Goal: Task Accomplishment & Management: Manage account settings

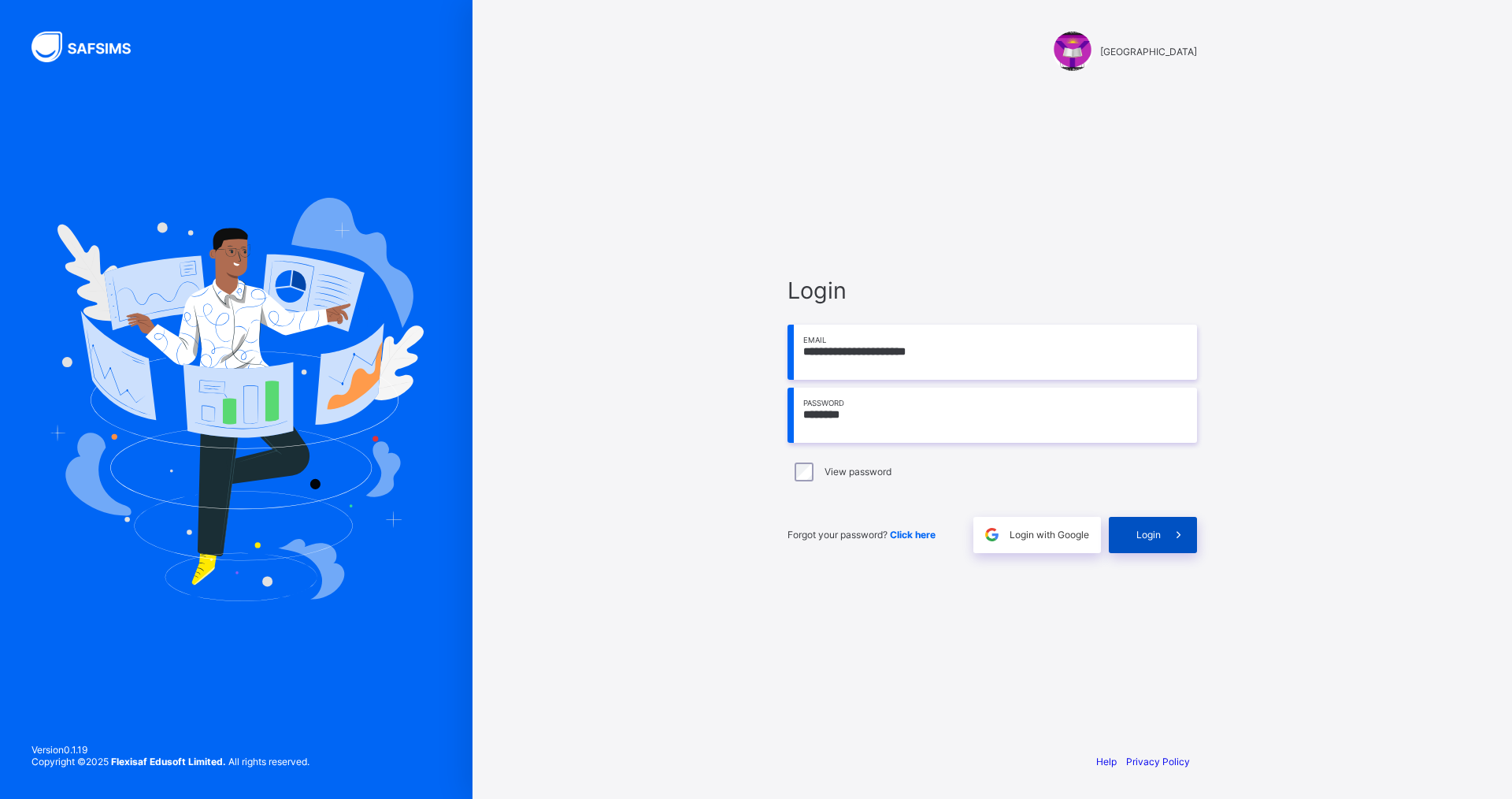
click at [1148, 543] on div "Login" at bounding box center [1153, 535] width 89 height 36
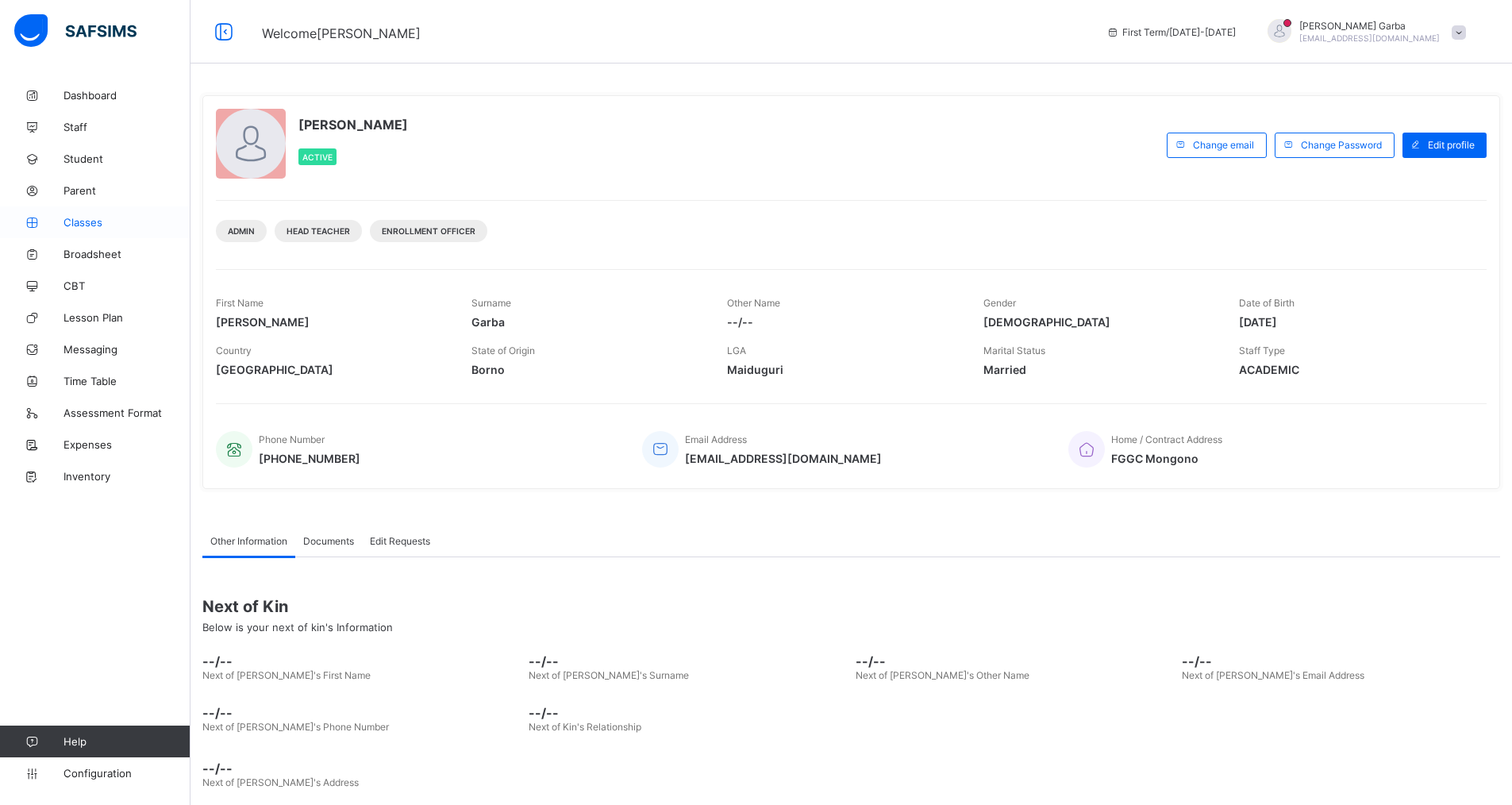
click at [85, 222] on span "Classes" at bounding box center [127, 222] width 127 height 13
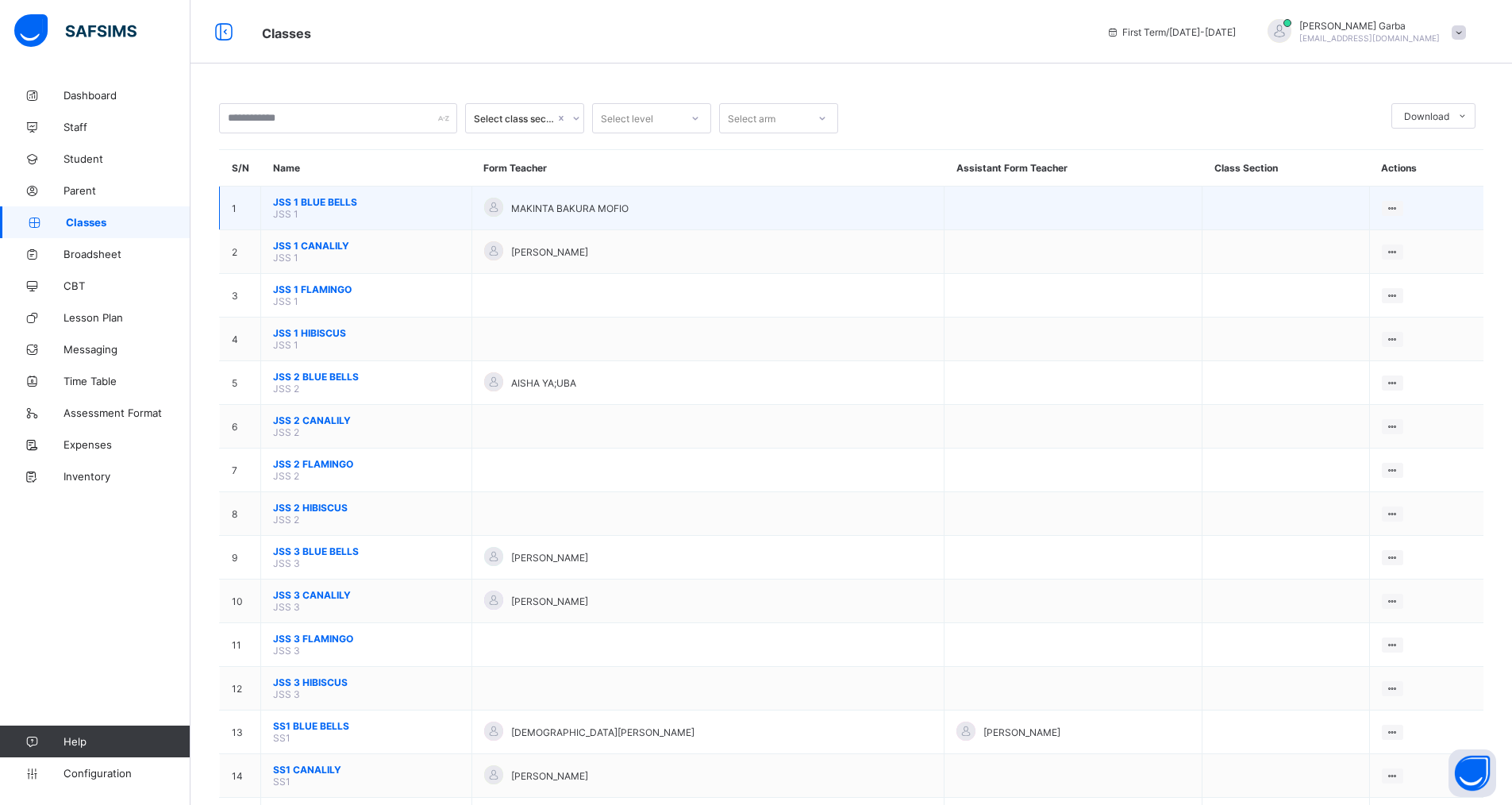
click at [317, 201] on span "JSS 1 BLUE BELLS" at bounding box center [366, 201] width 187 height 12
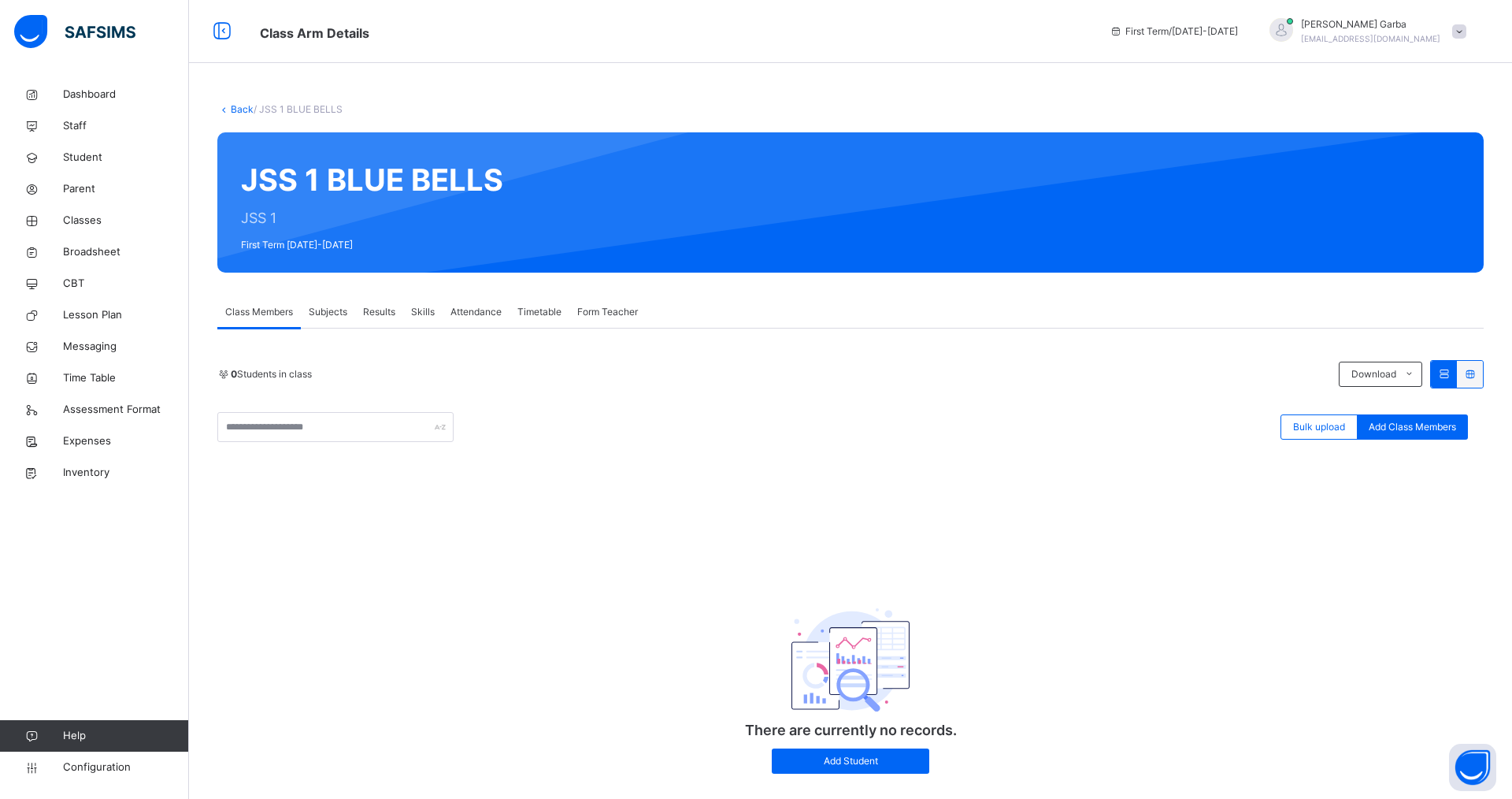
click at [235, 111] on link "Back" at bounding box center [241, 109] width 23 height 12
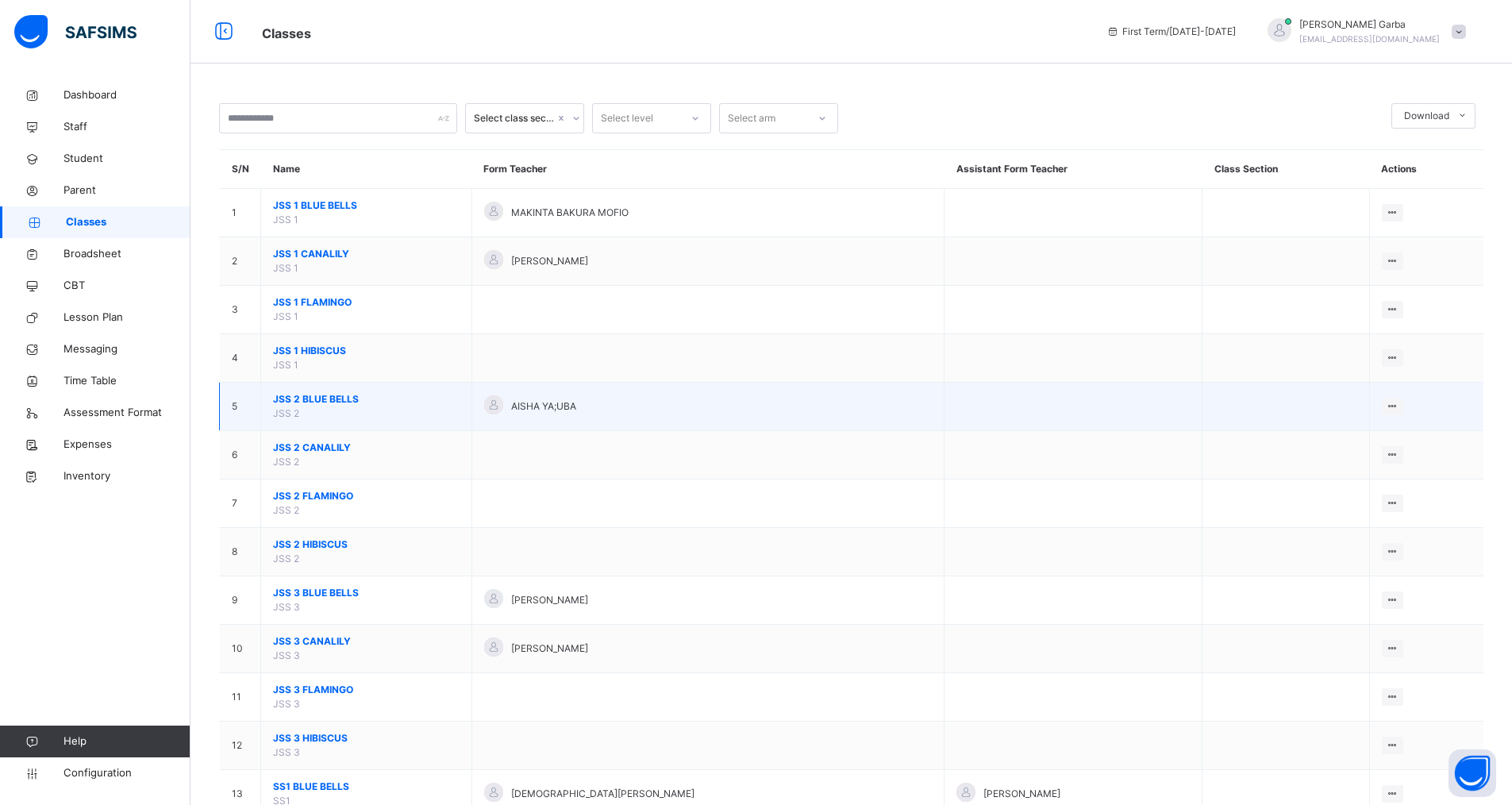
click at [310, 400] on span "JSS 2 BLUE BELLS" at bounding box center [366, 399] width 187 height 15
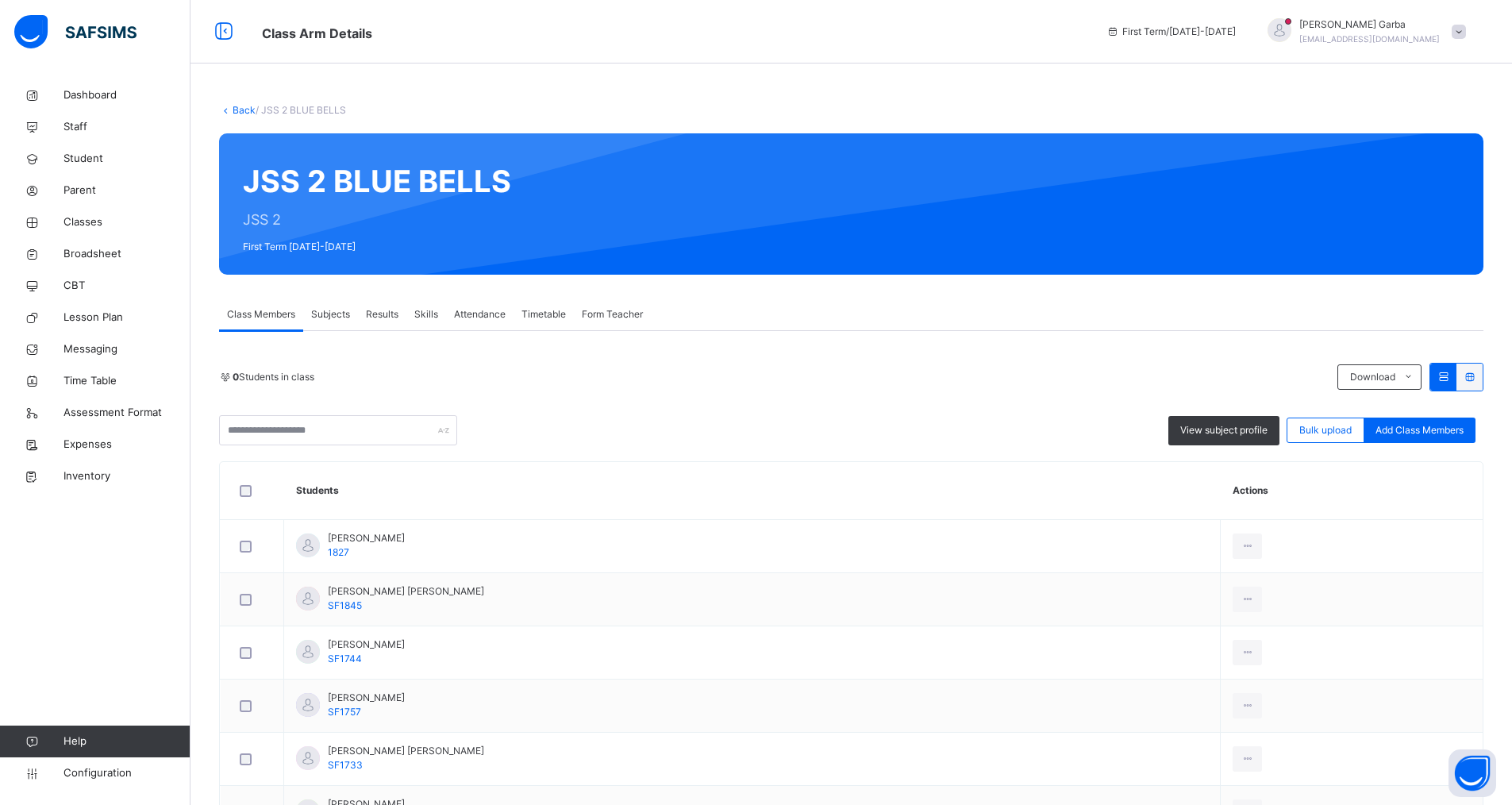
click at [334, 316] on span "Subjects" at bounding box center [330, 315] width 39 height 15
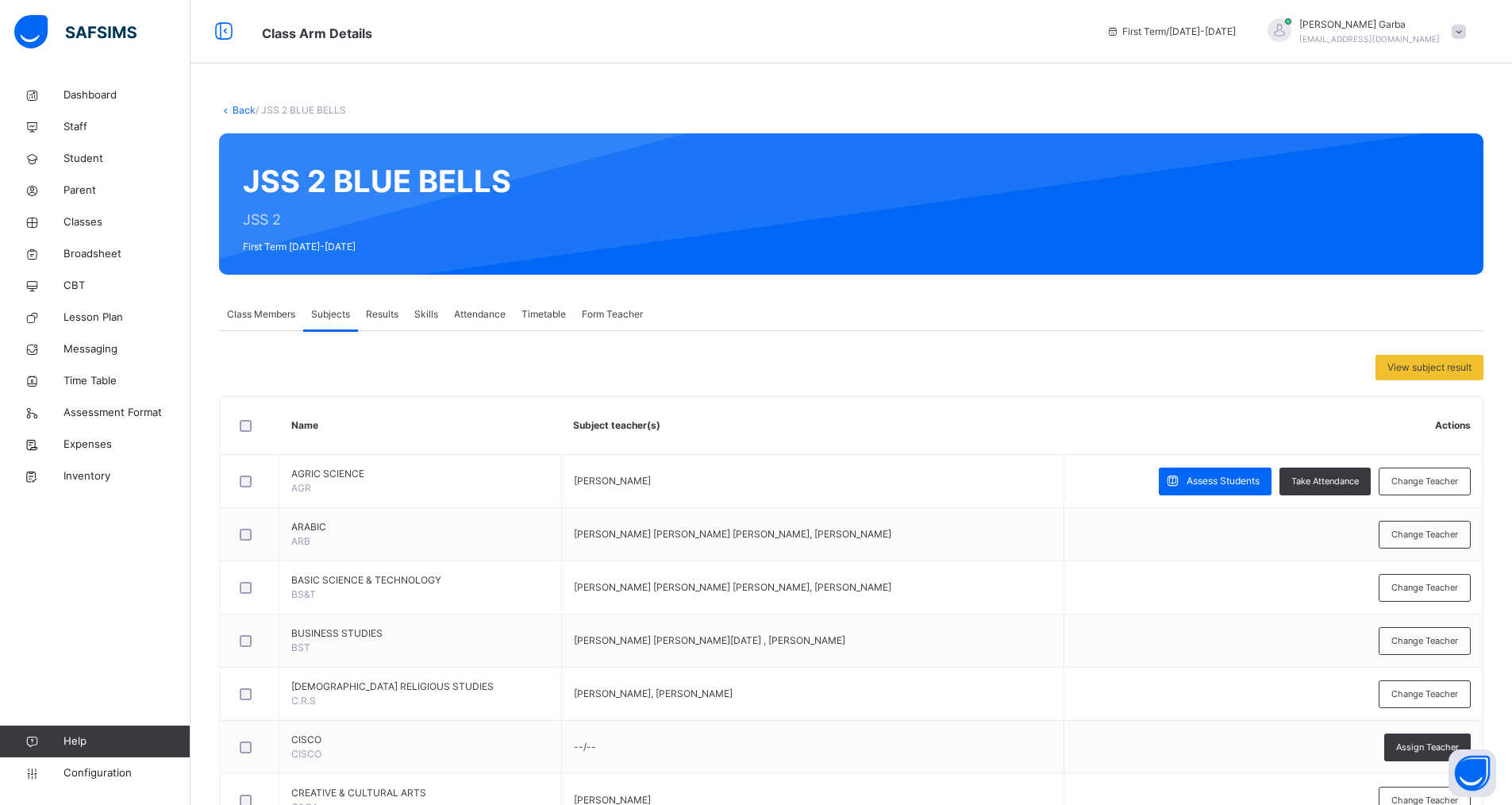
click at [263, 313] on span "Class Members" at bounding box center [261, 315] width 68 height 15
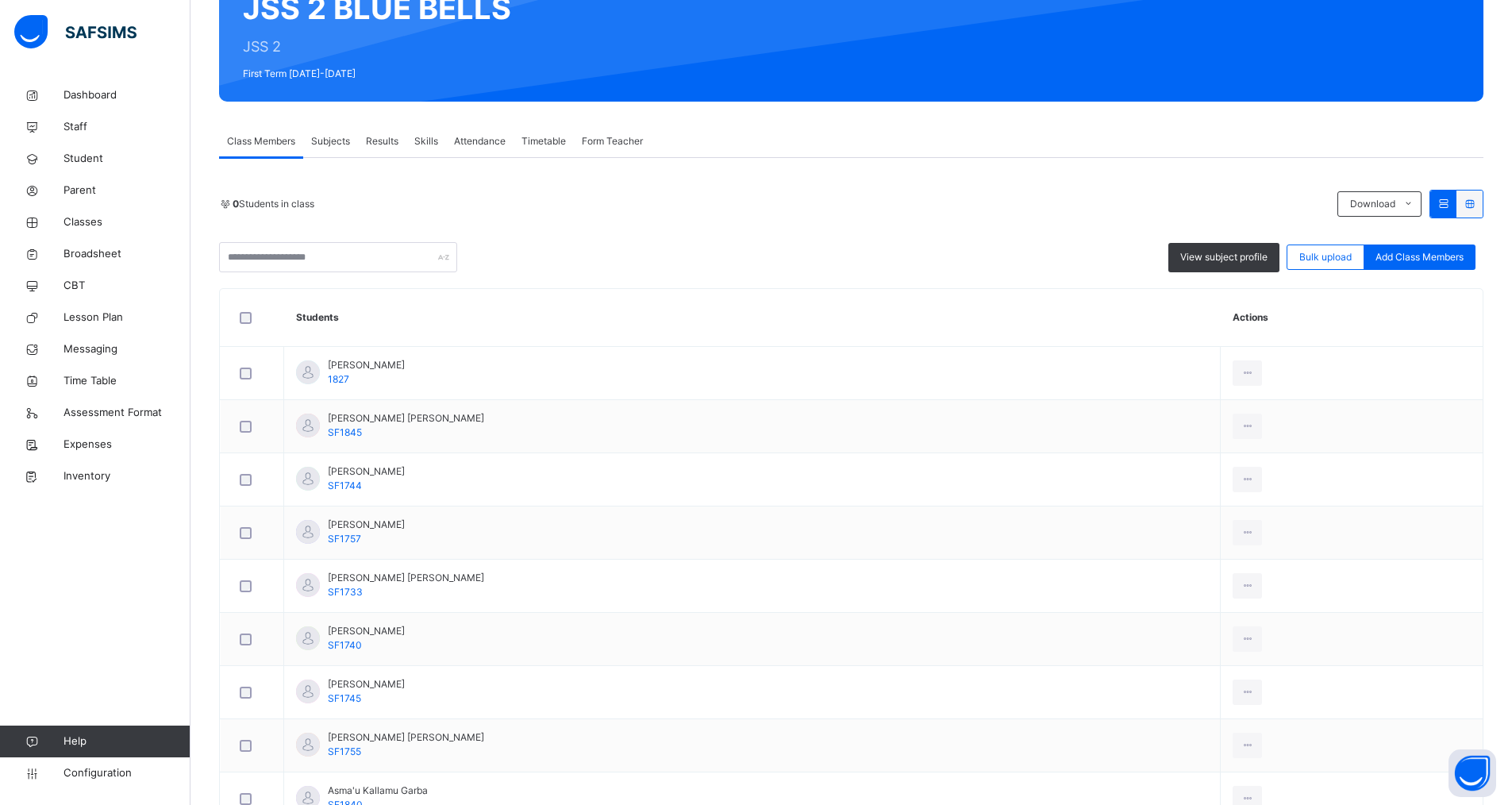
scroll to position [129, 0]
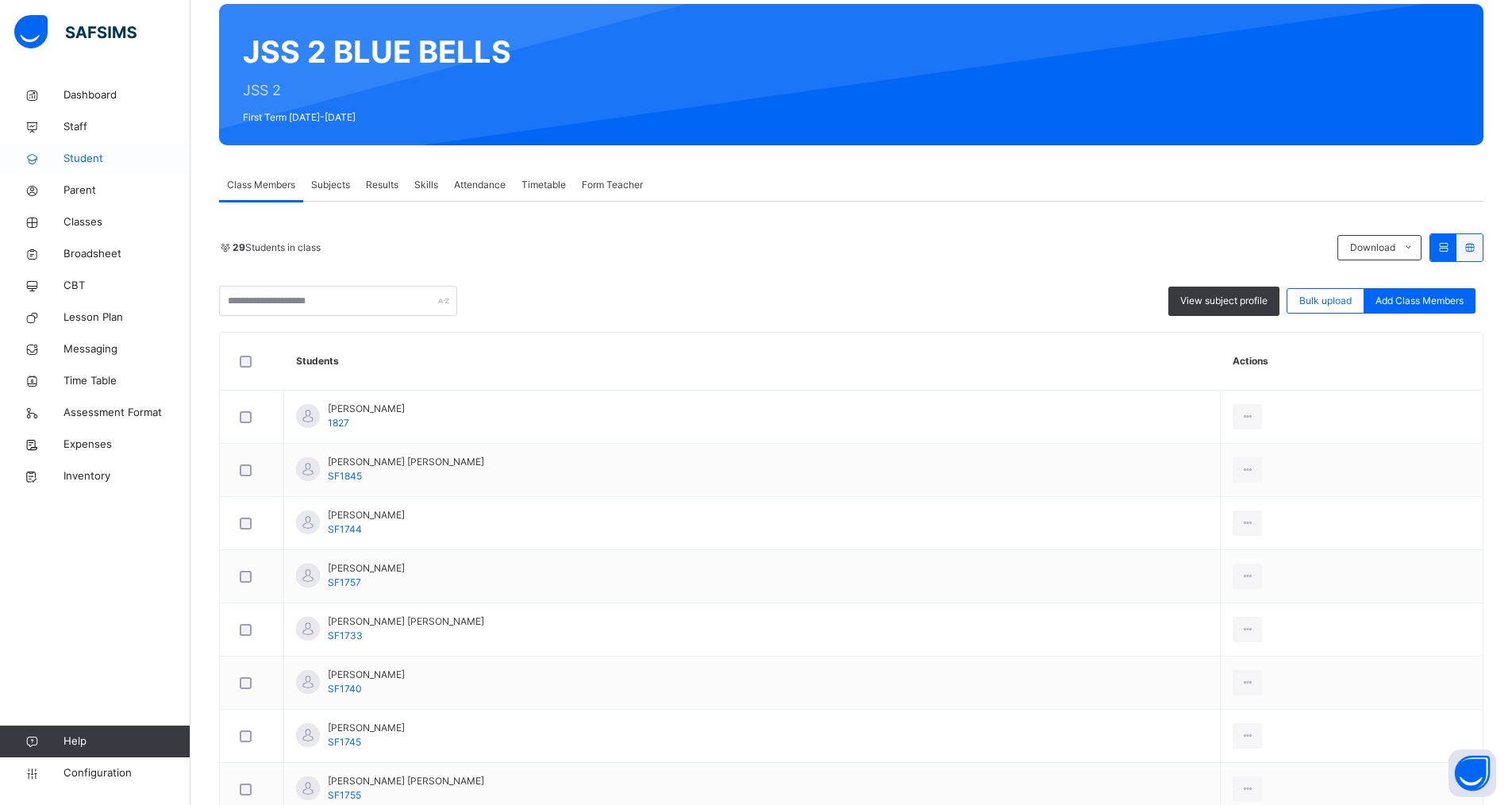
click at [73, 161] on span "Student" at bounding box center [127, 159] width 127 height 15
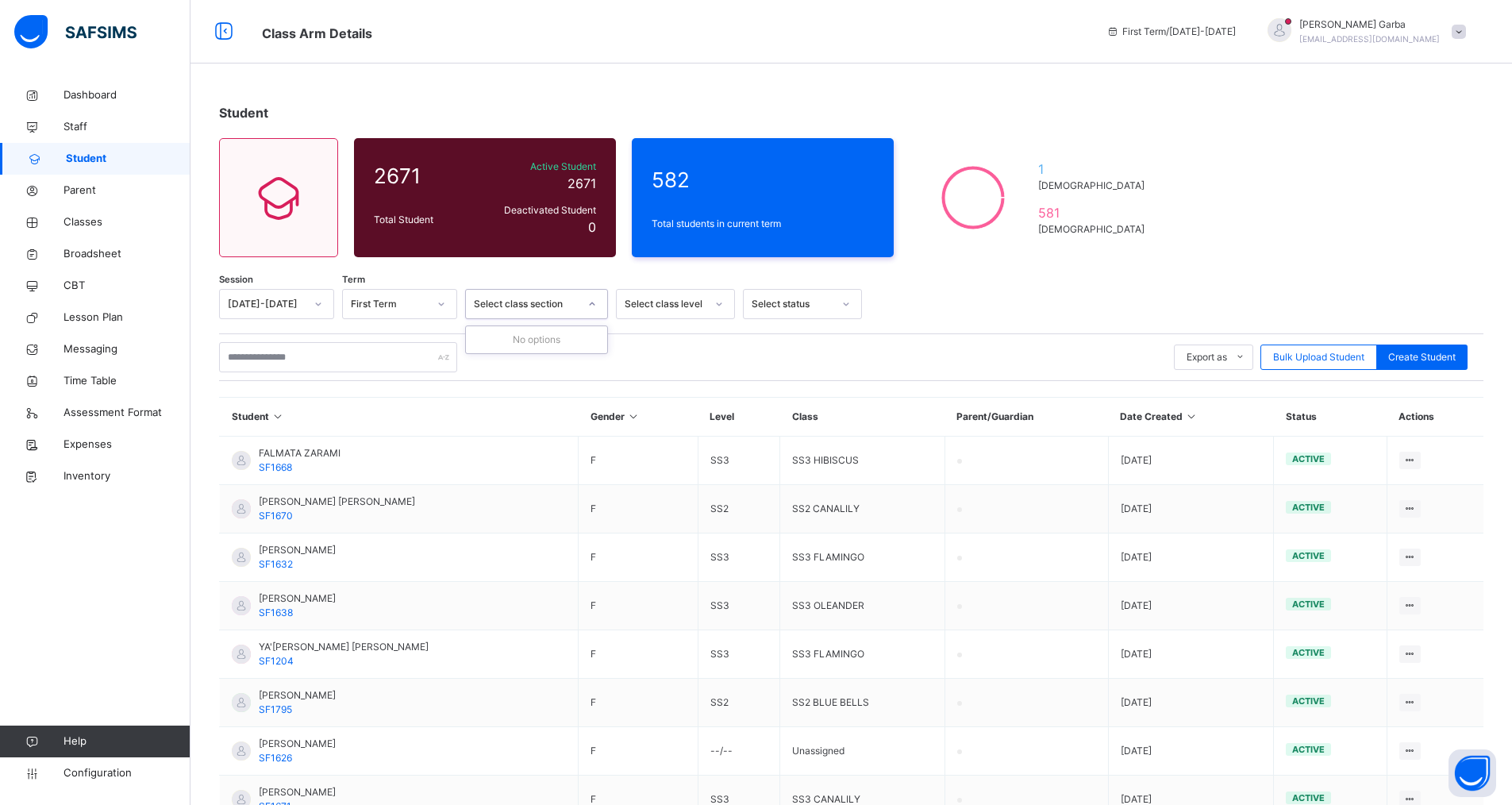
click at [591, 304] on icon at bounding box center [592, 304] width 9 height 15
click at [914, 309] on div at bounding box center [1169, 304] width 598 height 30
click at [427, 308] on div at bounding box center [441, 304] width 30 height 28
click at [674, 310] on div "Select class level" at bounding box center [665, 304] width 81 height 15
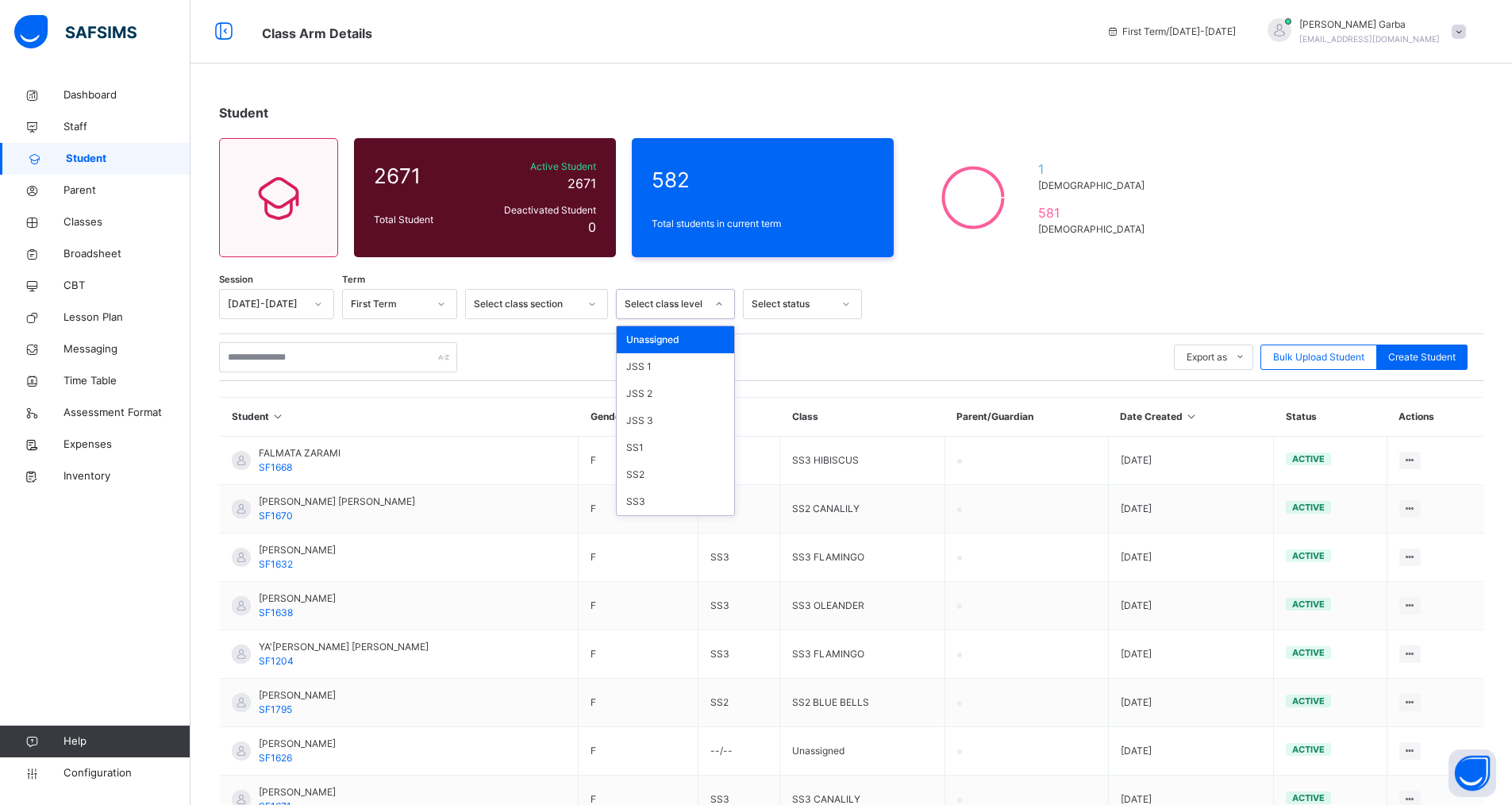
click at [595, 304] on icon at bounding box center [592, 304] width 9 height 15
click at [692, 306] on div "Select class level" at bounding box center [665, 304] width 81 height 15
click at [674, 391] on div "JSS 2" at bounding box center [675, 394] width 118 height 27
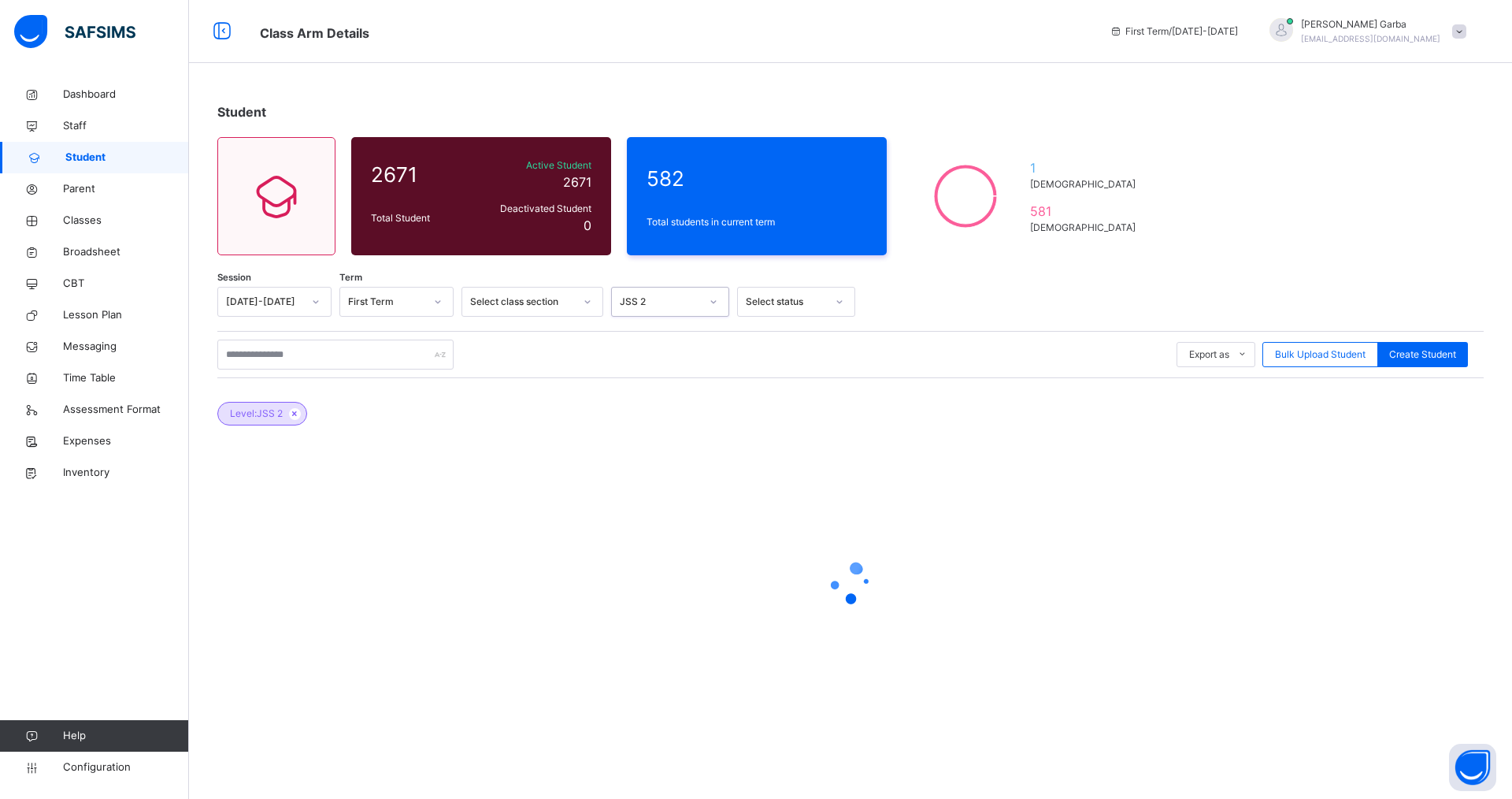
click at [819, 303] on div "Select status" at bounding box center [786, 302] width 80 height 14
click at [326, 422] on div "Level: JSS 2" at bounding box center [850, 405] width 1267 height 55
click at [92, 93] on span "Dashboard" at bounding box center [126, 94] width 126 height 15
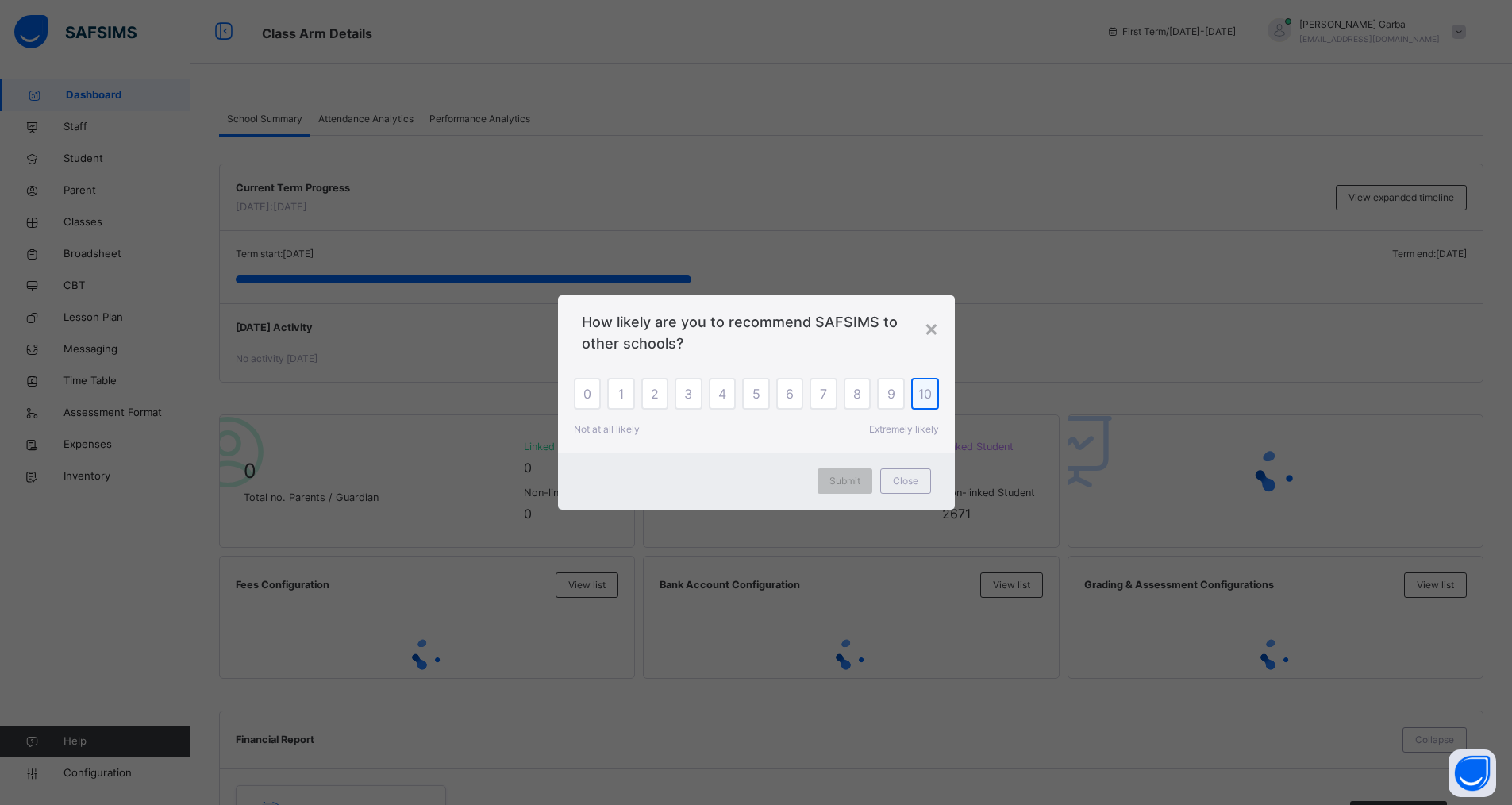
click at [931, 397] on div "10" at bounding box center [925, 394] width 27 height 32
drag, startPoint x: 842, startPoint y: 478, endPoint x: 866, endPoint y: 519, distance: 47.5
click at [842, 477] on span "Submit" at bounding box center [845, 481] width 31 height 15
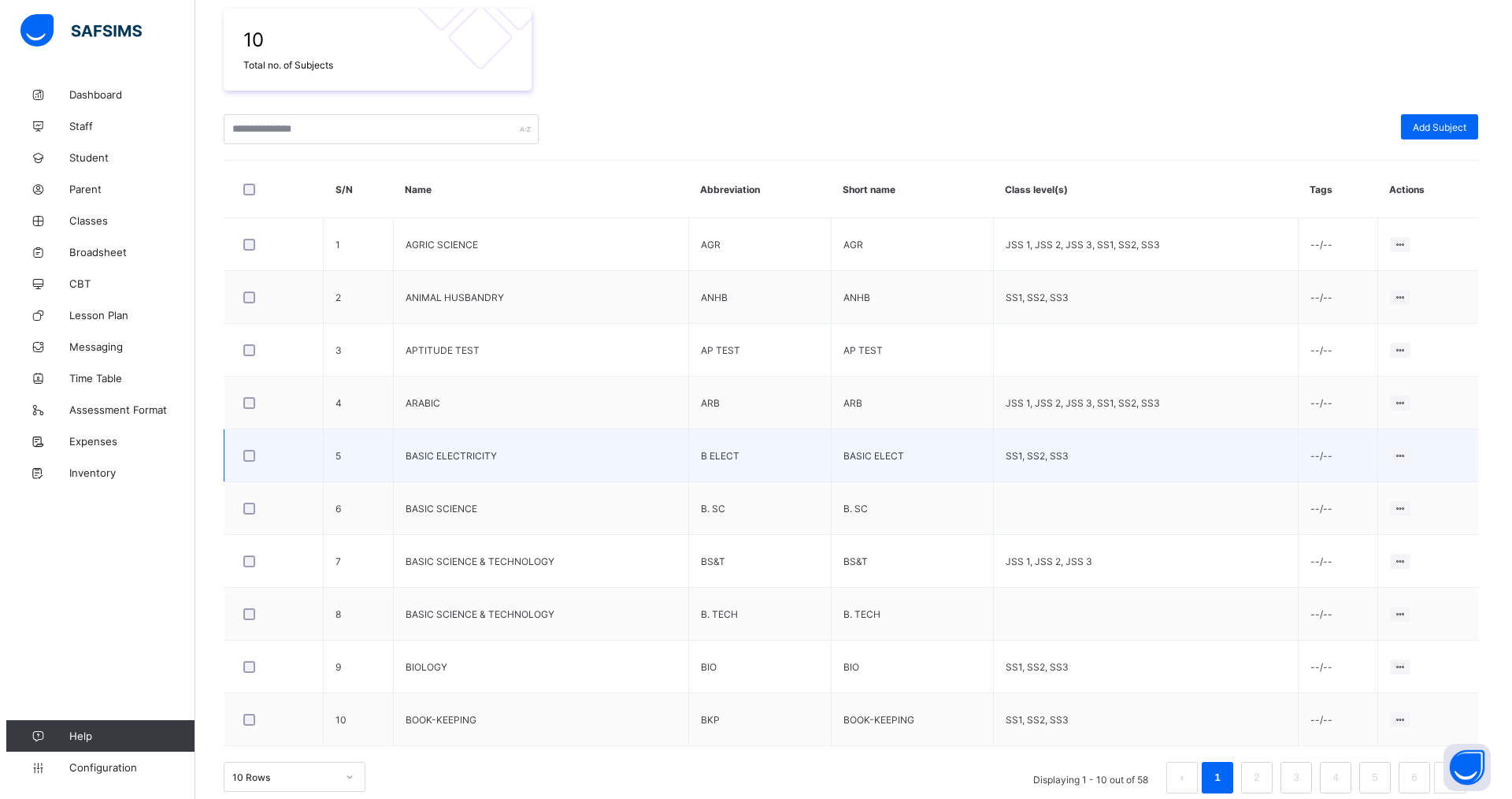
scroll to position [299, 0]
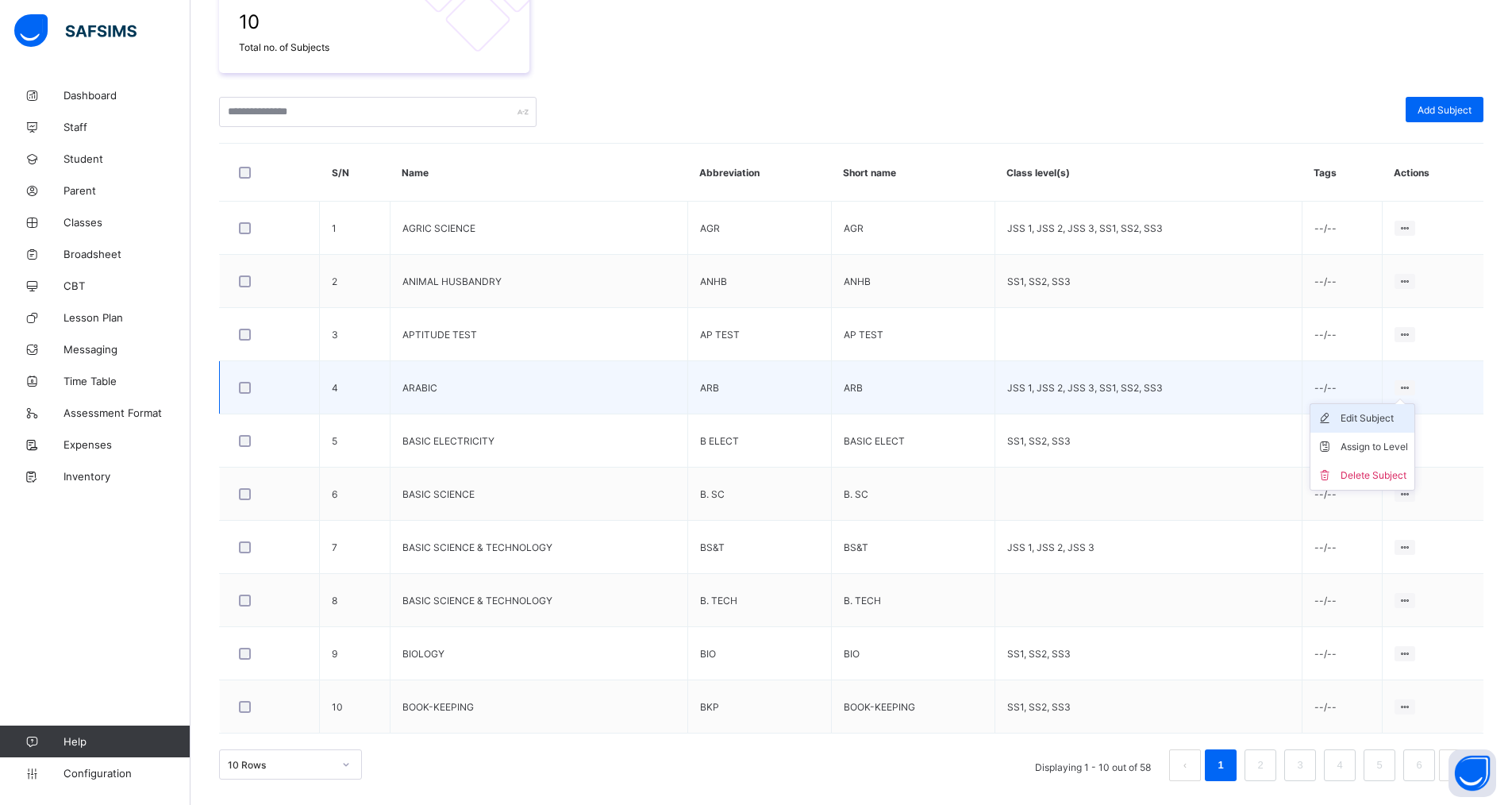
click at [1393, 422] on div "Edit Subject" at bounding box center [1374, 418] width 67 height 15
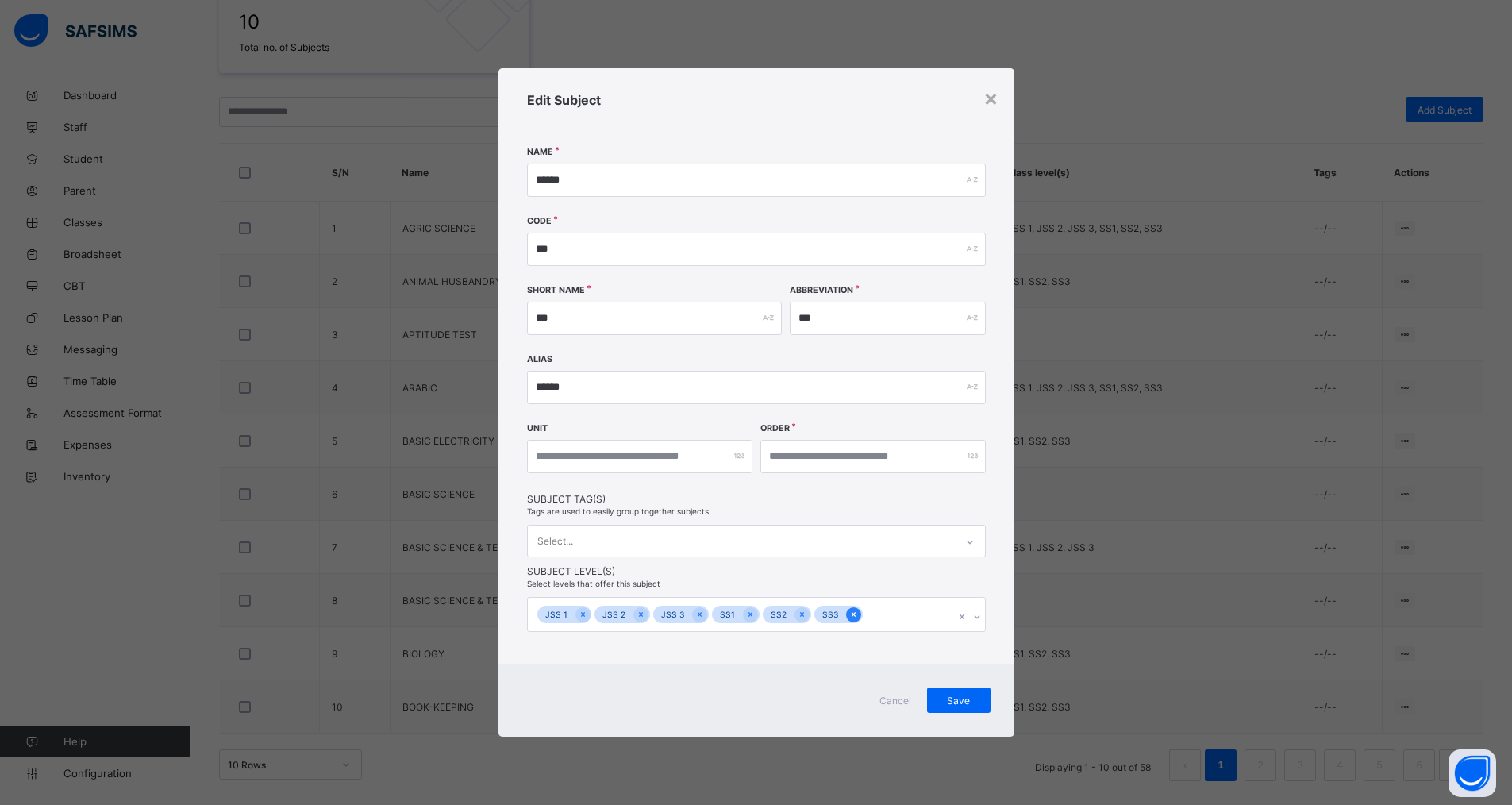
click at [852, 616] on icon at bounding box center [854, 614] width 4 height 5
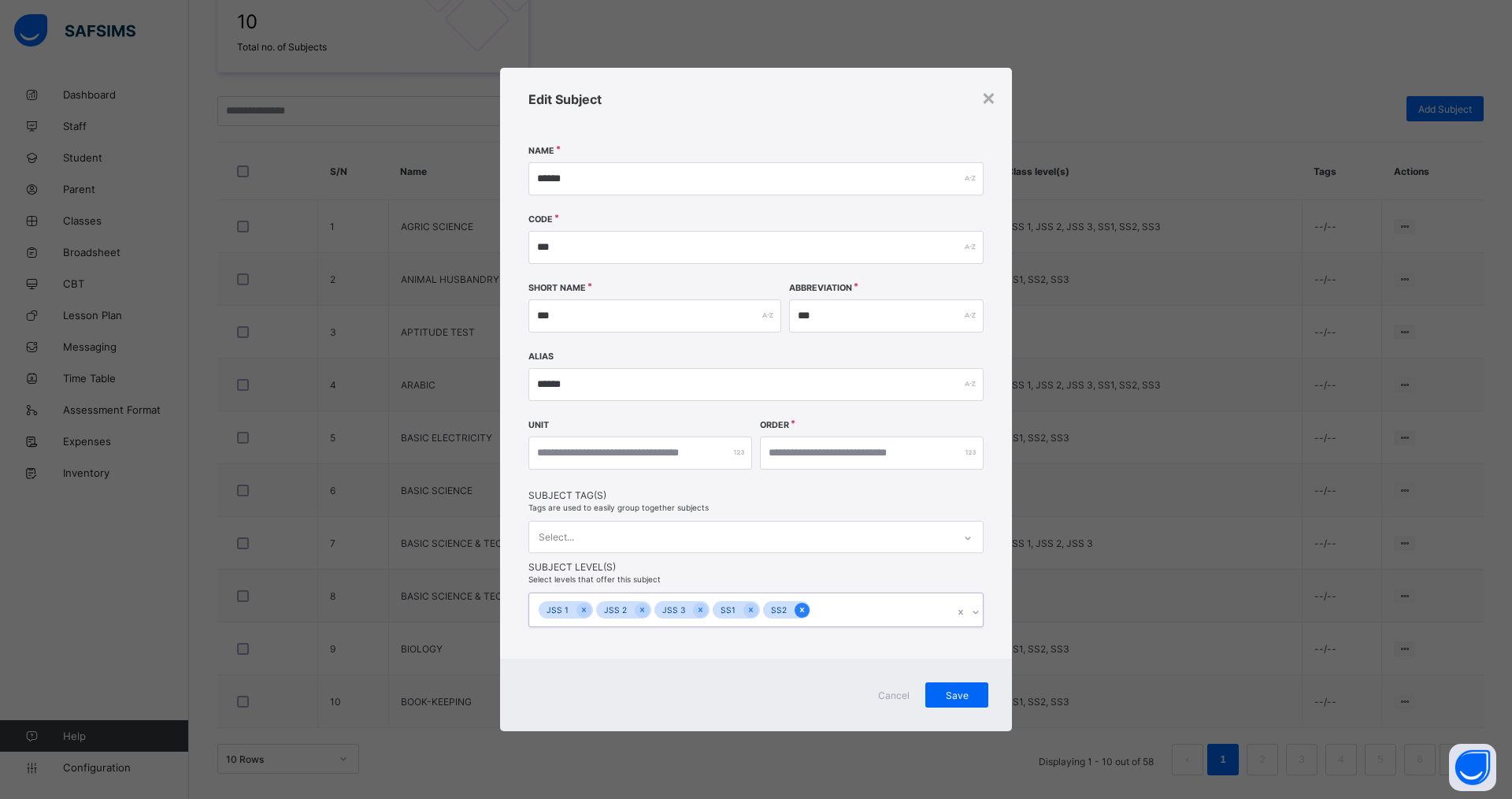
click at [799, 612] on icon at bounding box center [801, 610] width 4 height 5
click at [743, 611] on div at bounding box center [751, 610] width 15 height 15
click at [958, 692] on span "Save" at bounding box center [958, 695] width 40 height 12
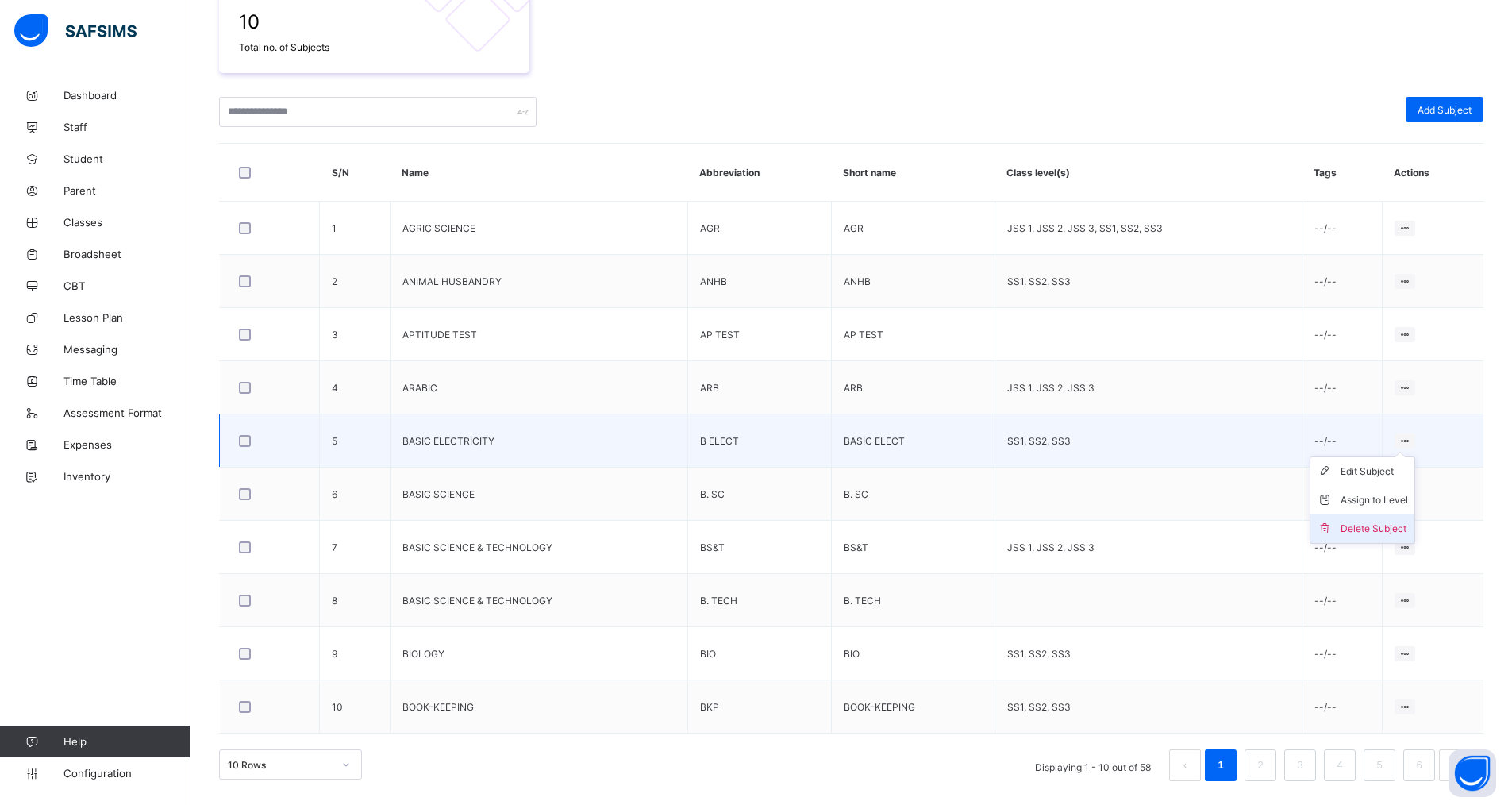
click at [1400, 532] on div "Delete Subject" at bounding box center [1374, 528] width 67 height 15
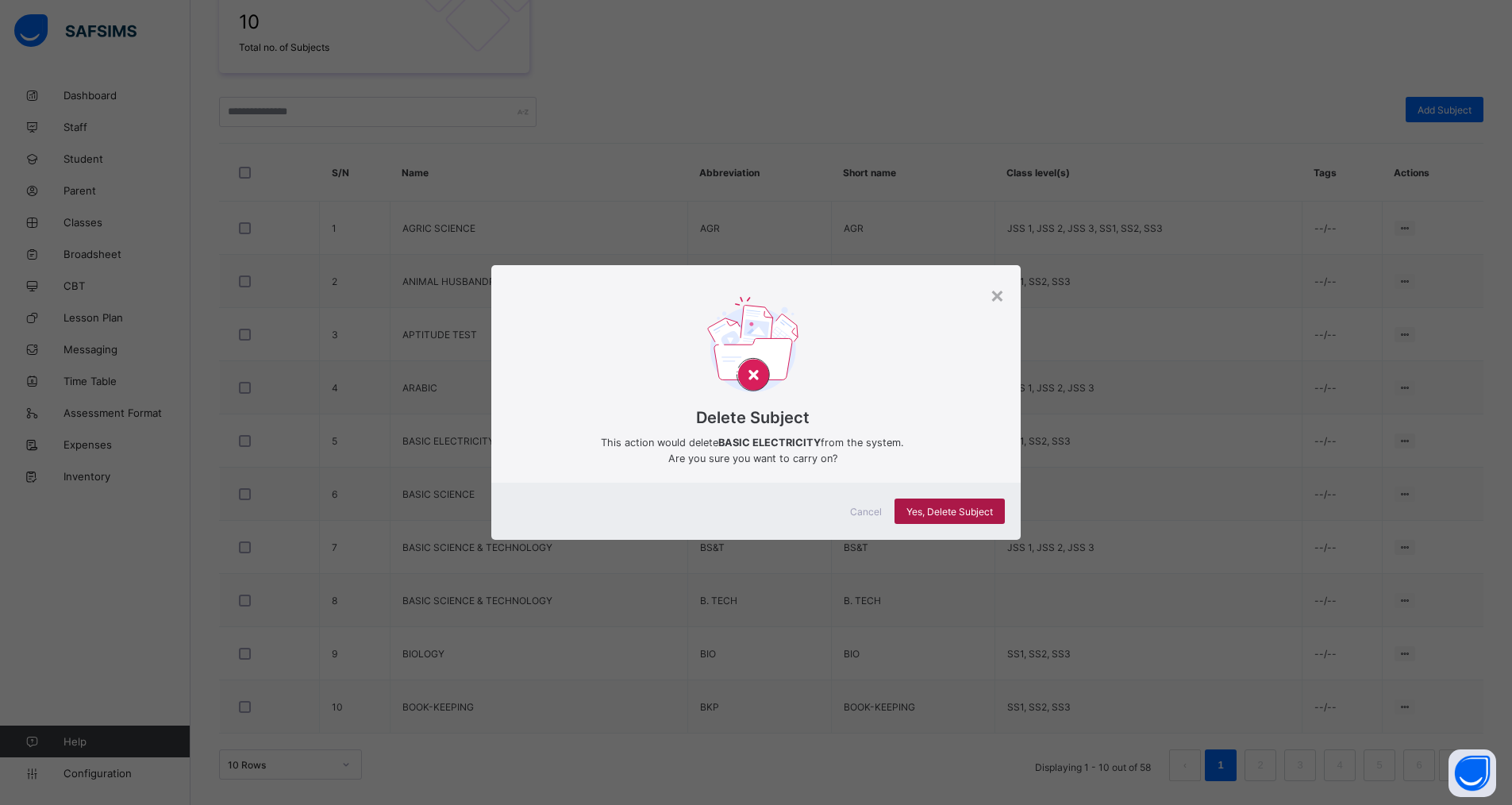
drag, startPoint x: 921, startPoint y: 518, endPoint x: 934, endPoint y: 523, distance: 13.9
click at [922, 517] on div "Yes, Delete Subject" at bounding box center [950, 511] width 110 height 26
click at [1000, 294] on div "×" at bounding box center [997, 294] width 15 height 27
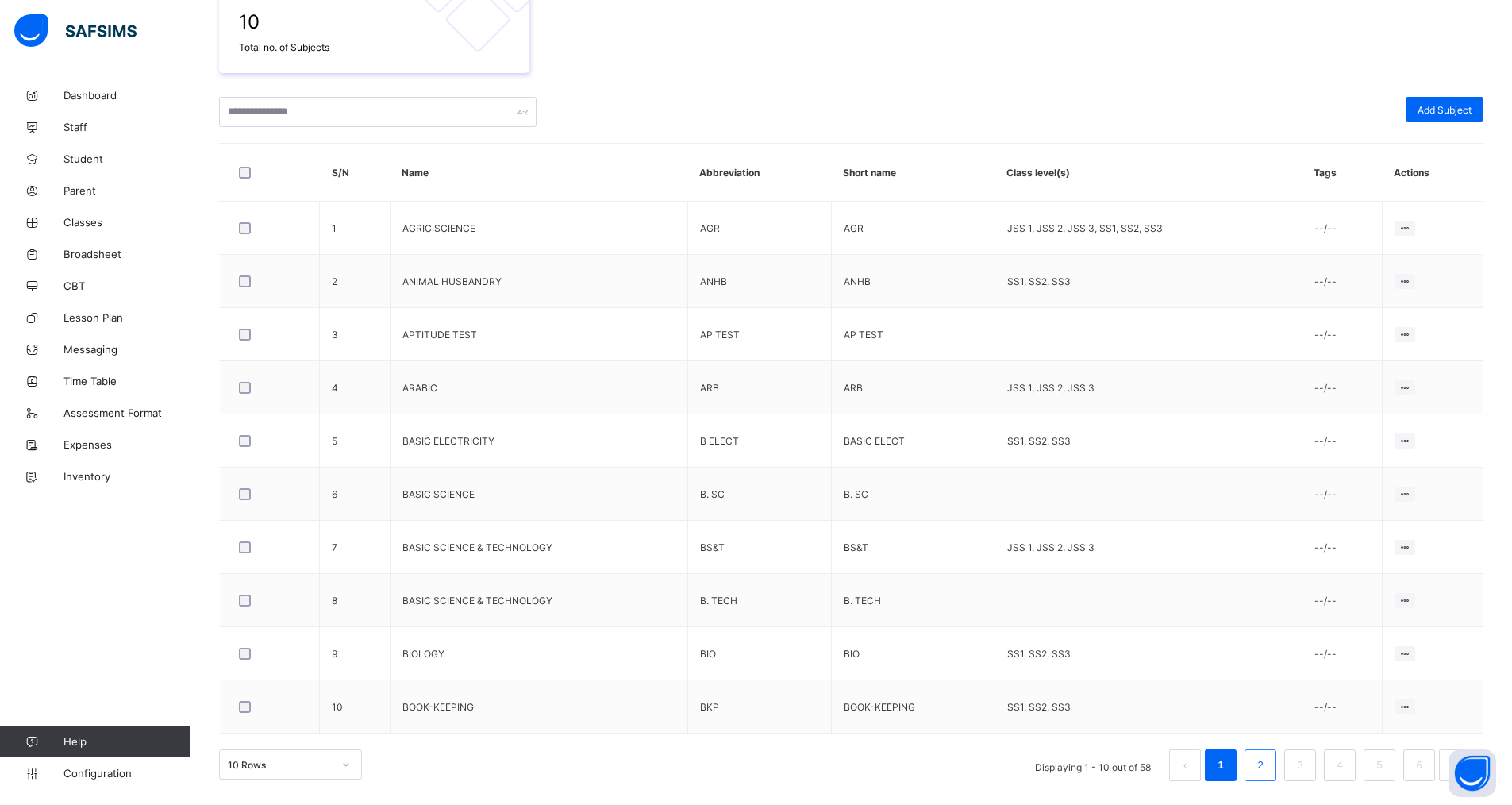
click at [1268, 773] on link "2" at bounding box center [1260, 765] width 15 height 21
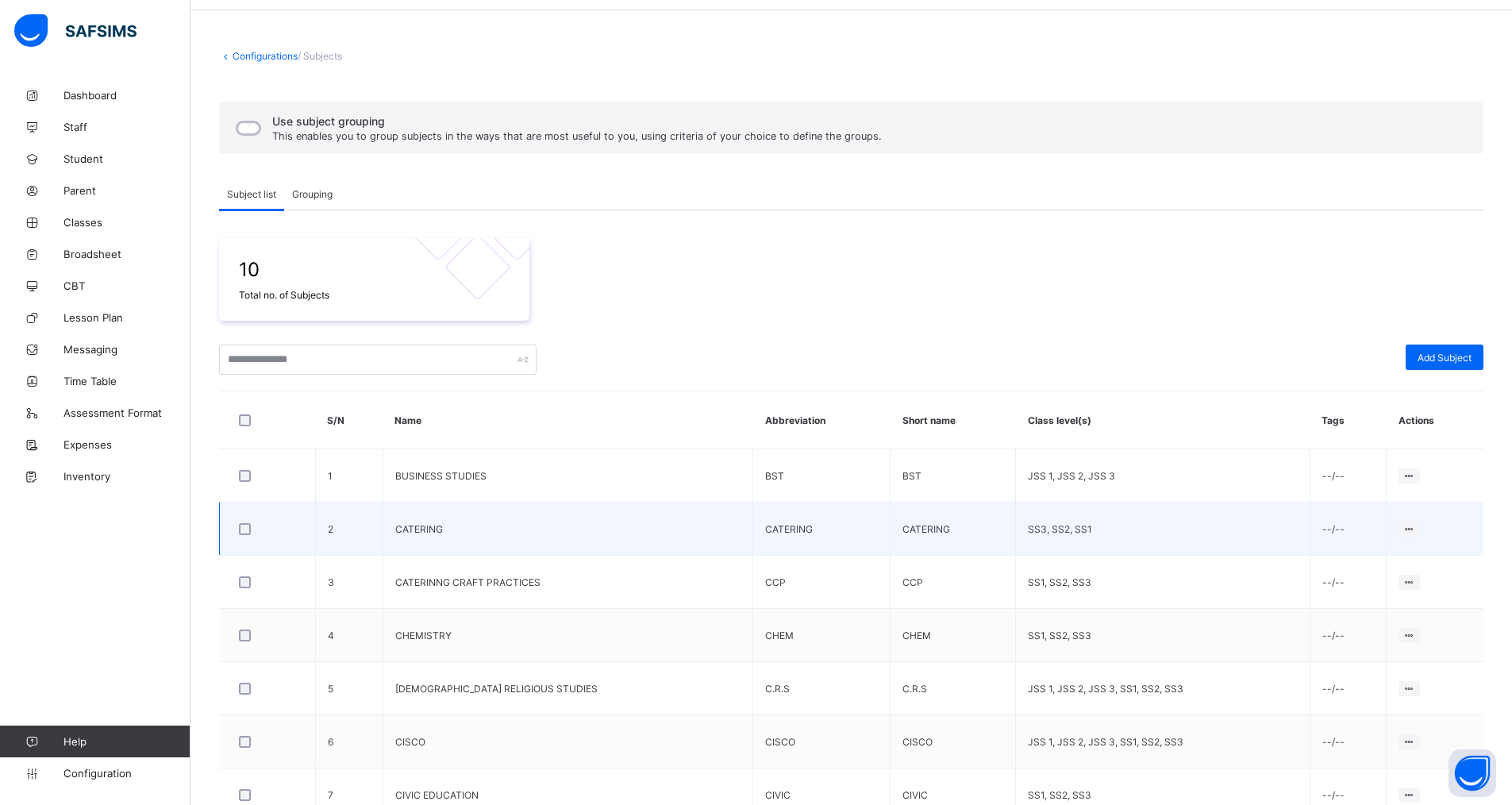
scroll to position [79, 0]
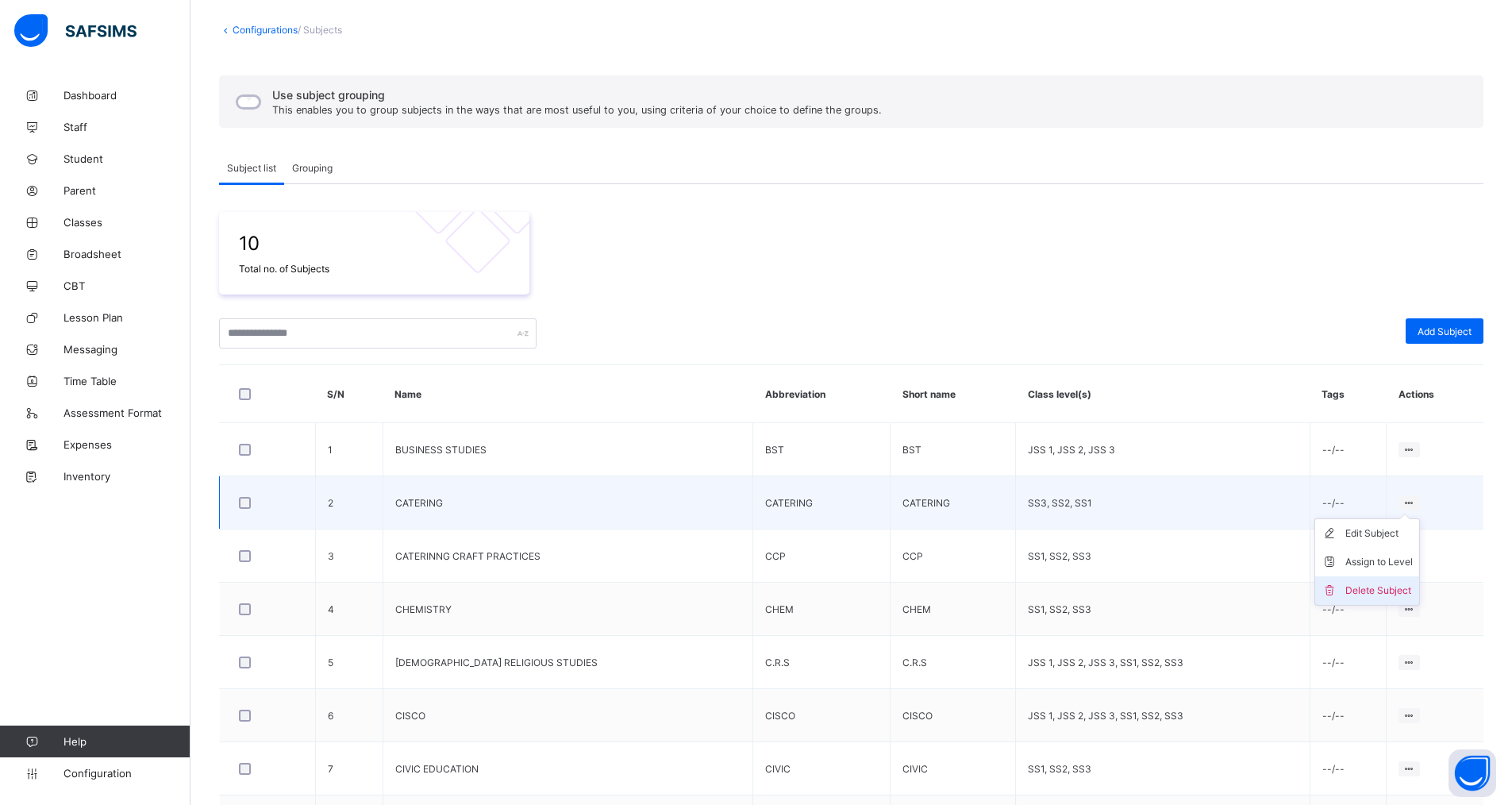
click at [1392, 588] on div "Delete Subject" at bounding box center [1379, 590] width 67 height 15
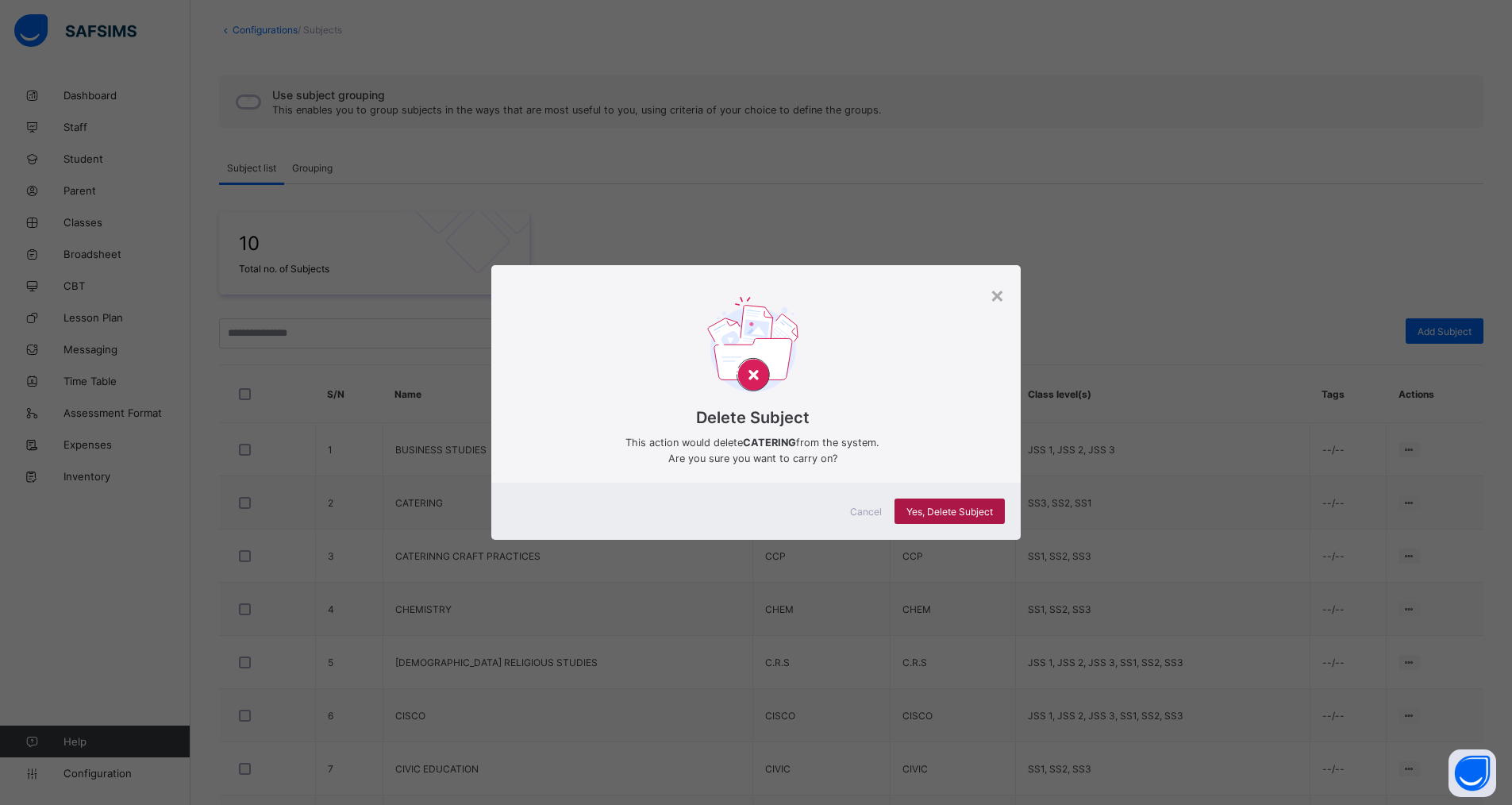
click at [945, 508] on span "Yes, Delete Subject" at bounding box center [950, 511] width 87 height 12
click at [997, 300] on div "×" at bounding box center [997, 294] width 15 height 27
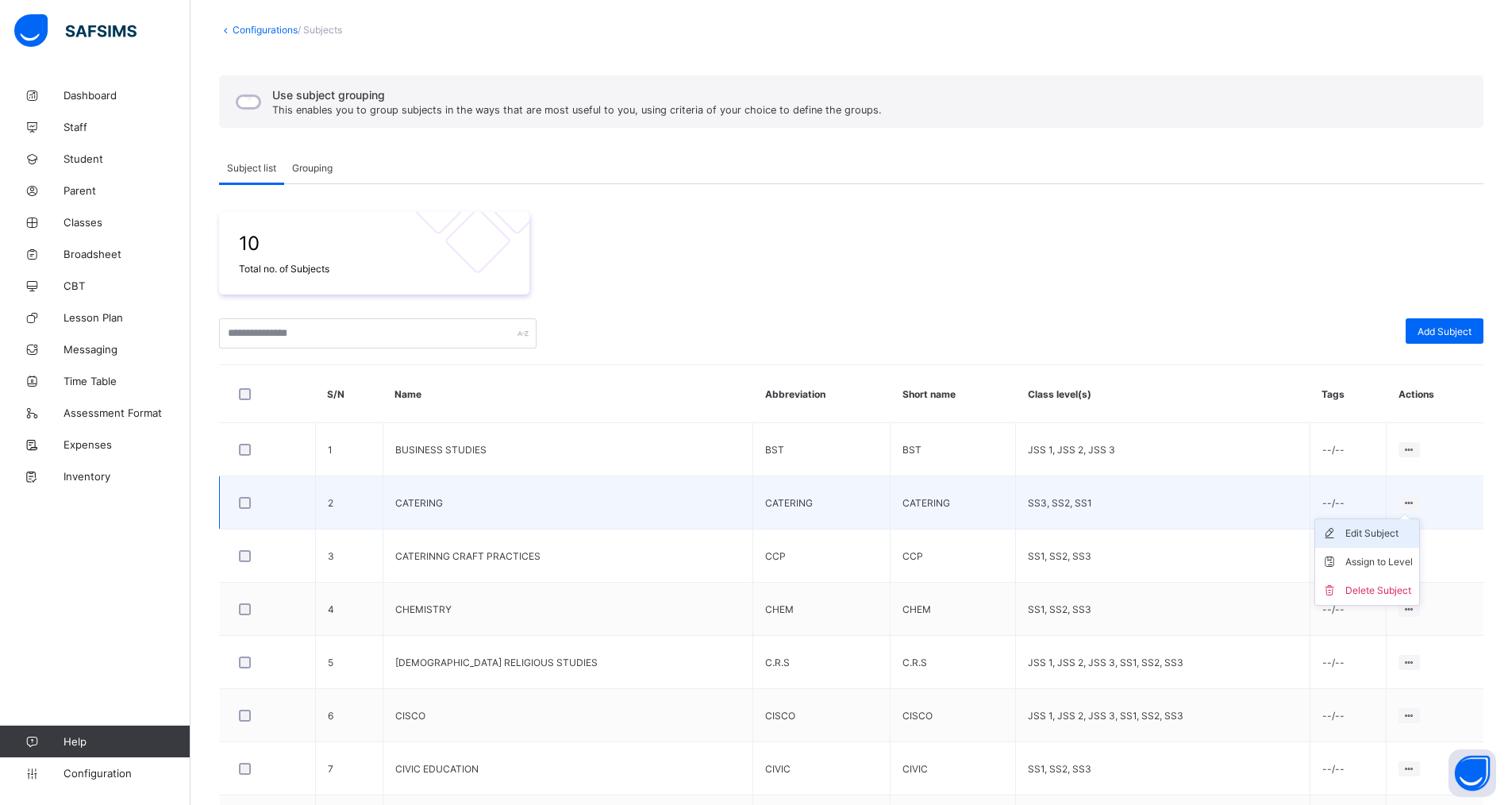
click at [1392, 532] on div "Edit Subject" at bounding box center [1379, 533] width 67 height 15
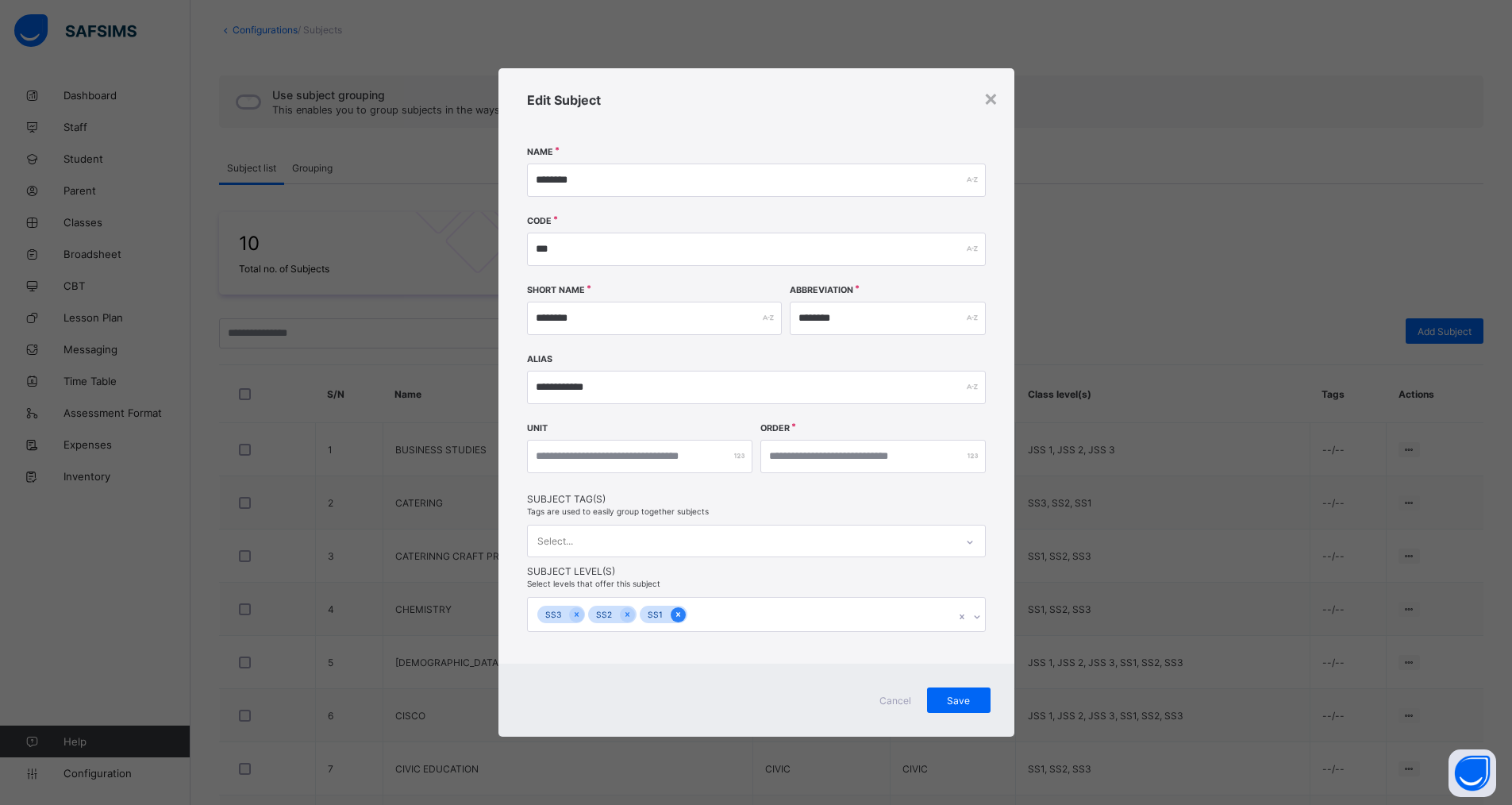
click at [674, 616] on icon at bounding box center [679, 614] width 9 height 11
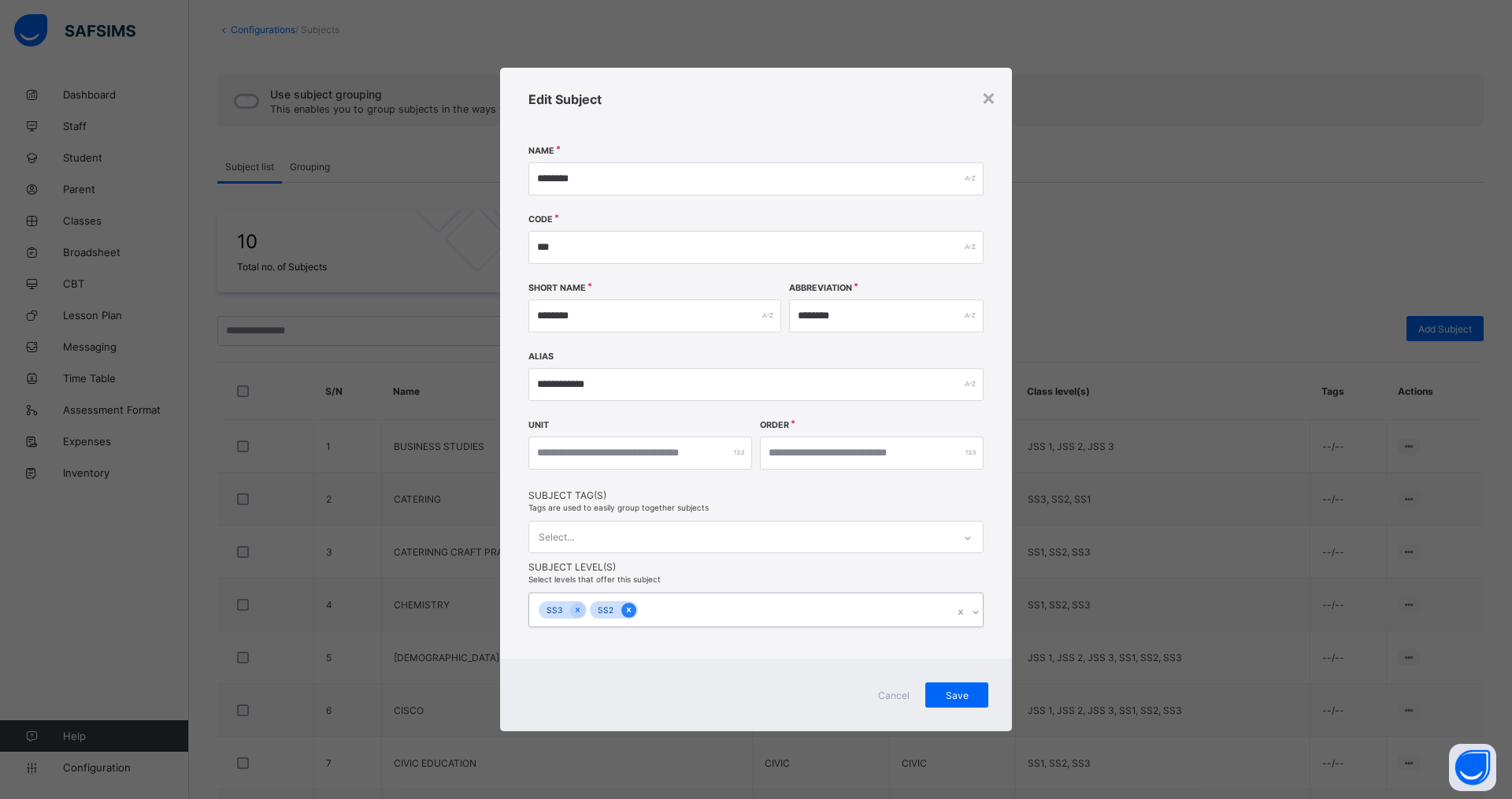
click at [627, 610] on icon at bounding box center [628, 610] width 4 height 5
click at [580, 608] on icon at bounding box center [578, 610] width 9 height 11
drag, startPoint x: 954, startPoint y: 697, endPoint x: 949, endPoint y: 708, distance: 12.1
click at [955, 698] on span "Save" at bounding box center [958, 693] width 40 height 12
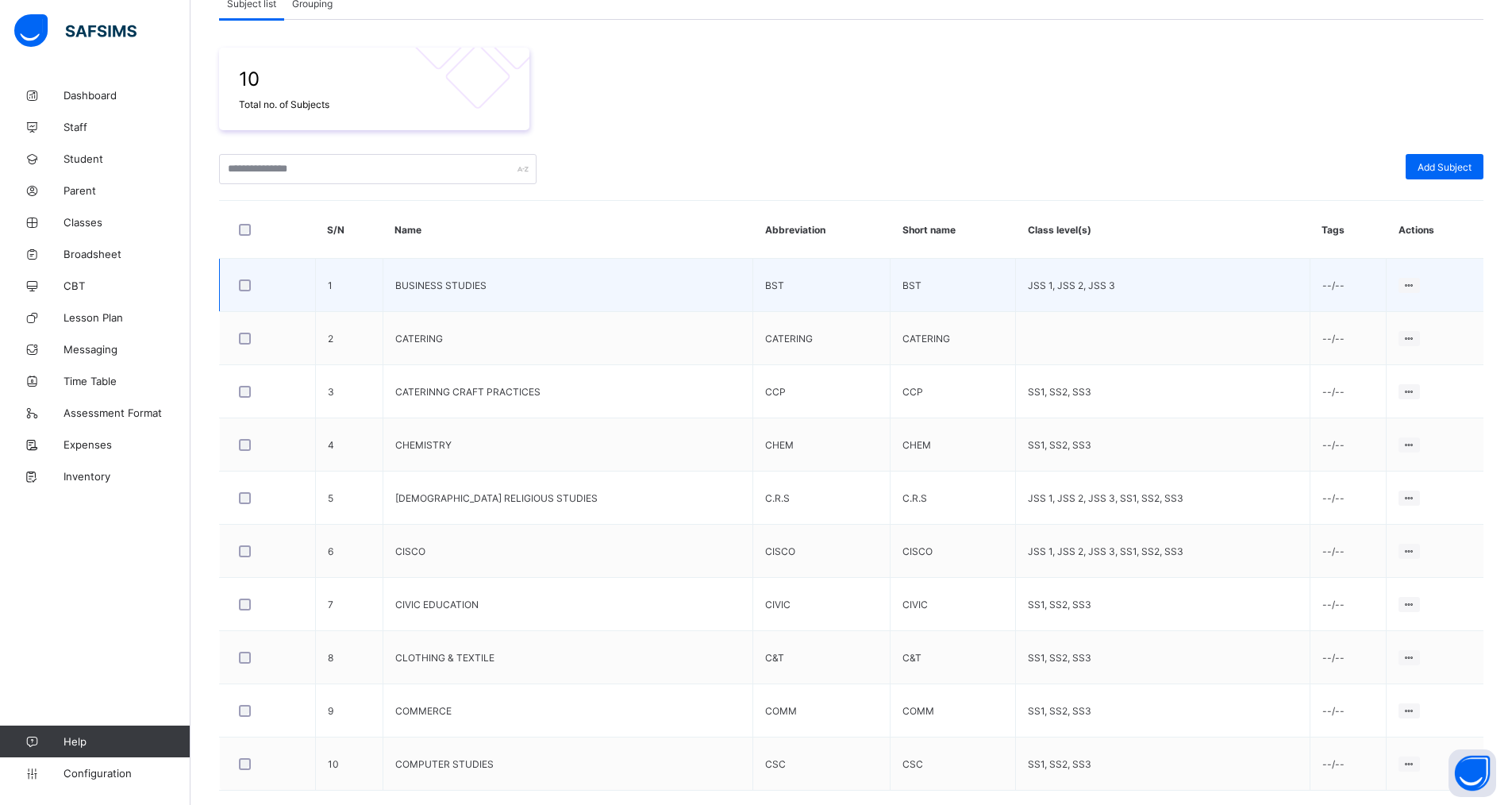
scroll to position [301, 0]
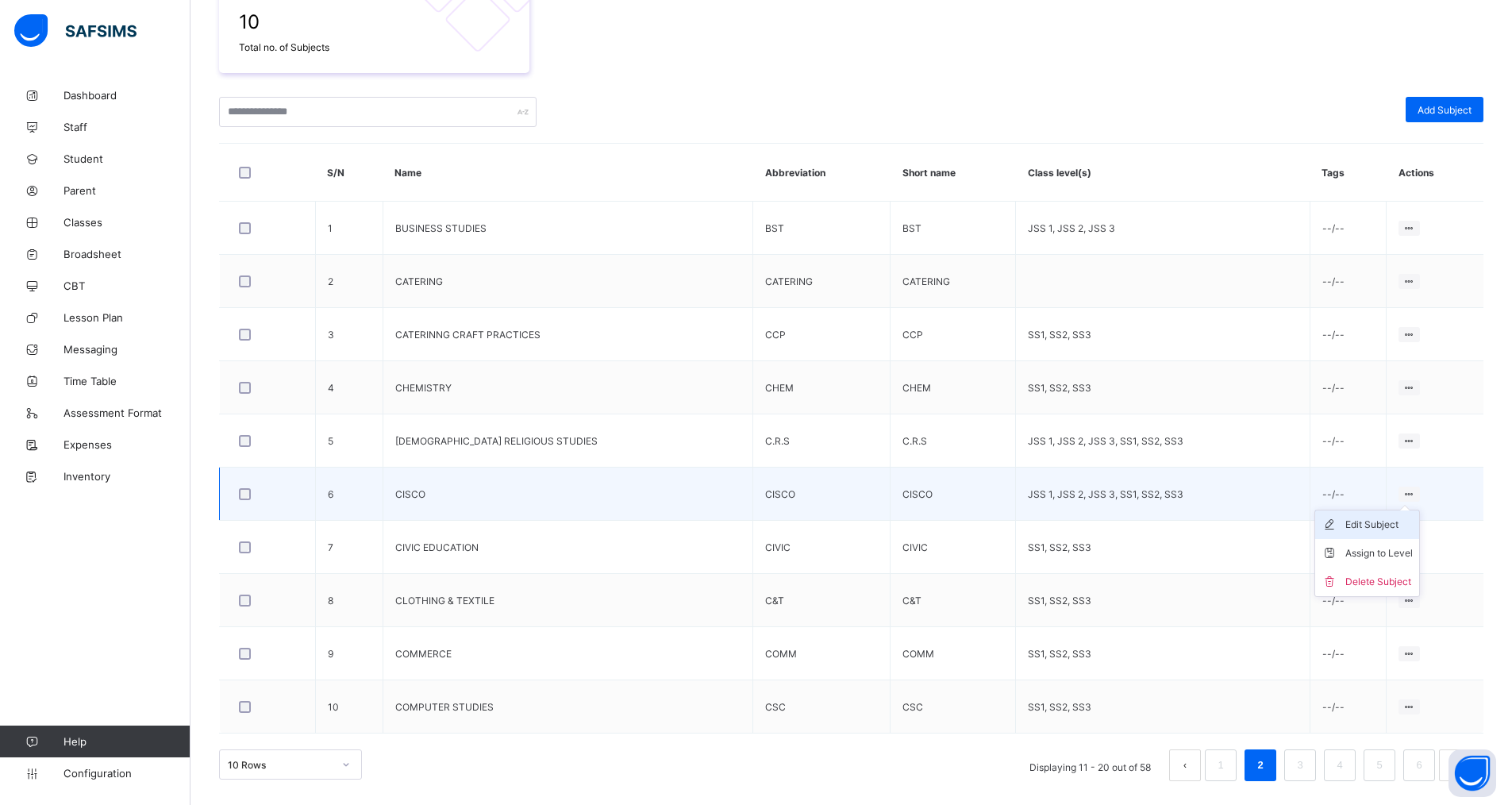
click at [1378, 525] on div "Edit Subject" at bounding box center [1379, 524] width 67 height 15
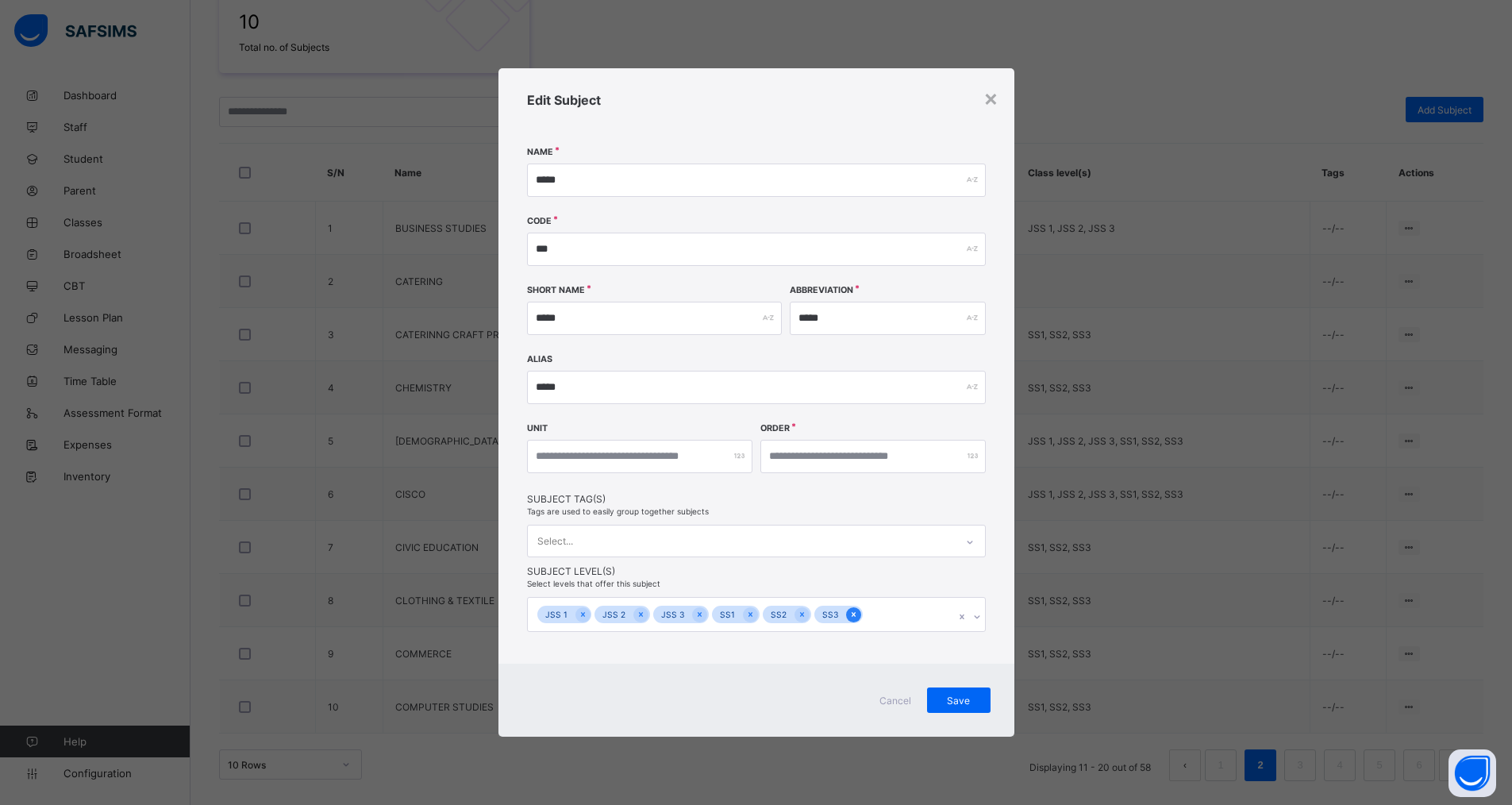
click at [849, 614] on icon at bounding box center [854, 614] width 9 height 11
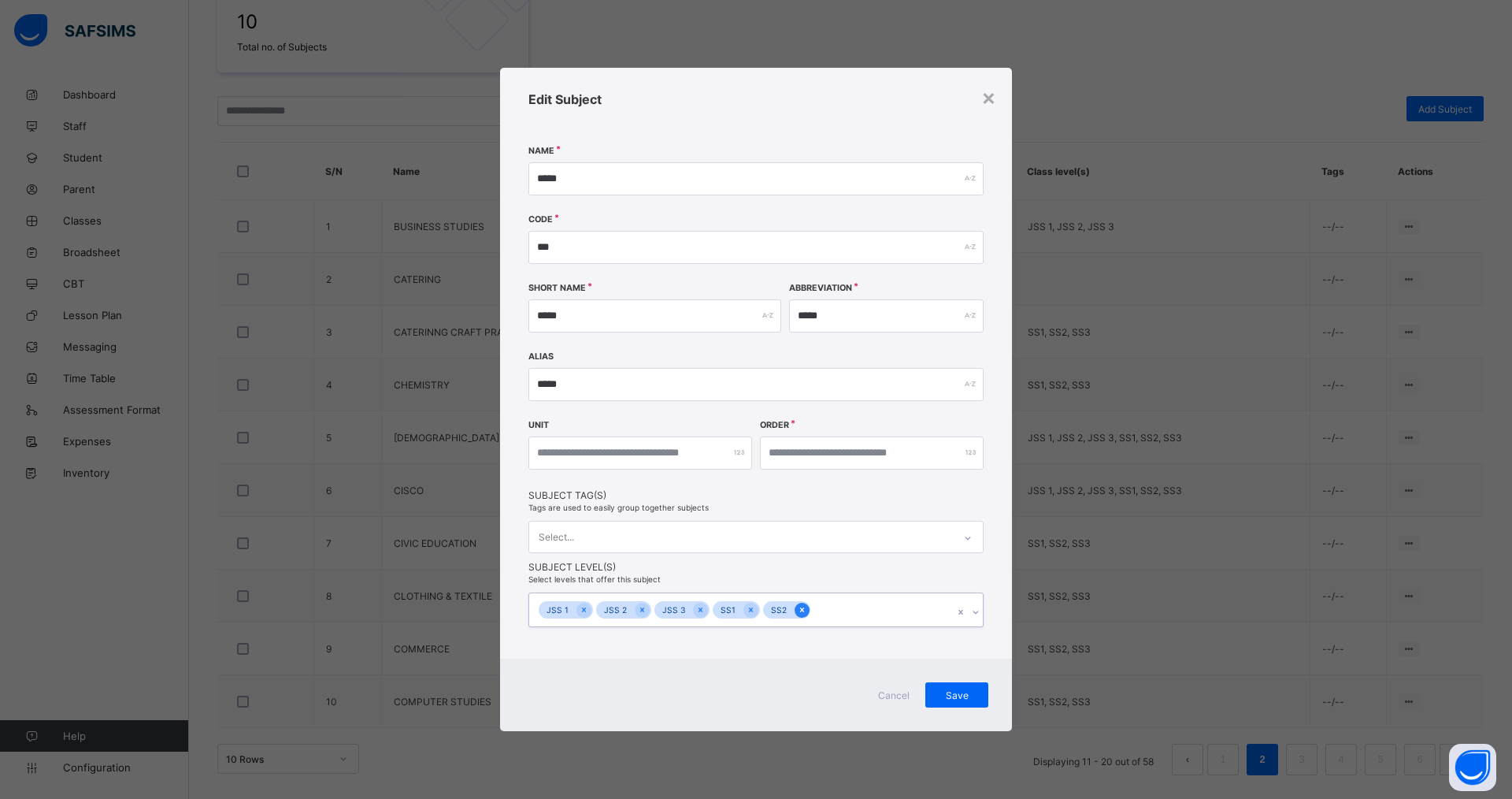
click at [798, 608] on icon at bounding box center [802, 610] width 9 height 11
click at [751, 612] on icon at bounding box center [751, 610] width 9 height 11
click at [697, 614] on icon at bounding box center [701, 610] width 9 height 11
click at [642, 614] on icon at bounding box center [643, 610] width 9 height 11
click at [580, 613] on icon at bounding box center [584, 610] width 9 height 11
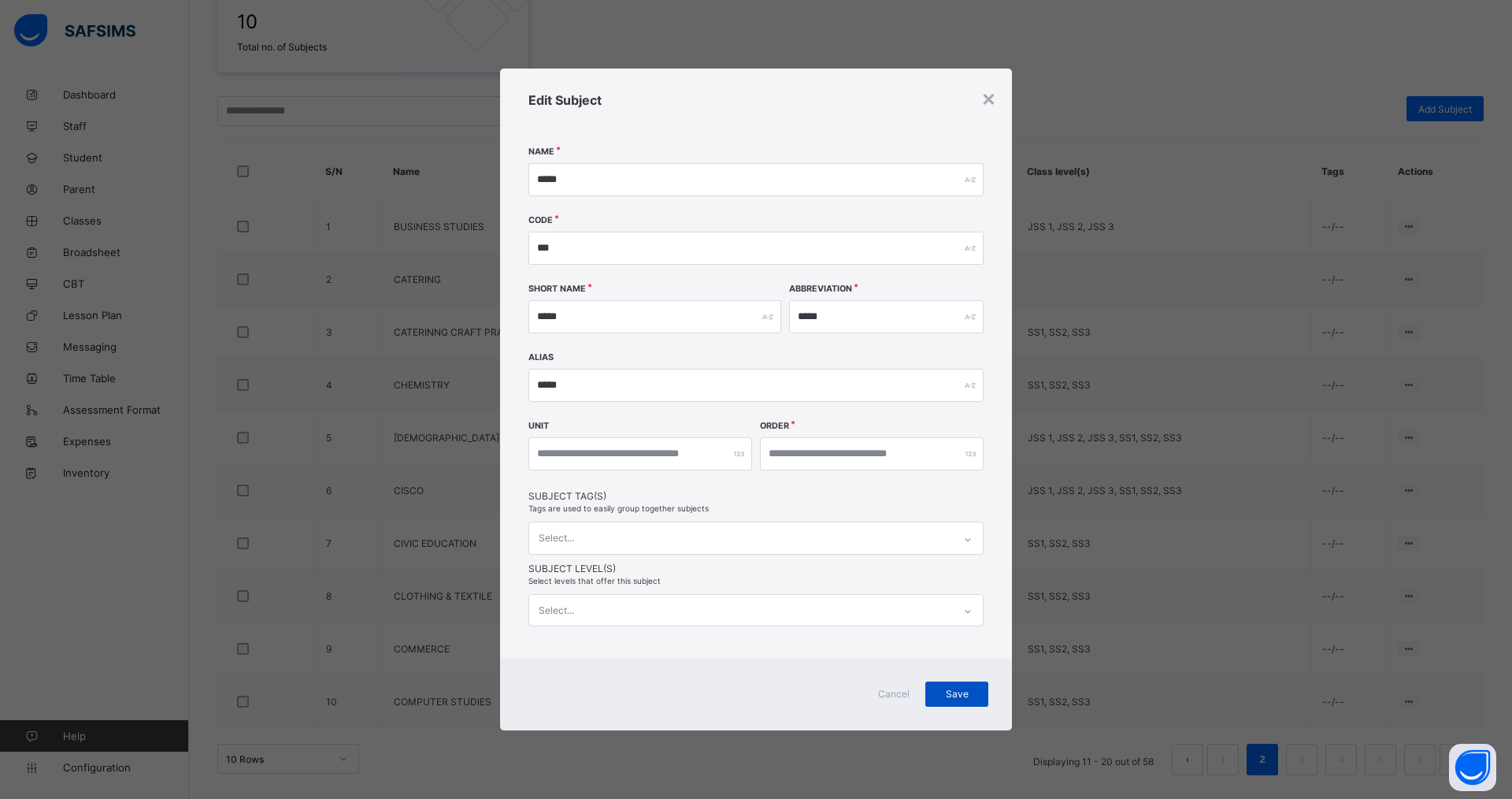
click at [955, 699] on span "Save" at bounding box center [958, 693] width 40 height 12
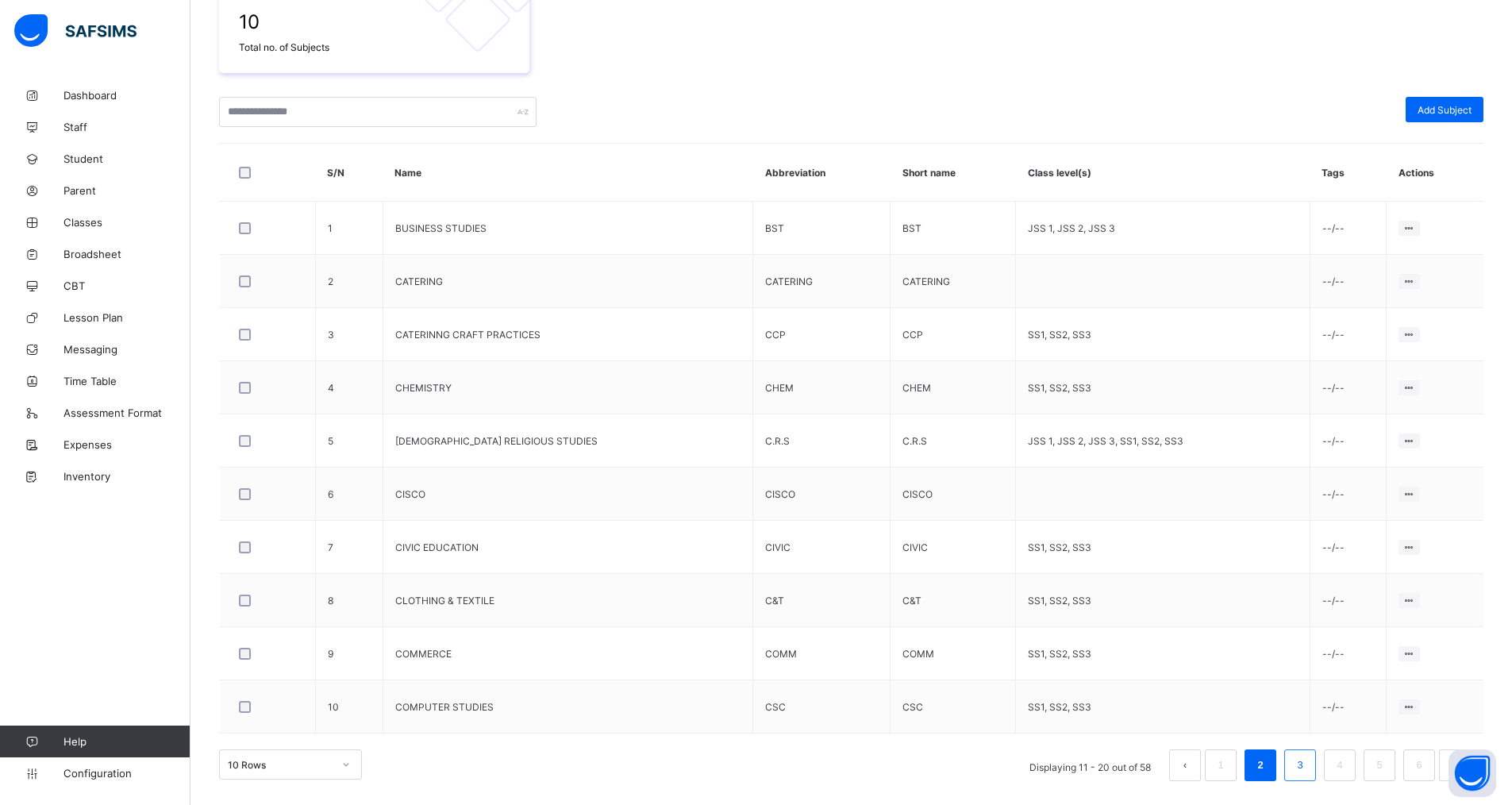
click at [1308, 765] on link "3" at bounding box center [1300, 765] width 15 height 21
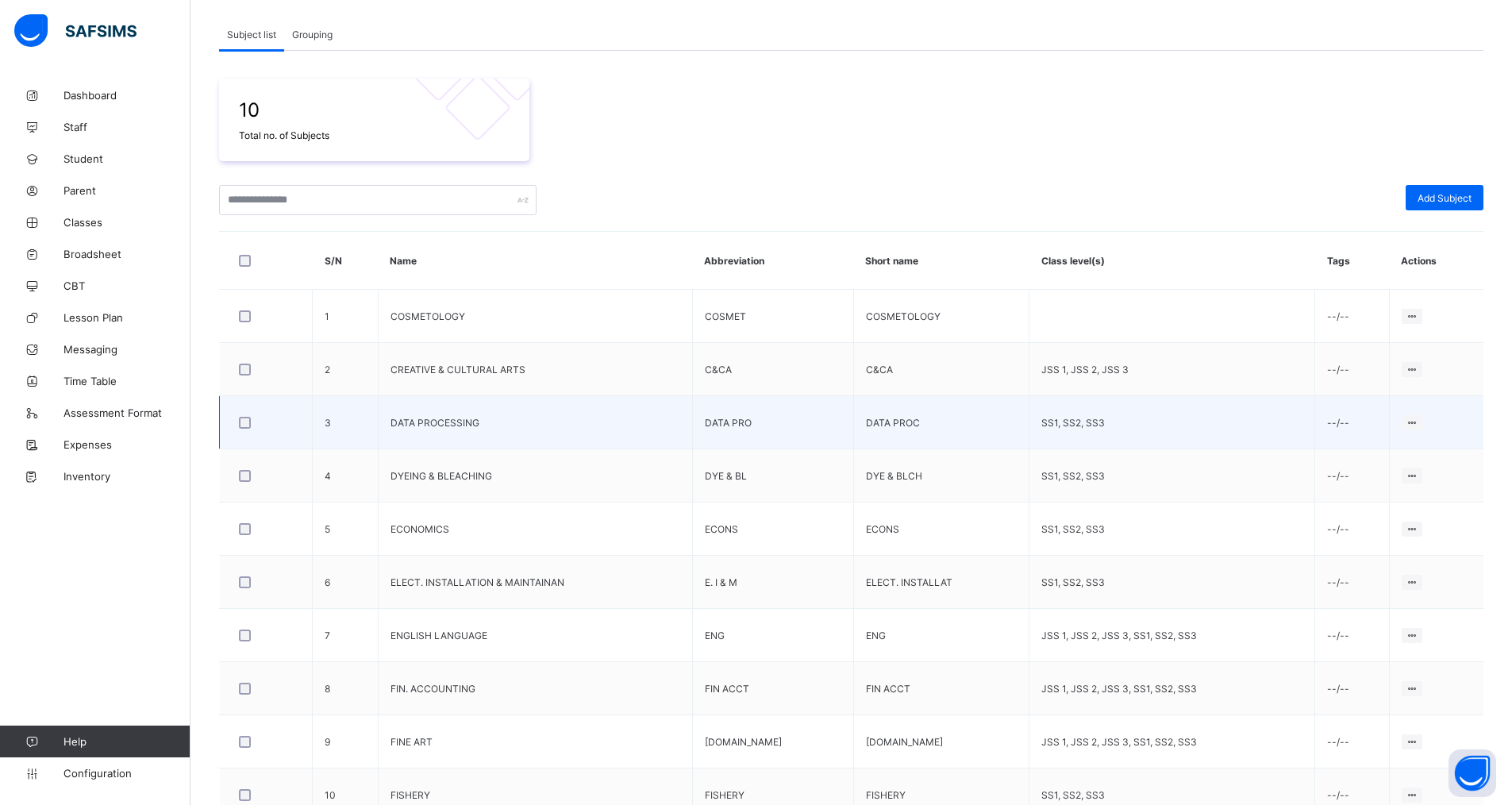
scroll to position [238, 0]
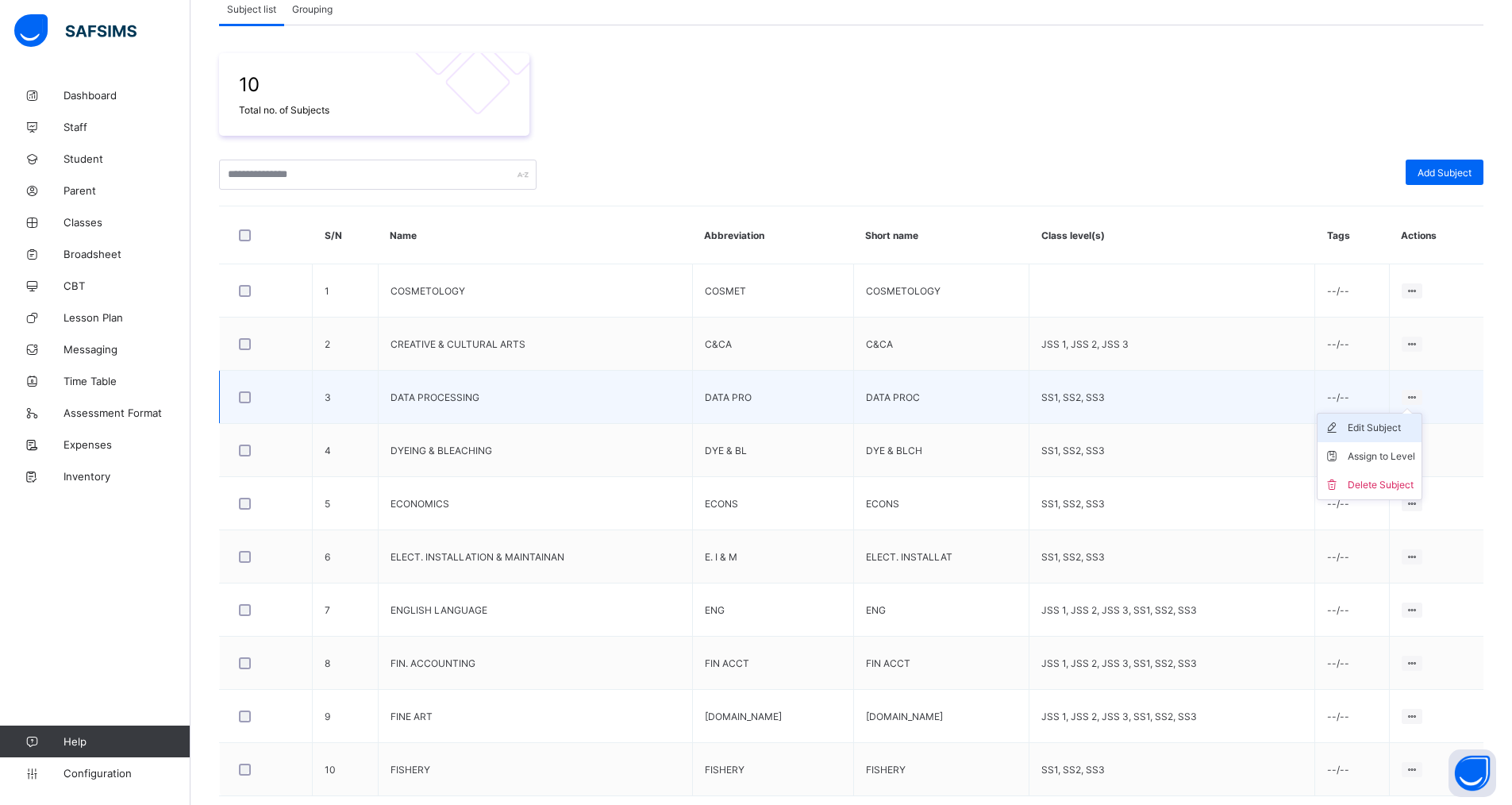
click at [1390, 427] on div "Edit Subject" at bounding box center [1382, 428] width 67 height 15
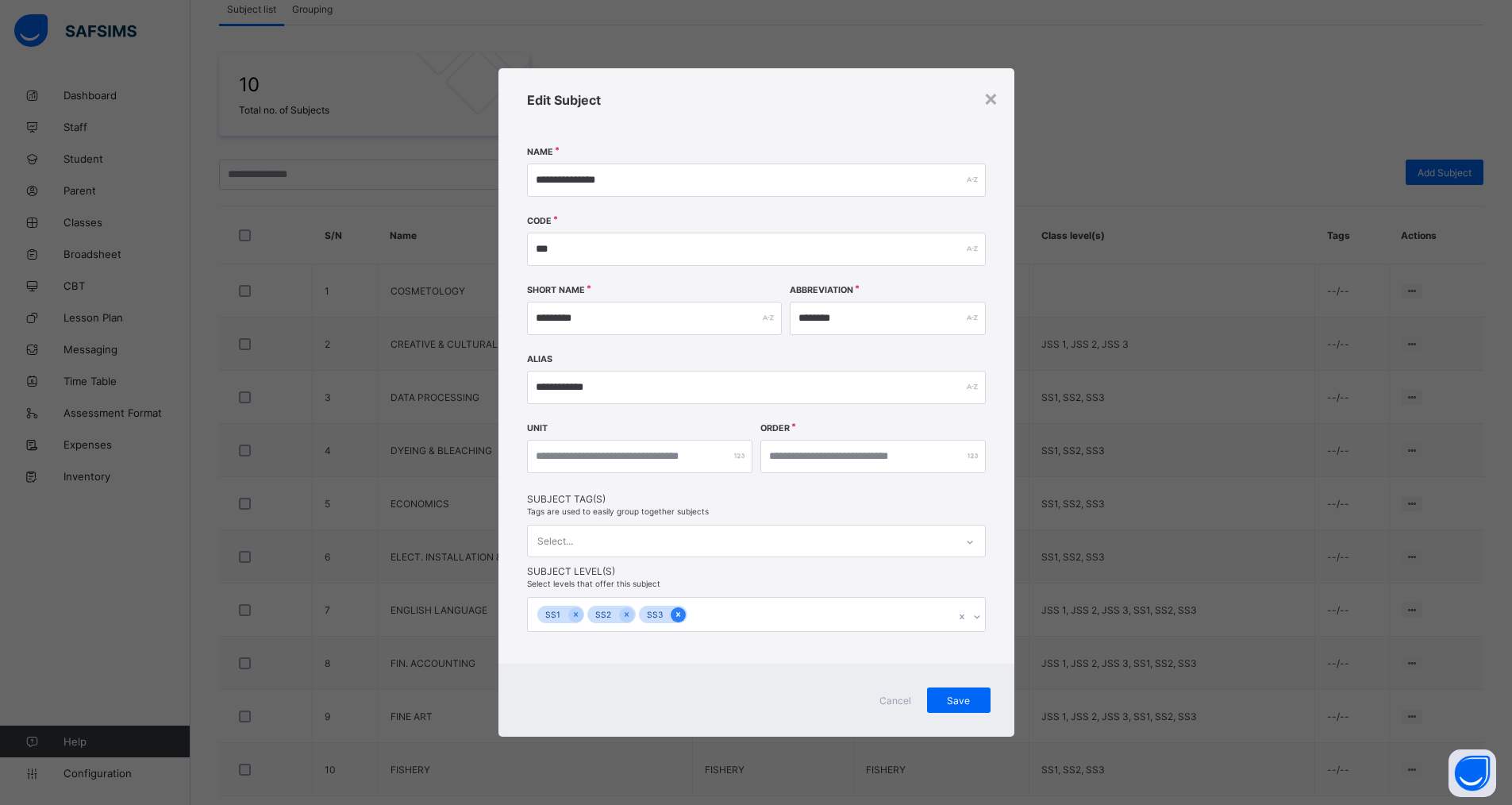
click at [674, 611] on icon at bounding box center [679, 614] width 9 height 11
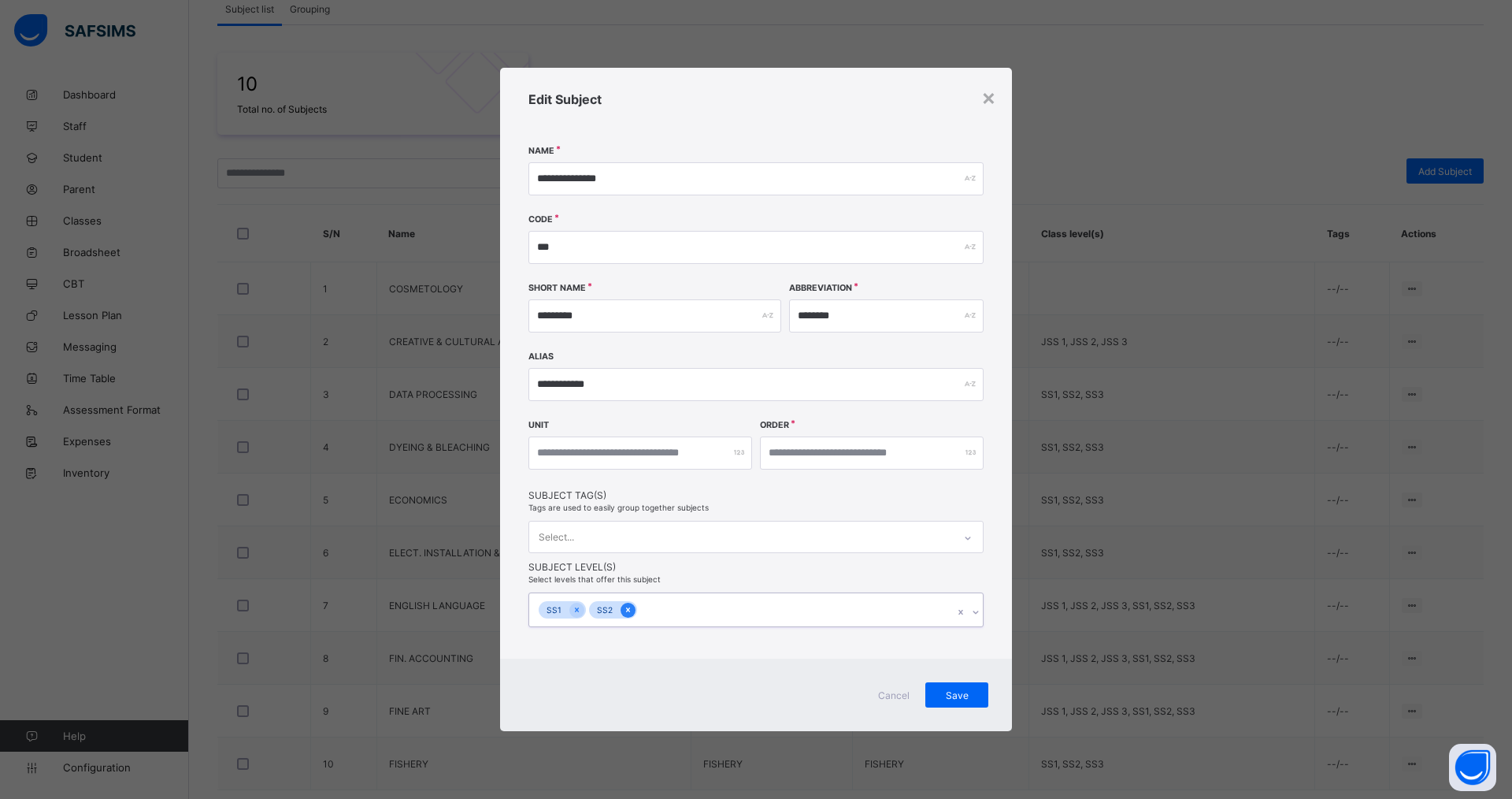
click at [627, 608] on icon at bounding box center [628, 610] width 4 height 5
click at [577, 610] on icon at bounding box center [577, 610] width 4 height 5
click at [954, 694] on span "Save" at bounding box center [958, 693] width 40 height 12
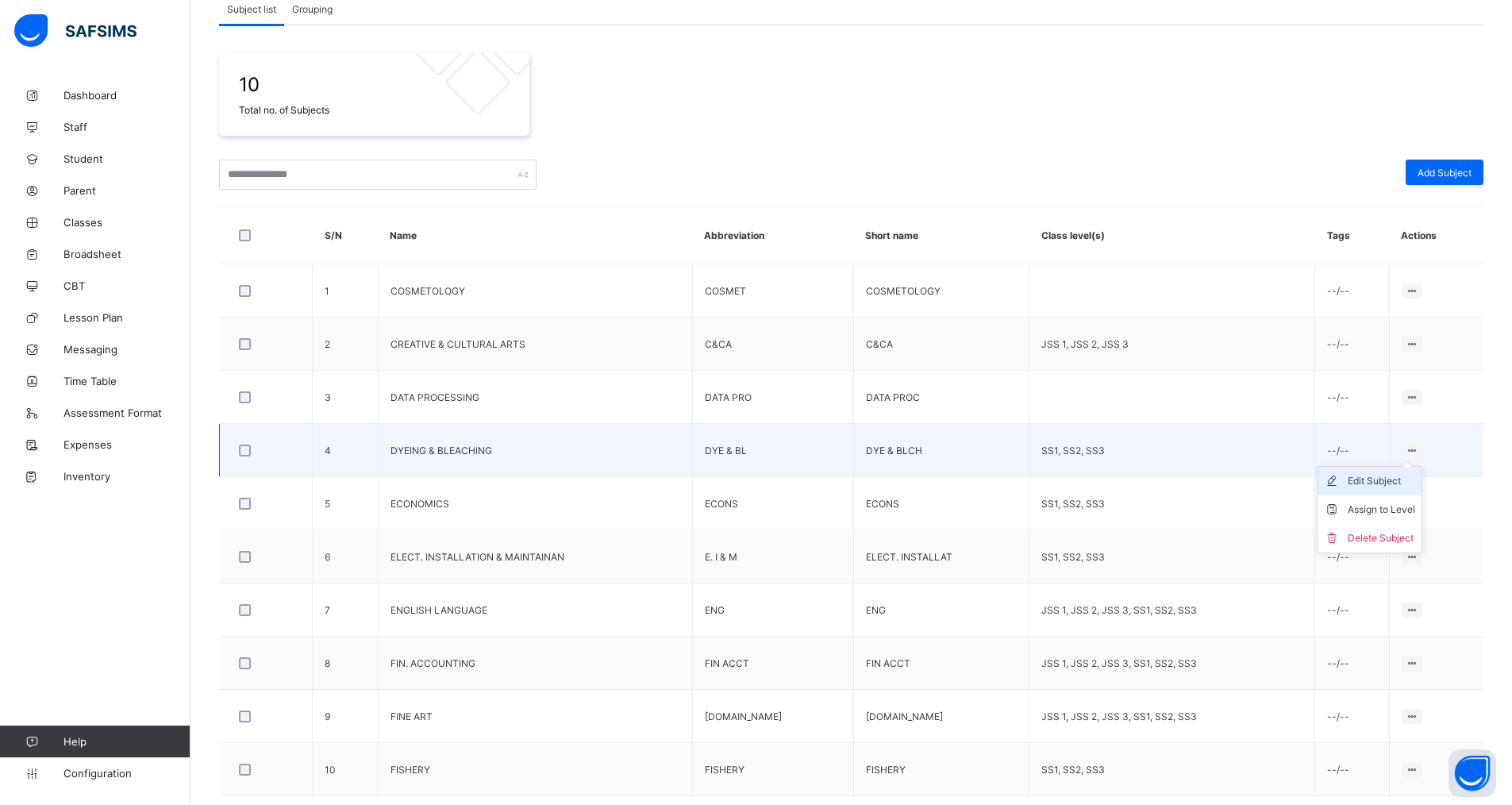
click at [1397, 478] on div "Edit Subject" at bounding box center [1382, 480] width 67 height 15
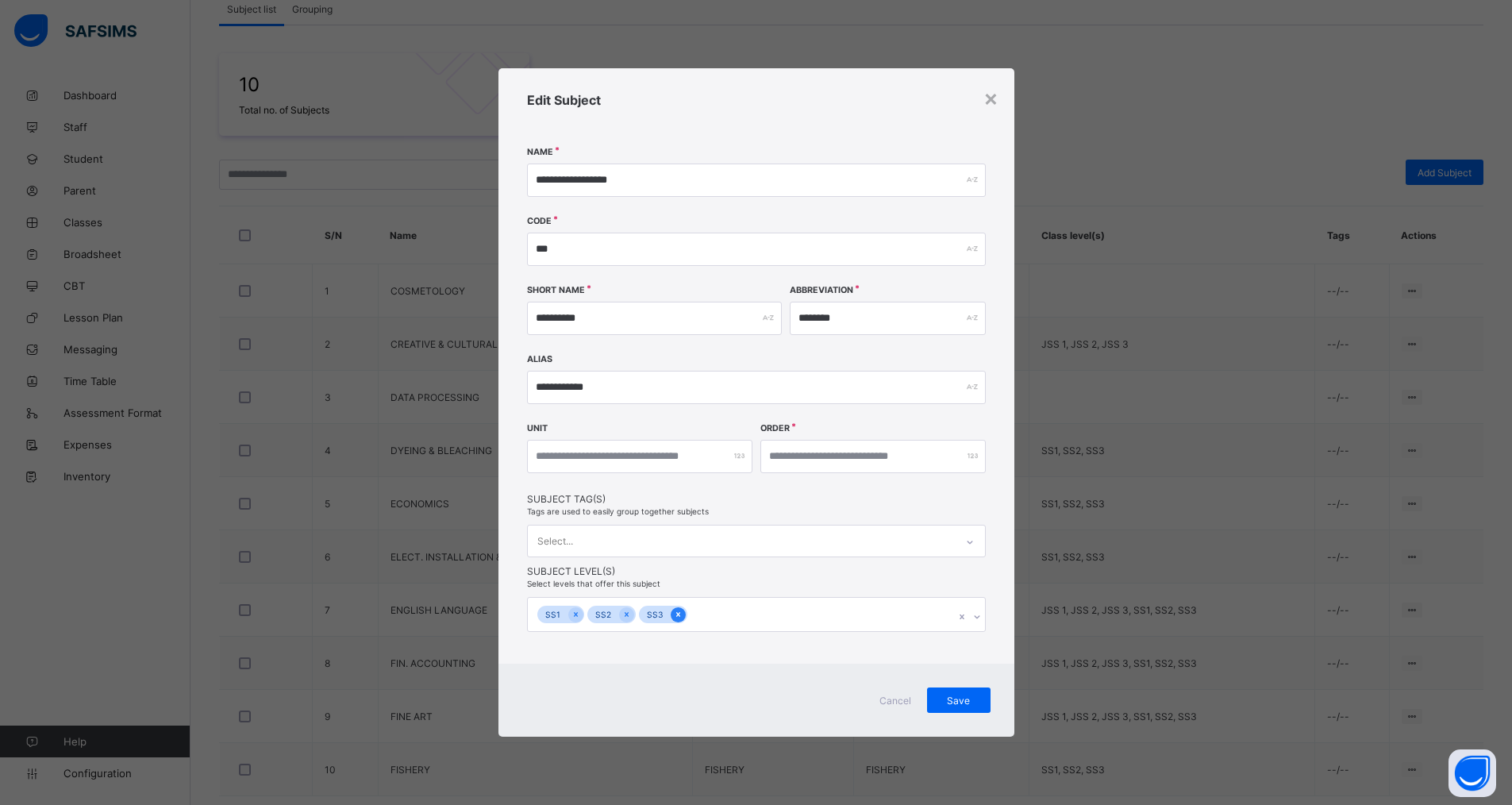
click at [675, 616] on icon at bounding box center [679, 614] width 9 height 11
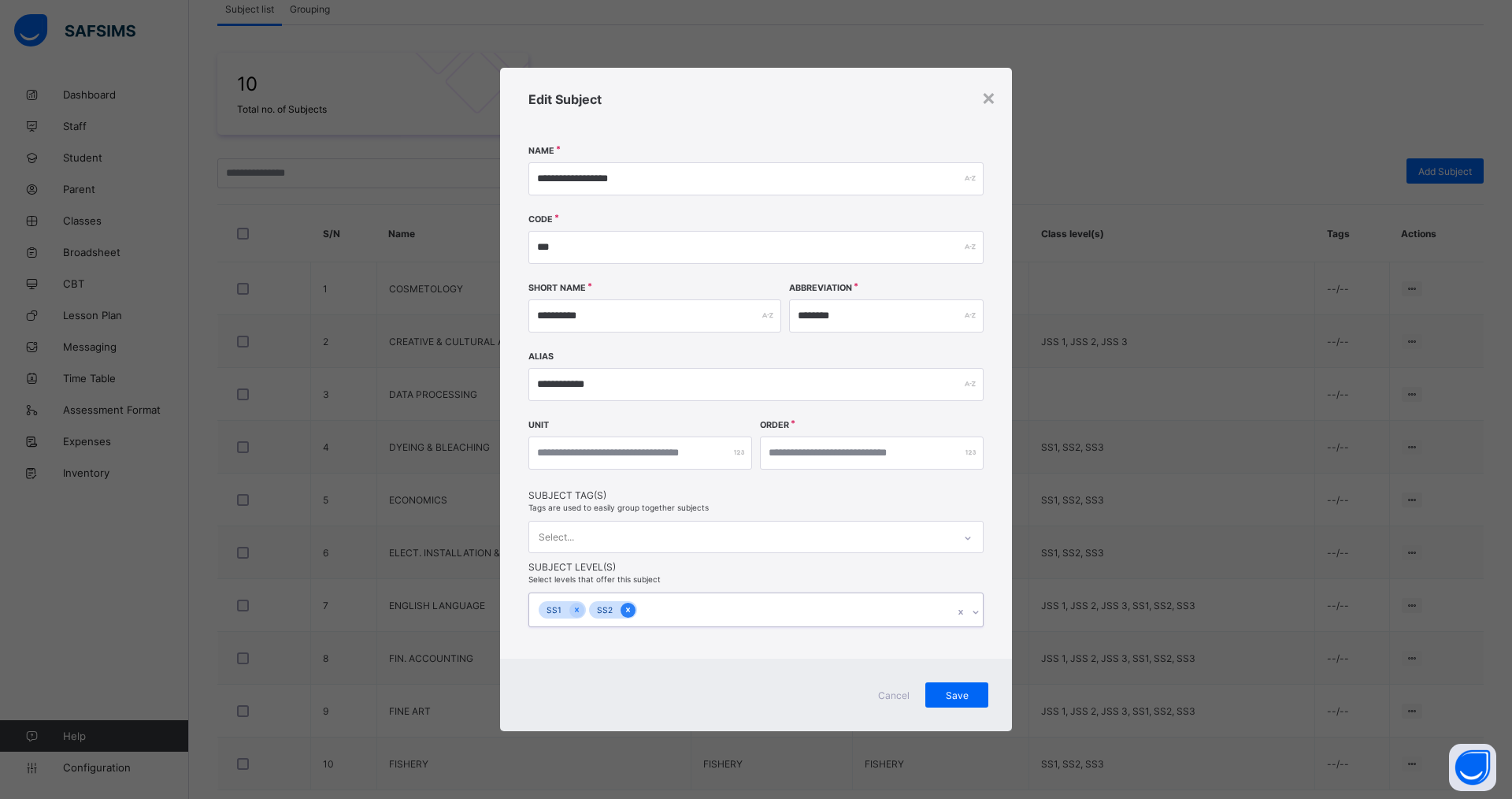
click at [625, 613] on icon at bounding box center [628, 610] width 9 height 11
click at [572, 612] on icon at bounding box center [577, 610] width 9 height 11
click at [954, 693] on span "Save" at bounding box center [958, 693] width 40 height 12
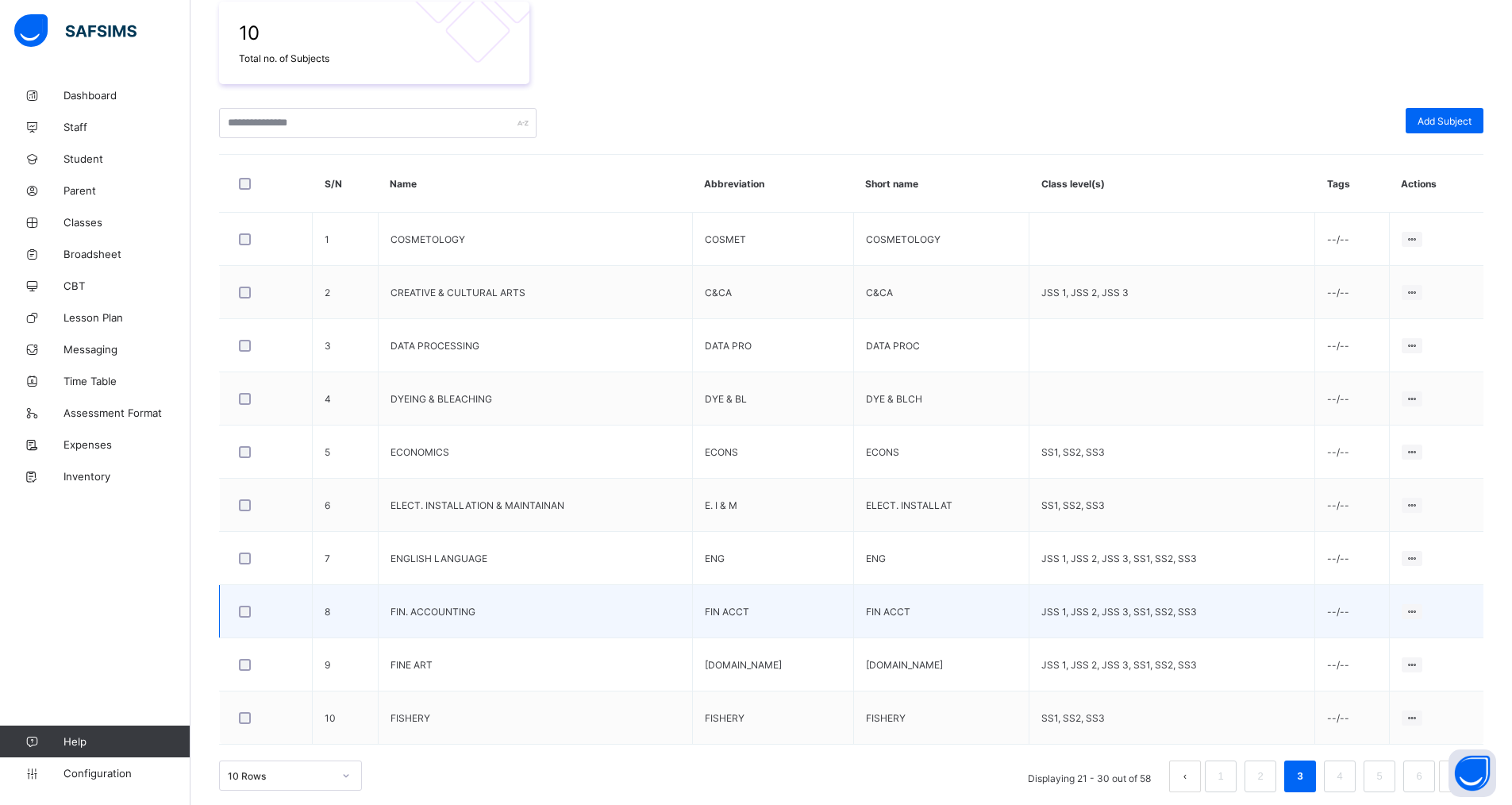
scroll to position [301, 0]
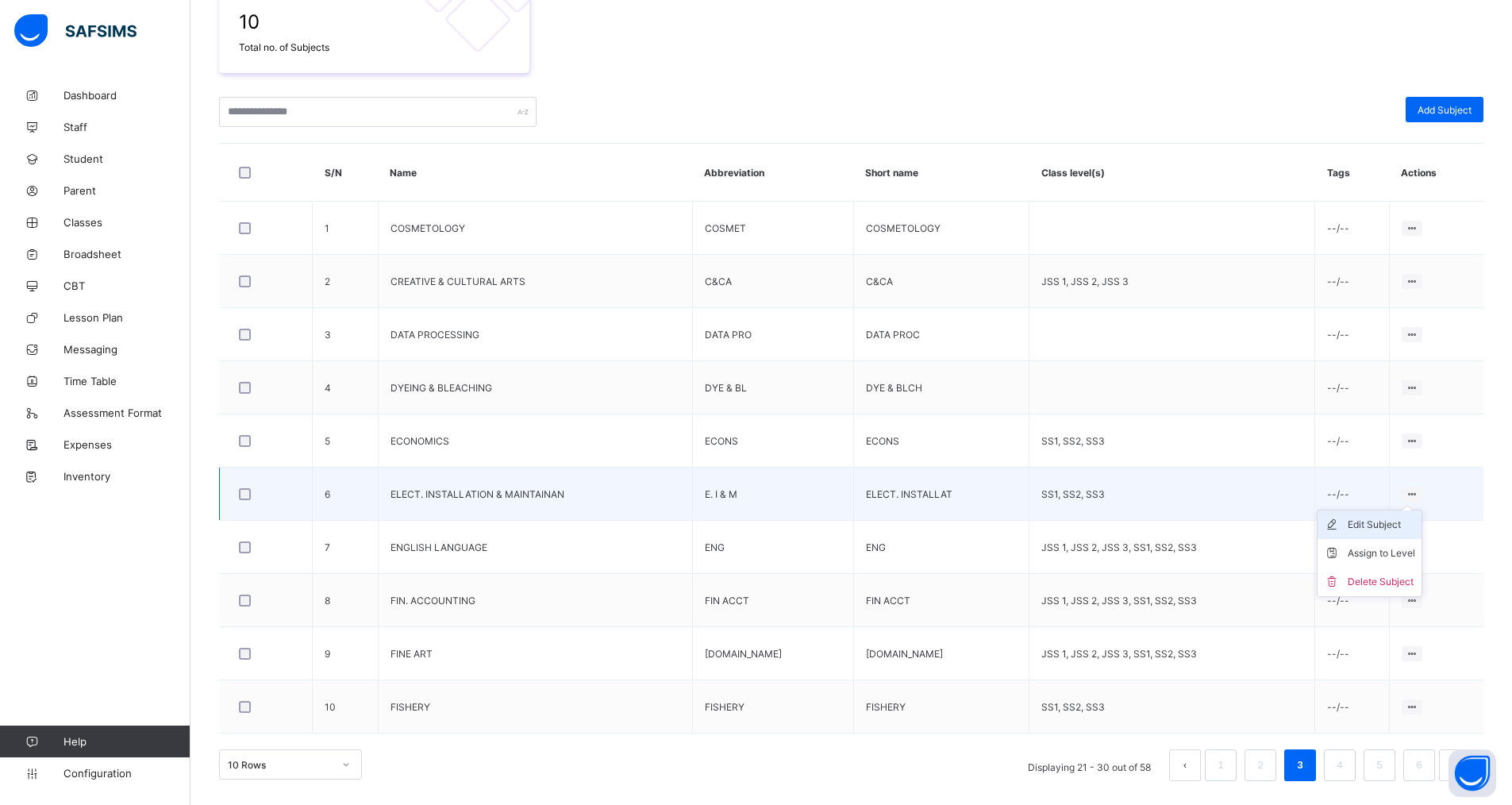
click at [1399, 522] on div "Edit Subject" at bounding box center [1382, 524] width 67 height 15
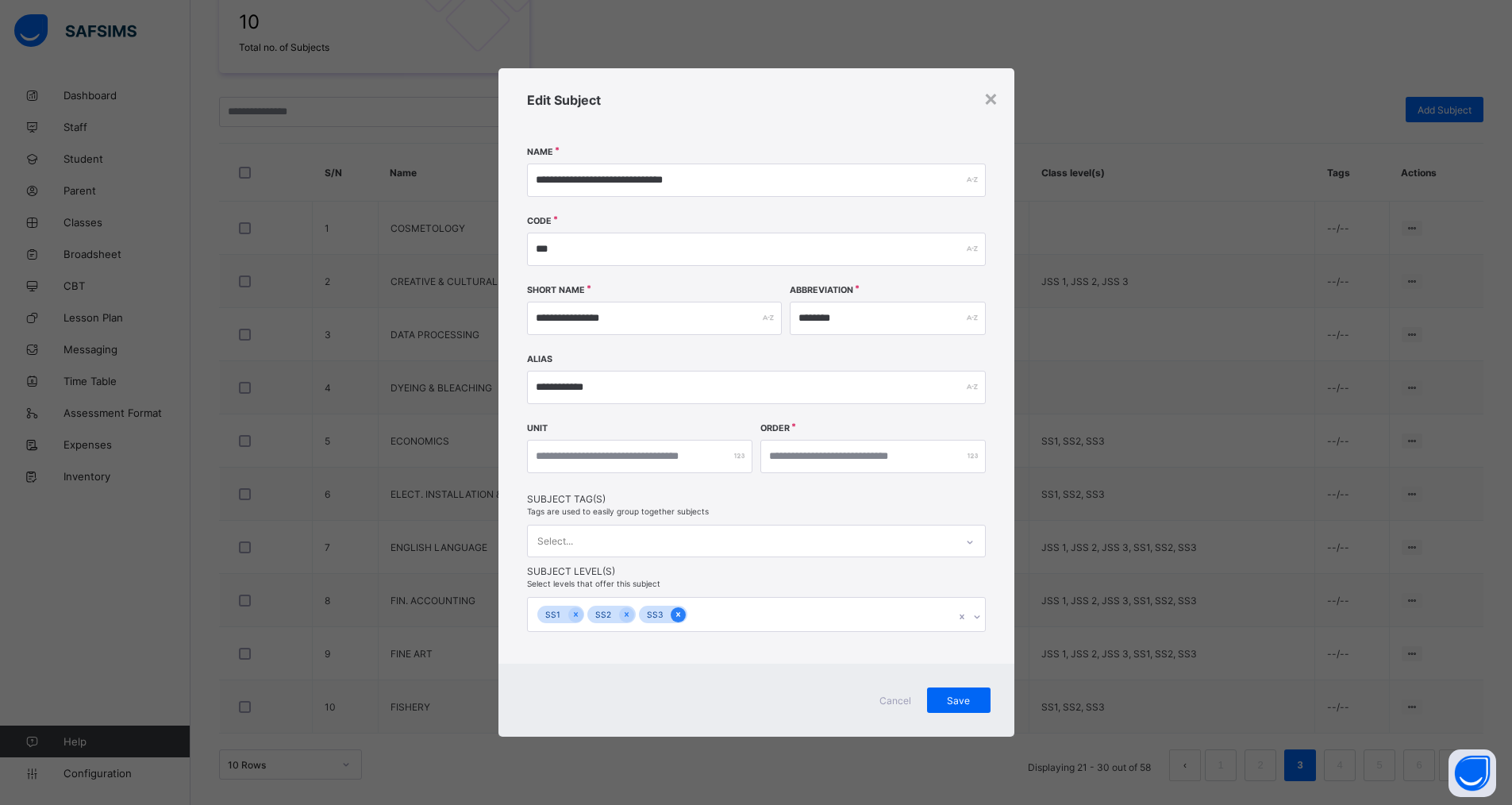
click at [677, 615] on icon at bounding box center [678, 614] width 4 height 5
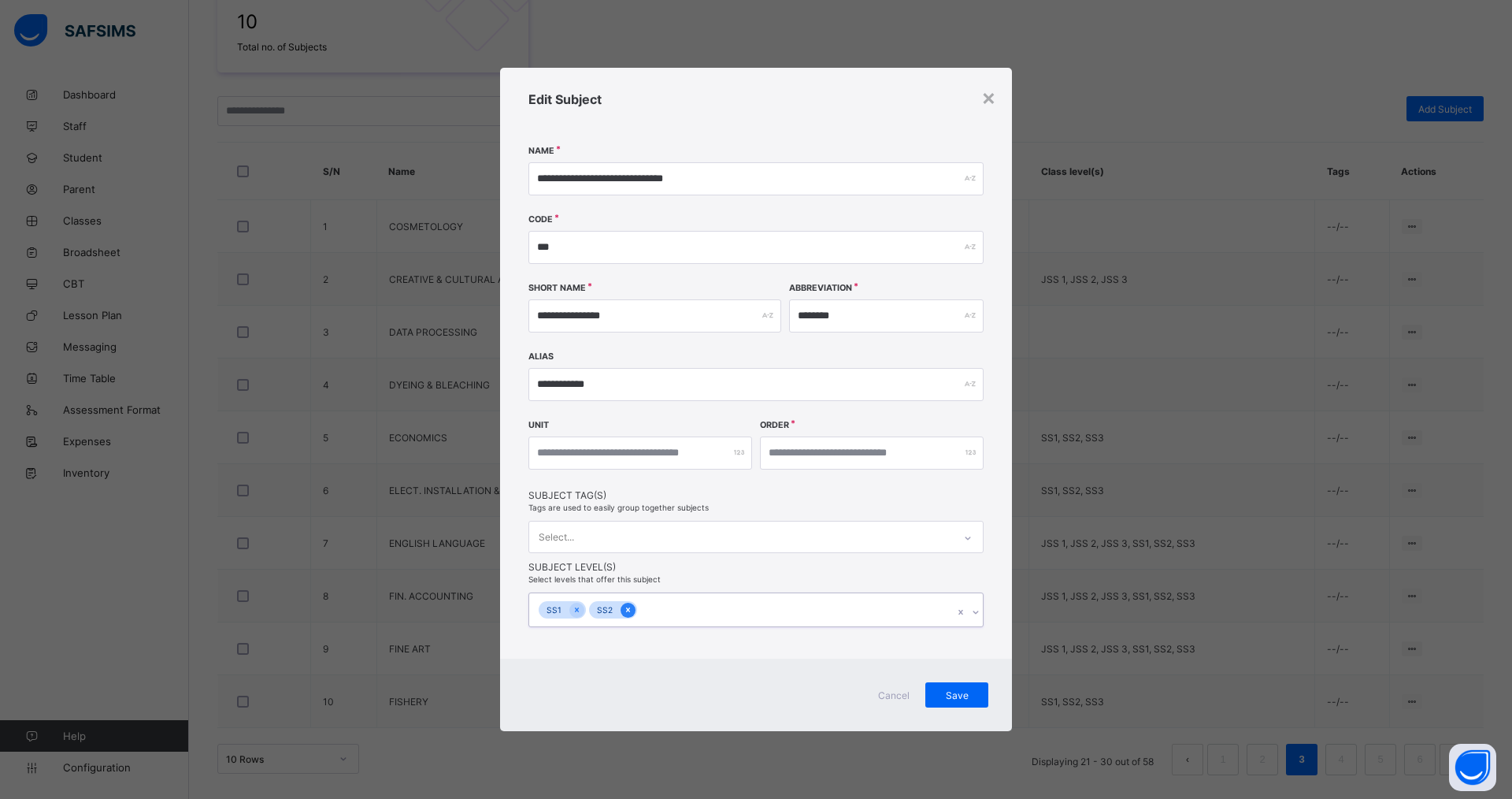
click at [626, 608] on icon at bounding box center [628, 610] width 9 height 11
drag, startPoint x: 574, startPoint y: 609, endPoint x: 588, endPoint y: 609, distance: 14.0
click at [579, 609] on icon at bounding box center [577, 610] width 9 height 11
click at [950, 691] on span "Save" at bounding box center [958, 693] width 40 height 12
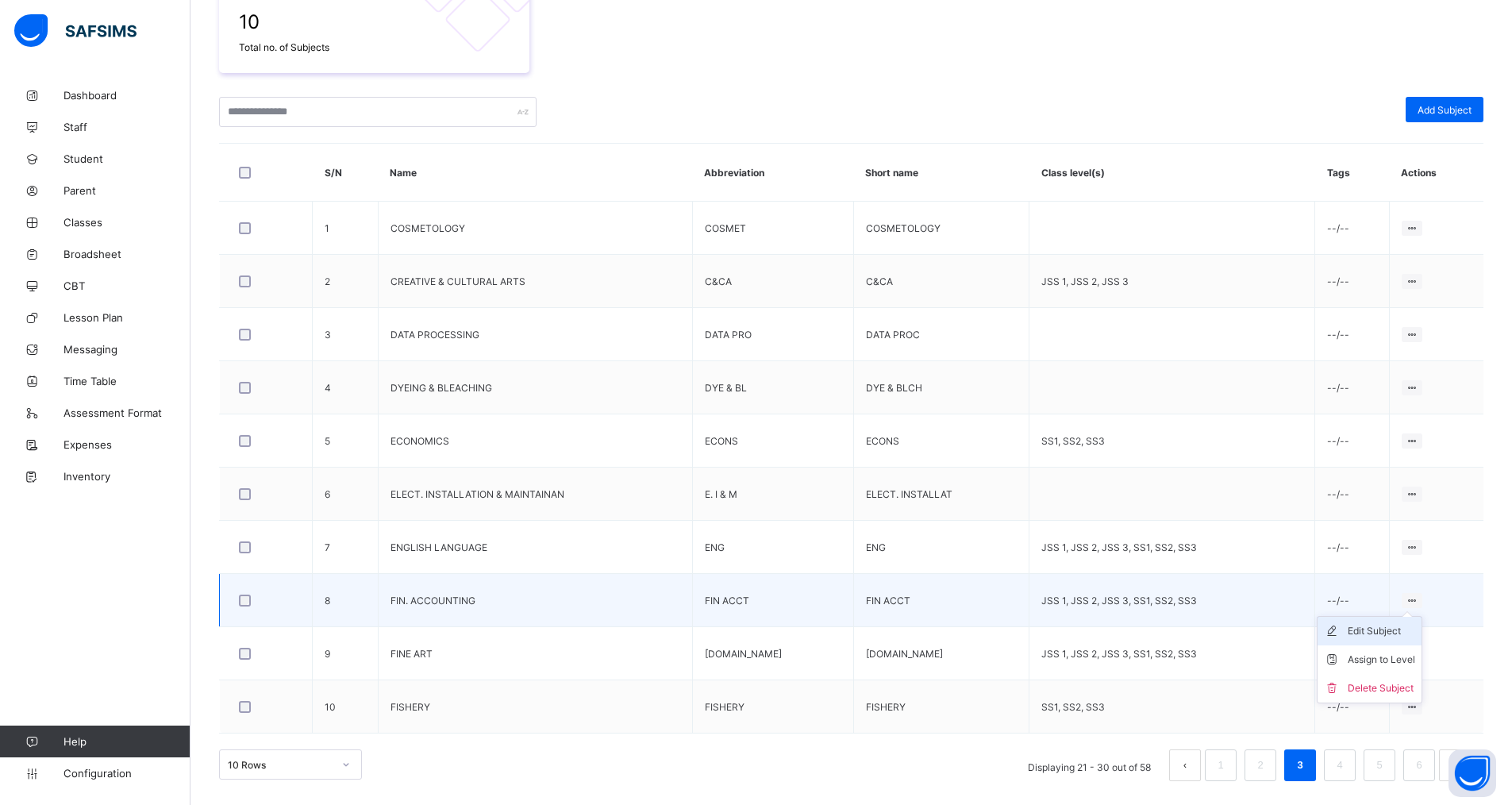
click at [1394, 628] on div "Edit Subject" at bounding box center [1382, 631] width 67 height 15
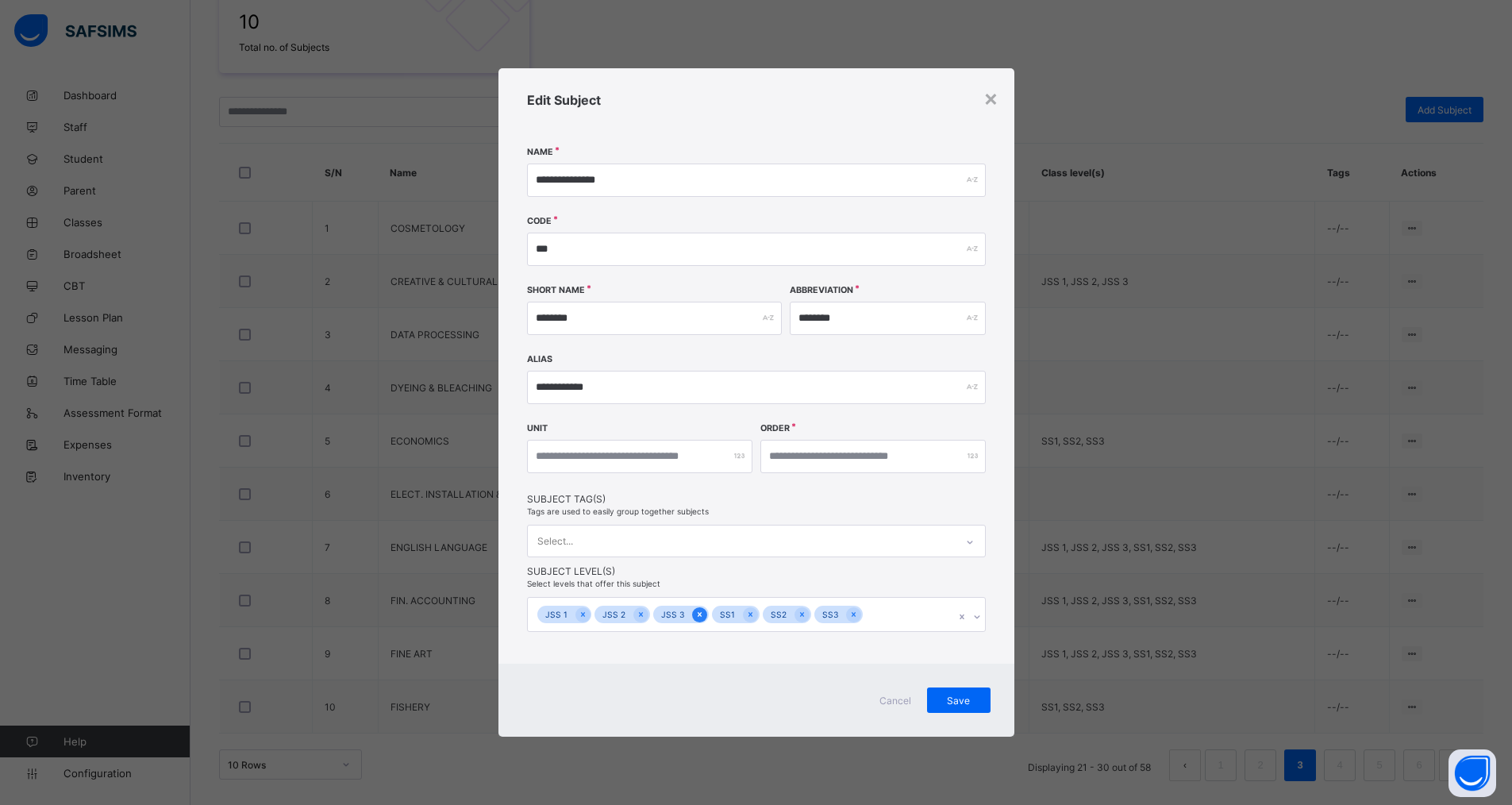
click at [695, 613] on icon at bounding box center [700, 614] width 9 height 11
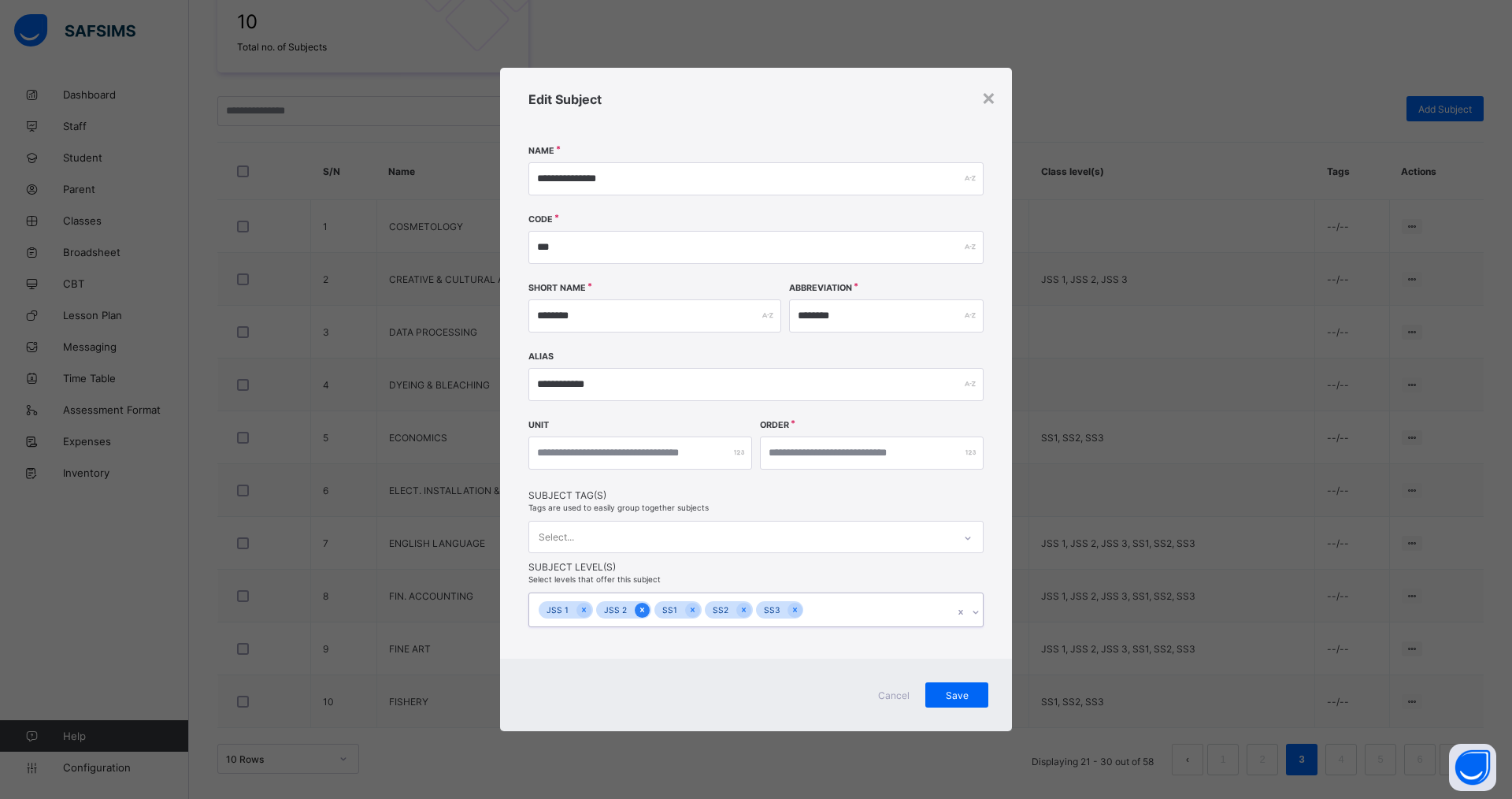
click at [641, 609] on icon at bounding box center [643, 610] width 9 height 11
click at [581, 607] on icon at bounding box center [584, 610] width 9 height 11
click at [956, 690] on span "Save" at bounding box center [958, 695] width 40 height 12
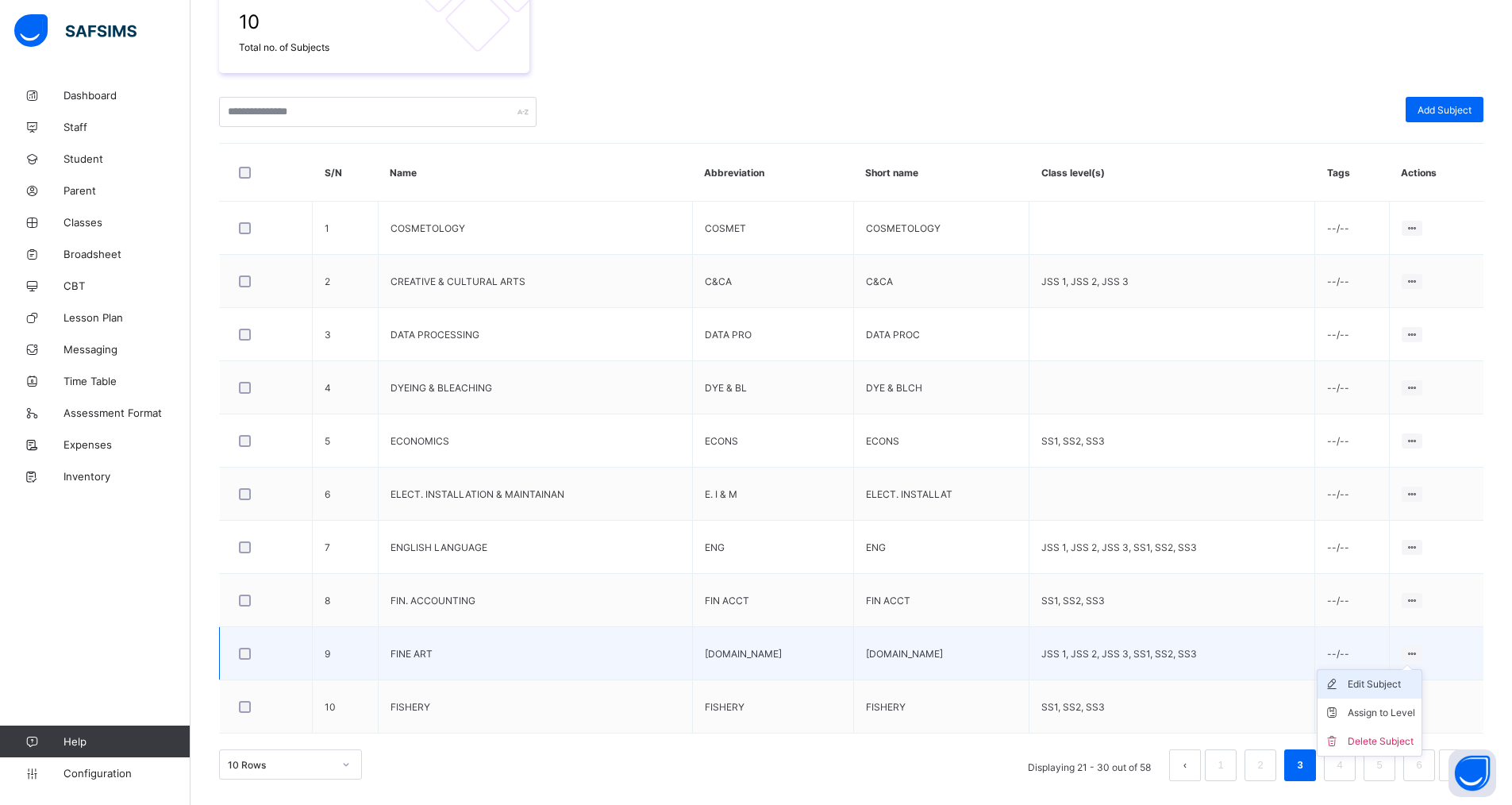
click at [1398, 684] on div "Edit Subject" at bounding box center [1382, 684] width 67 height 15
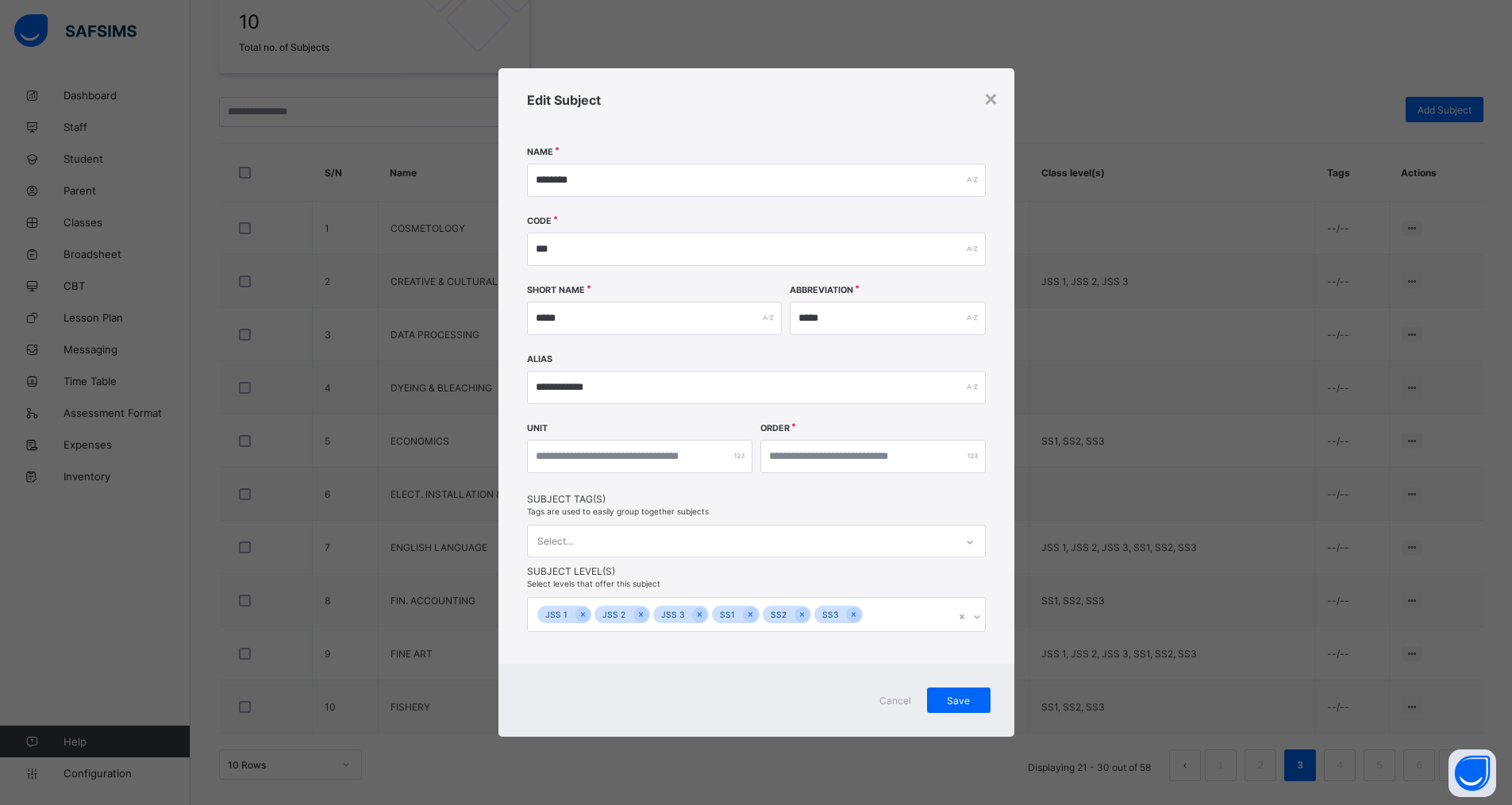
drag, startPoint x: 847, startPoint y: 613, endPoint x: 832, endPoint y: 613, distance: 15.0
click at [849, 613] on icon at bounding box center [854, 614] width 9 height 11
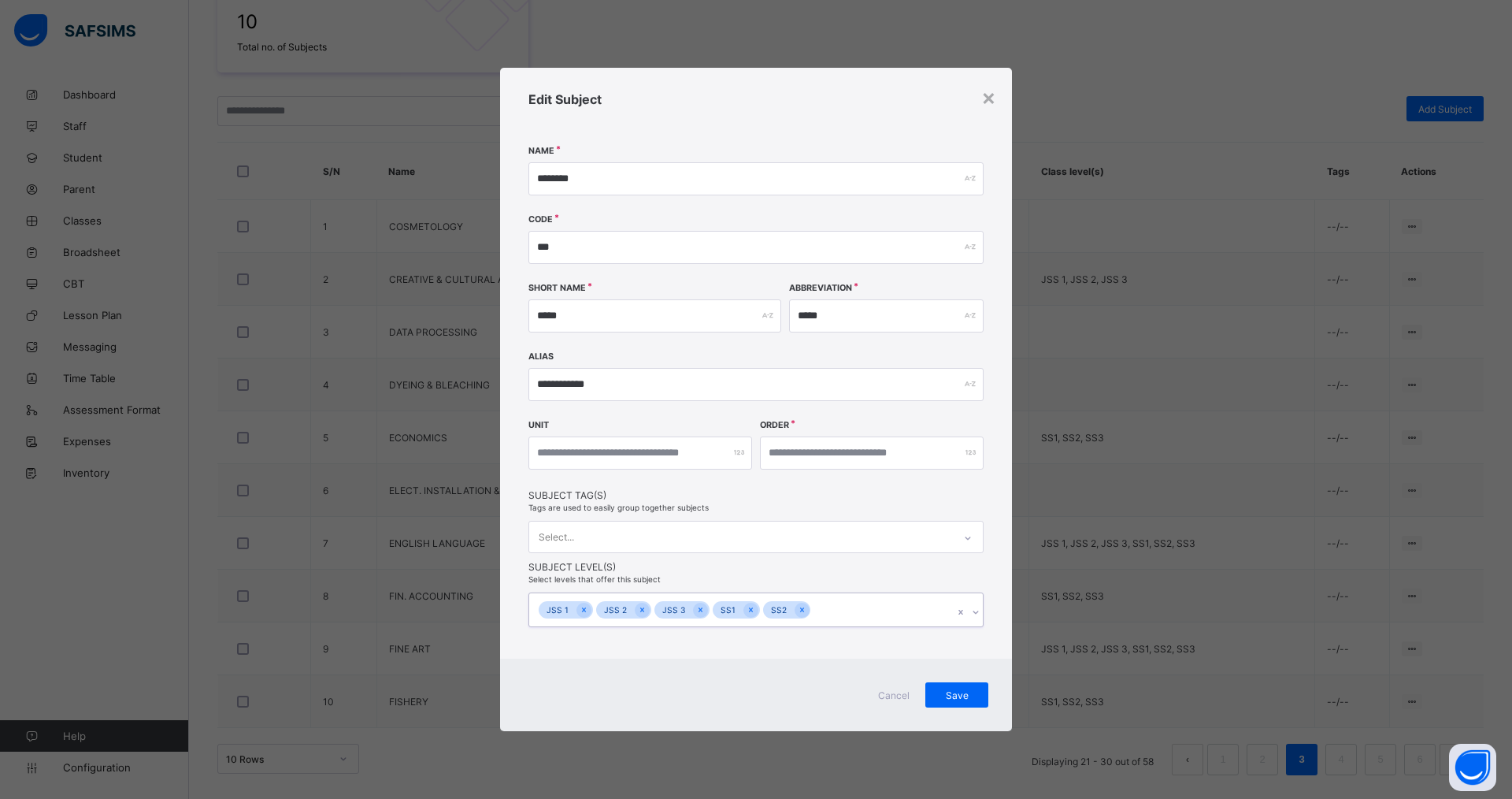
drag, startPoint x: 793, startPoint y: 609, endPoint x: 769, endPoint y: 613, distance: 24.3
click at [798, 610] on icon at bounding box center [802, 610] width 9 height 11
click at [748, 613] on icon at bounding box center [751, 610] width 9 height 11
click at [701, 613] on icon at bounding box center [701, 610] width 9 height 11
drag, startPoint x: 639, startPoint y: 614, endPoint x: 609, endPoint y: 613, distance: 30.0
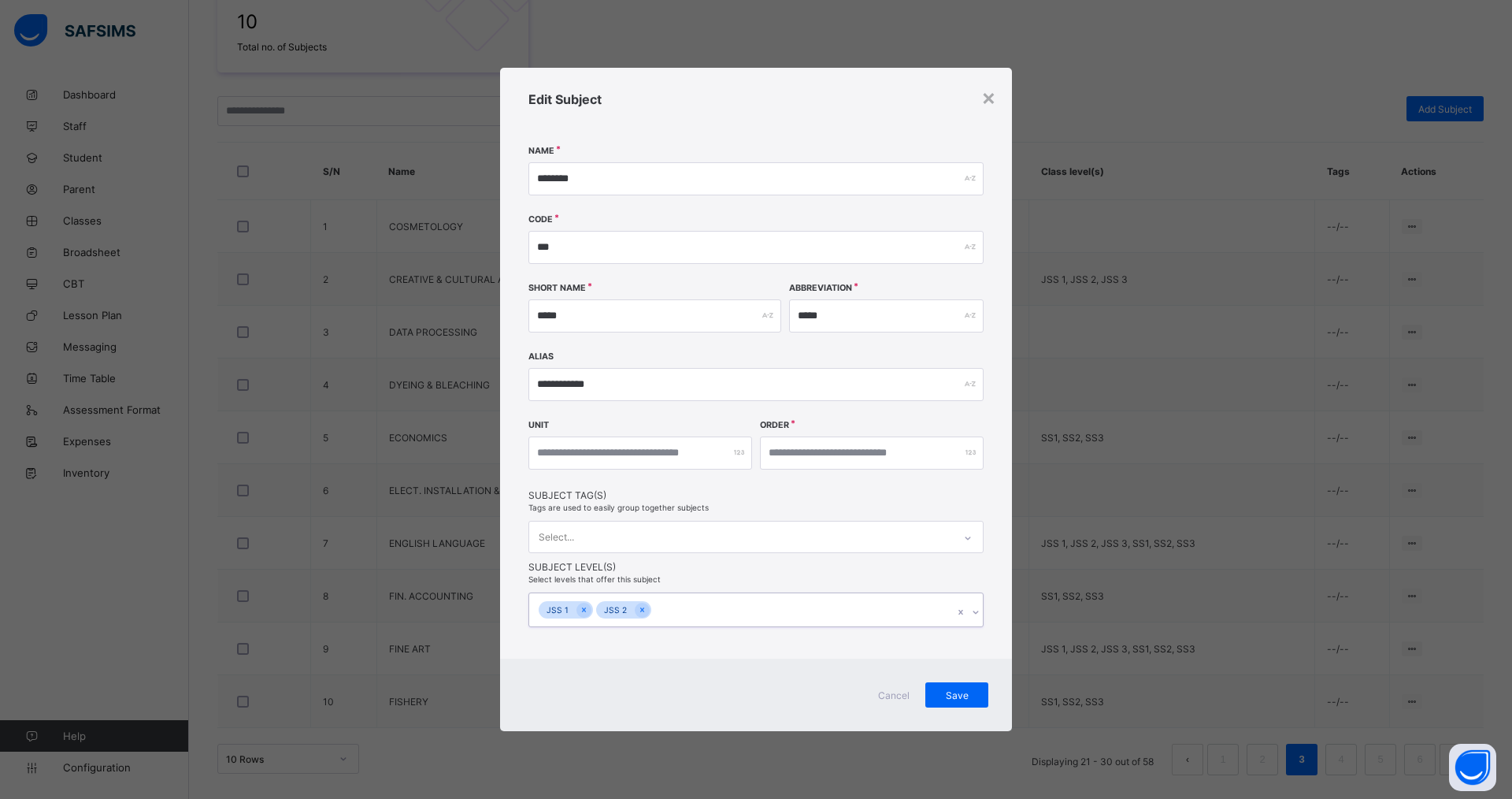
click at [639, 613] on icon at bounding box center [643, 610] width 9 height 11
click at [583, 613] on icon at bounding box center [584, 610] width 9 height 11
drag, startPoint x: 951, startPoint y: 692, endPoint x: 969, endPoint y: 706, distance: 22.8
click at [953, 692] on span "Save" at bounding box center [958, 693] width 40 height 12
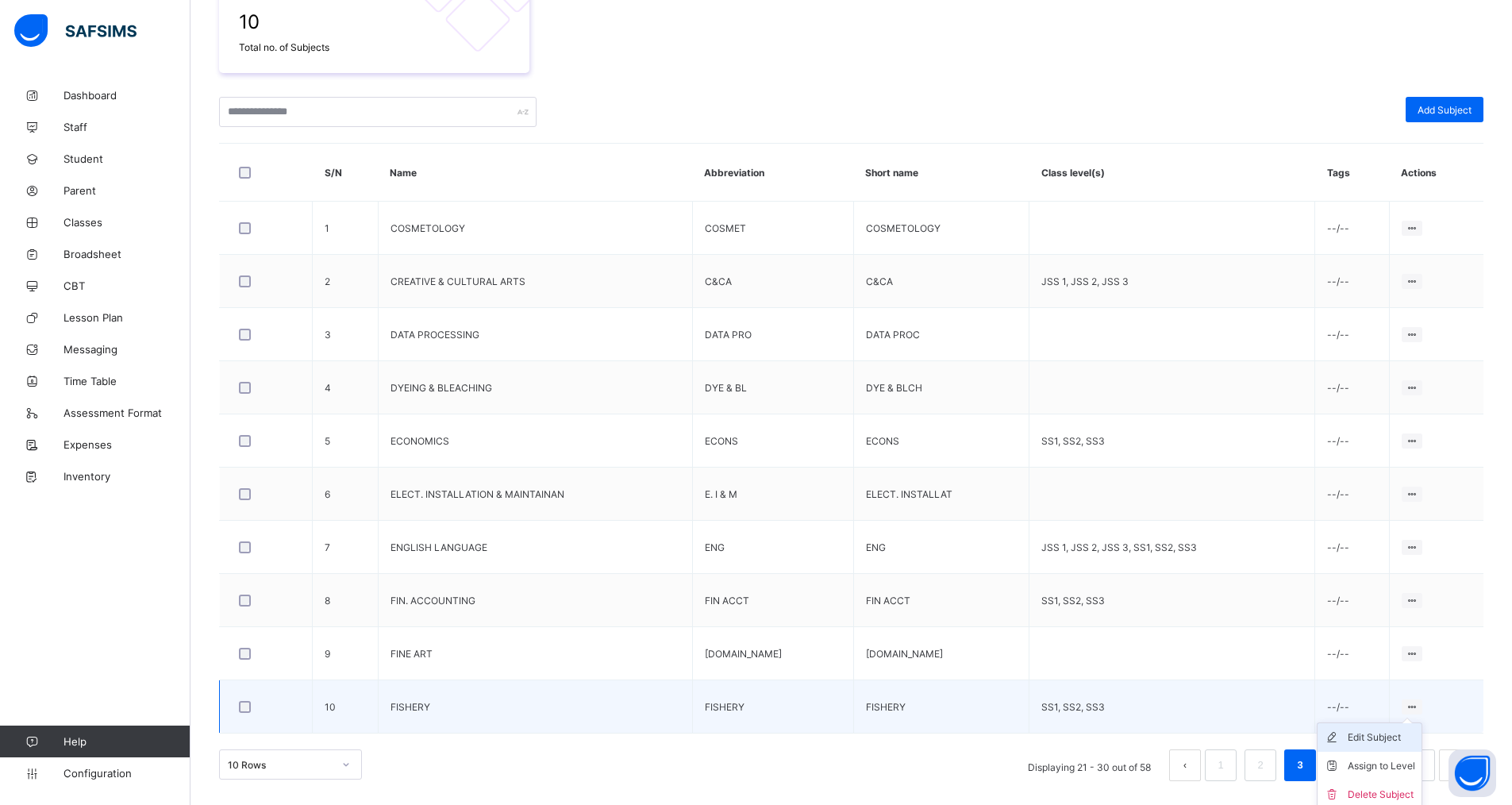
click at [1393, 746] on li "Edit Subject" at bounding box center [1370, 738] width 104 height 28
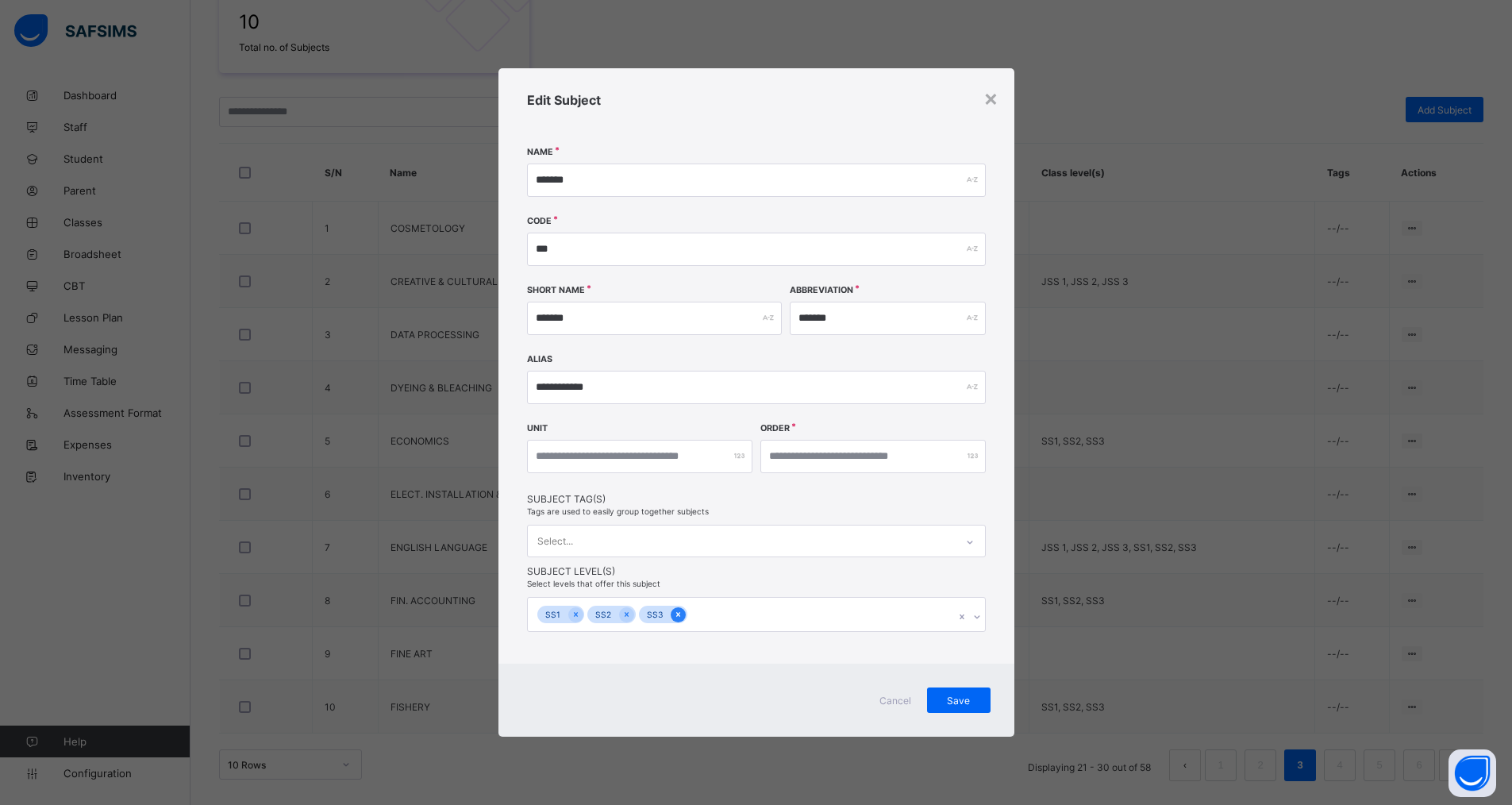
click at [676, 615] on icon at bounding box center [679, 614] width 9 height 11
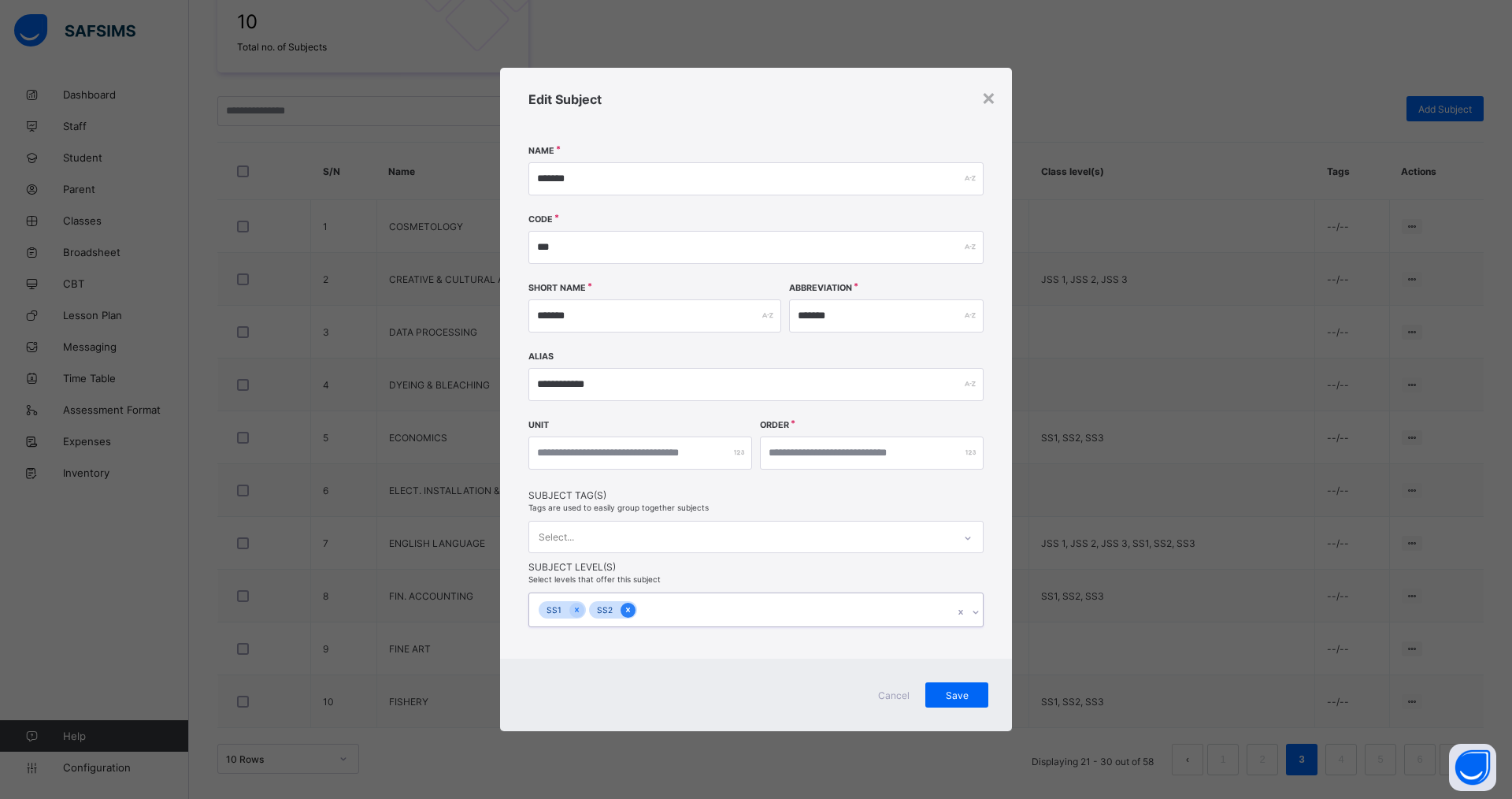
click at [624, 612] on icon at bounding box center [628, 610] width 9 height 11
click at [580, 612] on icon at bounding box center [577, 610] width 9 height 11
click at [955, 693] on span "Save" at bounding box center [958, 693] width 40 height 12
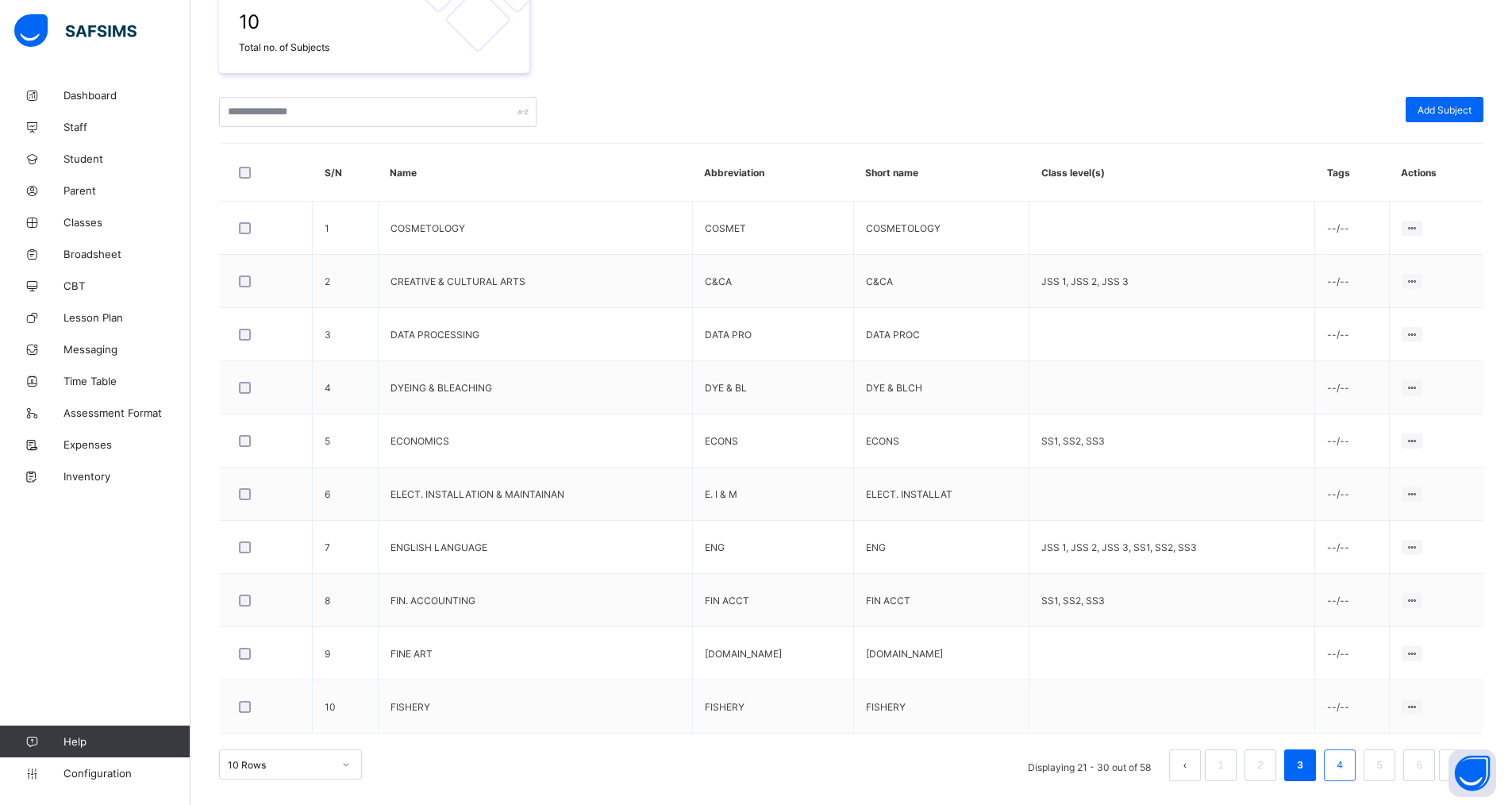
click at [1346, 767] on link "4" at bounding box center [1340, 765] width 15 height 21
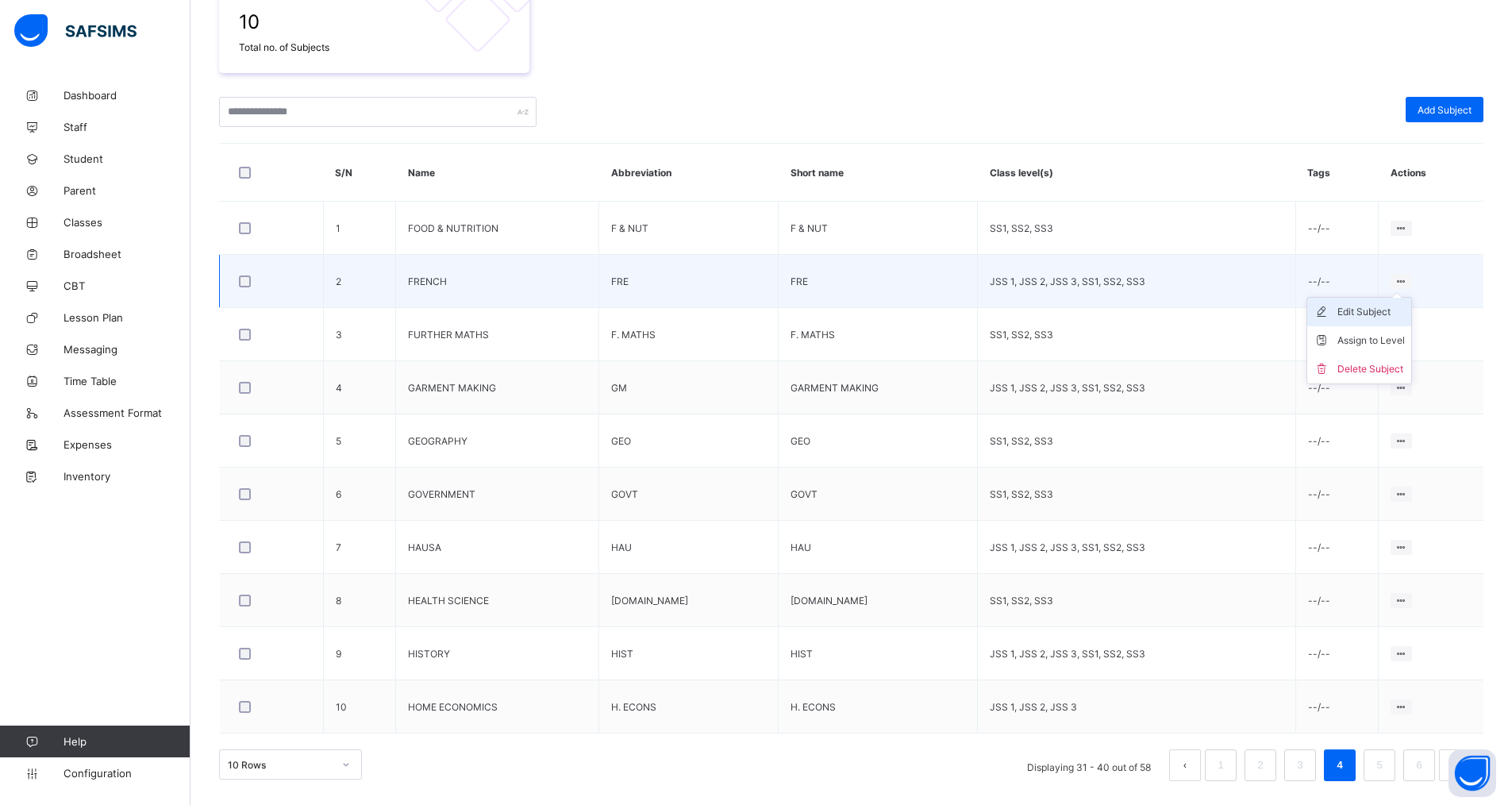
click at [1376, 306] on div "Edit Subject" at bounding box center [1372, 312] width 67 height 15
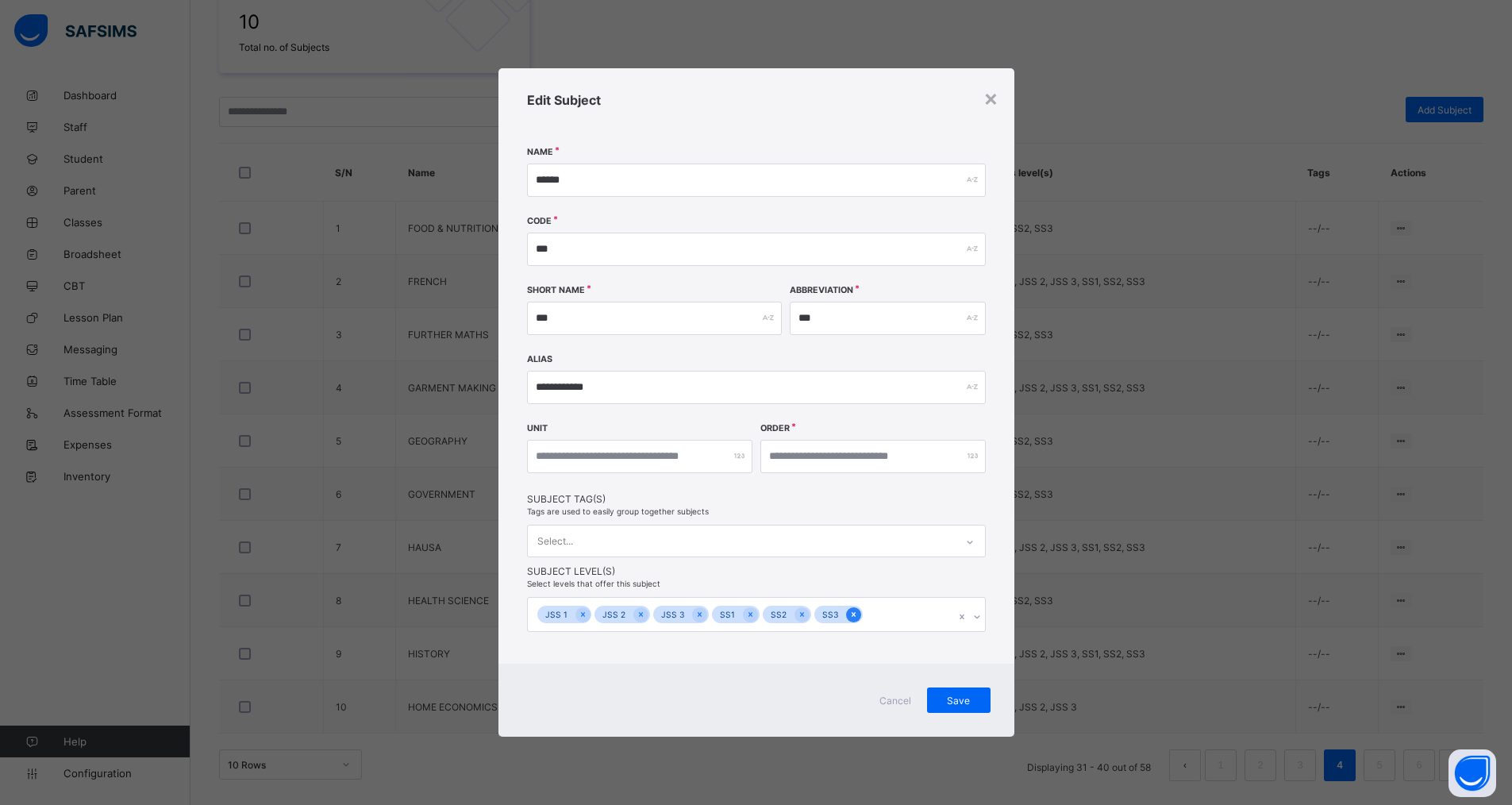
click at [849, 614] on icon at bounding box center [854, 614] width 9 height 11
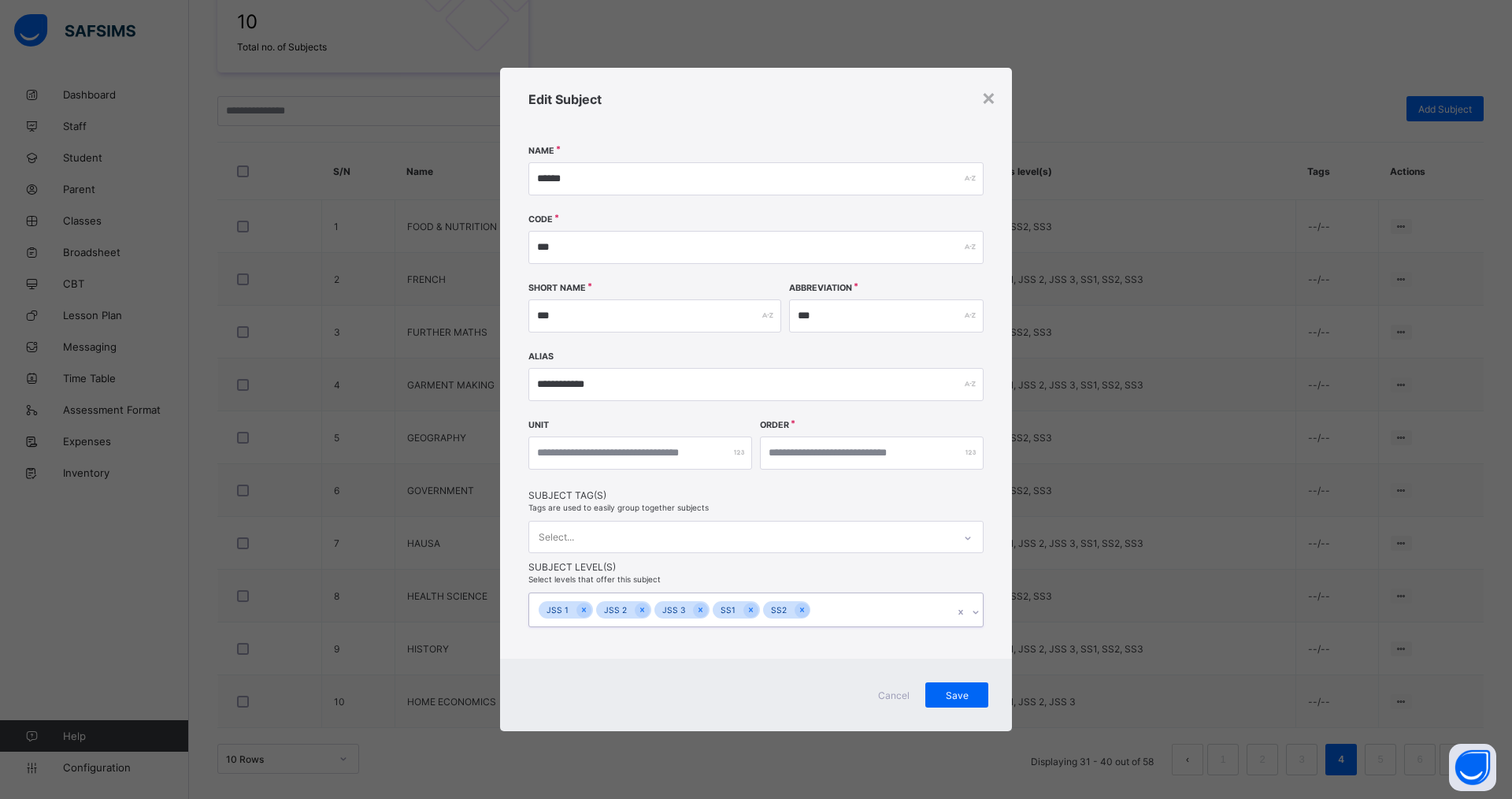
drag, startPoint x: 800, startPoint y: 612, endPoint x: 780, endPoint y: 612, distance: 20.0
click at [799, 612] on icon at bounding box center [802, 610] width 9 height 11
click at [749, 610] on icon at bounding box center [751, 610] width 9 height 11
click at [959, 694] on span "Save" at bounding box center [958, 695] width 40 height 12
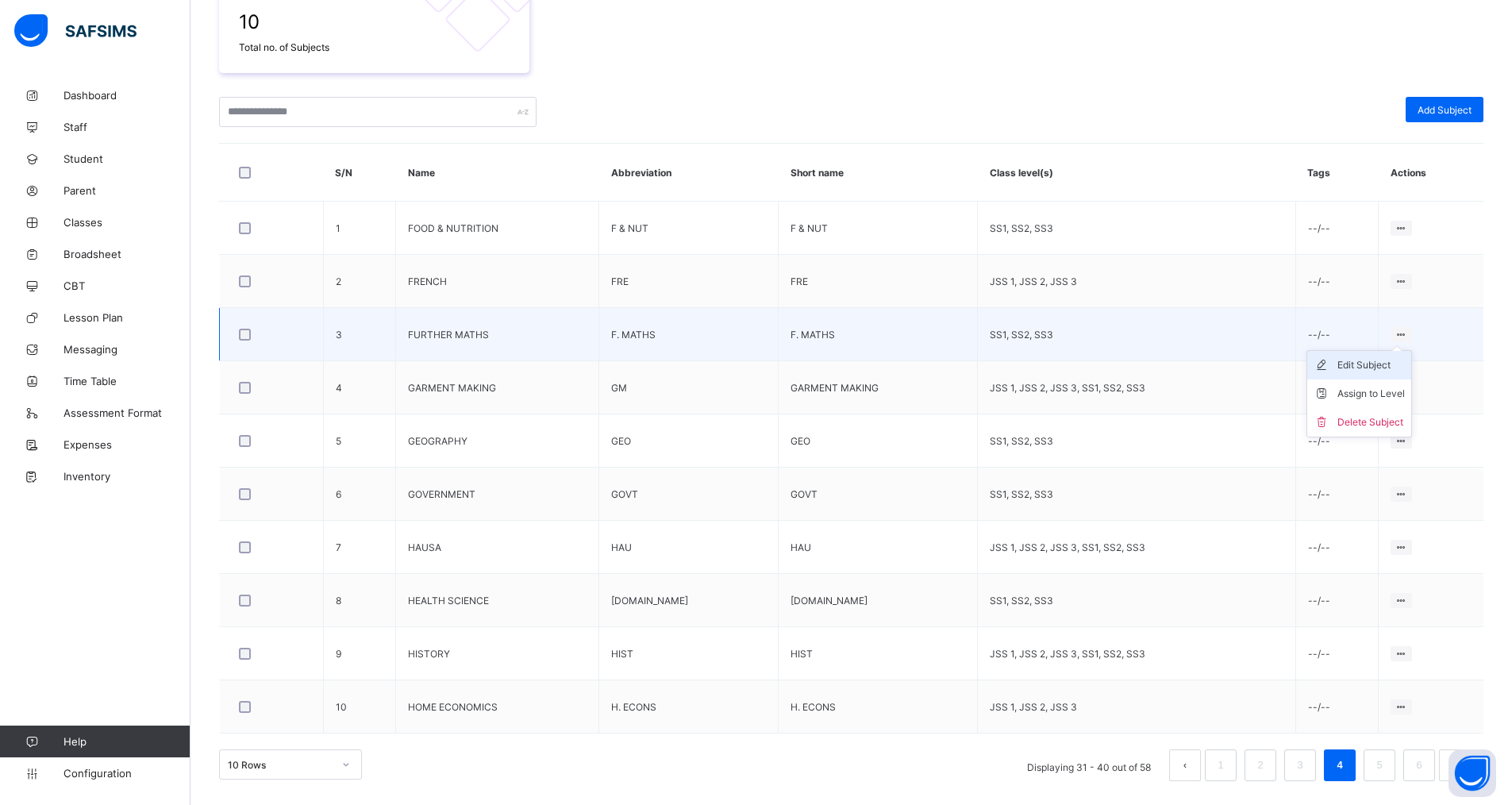
click at [1391, 366] on div "Edit Subject" at bounding box center [1372, 365] width 67 height 15
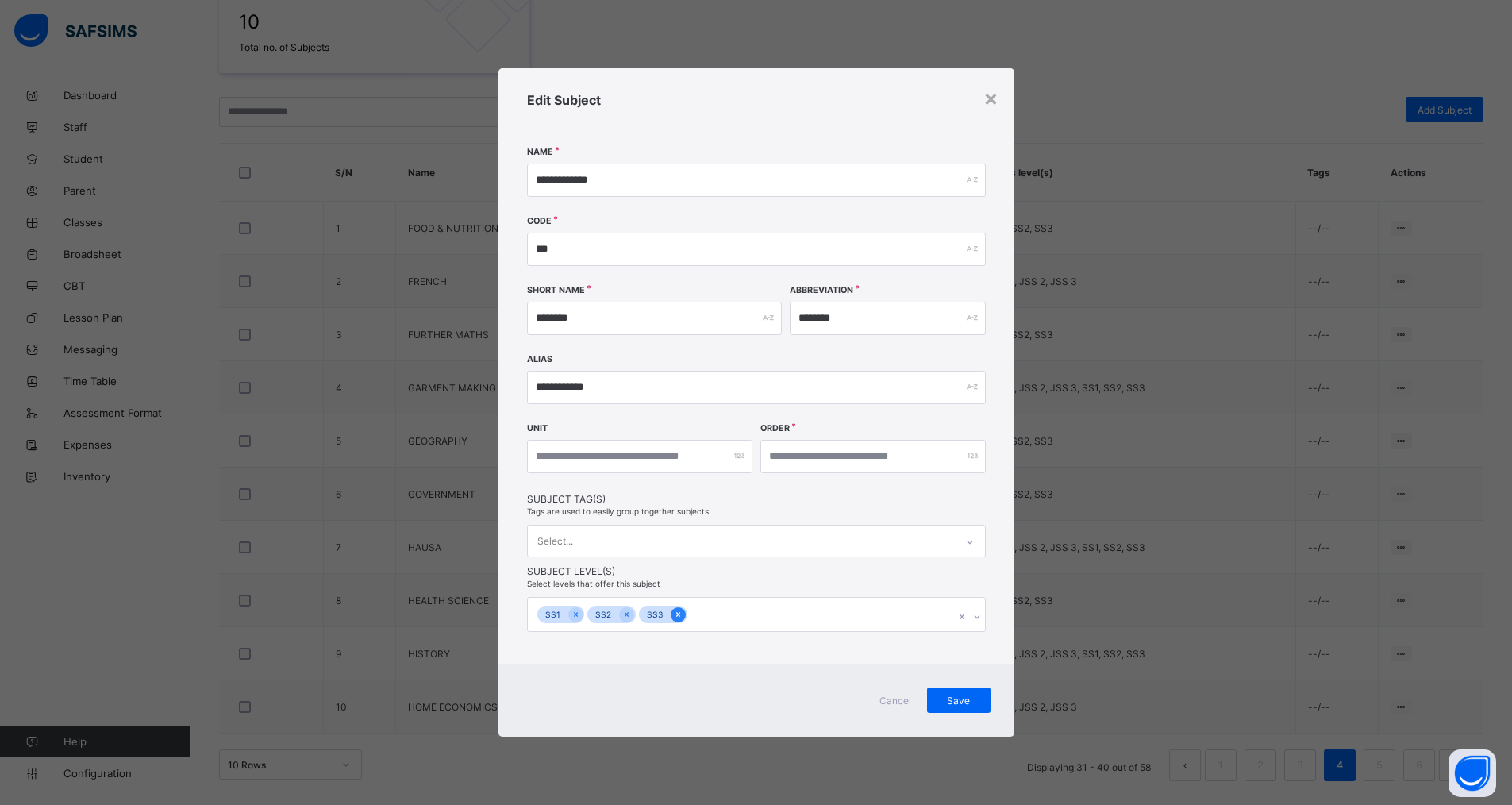
click at [674, 613] on icon at bounding box center [679, 614] width 9 height 11
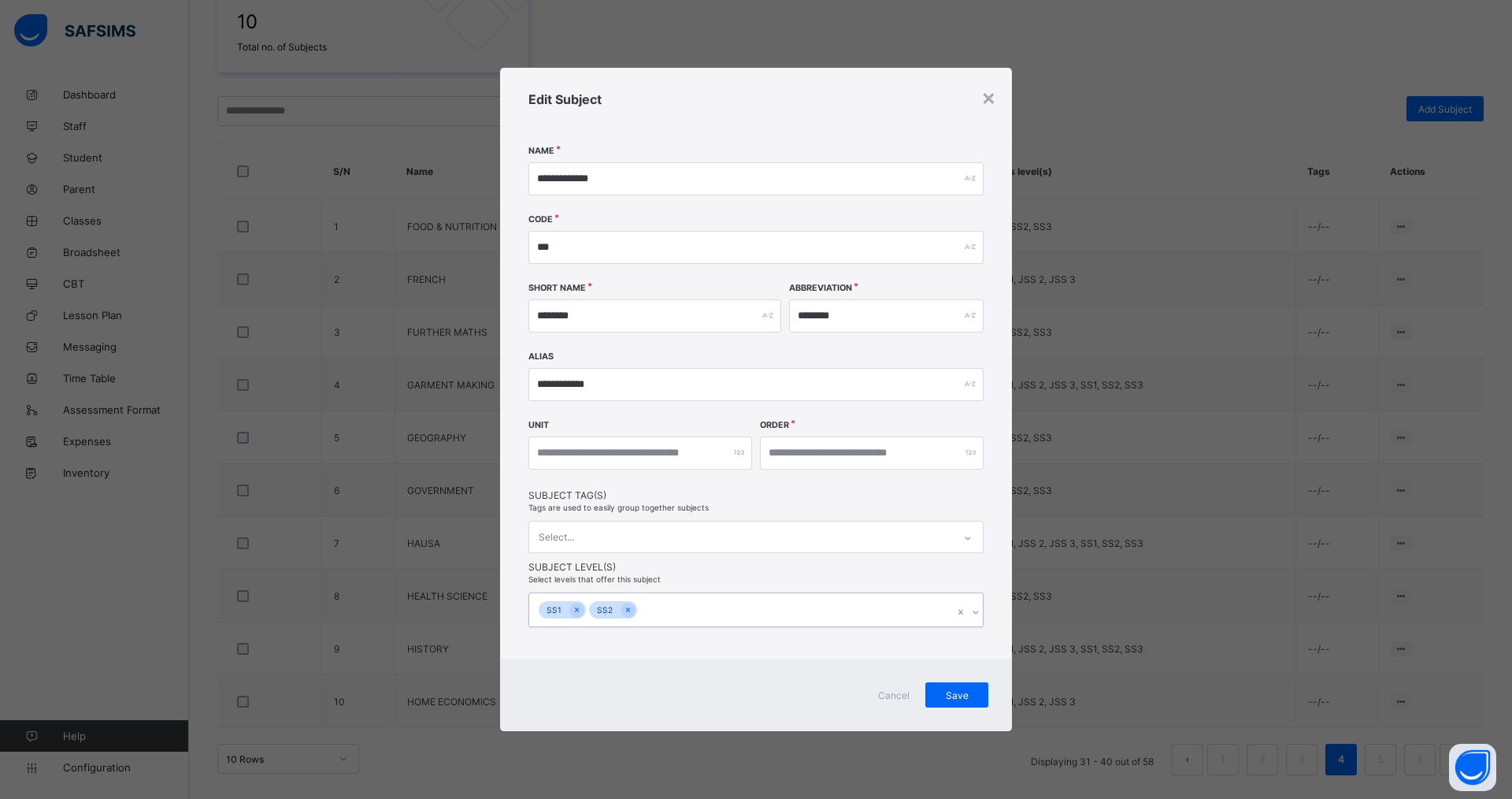
drag, startPoint x: 631, startPoint y: 610, endPoint x: 612, endPoint y: 615, distance: 19.6
click at [630, 611] on div at bounding box center [628, 610] width 15 height 15
drag, startPoint x: 575, startPoint y: 611, endPoint x: 668, endPoint y: 621, distance: 93.5
click at [581, 611] on div at bounding box center [577, 610] width 15 height 15
click at [964, 695] on span "Save" at bounding box center [958, 693] width 40 height 12
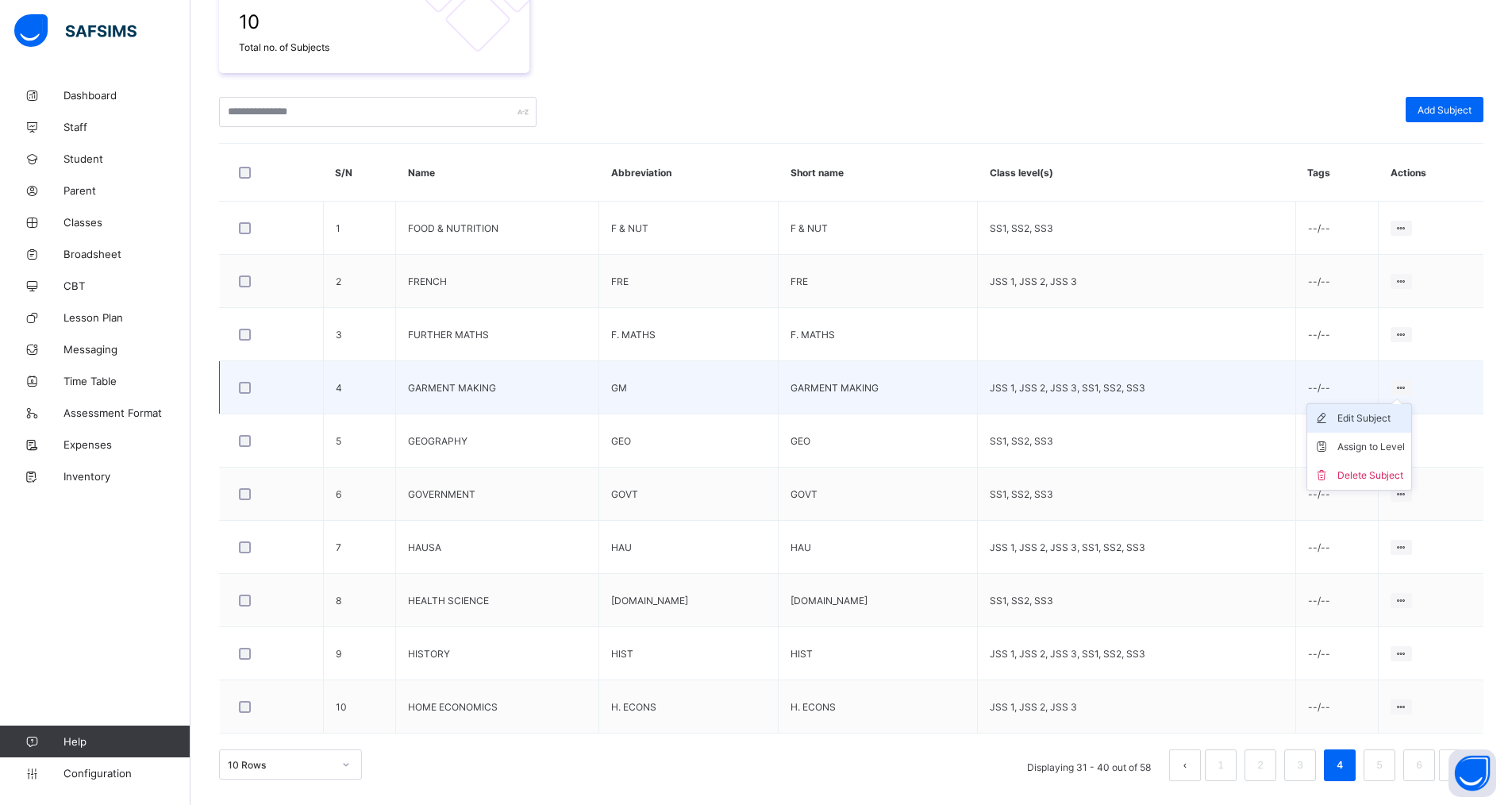
click at [1375, 425] on div "Edit Subject" at bounding box center [1372, 418] width 67 height 15
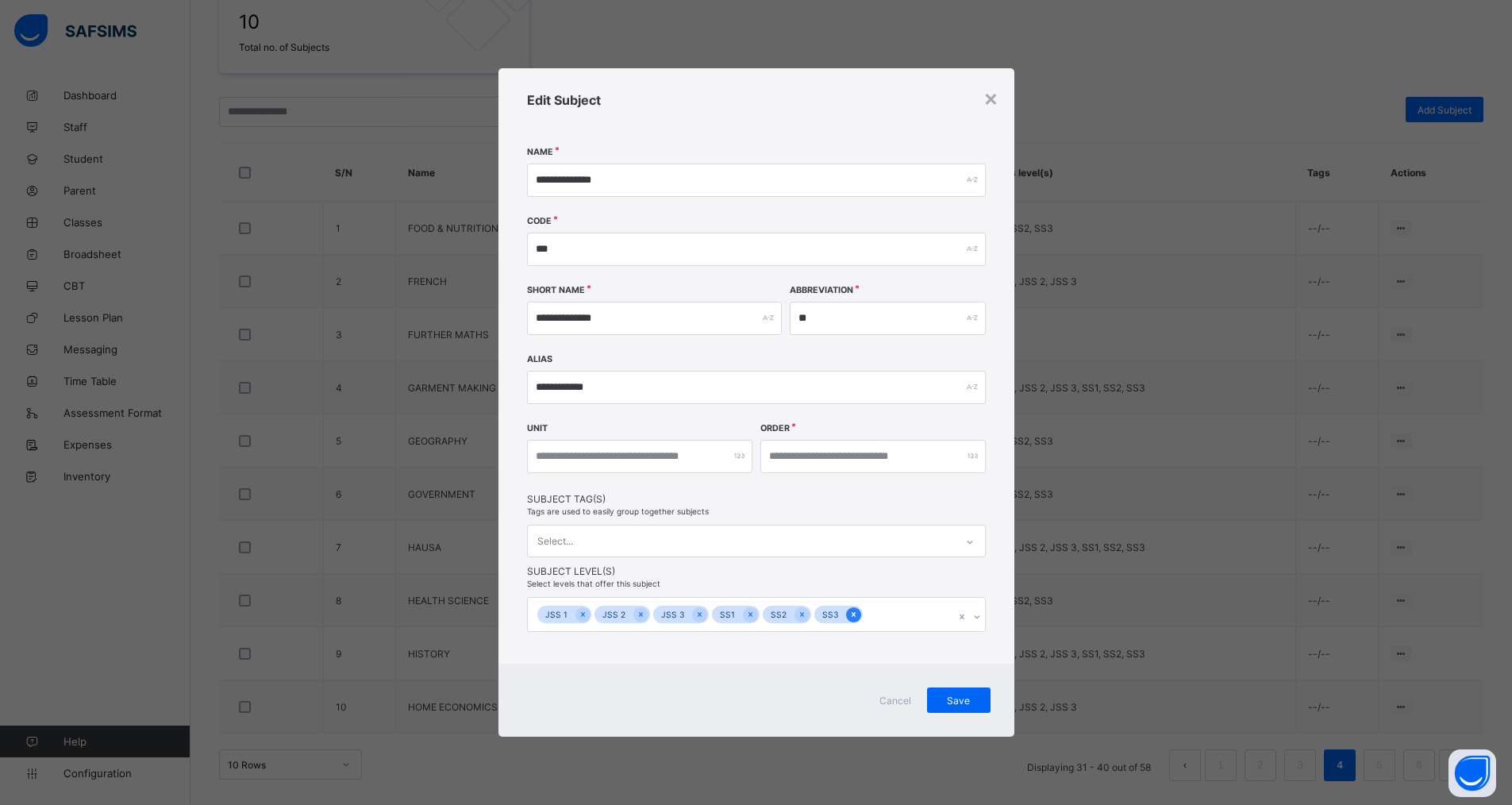
click at [849, 614] on icon at bounding box center [854, 614] width 9 height 11
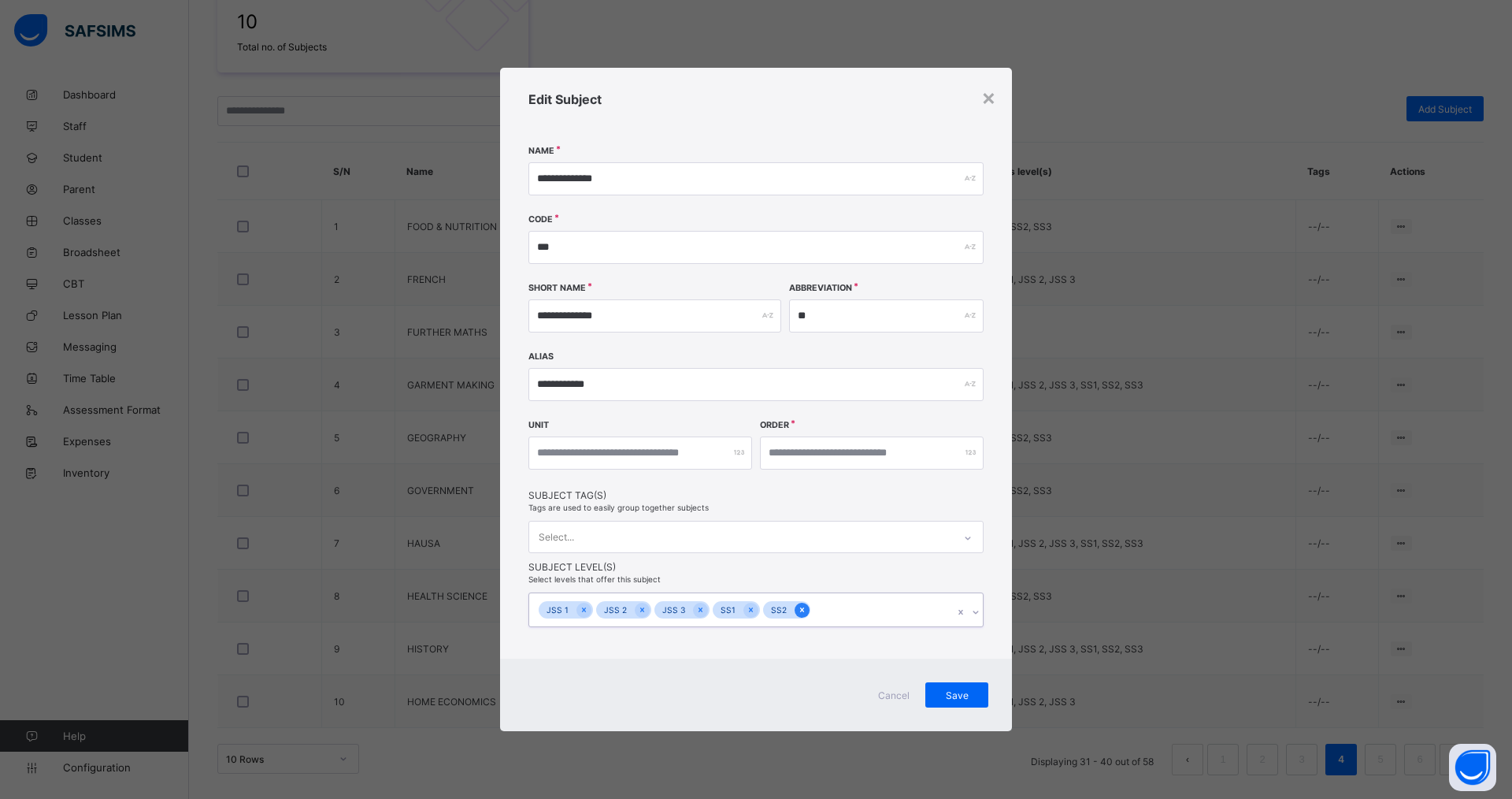
click at [799, 611] on icon at bounding box center [801, 610] width 4 height 5
click at [743, 611] on div at bounding box center [751, 610] width 15 height 15
click at [696, 611] on icon at bounding box center [701, 610] width 9 height 11
click at [639, 608] on icon at bounding box center [643, 610] width 9 height 11
click at [583, 614] on icon at bounding box center [584, 610] width 9 height 11
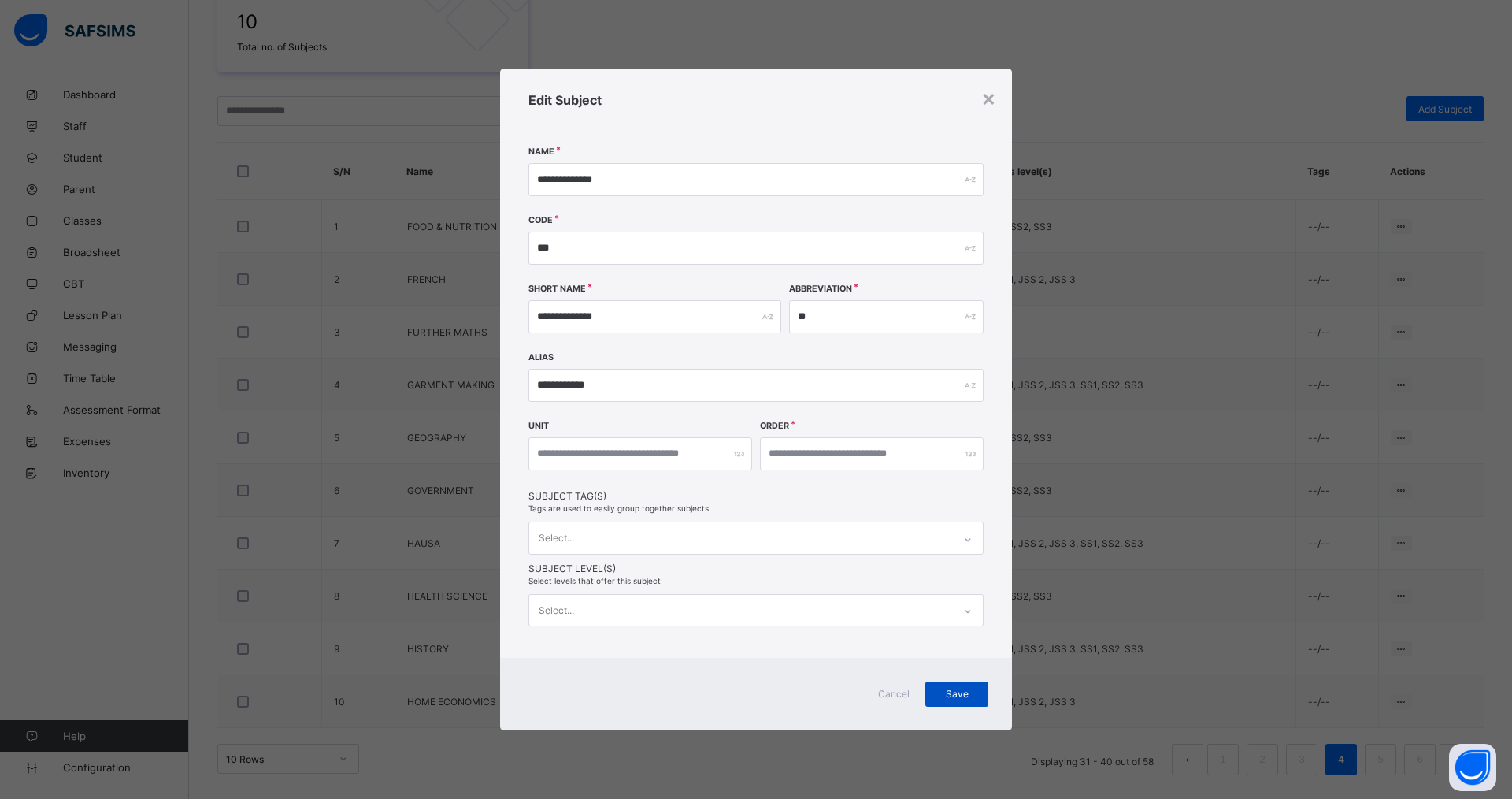
click at [957, 698] on span "Save" at bounding box center [958, 693] width 40 height 12
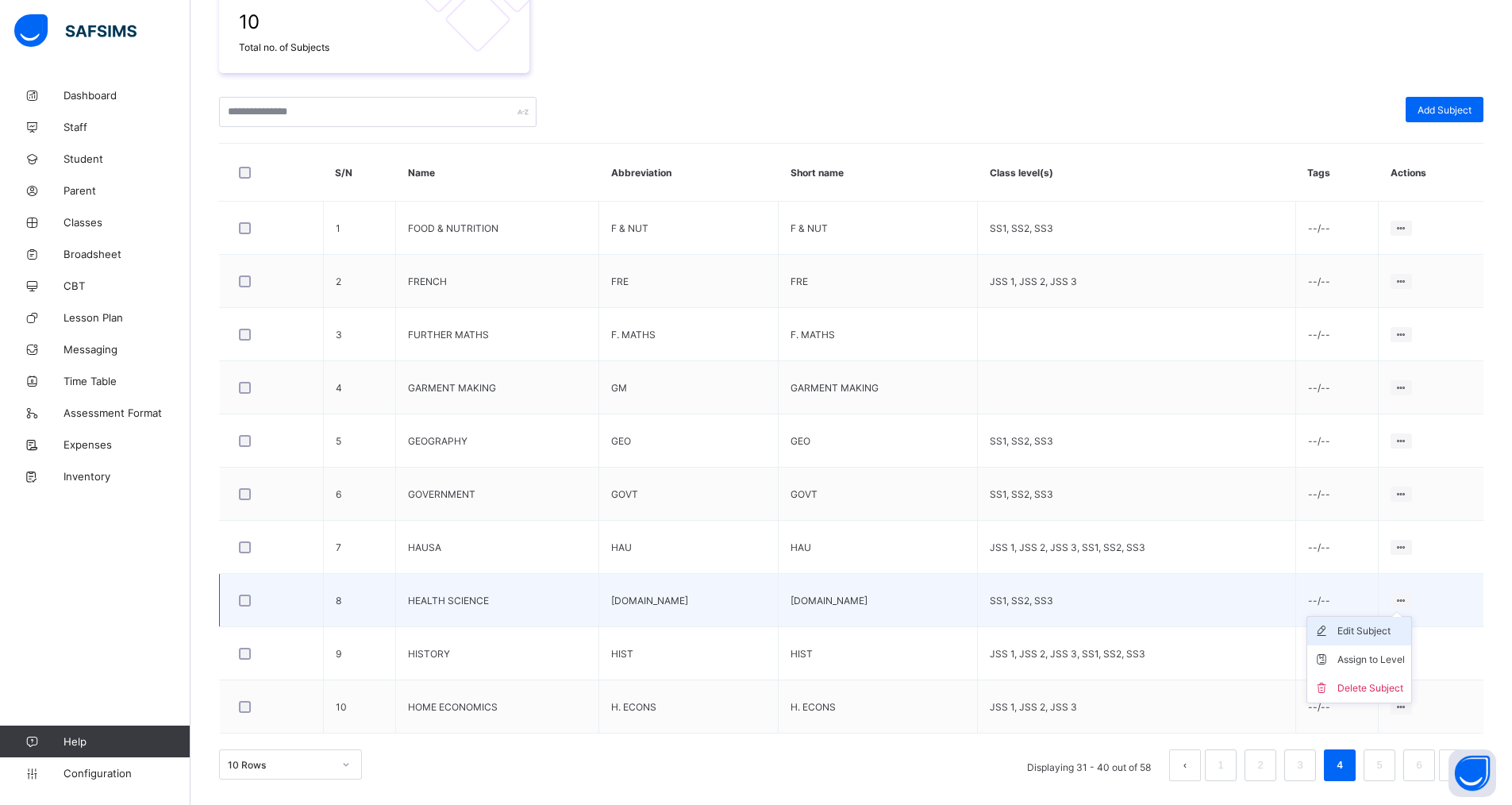
click at [1358, 627] on div "Edit Subject" at bounding box center [1372, 631] width 67 height 15
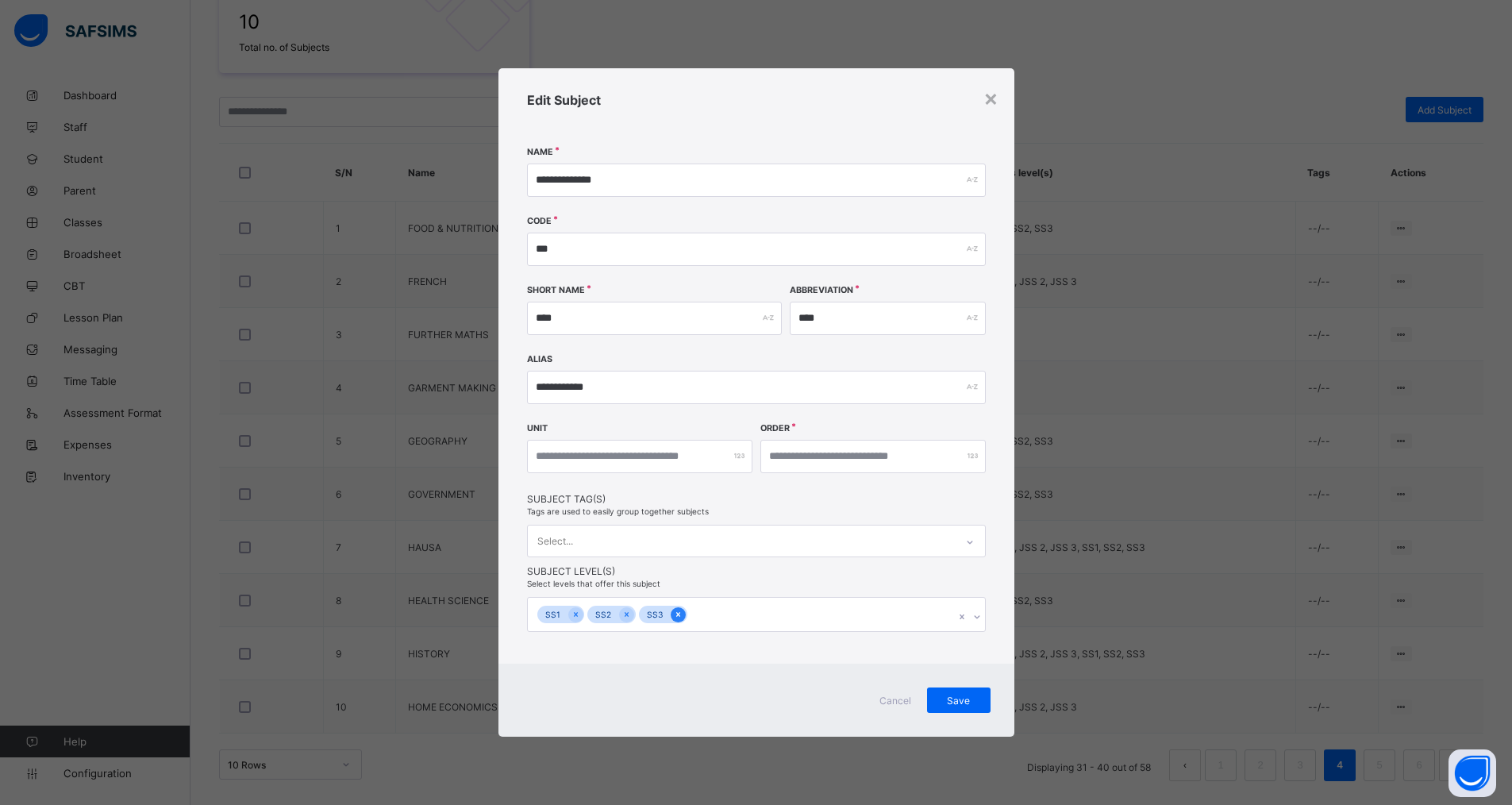
click at [671, 616] on div at bounding box center [678, 614] width 15 height 15
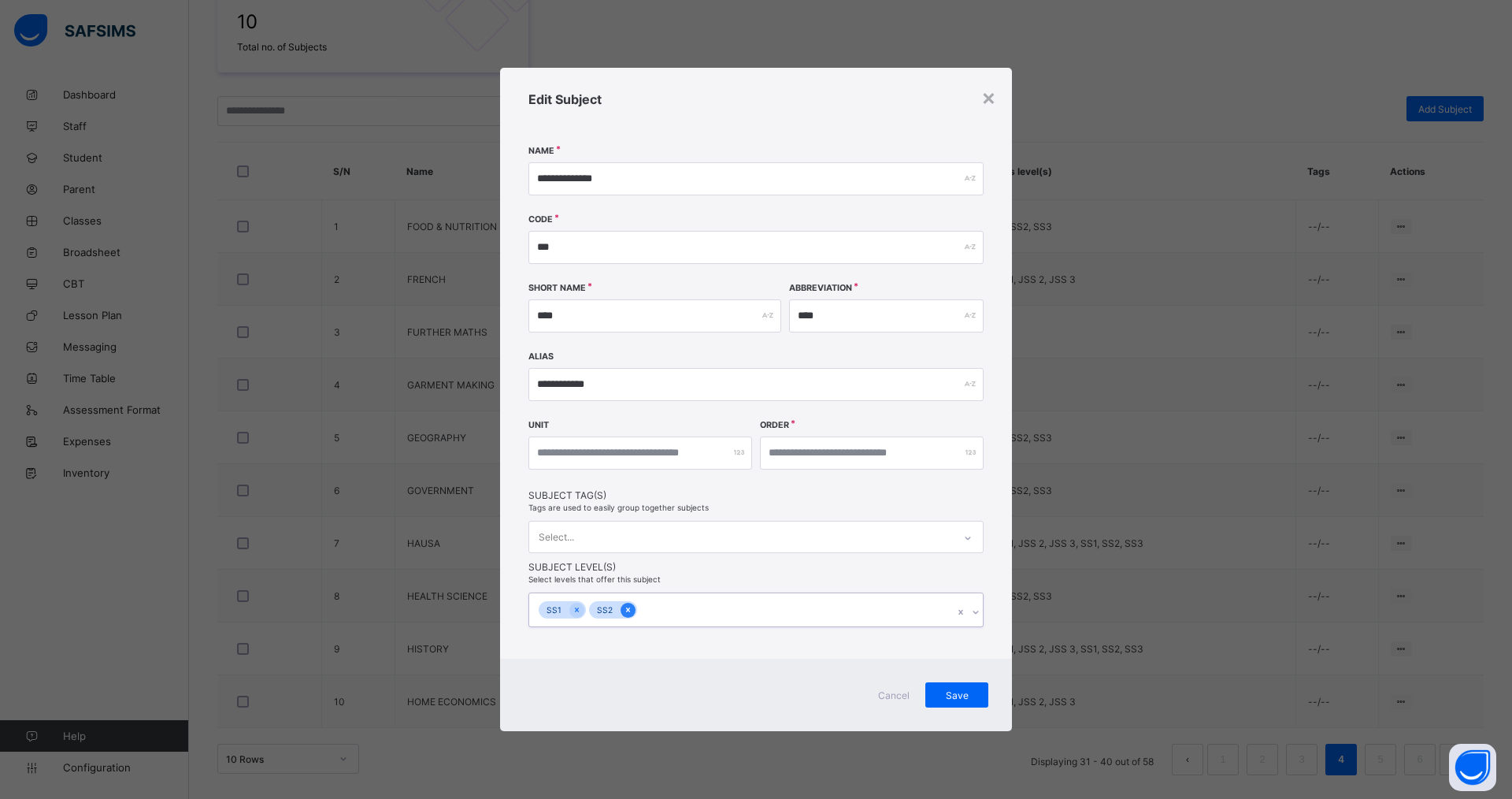
click at [626, 614] on icon at bounding box center [628, 610] width 9 height 11
click at [570, 610] on div at bounding box center [577, 610] width 15 height 15
click at [967, 690] on span "Save" at bounding box center [958, 693] width 40 height 12
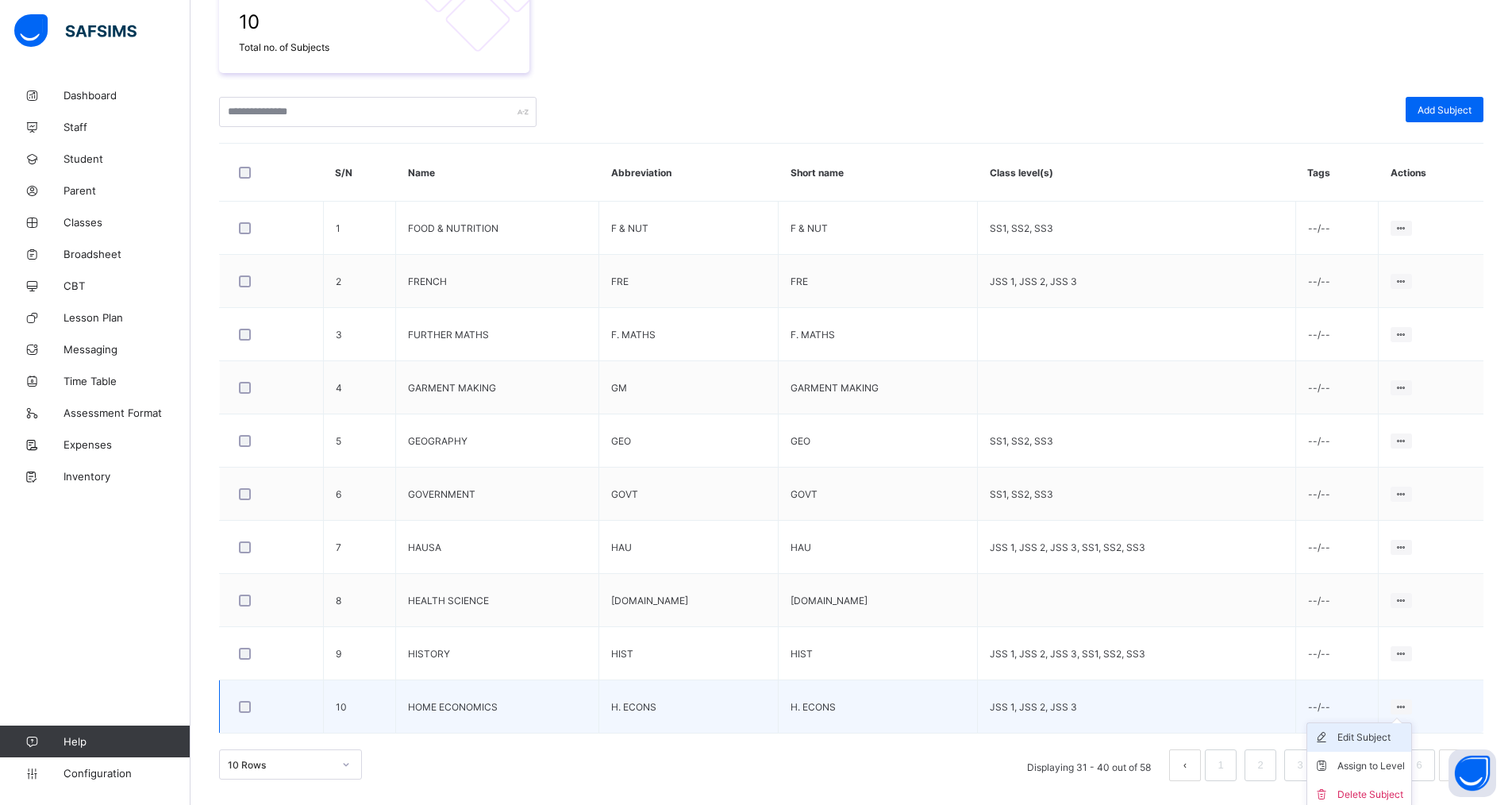
click at [1385, 738] on div "Edit Subject" at bounding box center [1372, 738] width 67 height 15
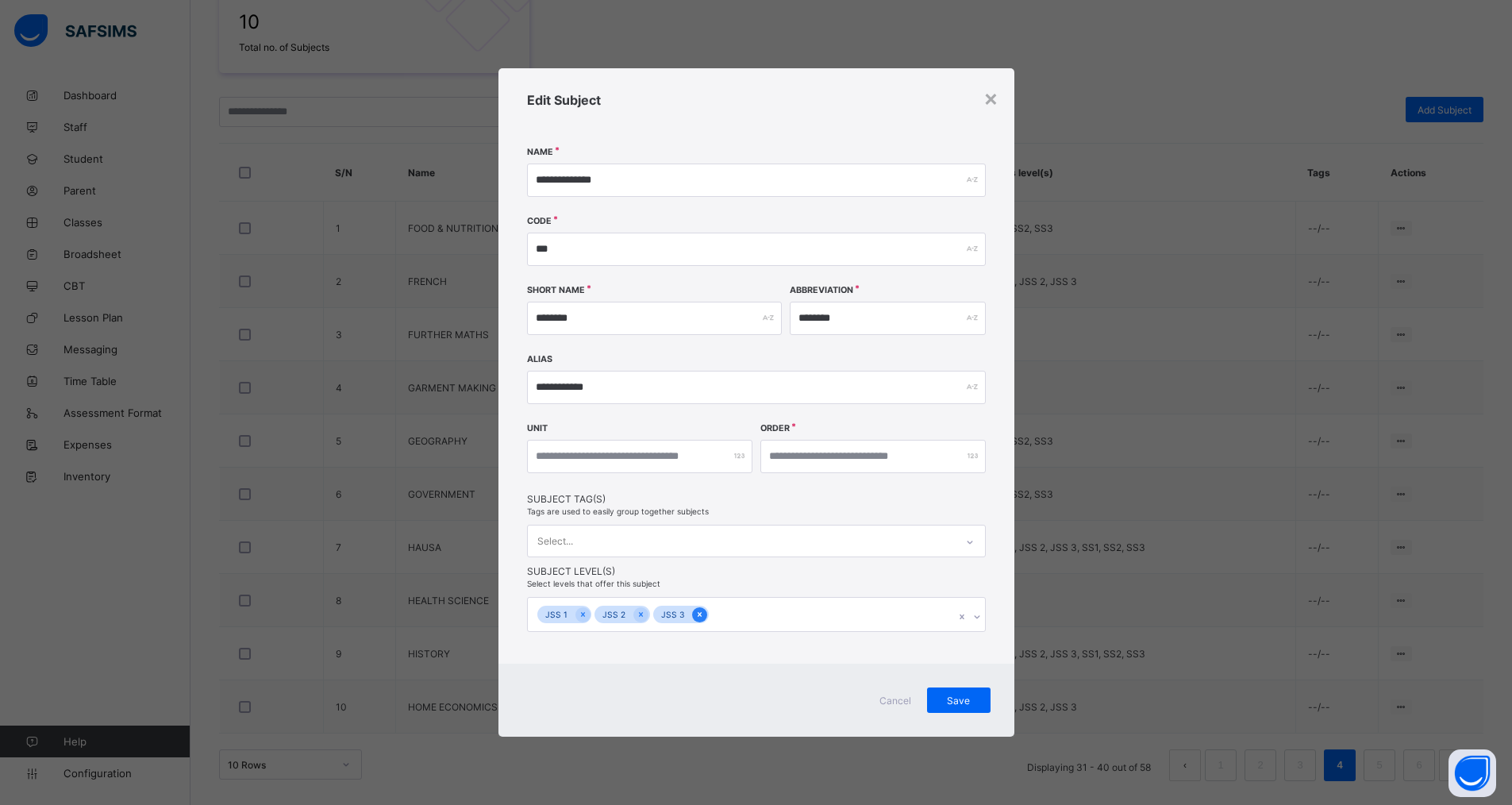
click at [697, 616] on icon at bounding box center [700, 614] width 9 height 11
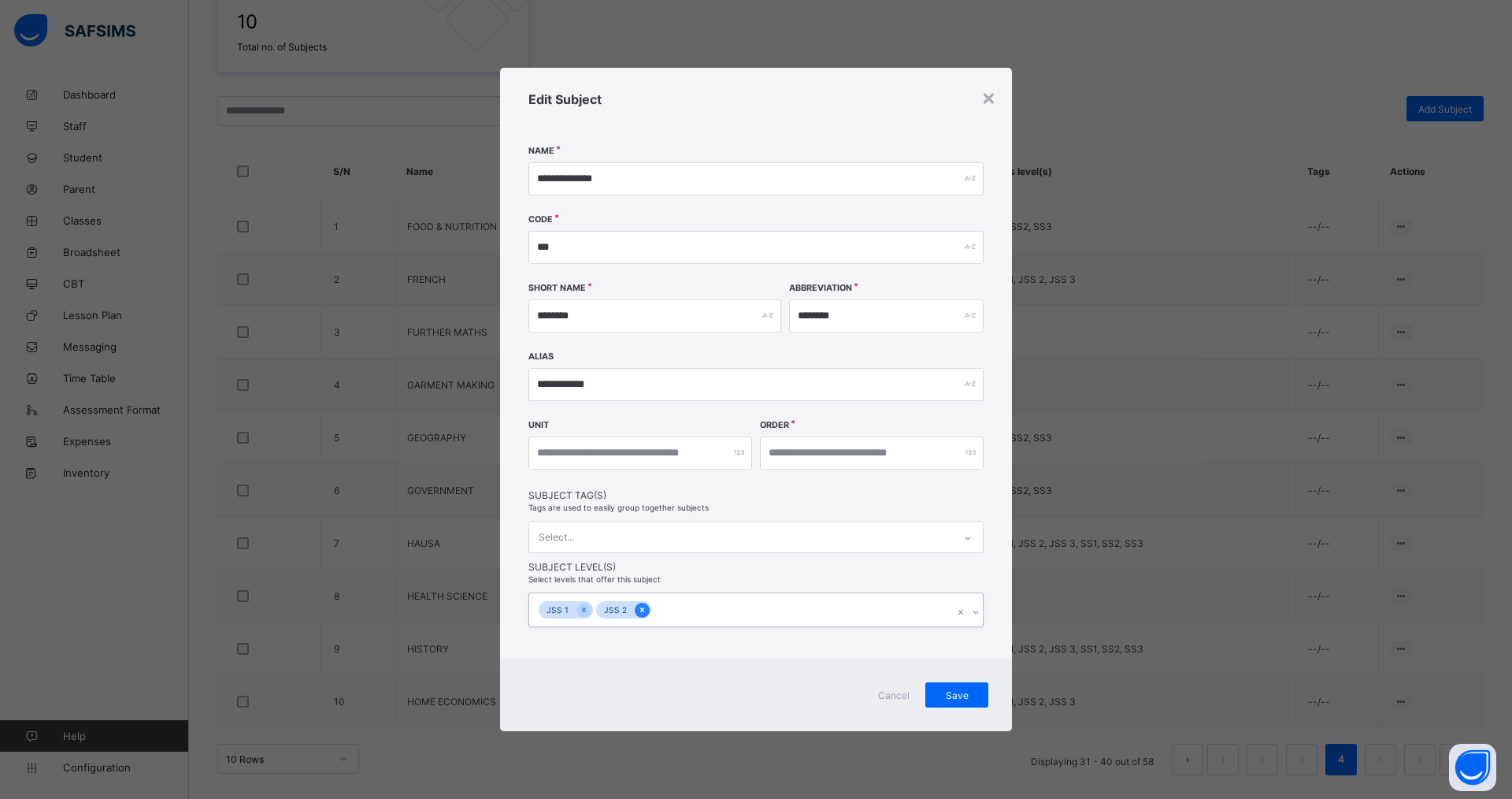
click at [638, 606] on icon at bounding box center [643, 610] width 9 height 11
click at [584, 612] on icon at bounding box center [584, 610] width 4 height 5
click at [969, 693] on span "Save" at bounding box center [958, 693] width 40 height 12
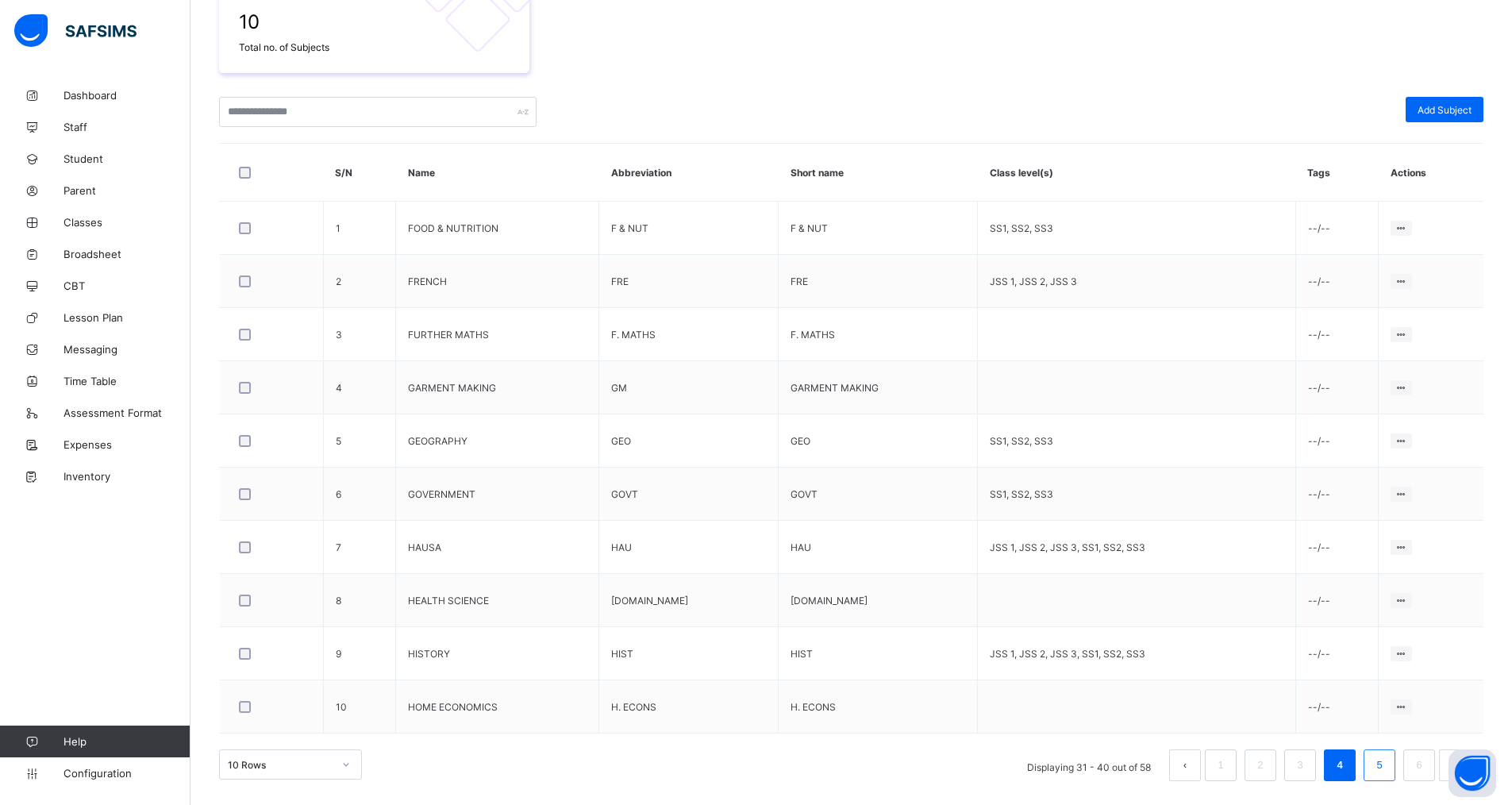
click at [1387, 756] on link "5" at bounding box center [1379, 765] width 15 height 21
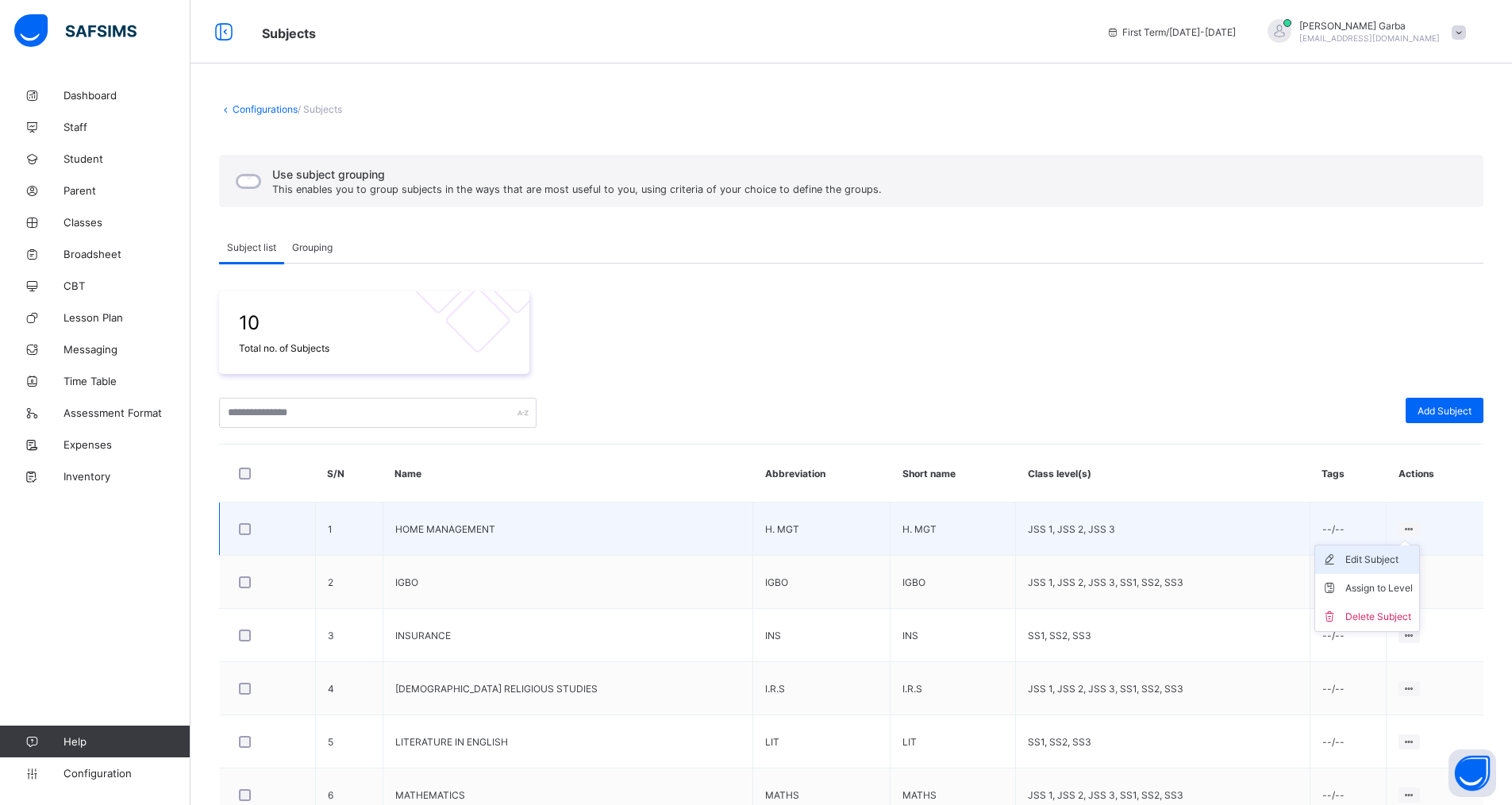
click at [1380, 568] on li "Edit Subject" at bounding box center [1367, 559] width 104 height 28
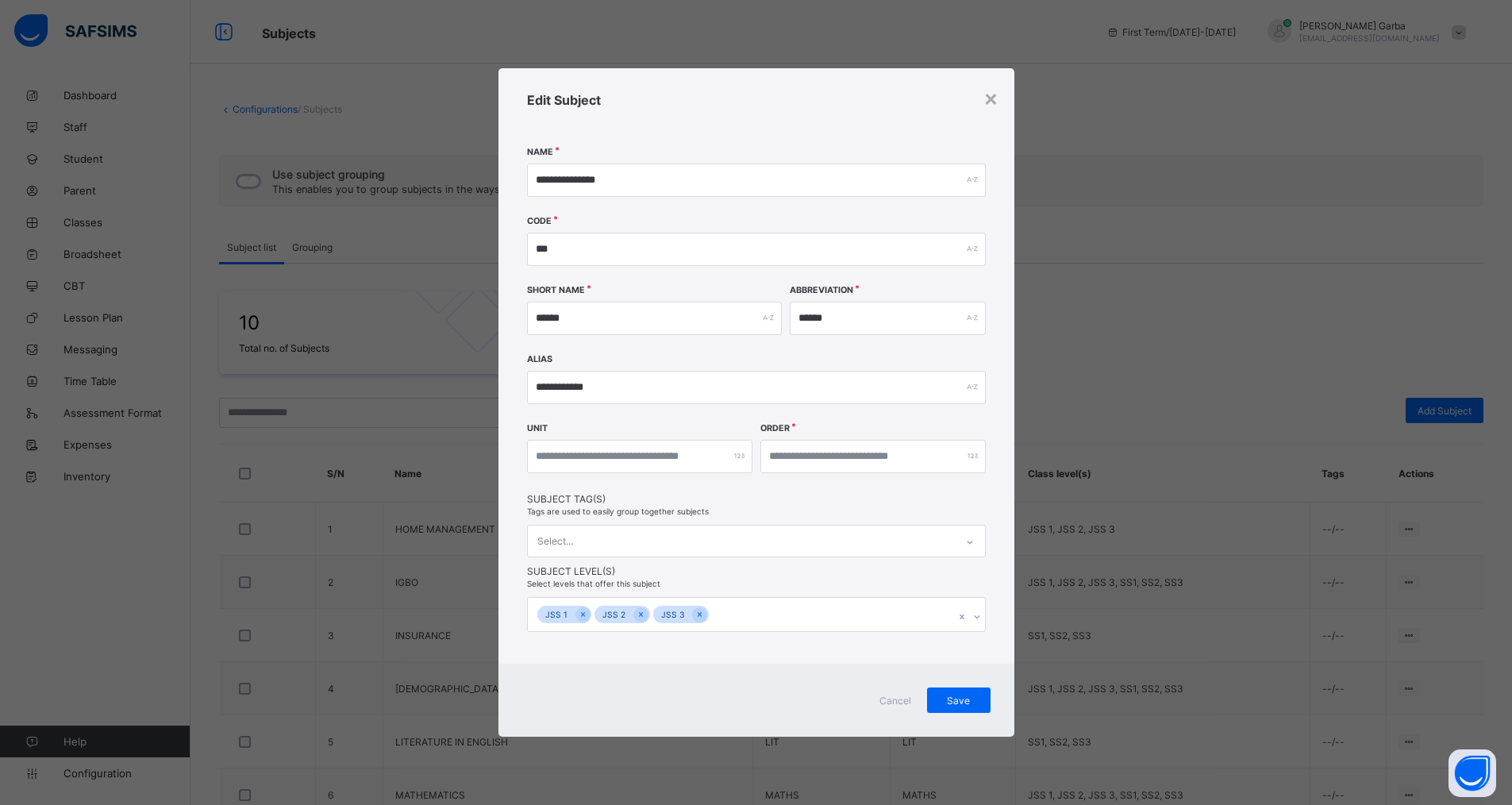
drag, startPoint x: 693, startPoint y: 607, endPoint x: 633, endPoint y: 618, distance: 61.0
click at [693, 608] on div at bounding box center [700, 614] width 15 height 15
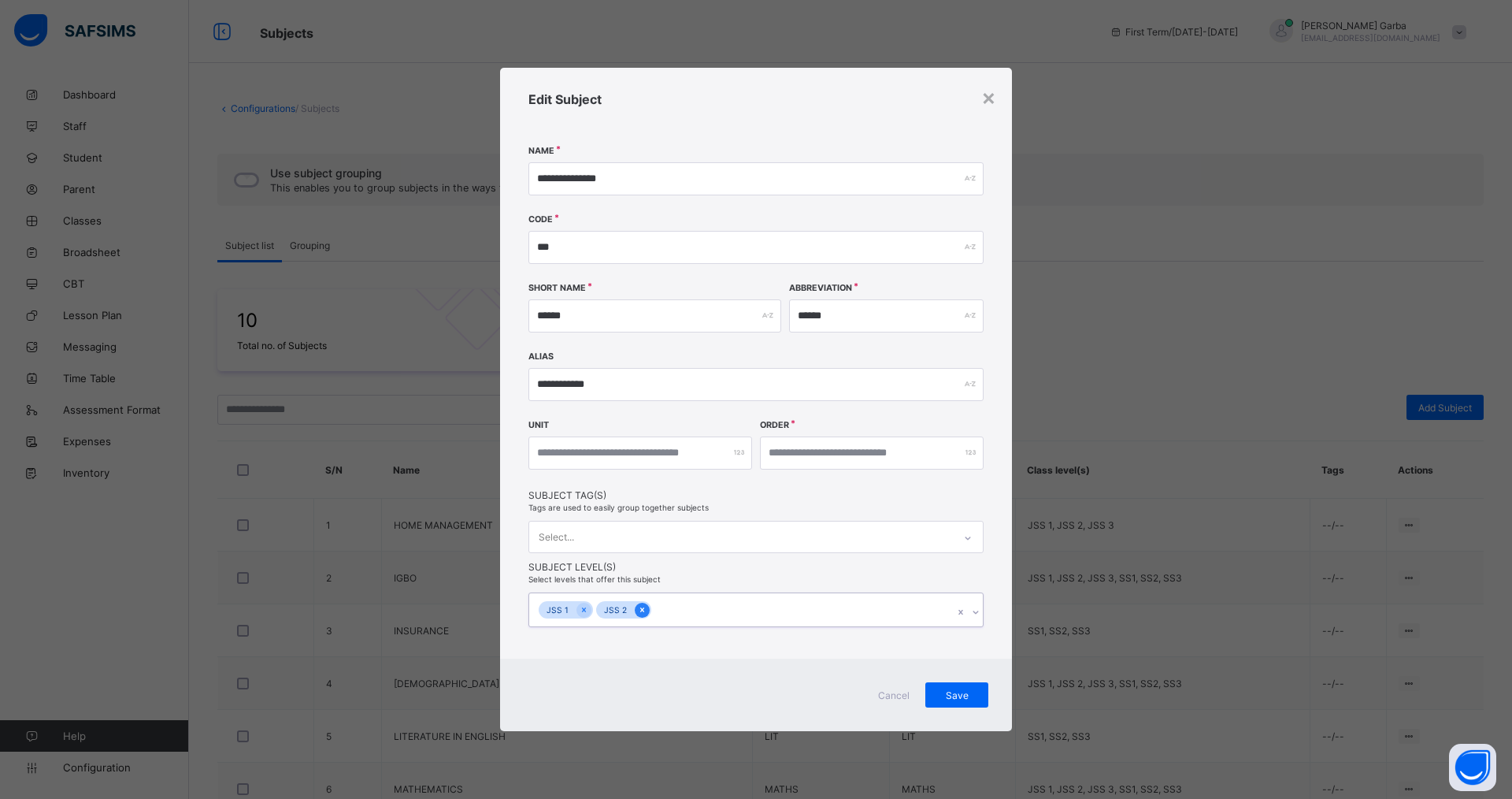
click at [640, 610] on icon at bounding box center [642, 610] width 4 height 5
drag, startPoint x: 583, startPoint y: 609, endPoint x: 765, endPoint y: 642, distance: 185.0
click at [584, 609] on icon at bounding box center [584, 610] width 9 height 11
drag, startPoint x: 956, startPoint y: 690, endPoint x: 1017, endPoint y: 717, distance: 66.7
click at [963, 693] on span "Save" at bounding box center [958, 693] width 40 height 12
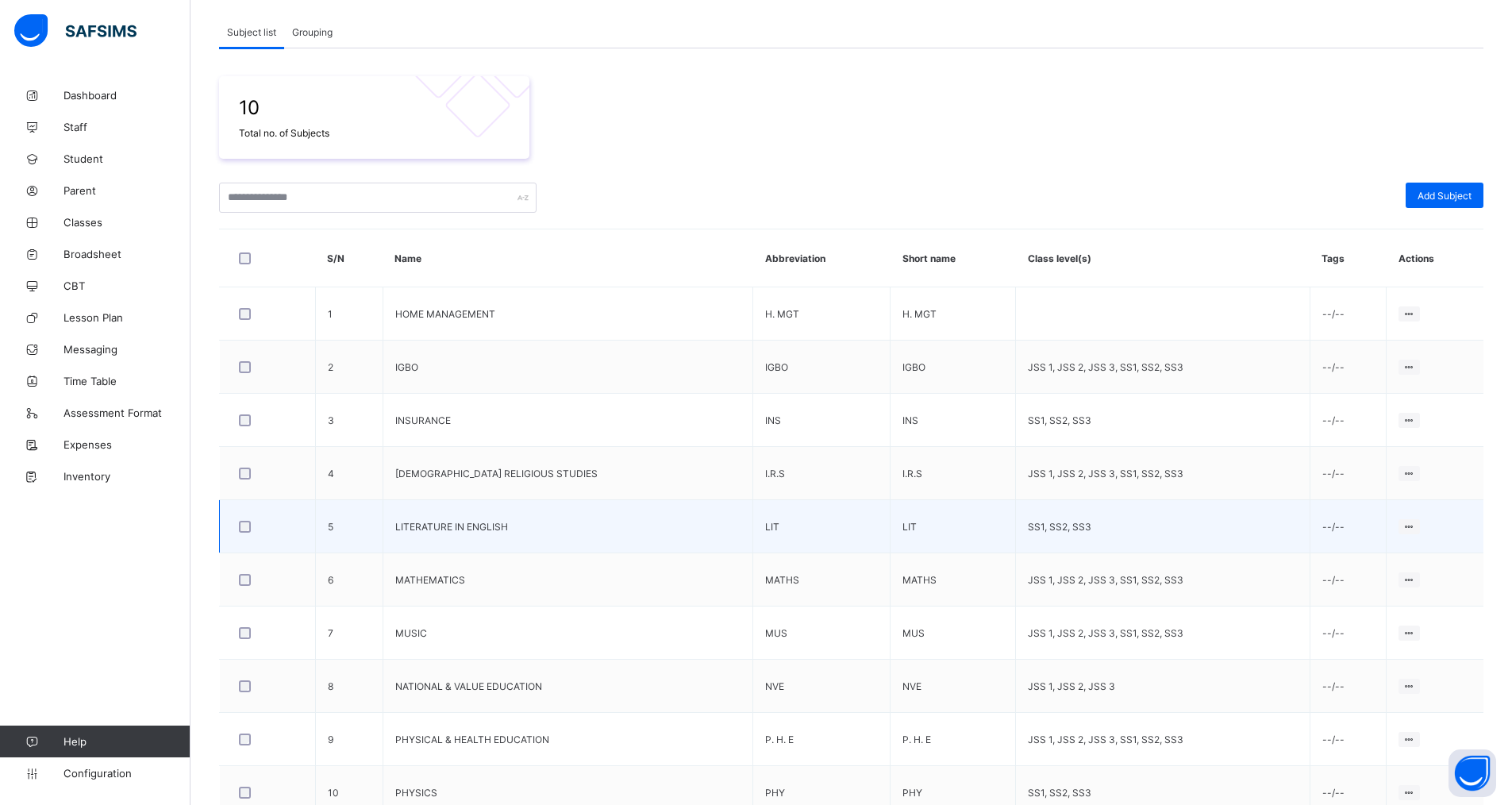
scroll to position [238, 0]
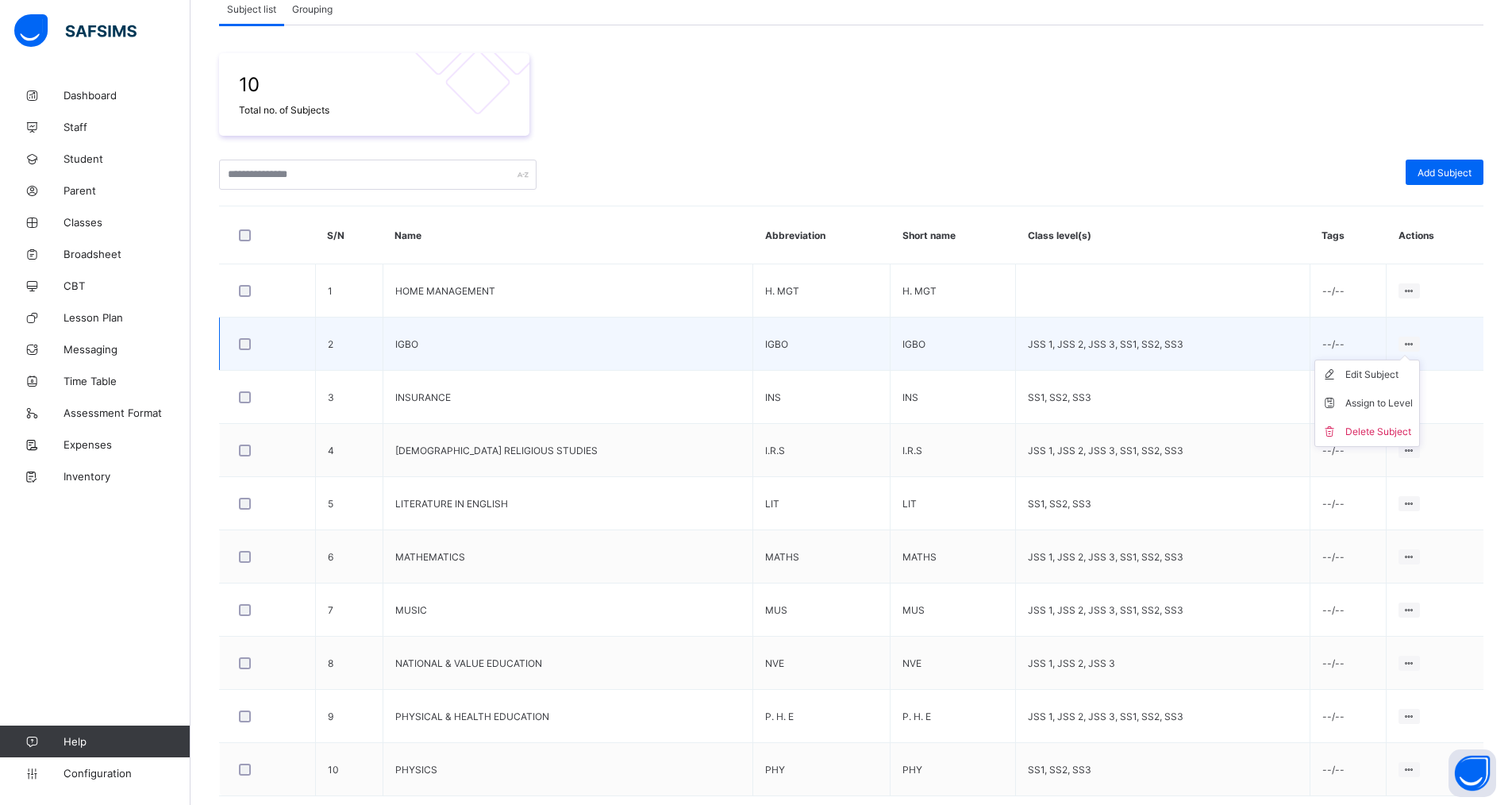
click at [1414, 342] on icon at bounding box center [1409, 344] width 14 height 12
click at [1376, 374] on div "Edit Subject" at bounding box center [1379, 374] width 67 height 15
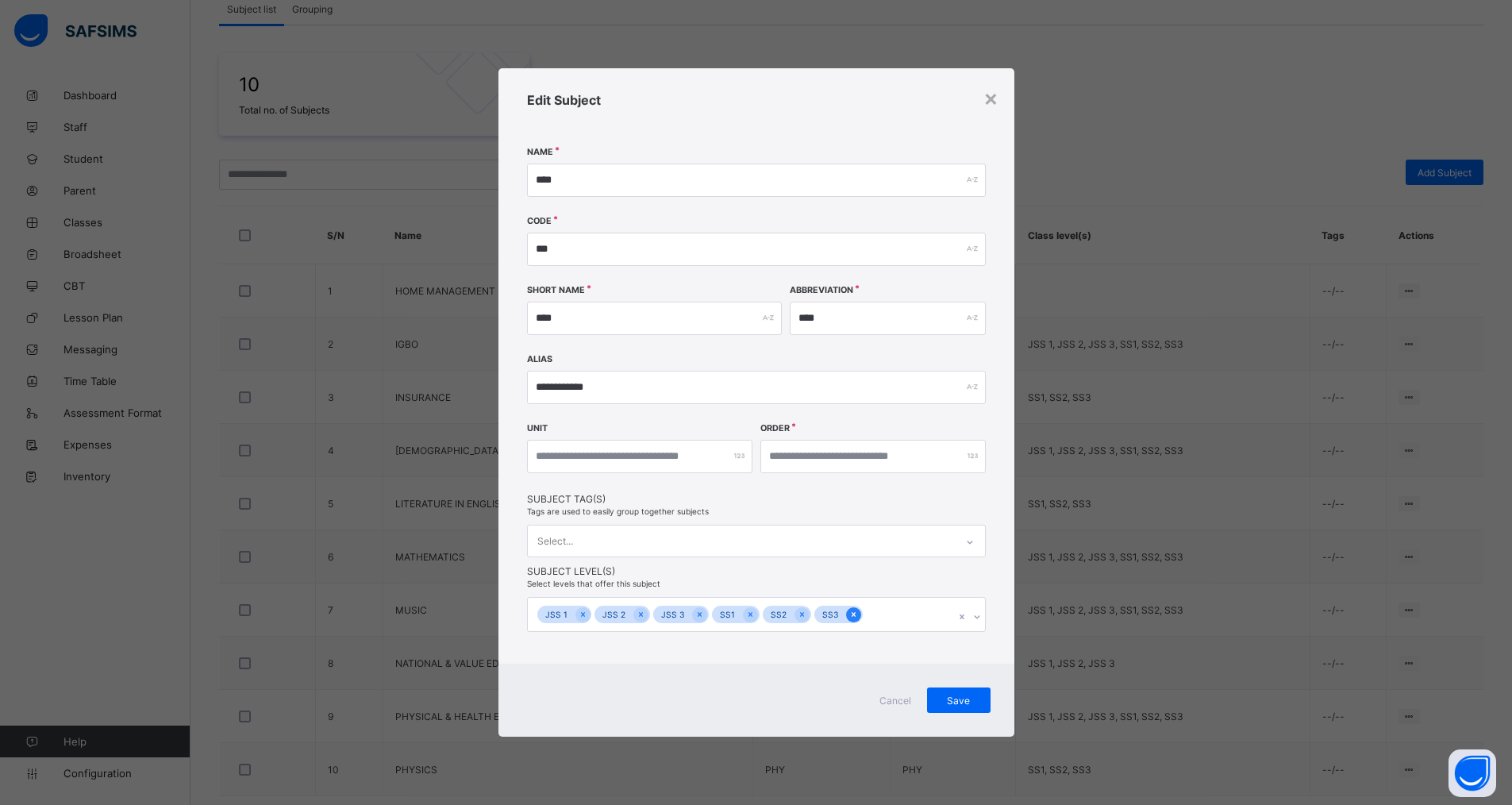
click at [849, 612] on icon at bounding box center [854, 614] width 9 height 11
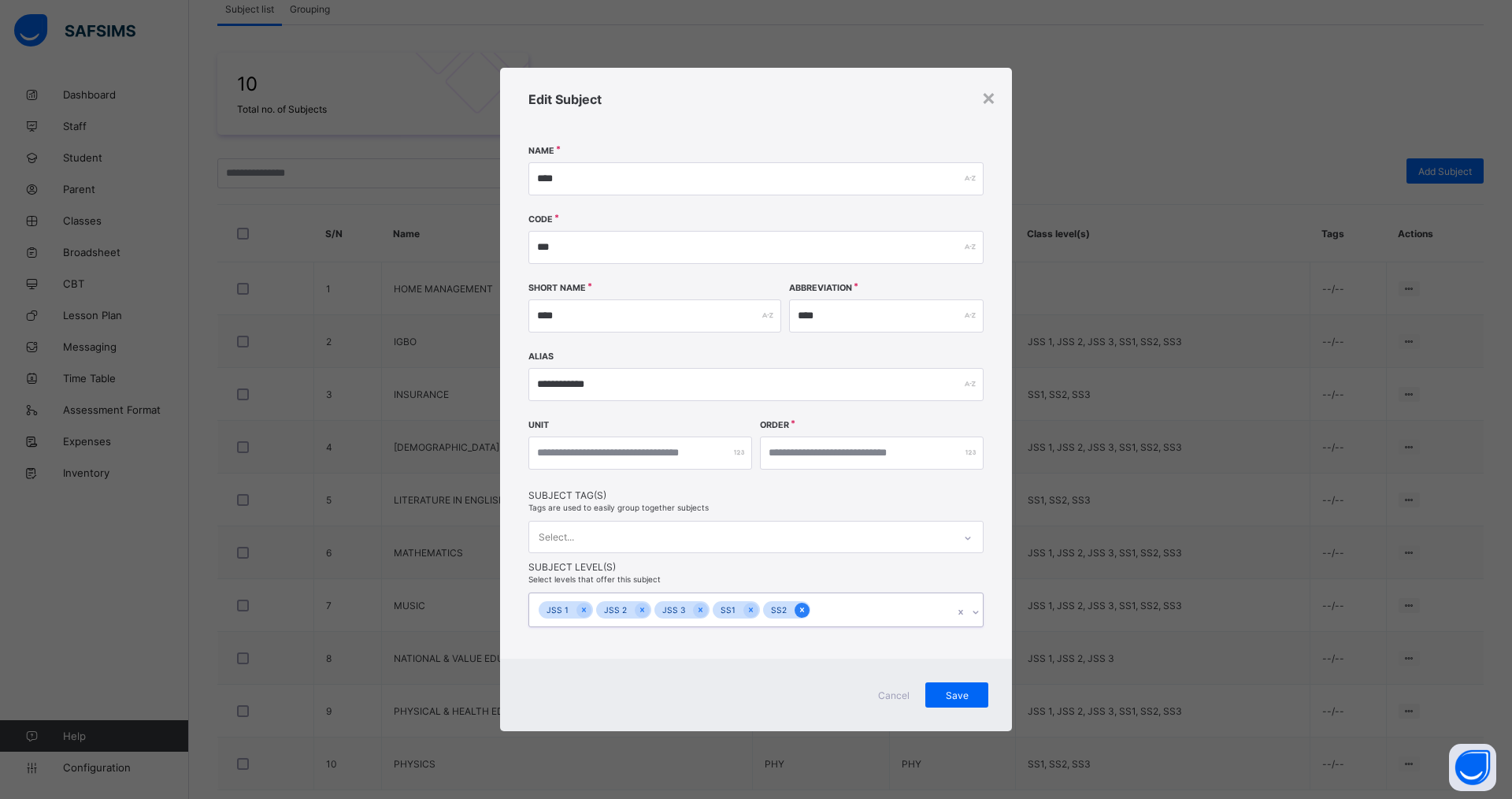
click at [798, 608] on icon at bounding box center [802, 610] width 9 height 11
click at [749, 611] on icon at bounding box center [751, 610] width 9 height 11
click at [700, 610] on icon at bounding box center [701, 610] width 9 height 11
click at [640, 610] on icon at bounding box center [642, 610] width 4 height 5
click at [581, 614] on icon at bounding box center [584, 610] width 9 height 11
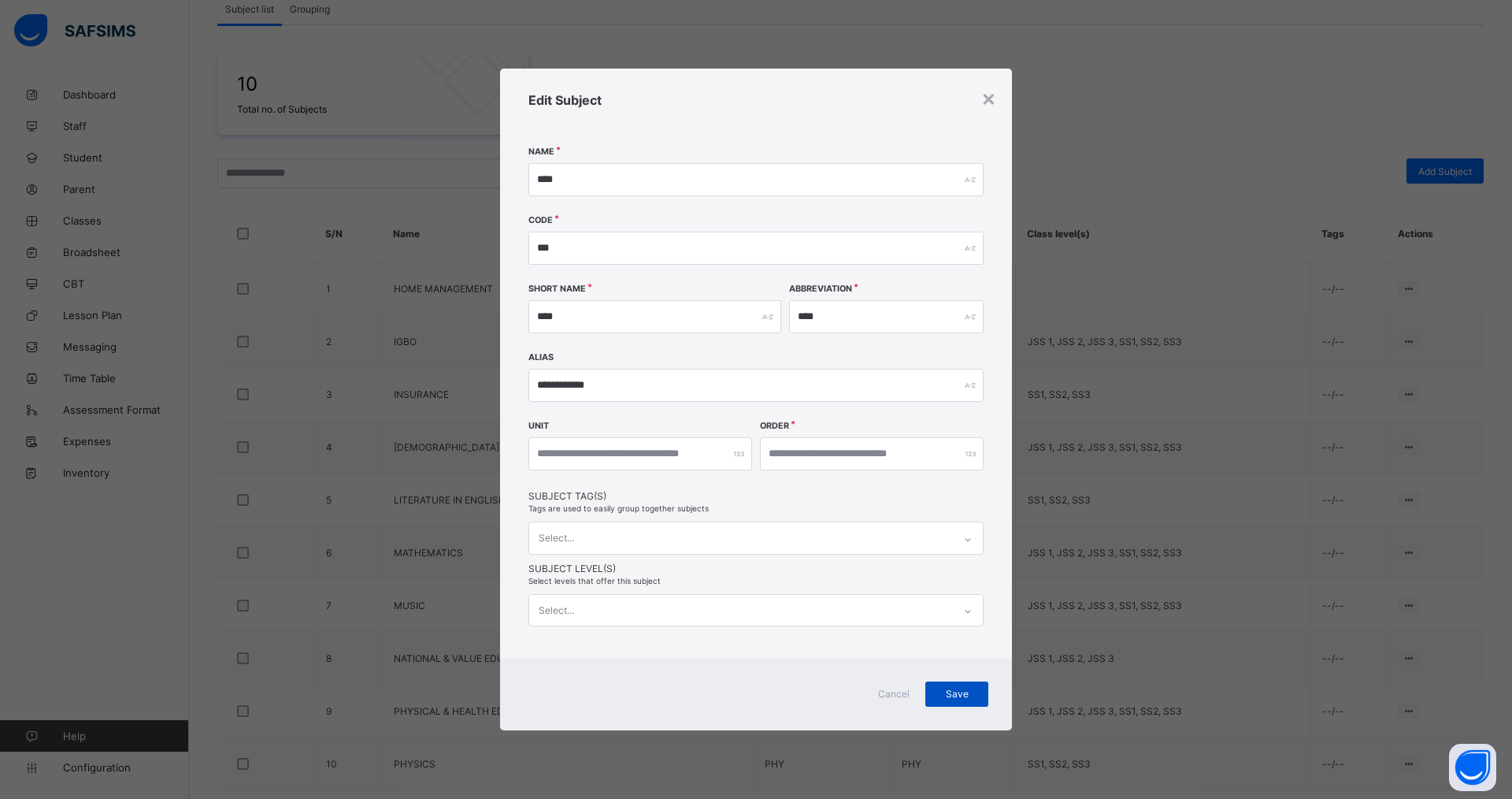
click at [961, 697] on span "Save" at bounding box center [958, 693] width 40 height 12
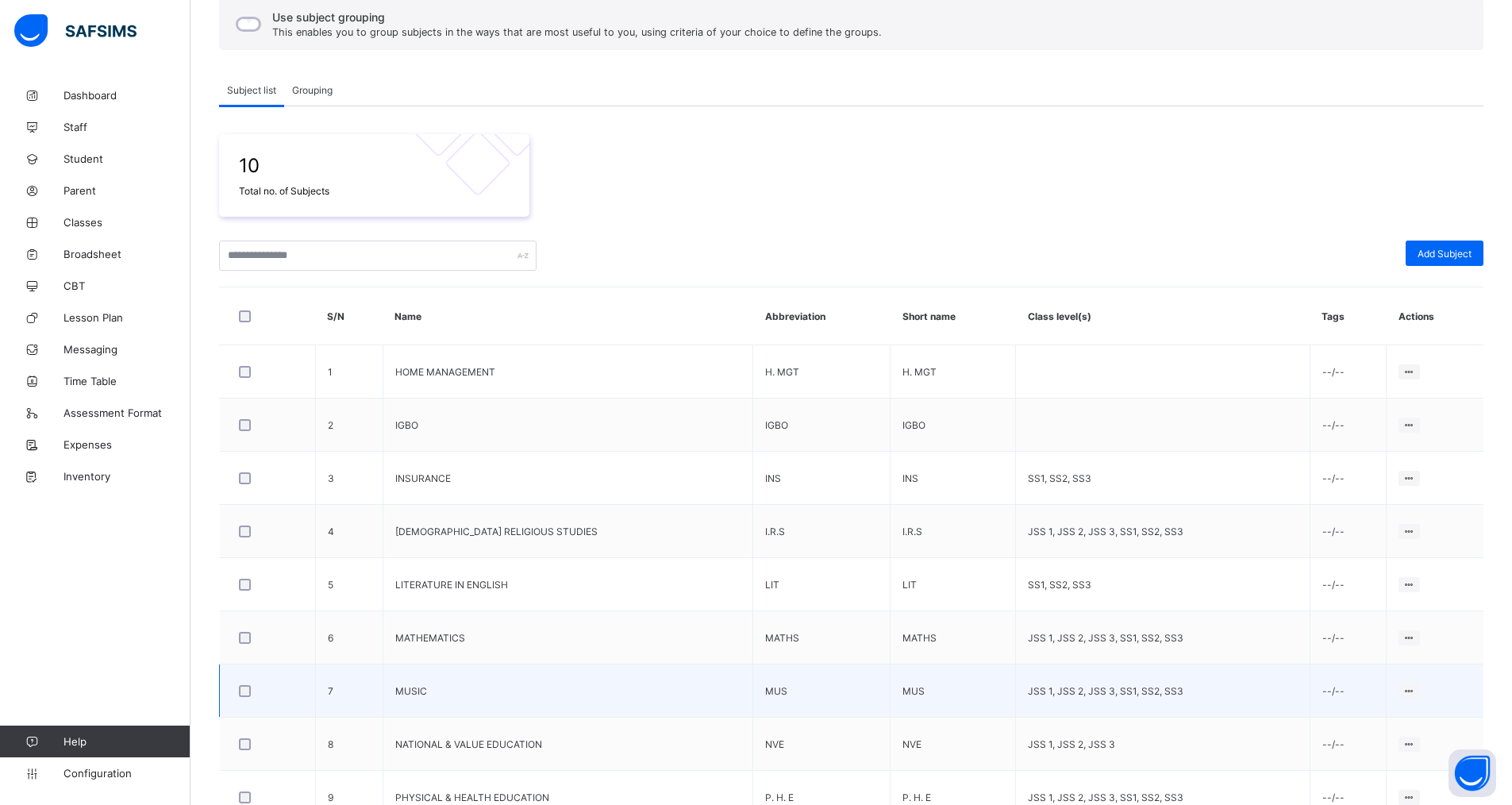
scroll to position [301, 0]
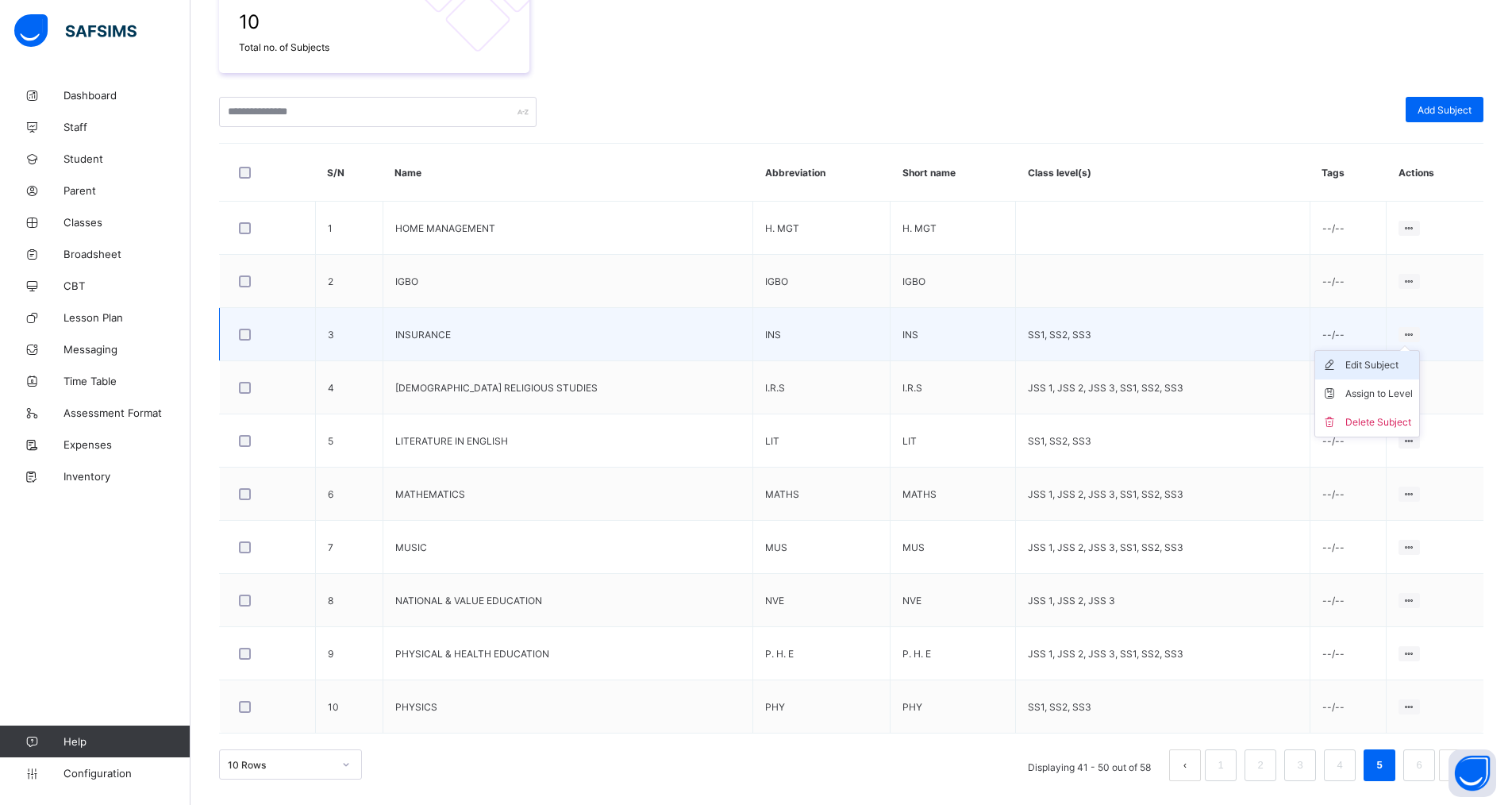
click at [1379, 362] on div "Edit Subject" at bounding box center [1379, 365] width 67 height 15
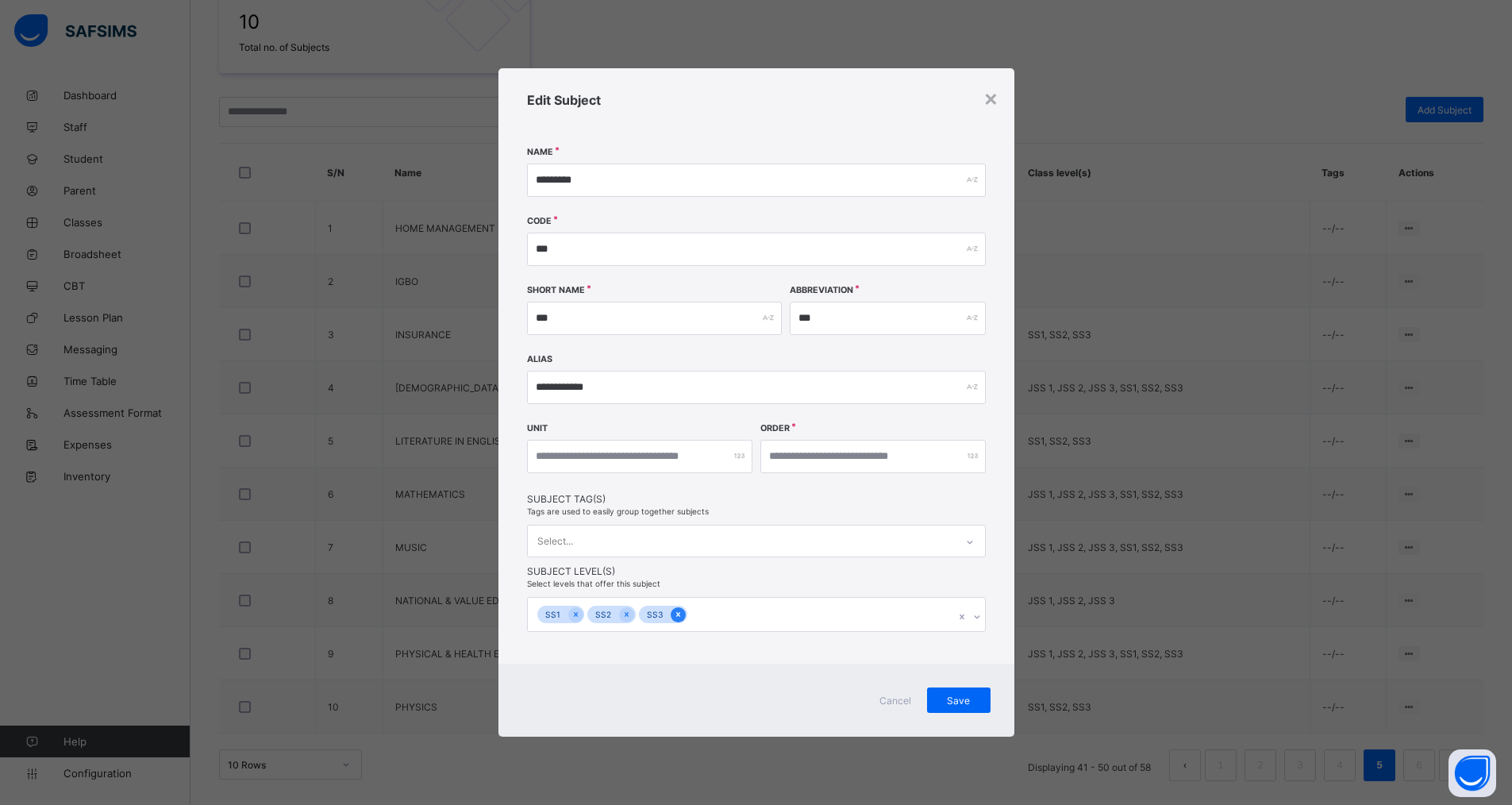
click at [674, 614] on icon at bounding box center [679, 614] width 9 height 11
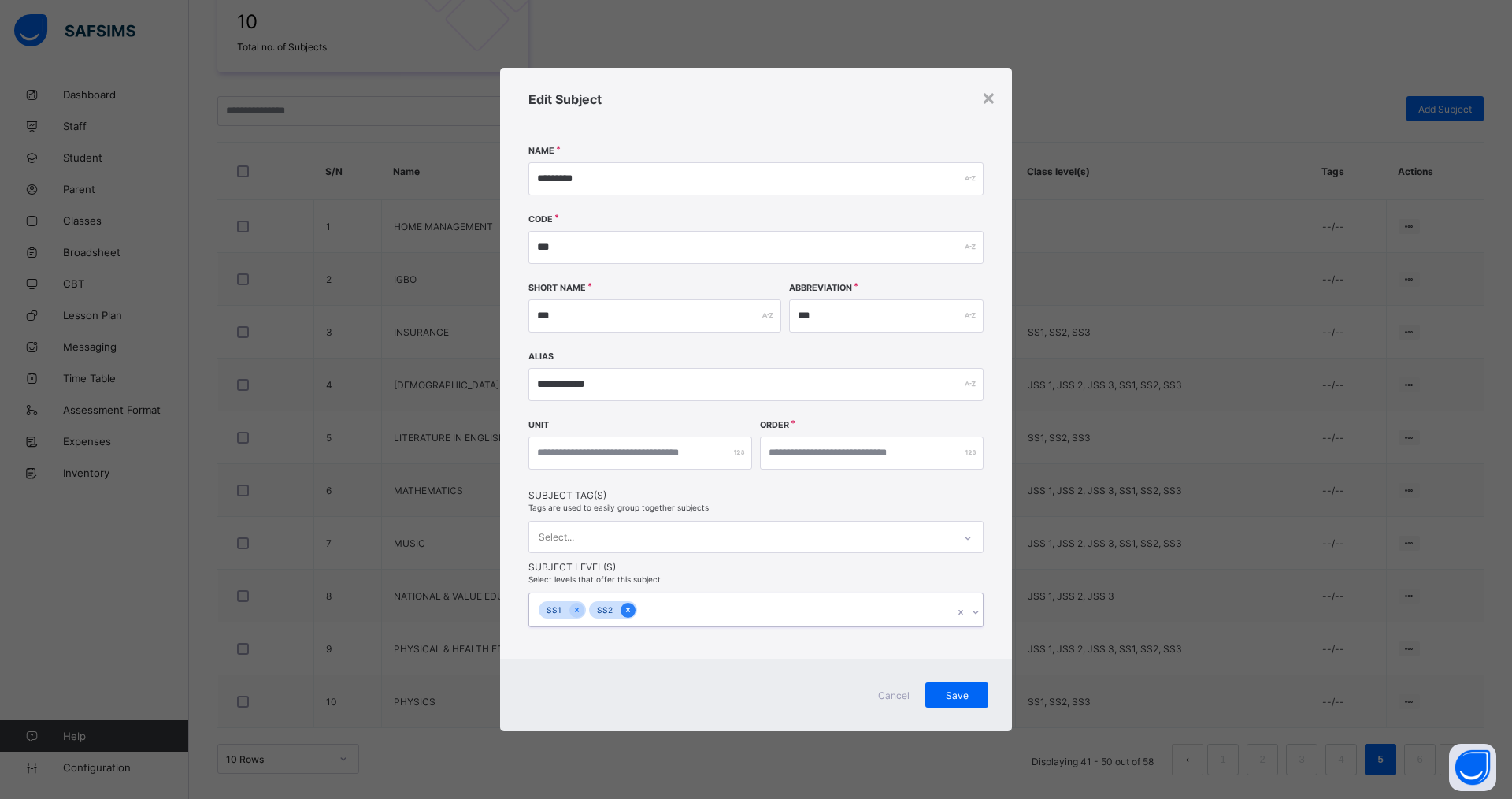
click at [617, 610] on div "SS2" at bounding box center [605, 611] width 32 height 18
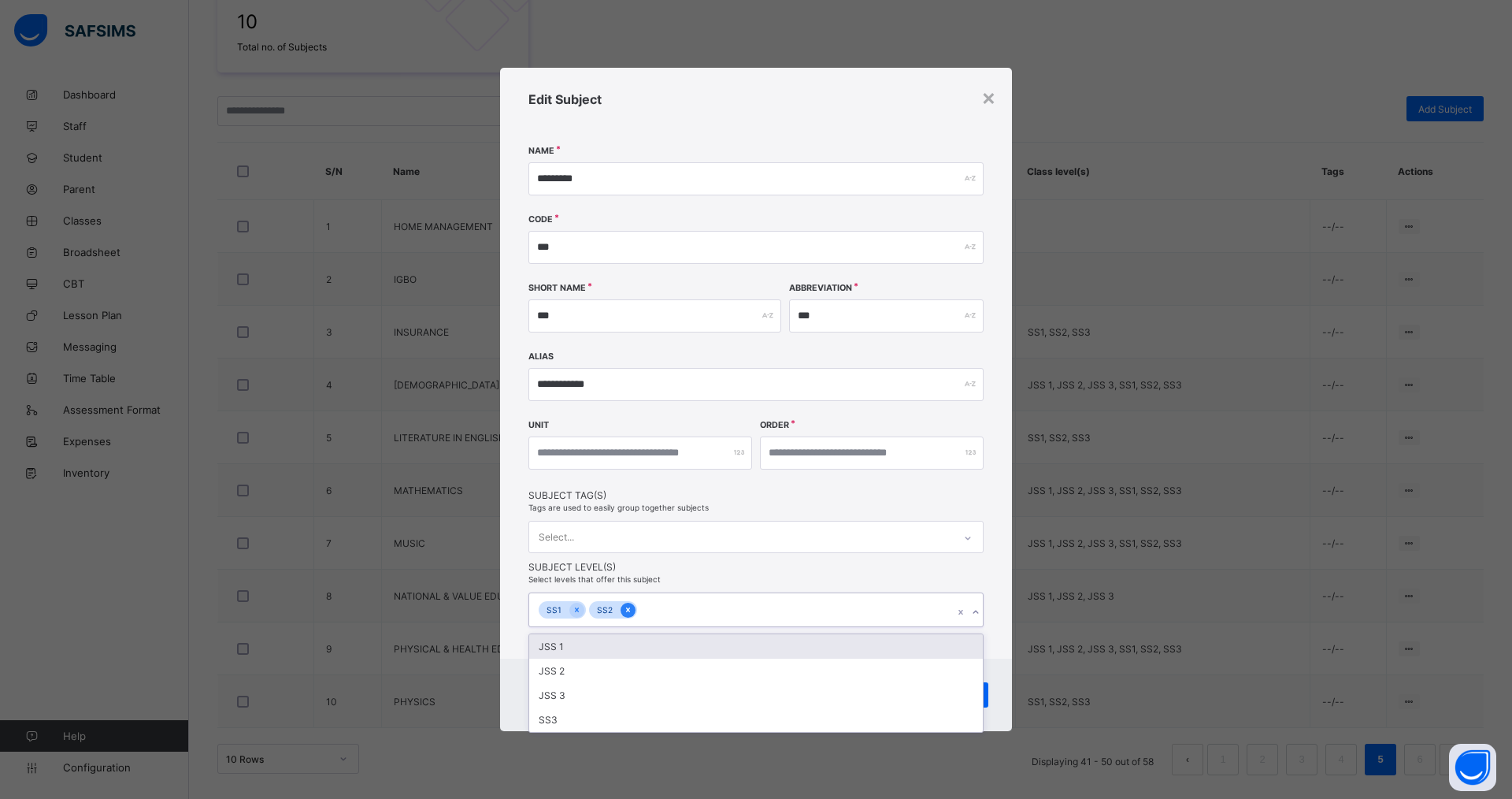
click at [626, 606] on icon at bounding box center [628, 610] width 9 height 11
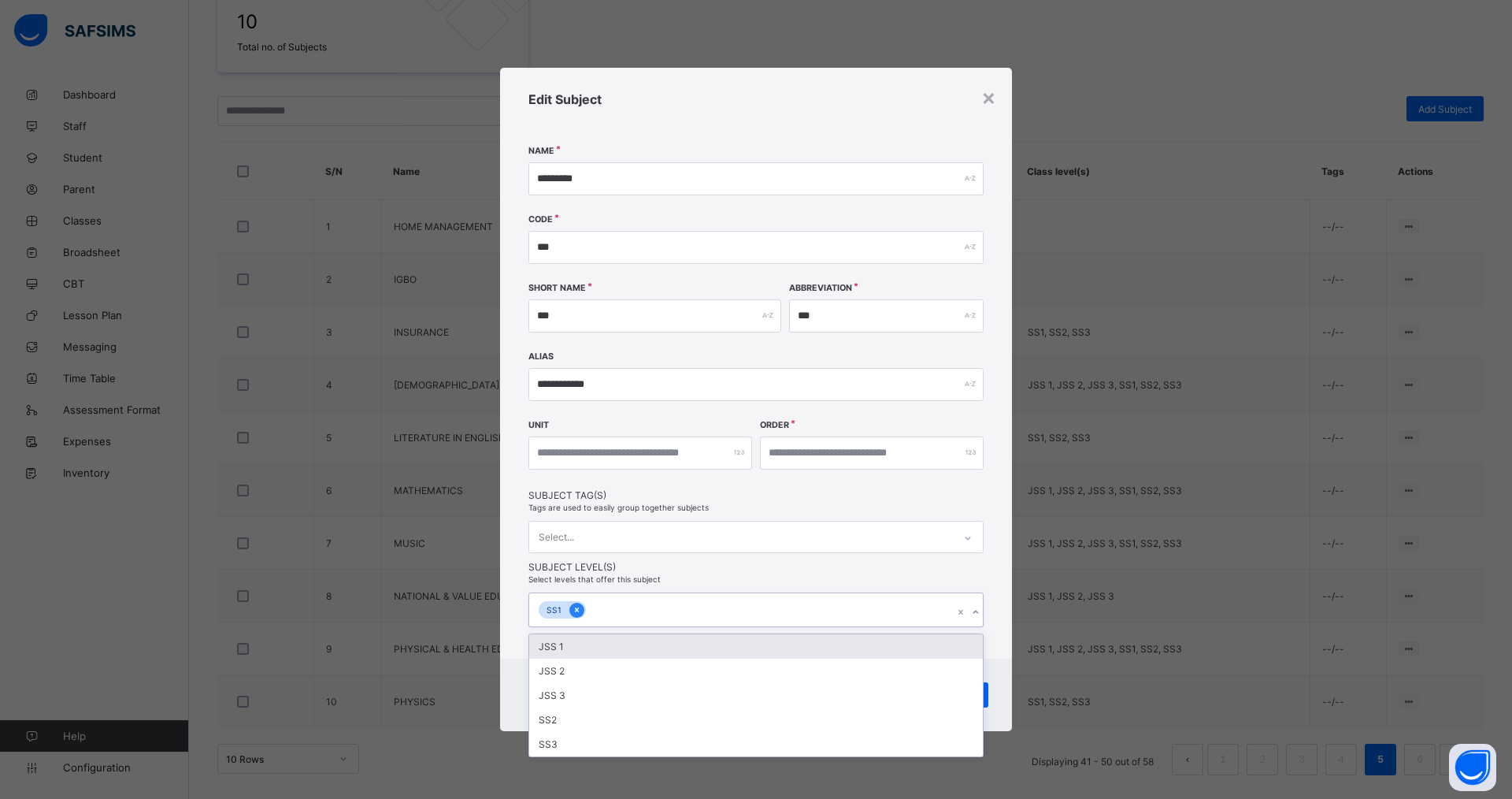
click at [573, 606] on icon at bounding box center [577, 610] width 9 height 11
click at [993, 571] on div "**********" at bounding box center [756, 363] width 512 height 589
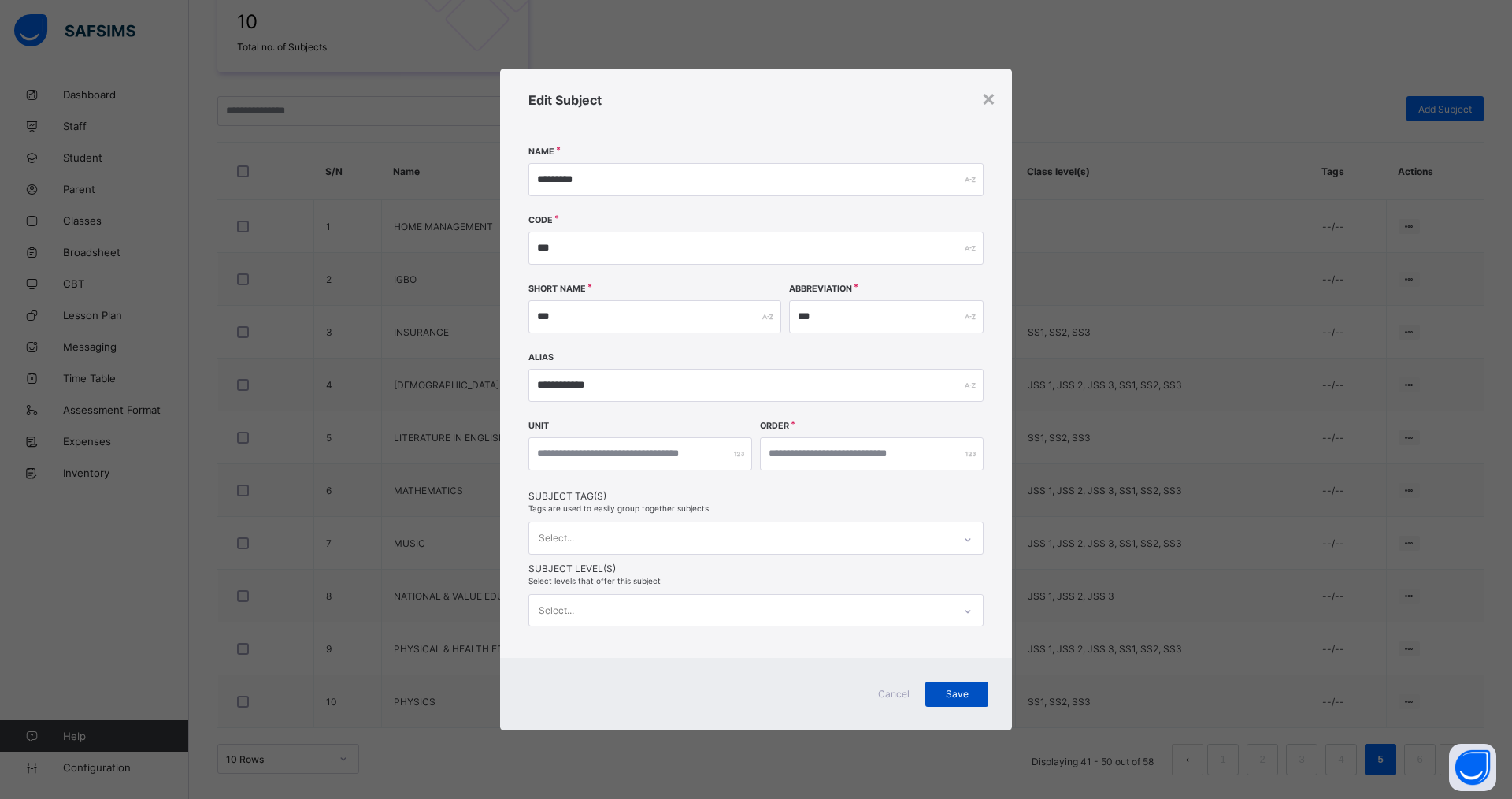
click at [952, 699] on span "Save" at bounding box center [958, 693] width 40 height 12
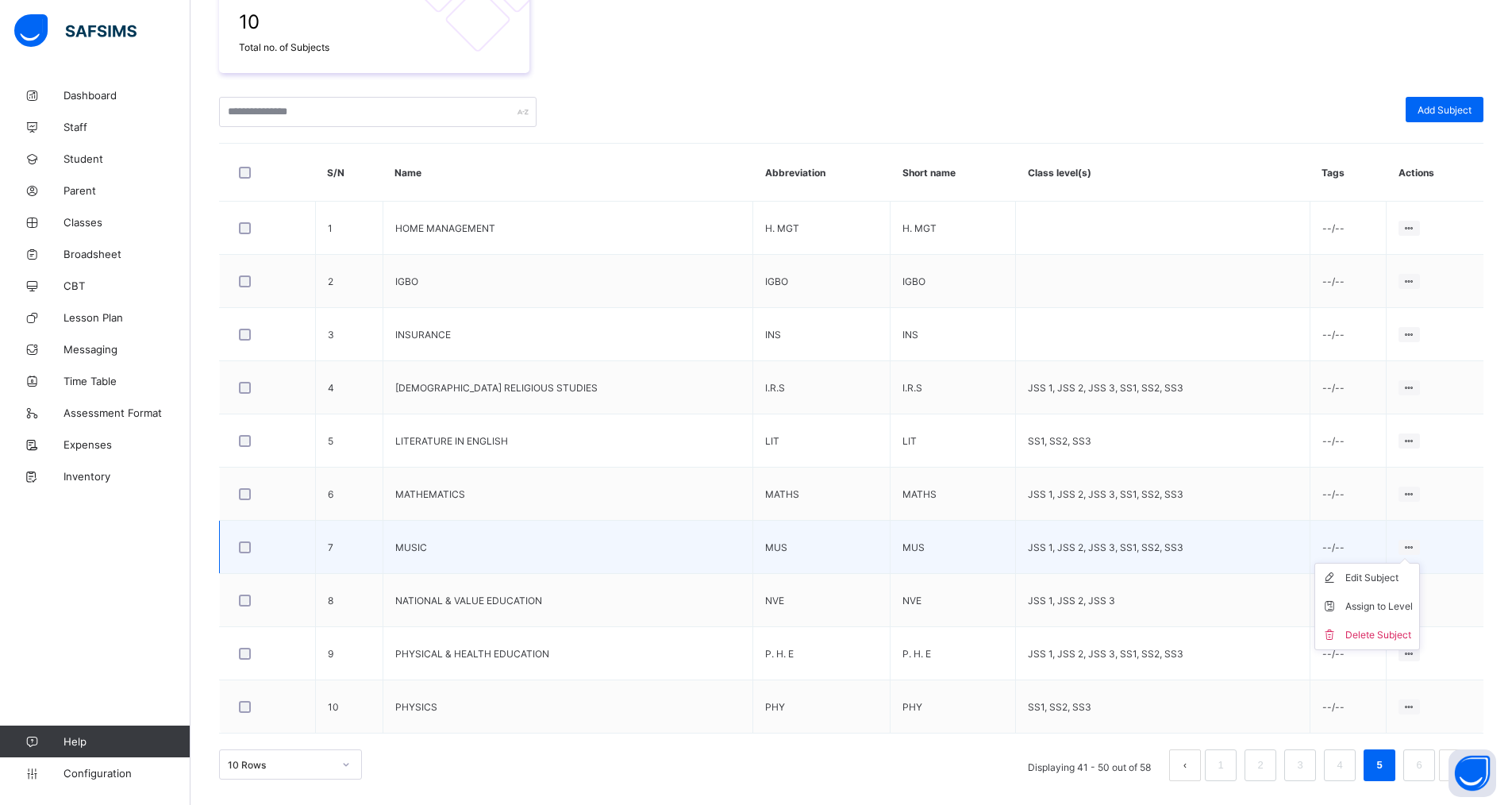
click at [1411, 545] on icon at bounding box center [1409, 547] width 14 height 12
click at [1375, 576] on div "Edit Subject" at bounding box center [1379, 577] width 67 height 15
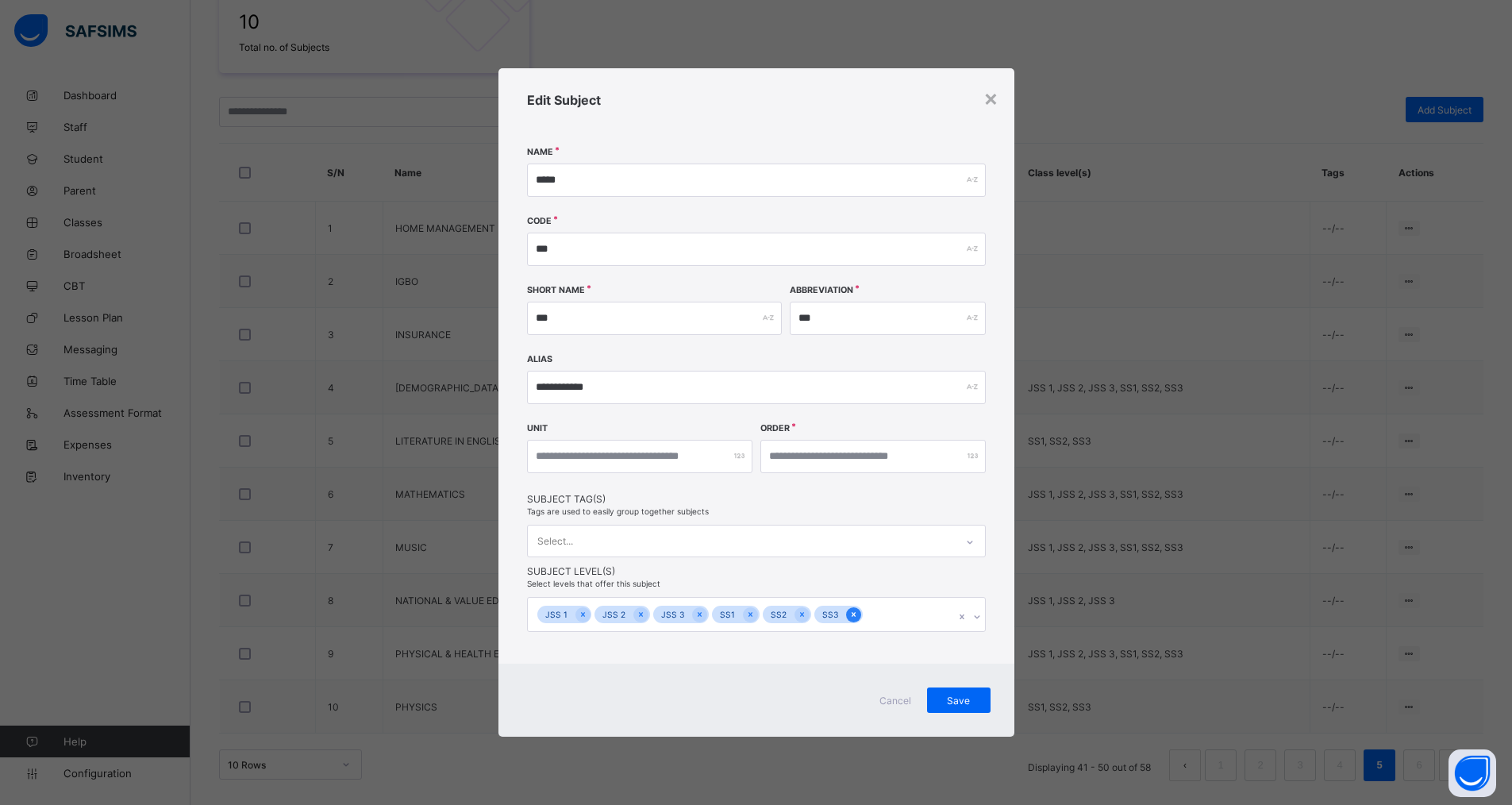
click at [849, 614] on icon at bounding box center [854, 614] width 9 height 11
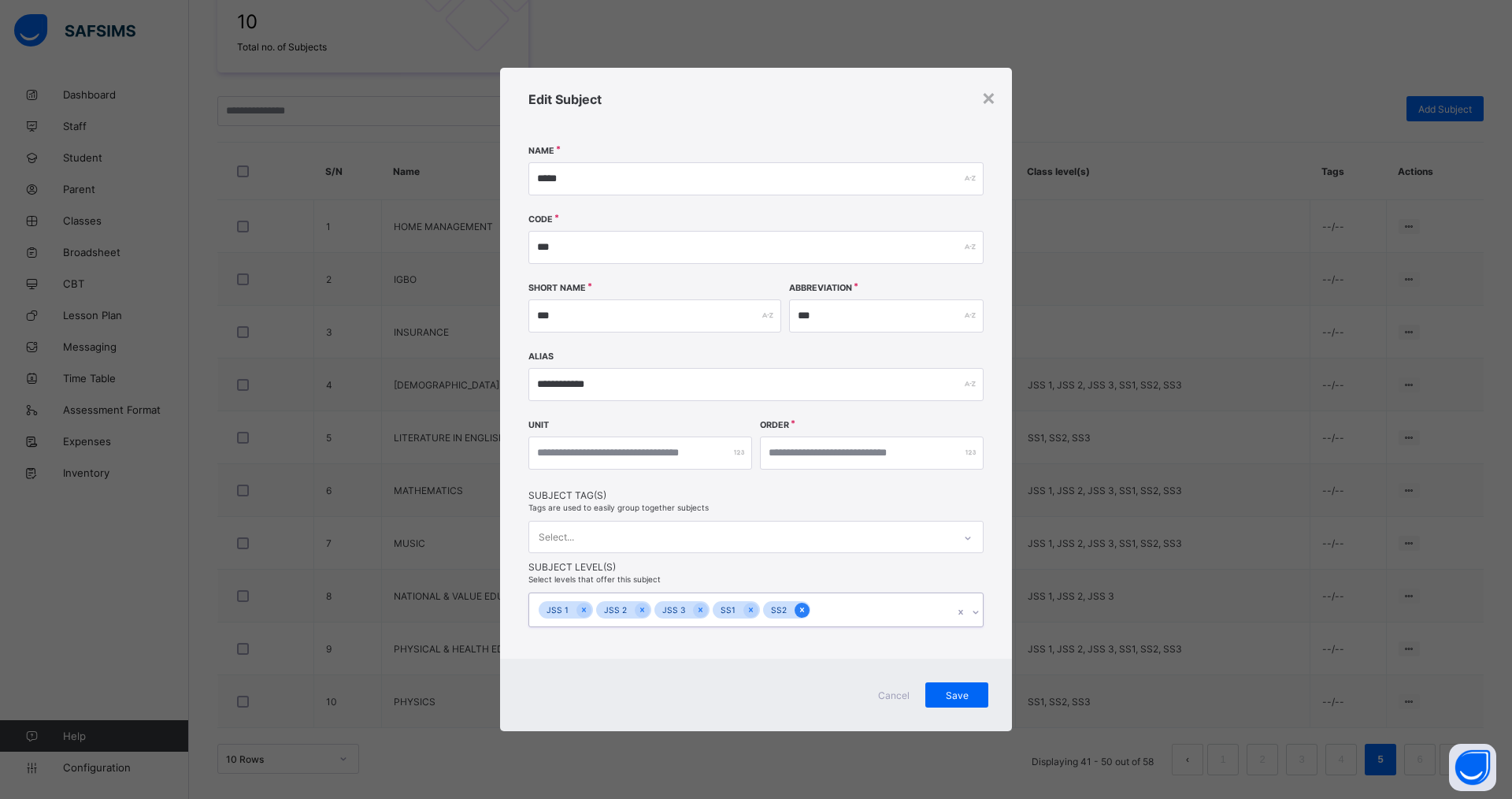
click at [801, 611] on icon at bounding box center [802, 610] width 9 height 11
click at [747, 612] on icon at bounding box center [751, 610] width 9 height 11
click at [696, 608] on icon at bounding box center [701, 610] width 9 height 11
click at [643, 610] on icon at bounding box center [643, 610] width 9 height 11
click at [577, 611] on div at bounding box center [584, 610] width 15 height 15
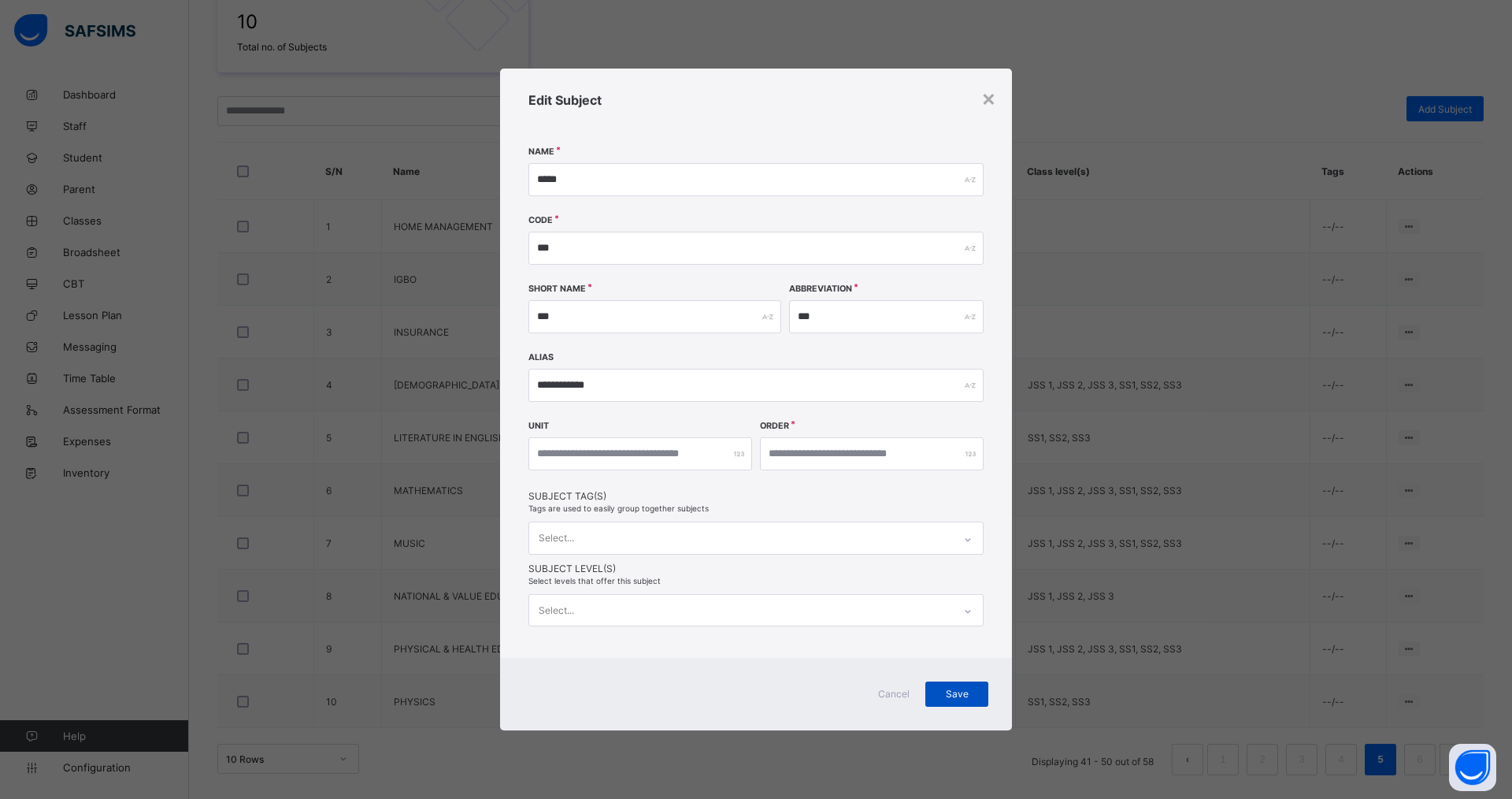
click at [958, 694] on span "Save" at bounding box center [958, 693] width 40 height 12
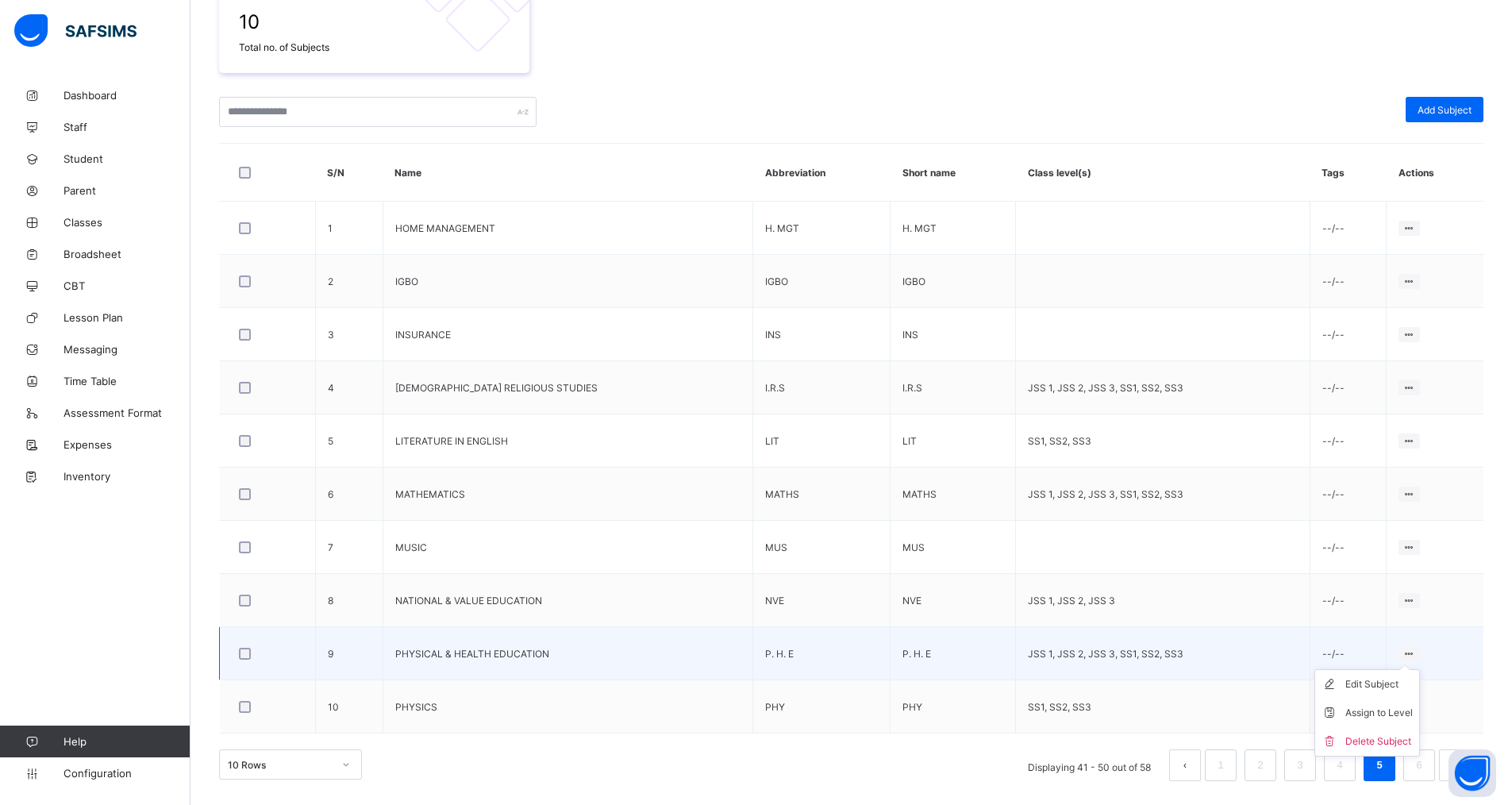
click at [1409, 650] on icon at bounding box center [1409, 654] width 14 height 12
click at [1391, 681] on div "Edit Subject" at bounding box center [1379, 684] width 67 height 15
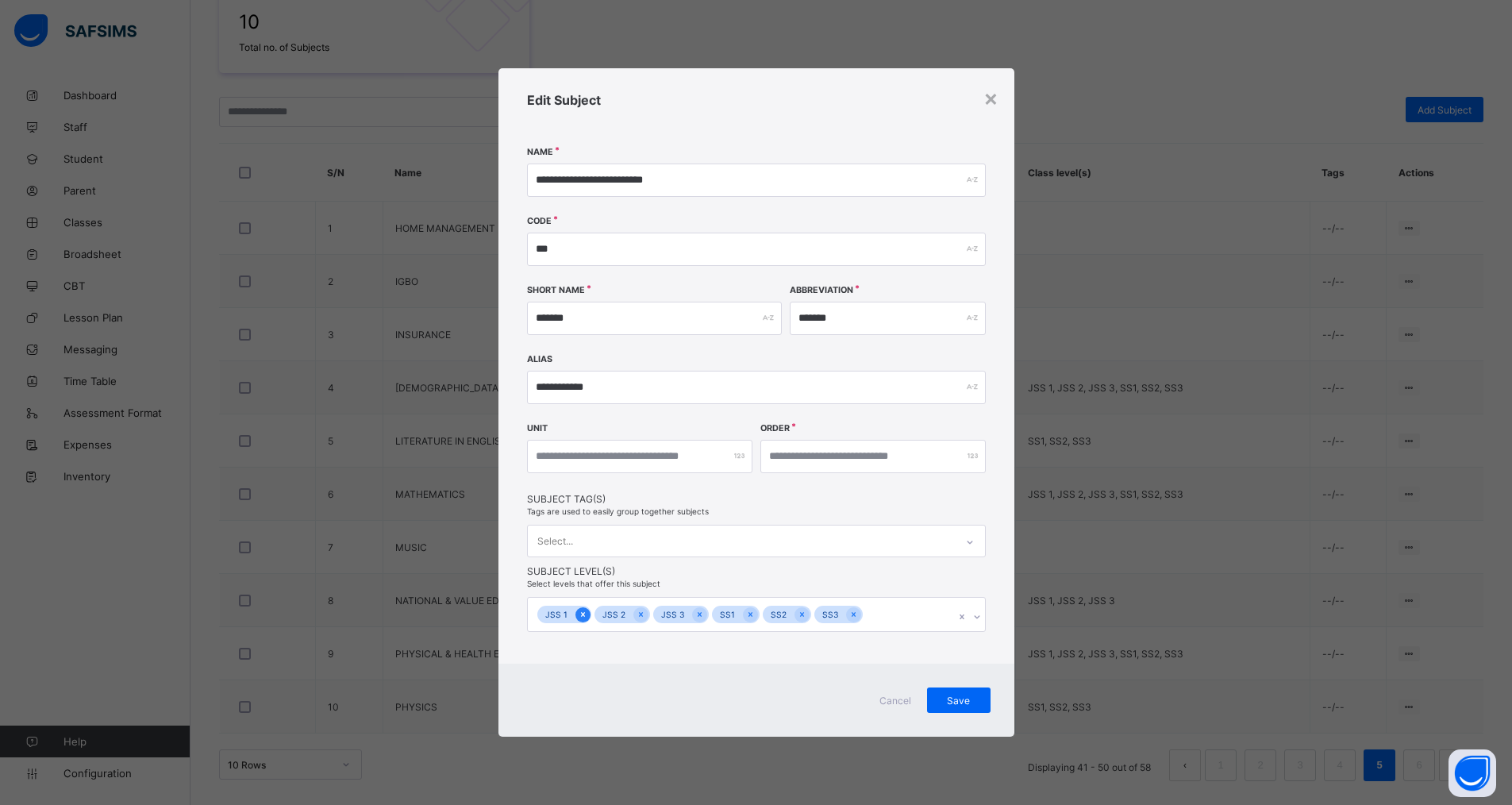
click at [584, 609] on icon at bounding box center [583, 614] width 9 height 11
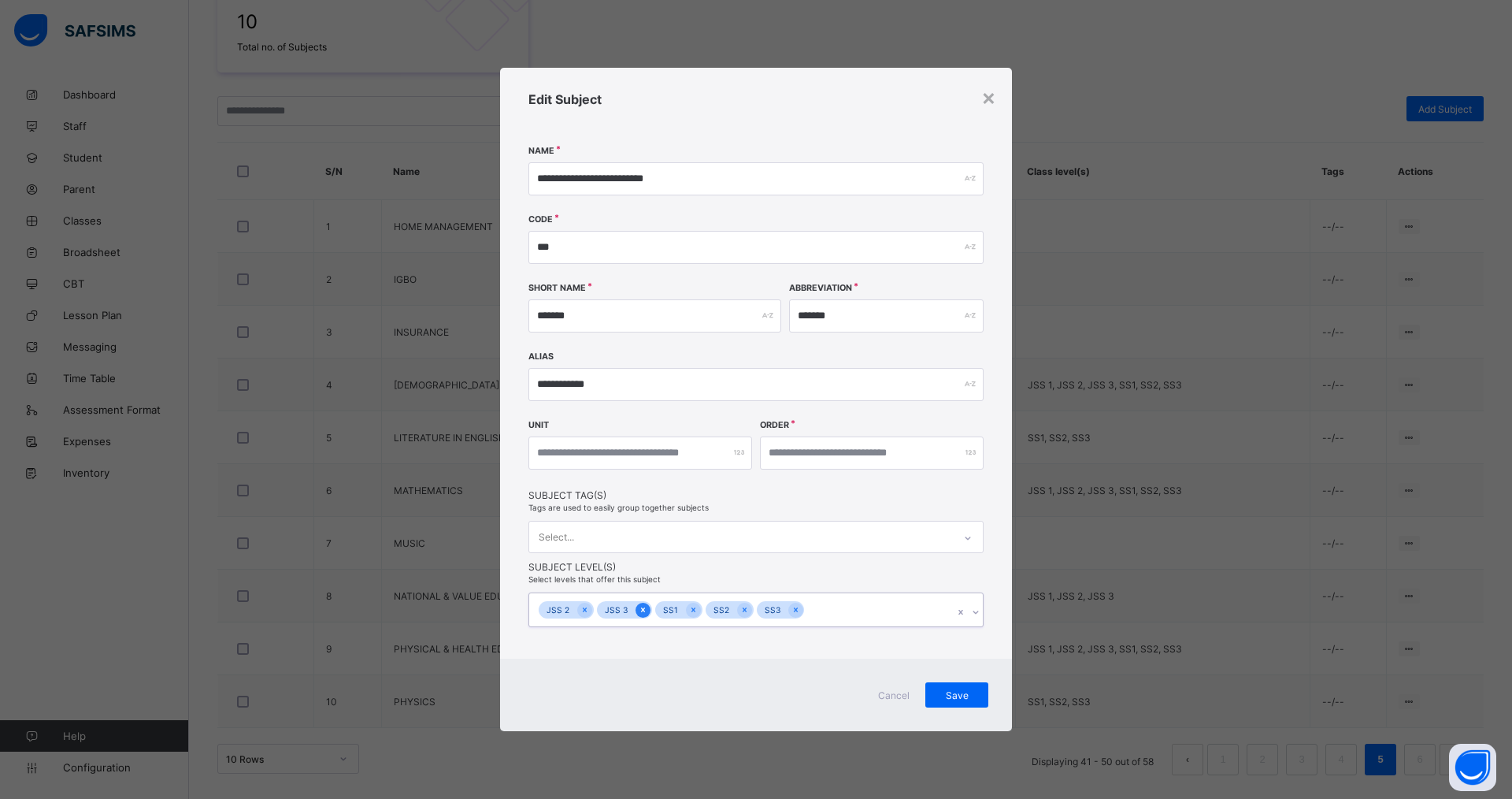
click at [636, 608] on div at bounding box center [643, 610] width 15 height 15
click at [585, 610] on icon at bounding box center [585, 610] width 9 height 11
click at [625, 610] on icon at bounding box center [628, 610] width 9 height 11
click at [574, 611] on icon at bounding box center [577, 610] width 9 height 11
click at [581, 608] on icon at bounding box center [578, 610] width 9 height 11
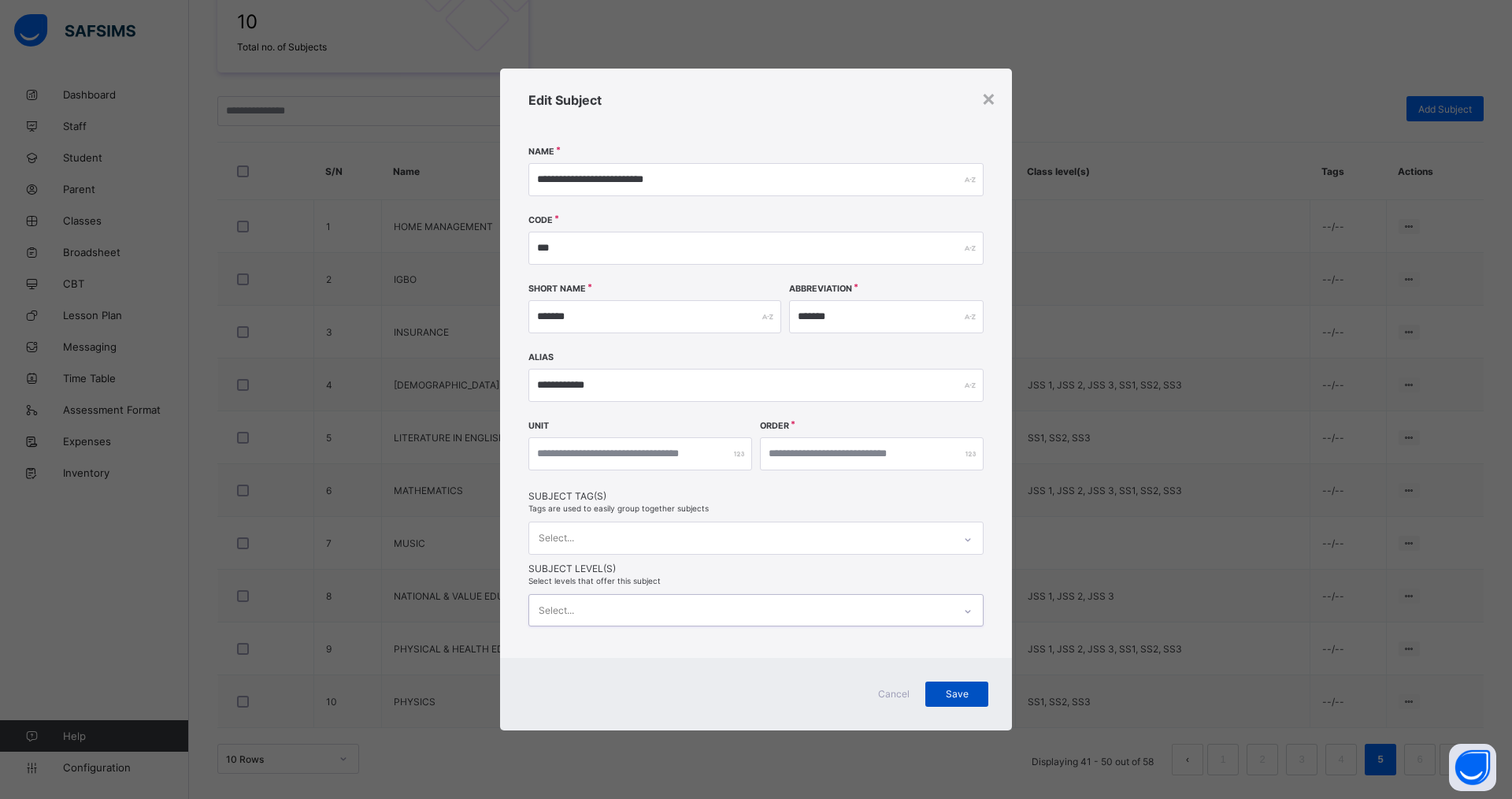
click at [973, 694] on span "Save" at bounding box center [958, 693] width 40 height 12
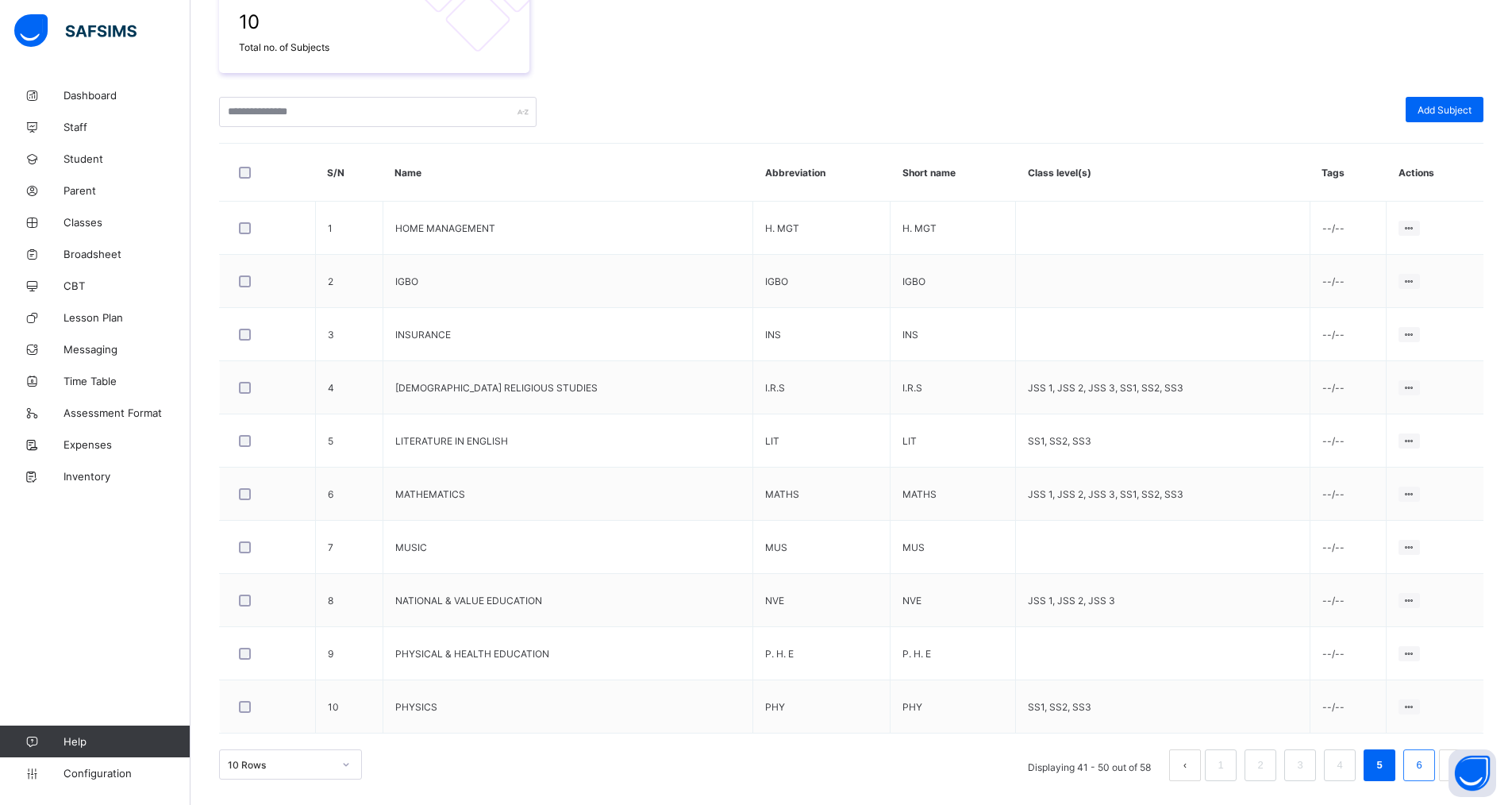
click at [1426, 769] on link "6" at bounding box center [1419, 765] width 15 height 21
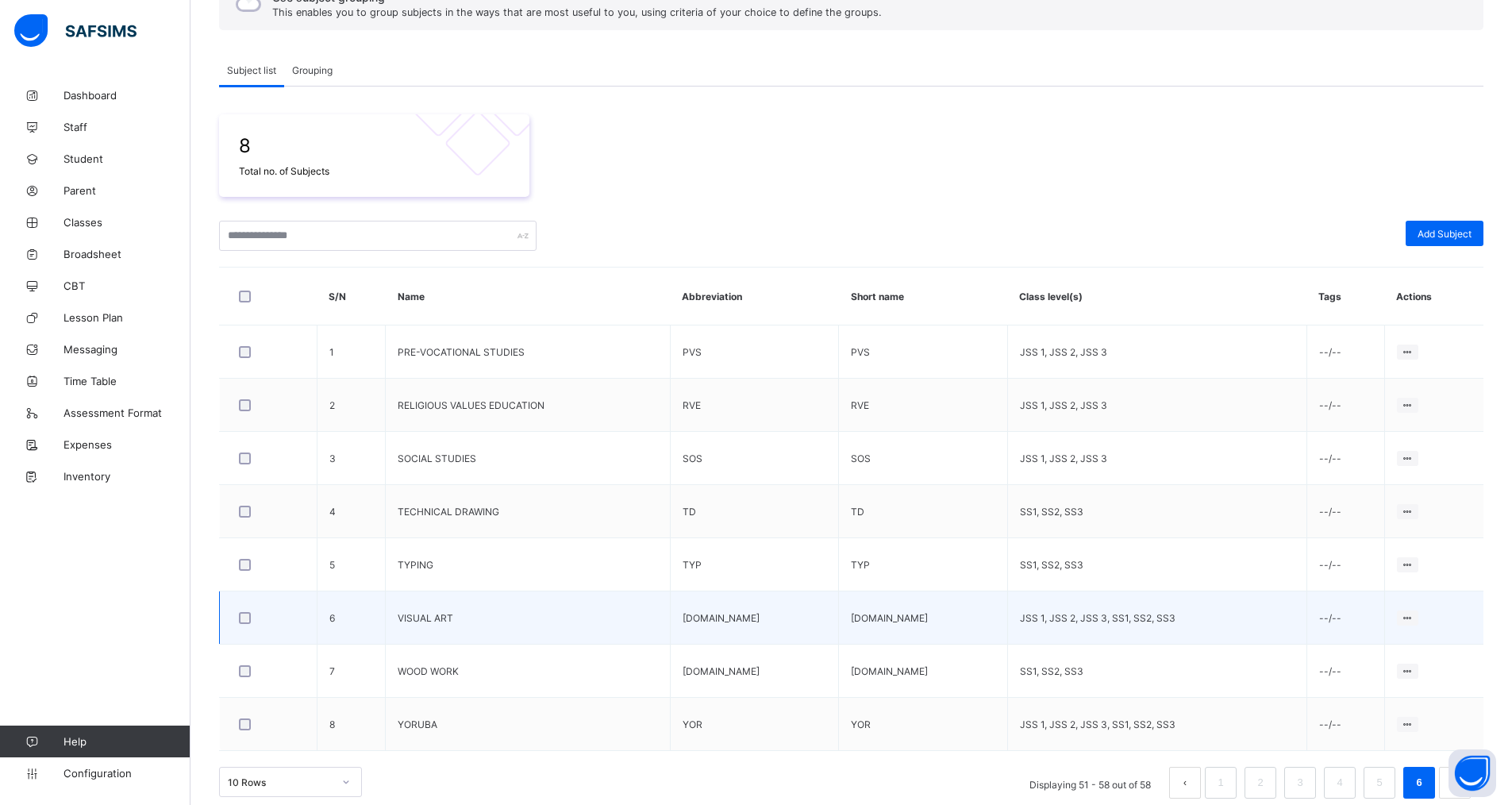
scroll to position [194, 0]
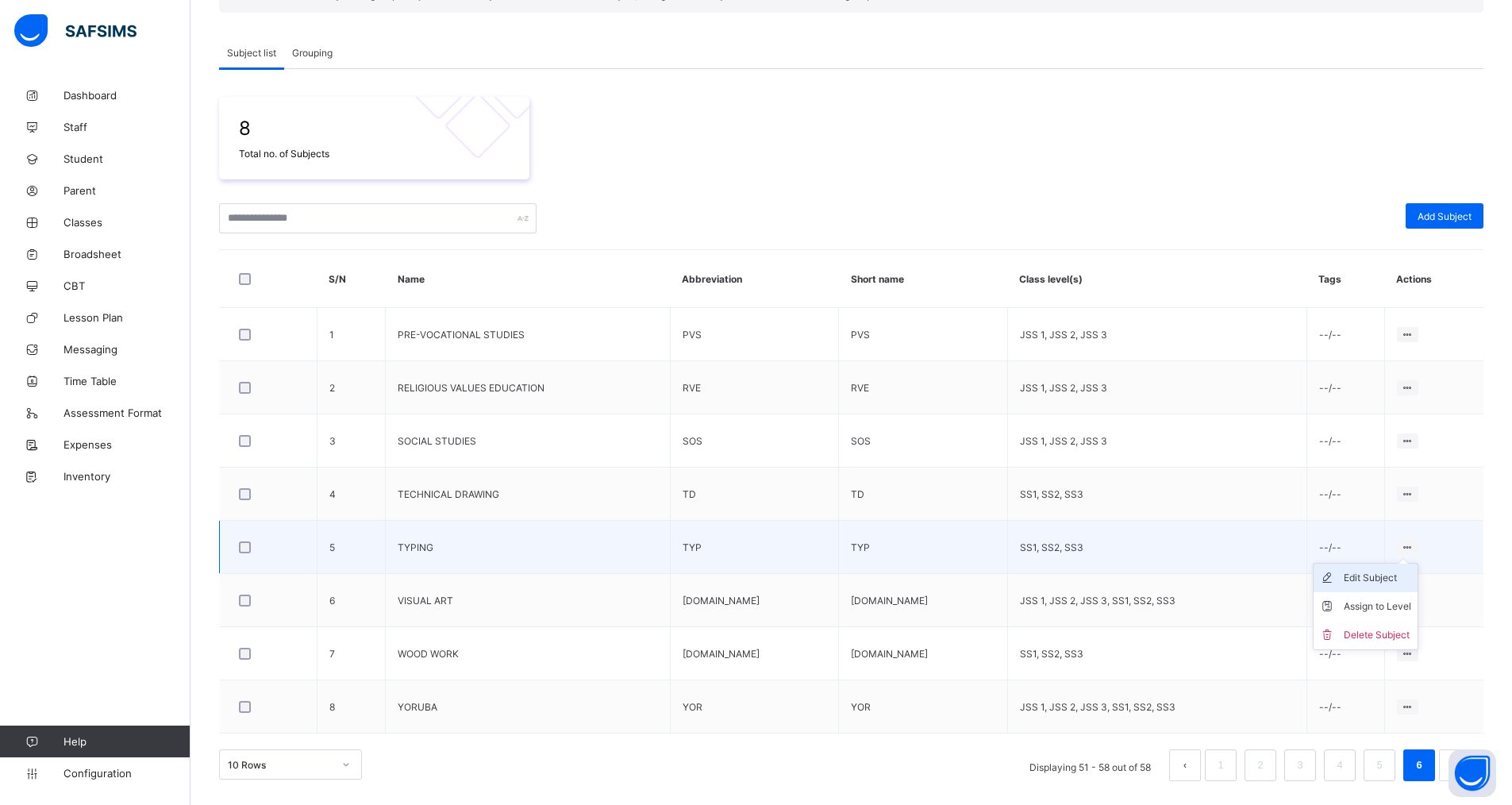
click at [1373, 577] on div "Edit Subject" at bounding box center [1378, 577] width 67 height 15
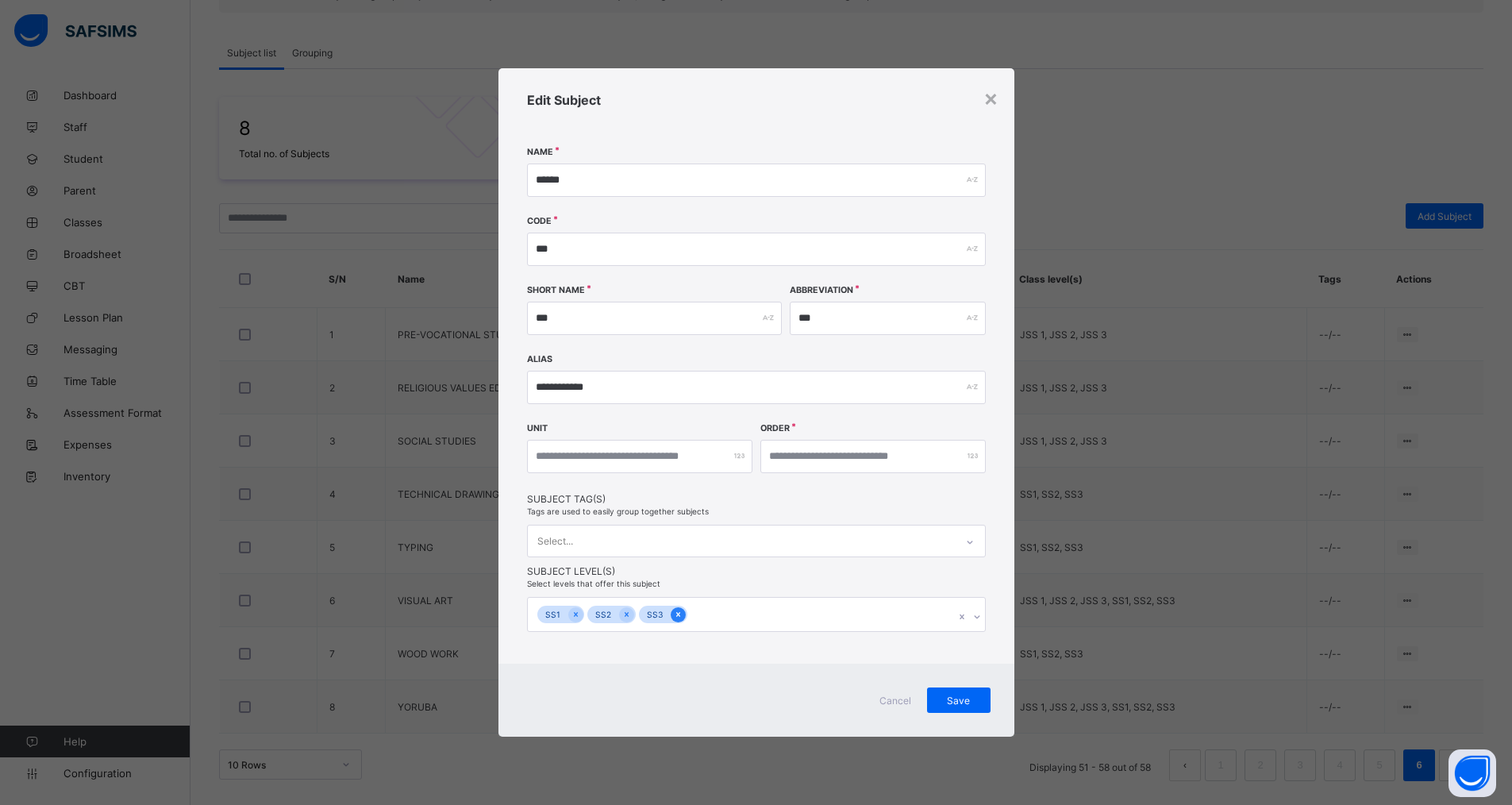
click at [679, 613] on icon at bounding box center [679, 614] width 9 height 11
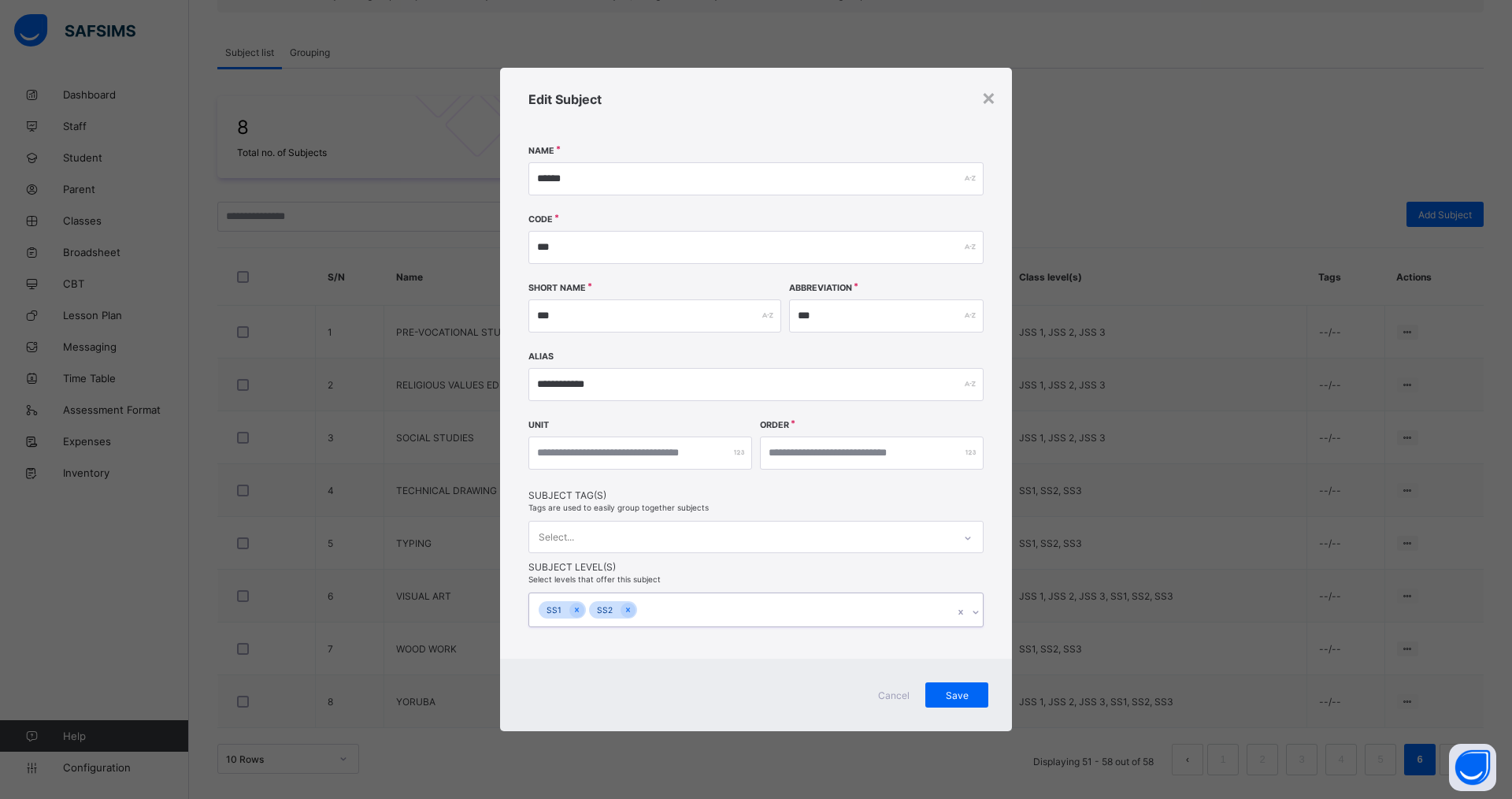
click at [630, 608] on div at bounding box center [628, 610] width 15 height 15
drag, startPoint x: 572, startPoint y: 610, endPoint x: 586, endPoint y: 614, distance: 14.6
click at [573, 611] on icon at bounding box center [577, 610] width 9 height 11
click at [956, 688] on span "Save" at bounding box center [958, 693] width 40 height 12
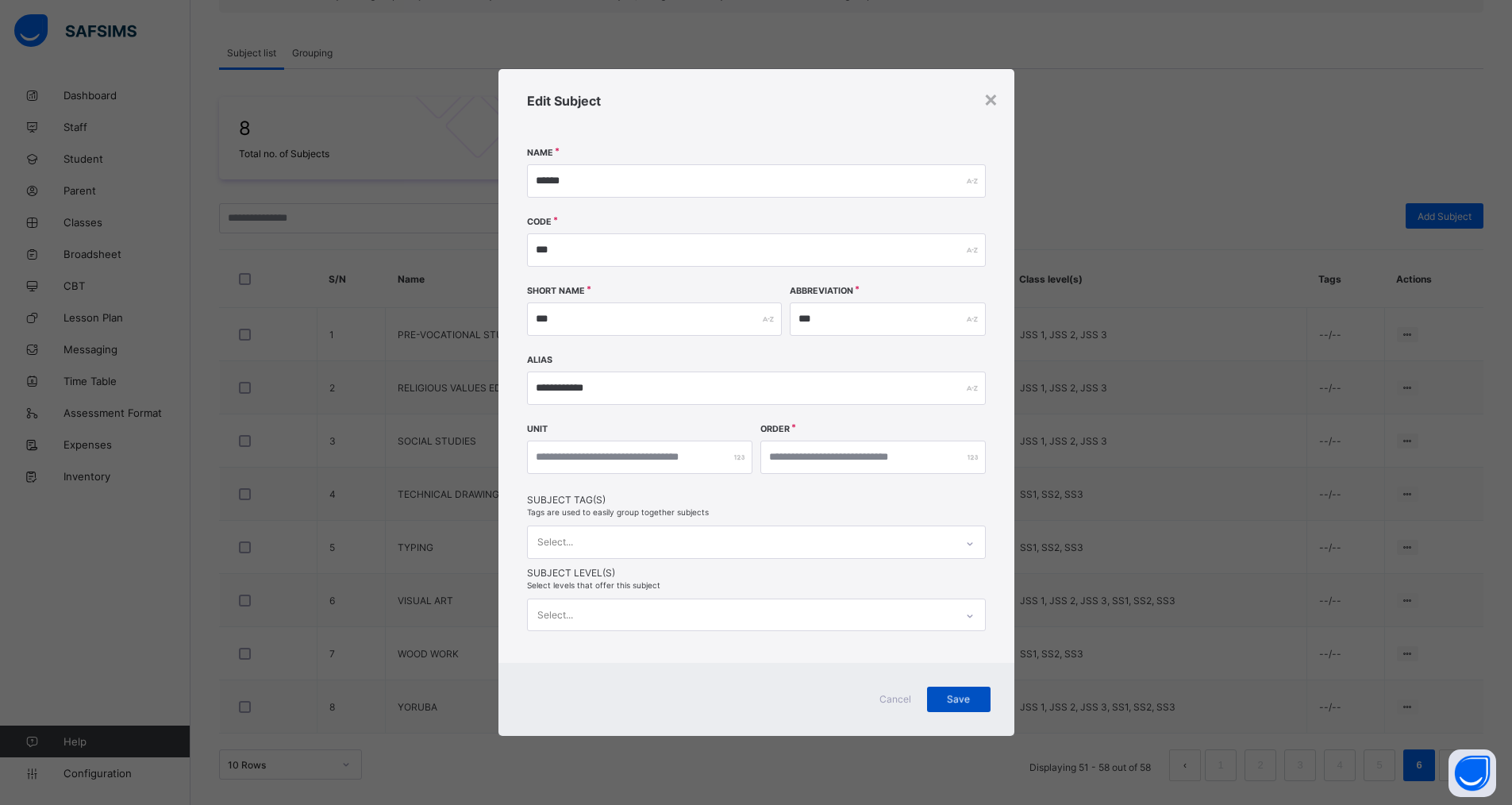
click at [957, 694] on span "Save" at bounding box center [959, 698] width 40 height 12
click at [957, 694] on div "Save" at bounding box center [959, 699] width 64 height 26
click at [990, 96] on div "×" at bounding box center [991, 98] width 15 height 27
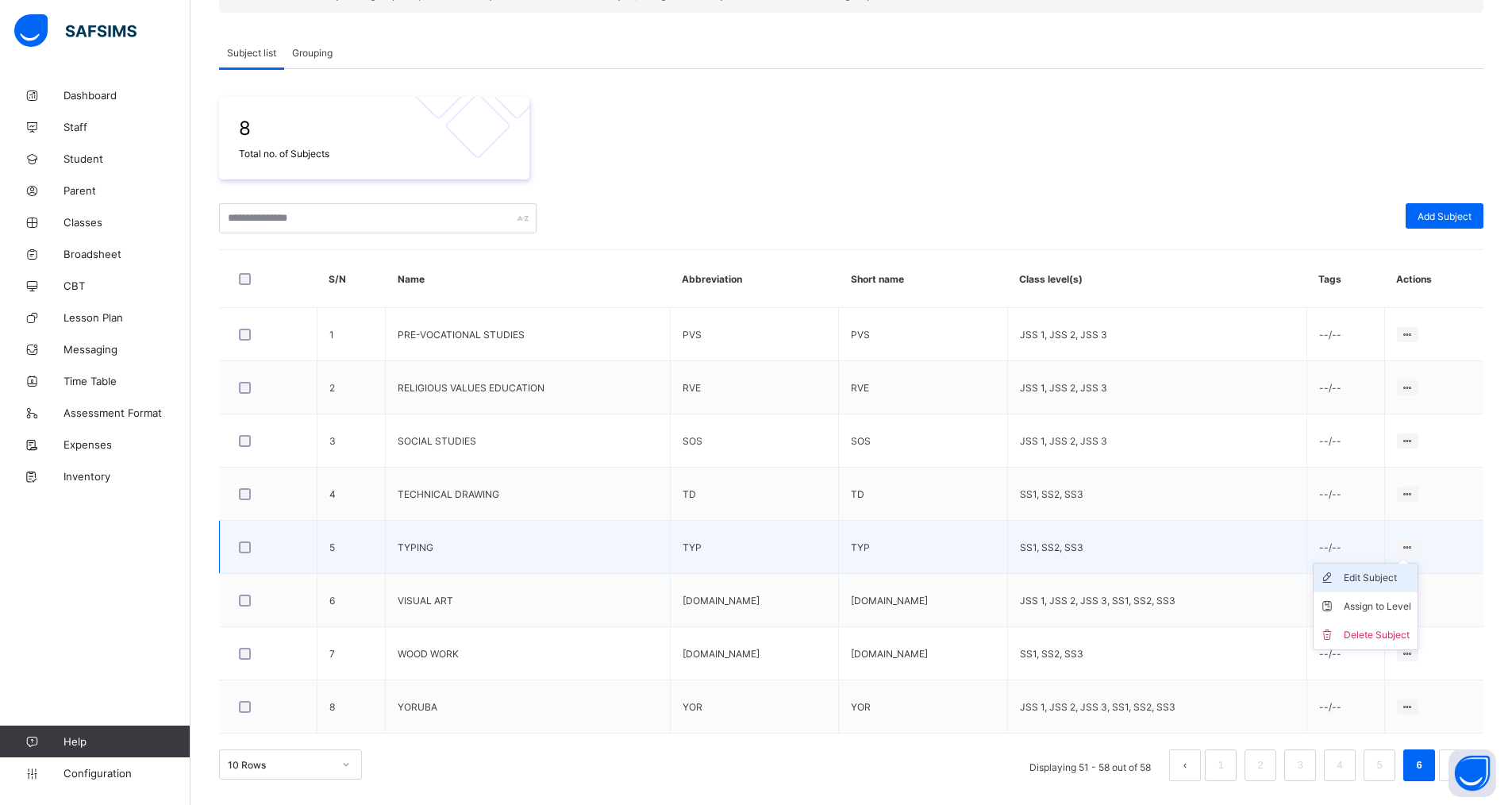
click at [1376, 579] on div "Edit Subject" at bounding box center [1378, 577] width 67 height 15
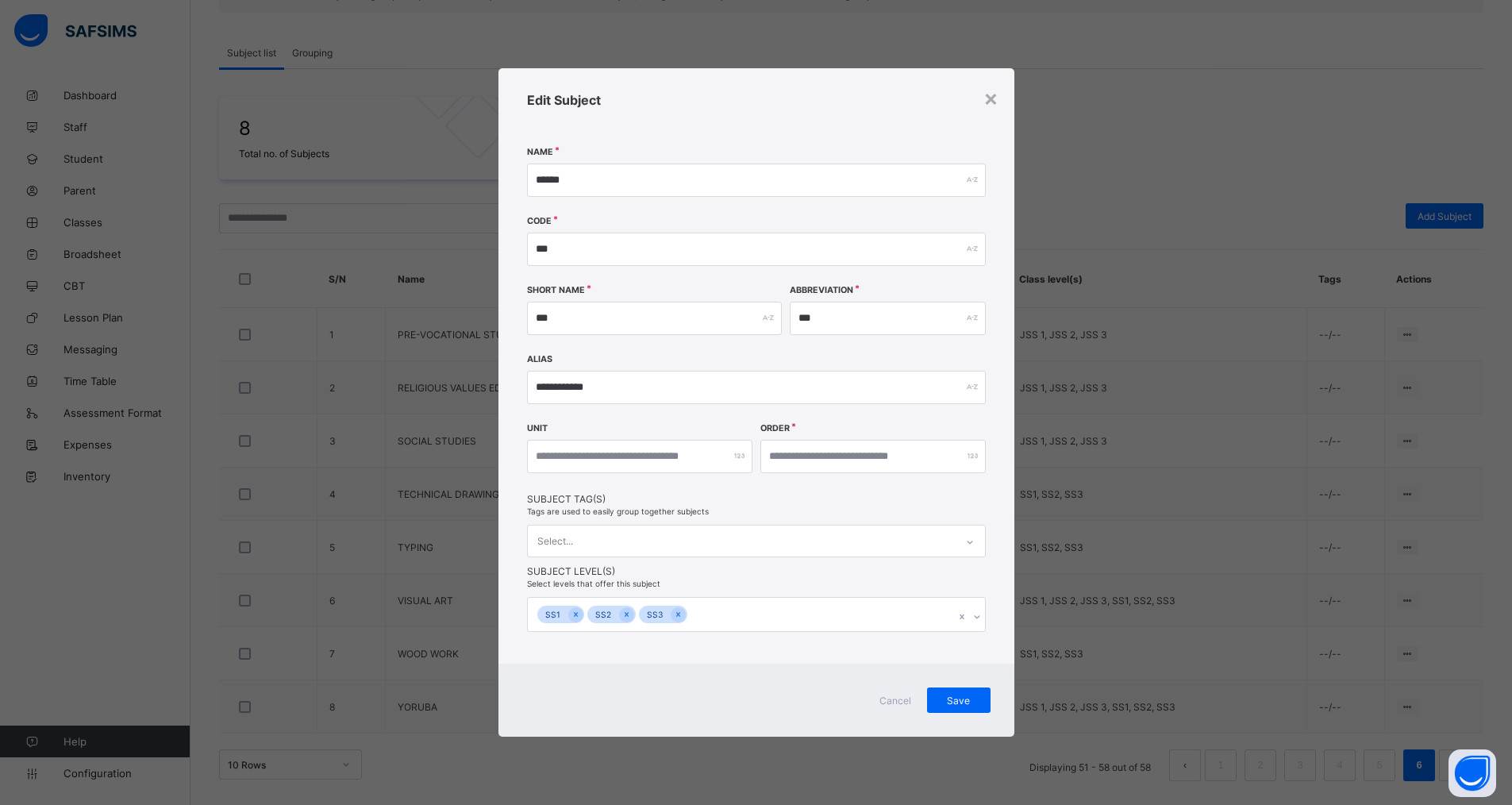
drag, startPoint x: 674, startPoint y: 615, endPoint x: 653, endPoint y: 619, distance: 21.4
click at [674, 617] on icon at bounding box center [679, 614] width 9 height 11
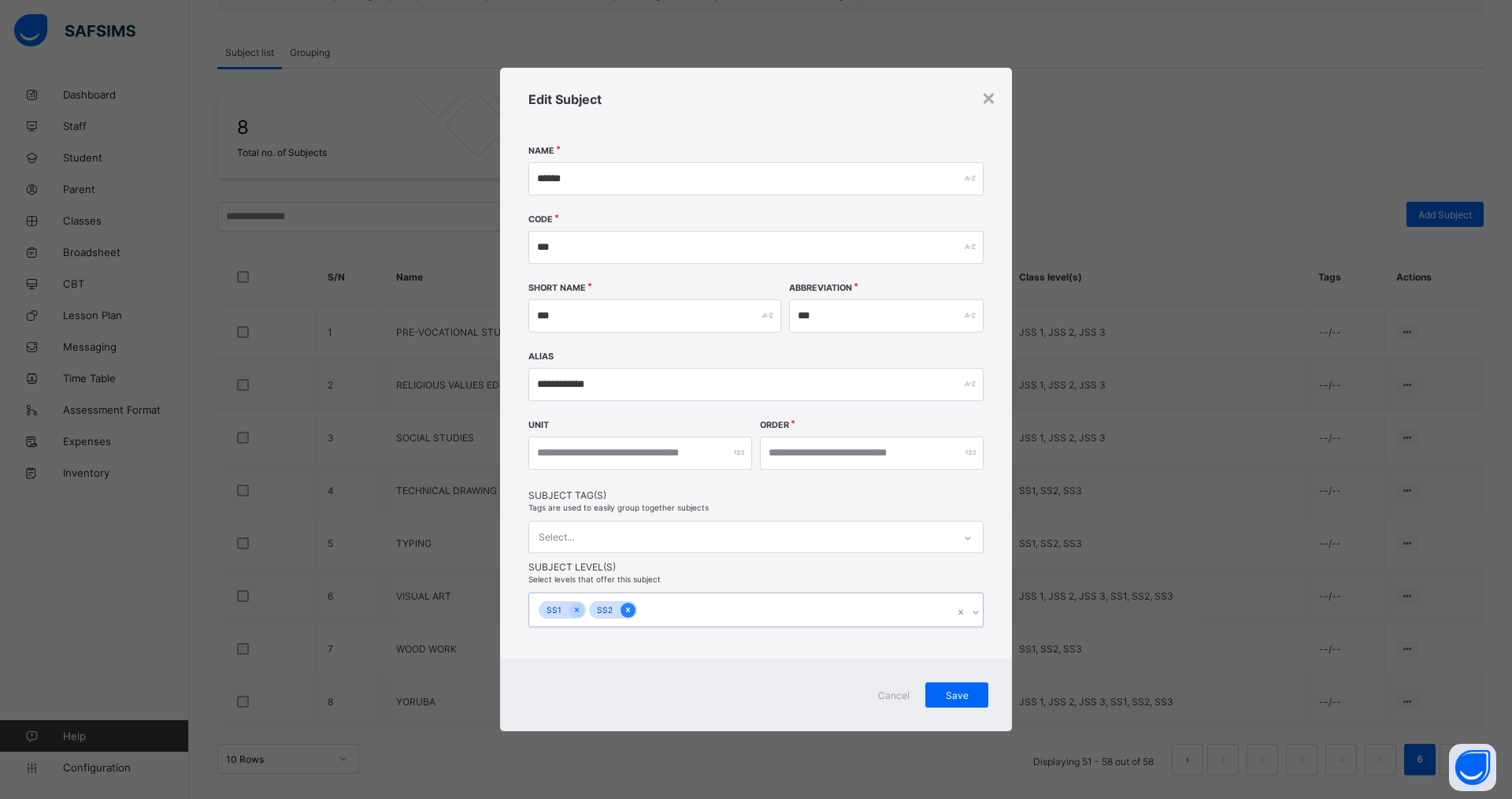
click at [629, 609] on icon at bounding box center [628, 610] width 9 height 11
click at [577, 607] on icon at bounding box center [577, 610] width 9 height 11
click at [956, 696] on div "Save" at bounding box center [958, 694] width 63 height 25
click at [988, 102] on div "×" at bounding box center [988, 98] width 15 height 27
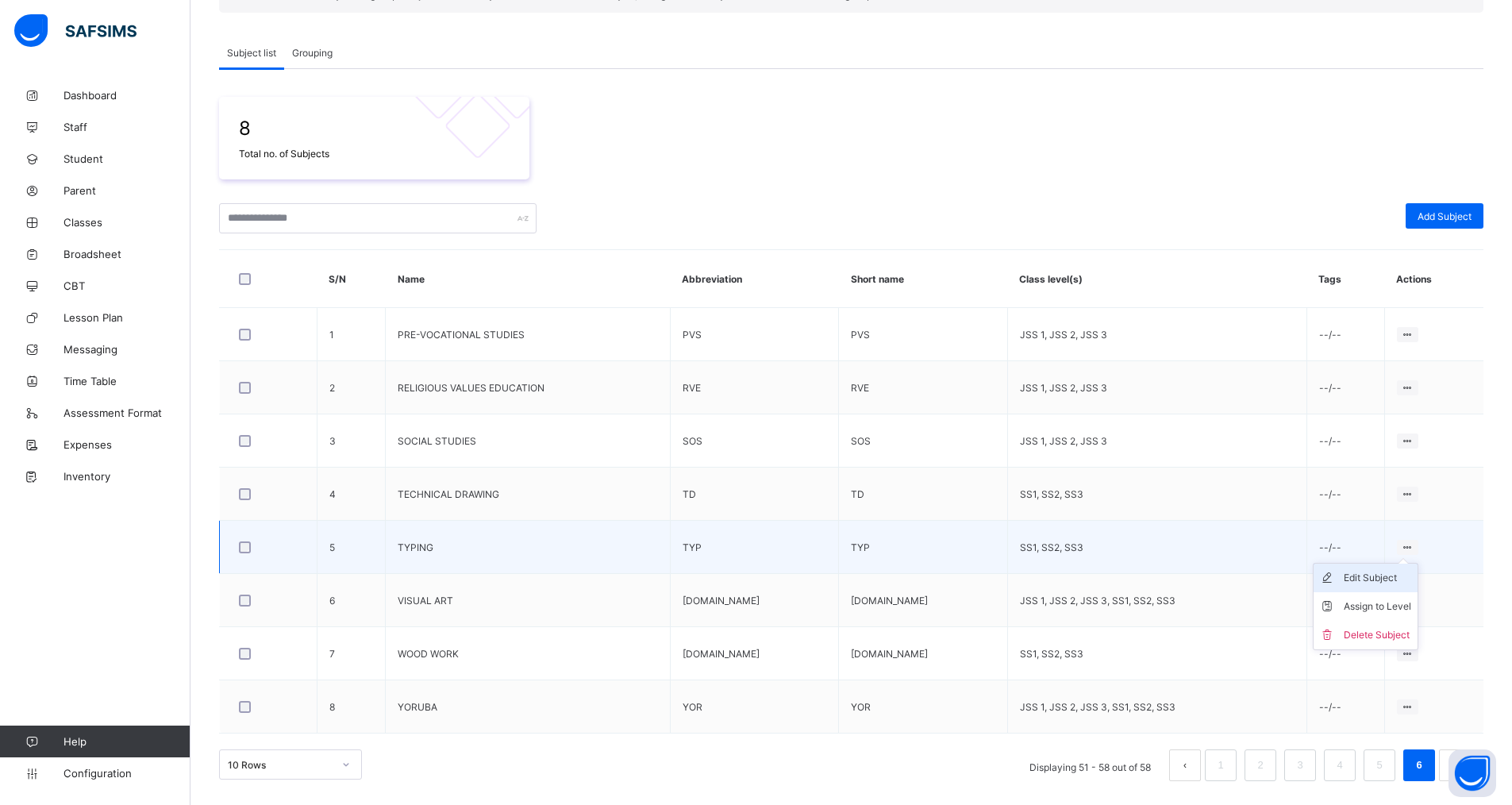
click at [1363, 576] on div "Edit Subject" at bounding box center [1378, 577] width 67 height 15
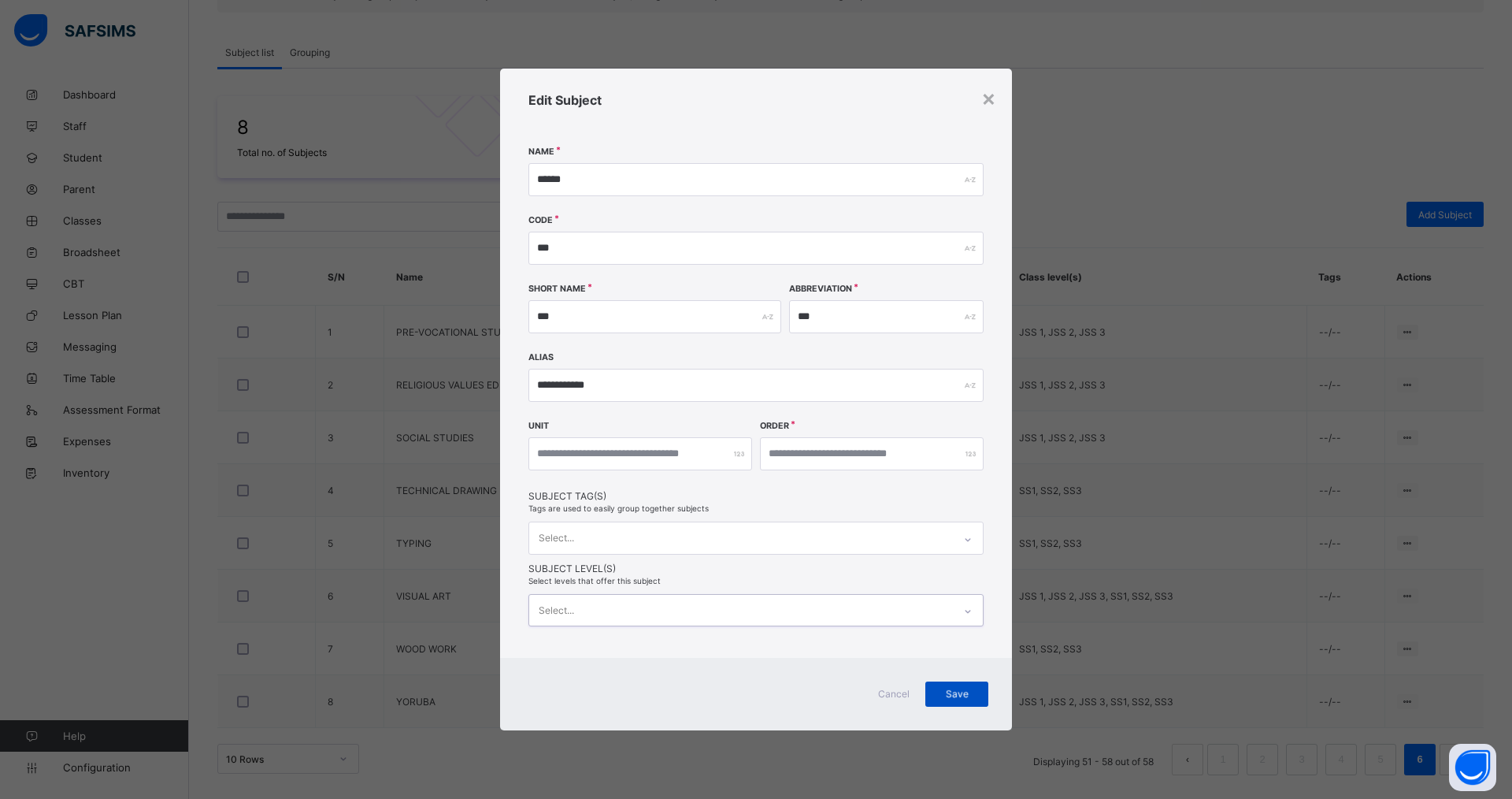
click at [962, 692] on div "Save" at bounding box center [958, 694] width 63 height 25
drag, startPoint x: 990, startPoint y: 94, endPoint x: 993, endPoint y: 102, distance: 8.5
click at [990, 96] on div "×" at bounding box center [988, 98] width 15 height 27
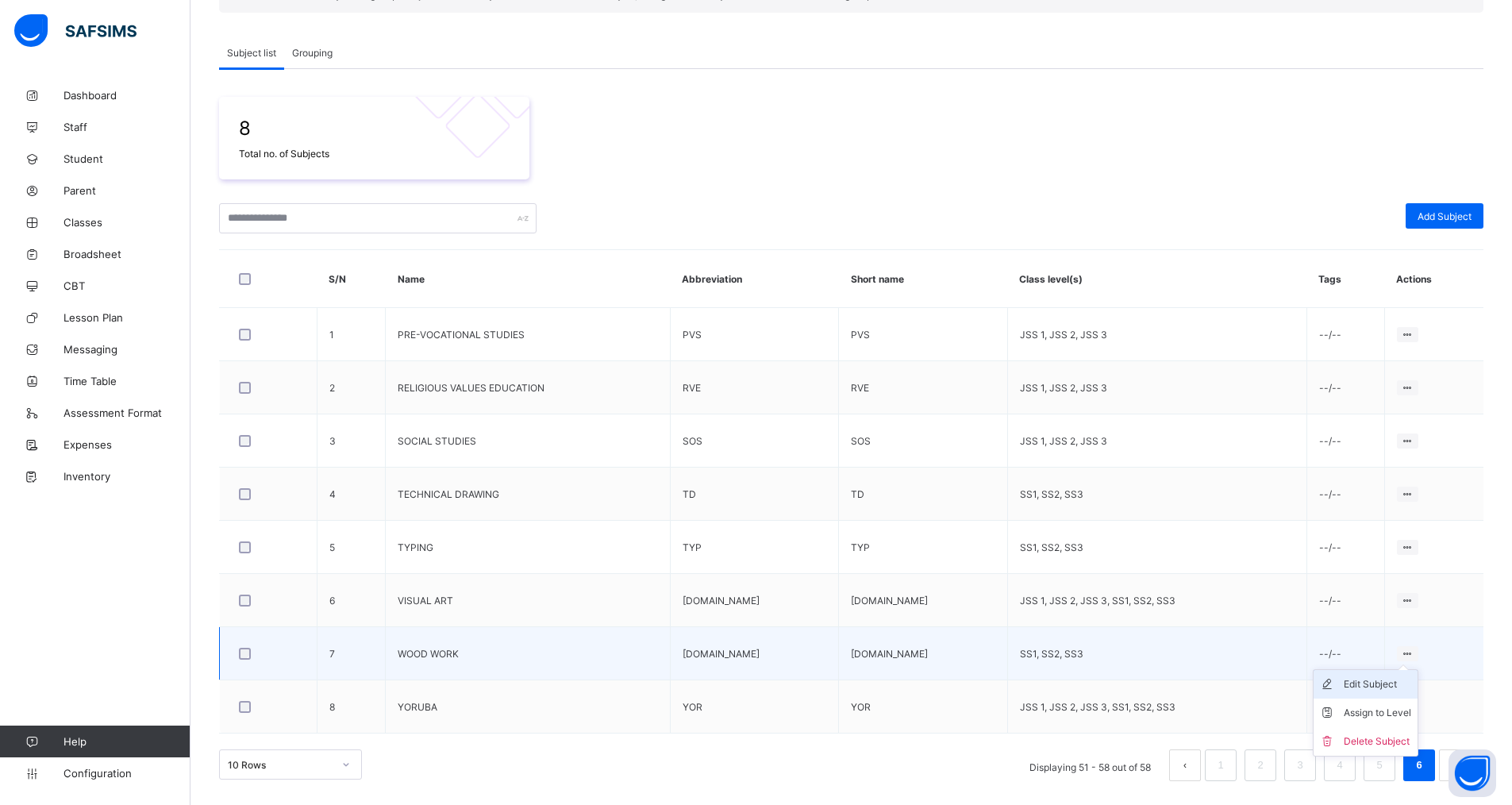
click at [1373, 678] on ul "Edit Subject Assign to Level Delete Subject" at bounding box center [1366, 713] width 106 height 88
click at [1362, 686] on div "Edit Subject" at bounding box center [1378, 684] width 67 height 15
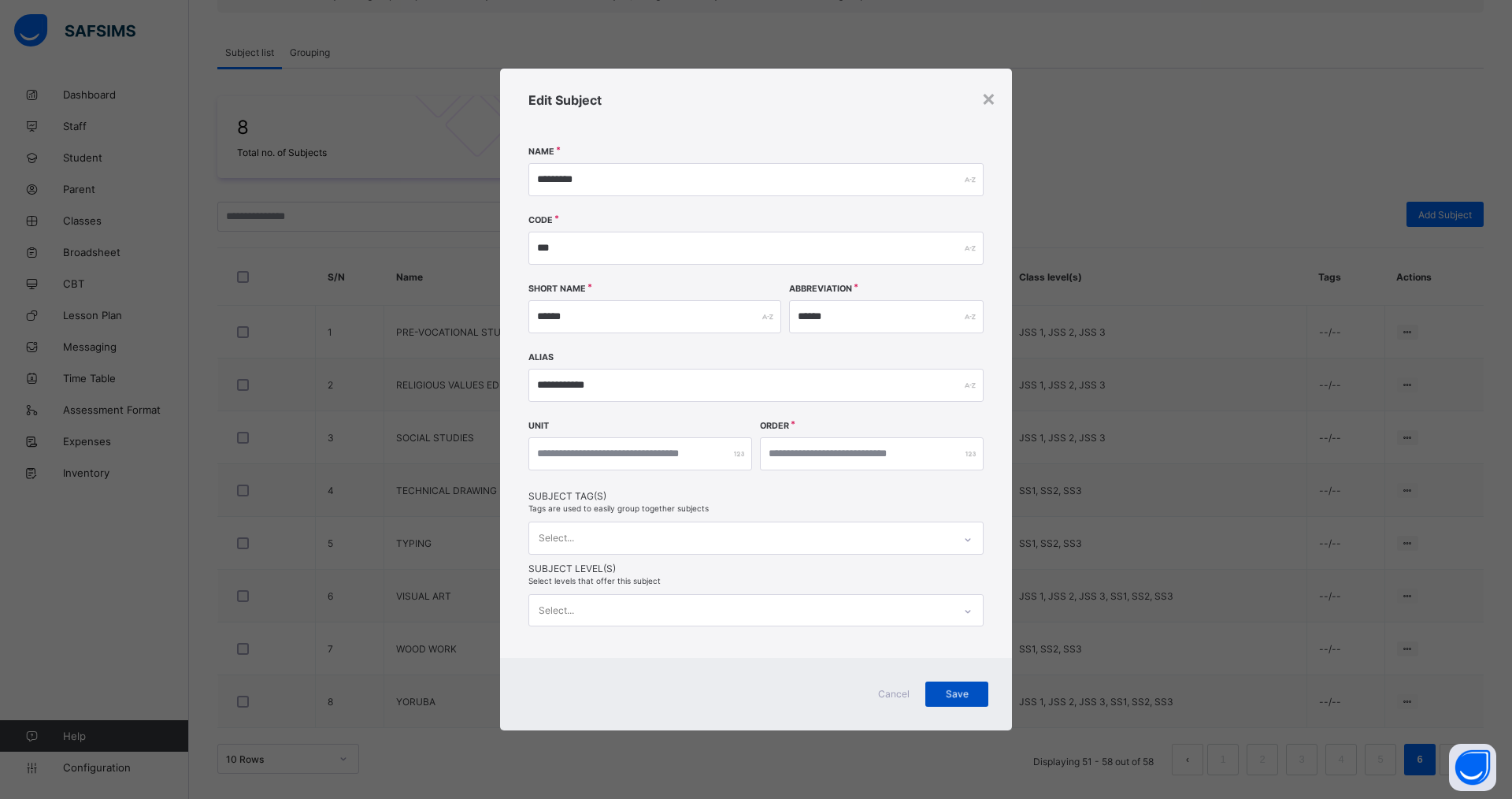
click at [947, 691] on div "Save" at bounding box center [958, 694] width 63 height 25
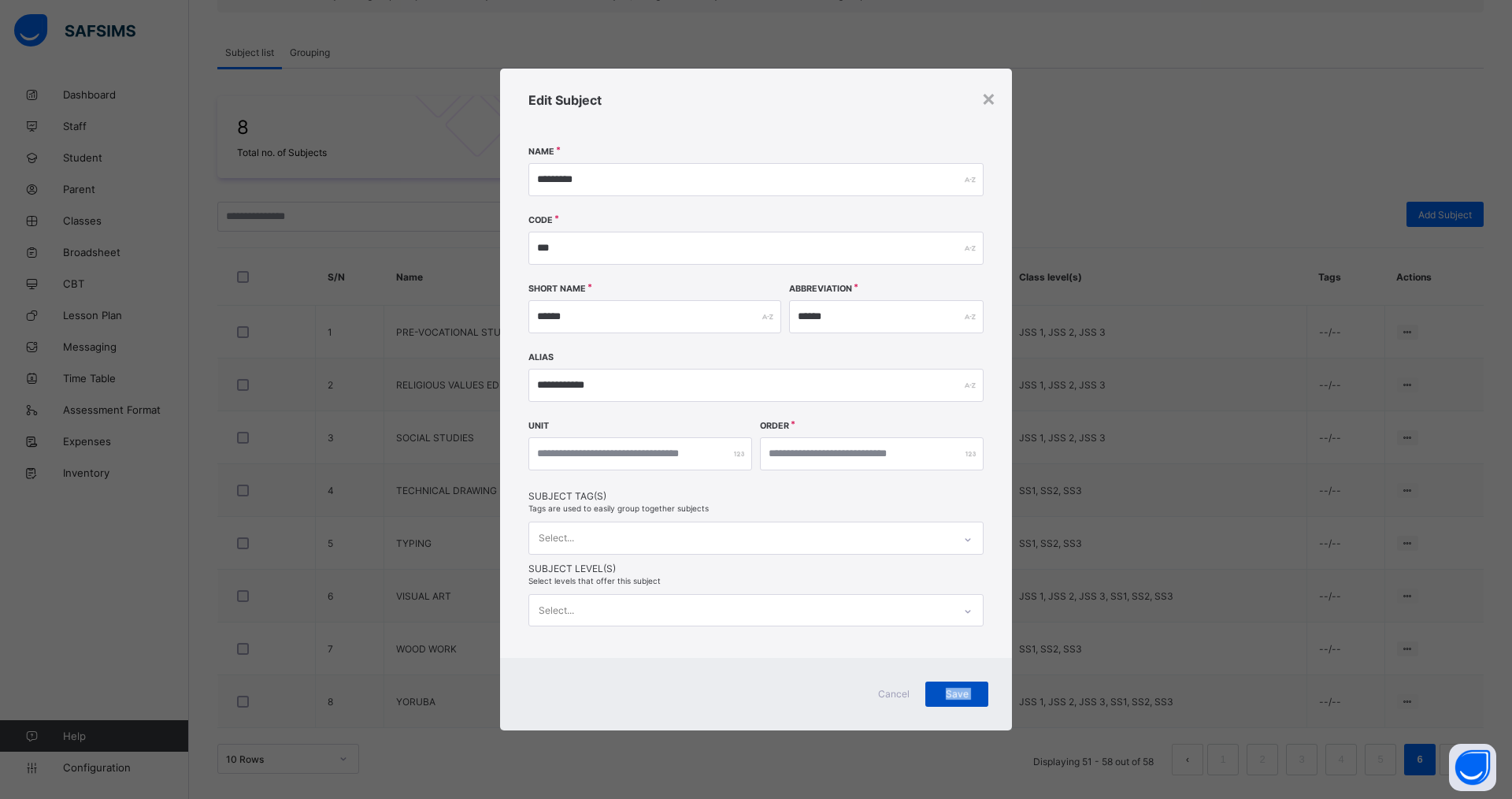
click at [947, 691] on span "Save" at bounding box center [958, 693] width 40 height 12
click at [947, 690] on span "Save" at bounding box center [958, 693] width 40 height 12
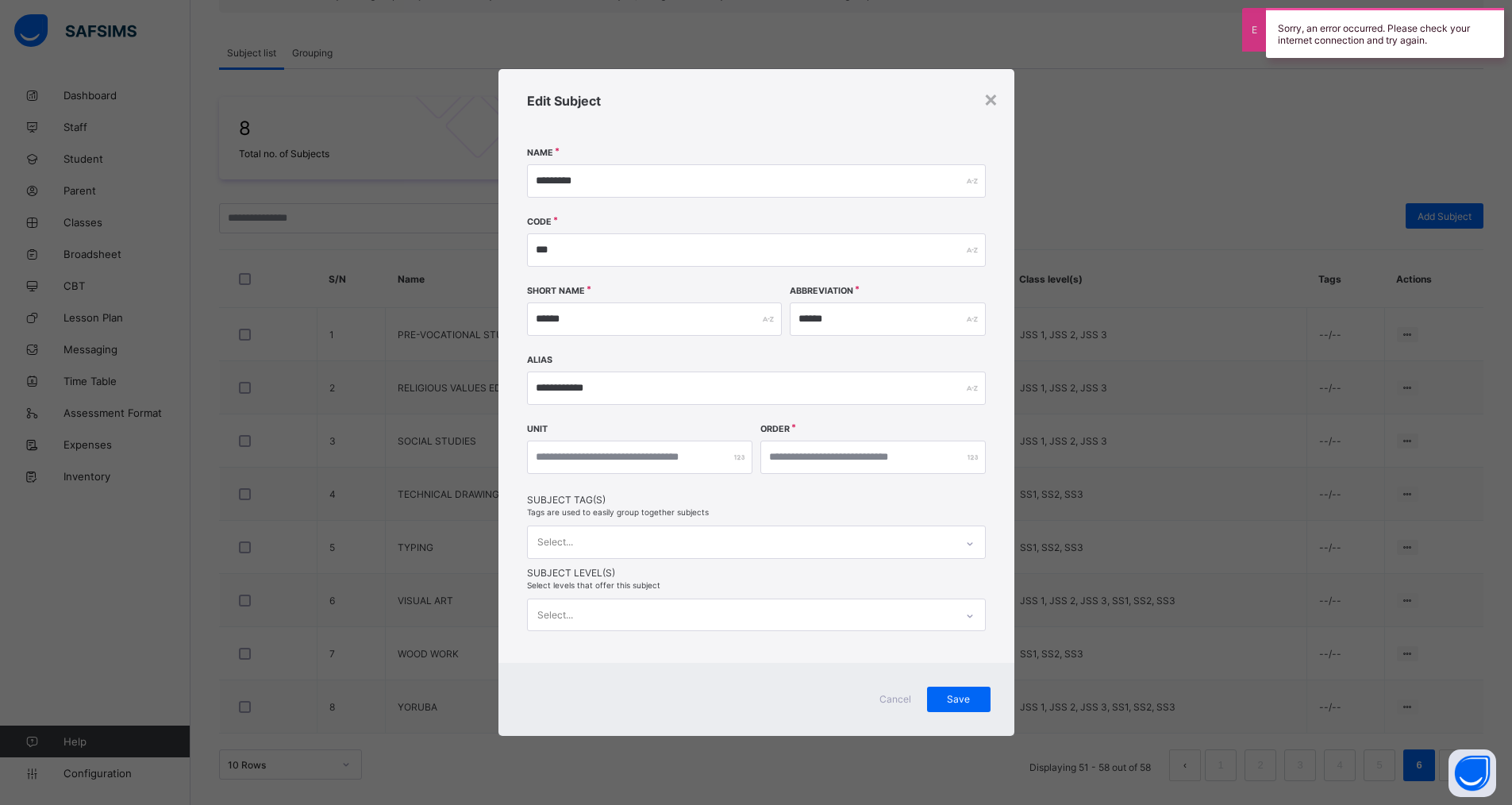
click at [1265, 89] on div "**********" at bounding box center [756, 402] width 1512 height 805
click at [895, 699] on span "Cancel" at bounding box center [896, 698] width 38 height 12
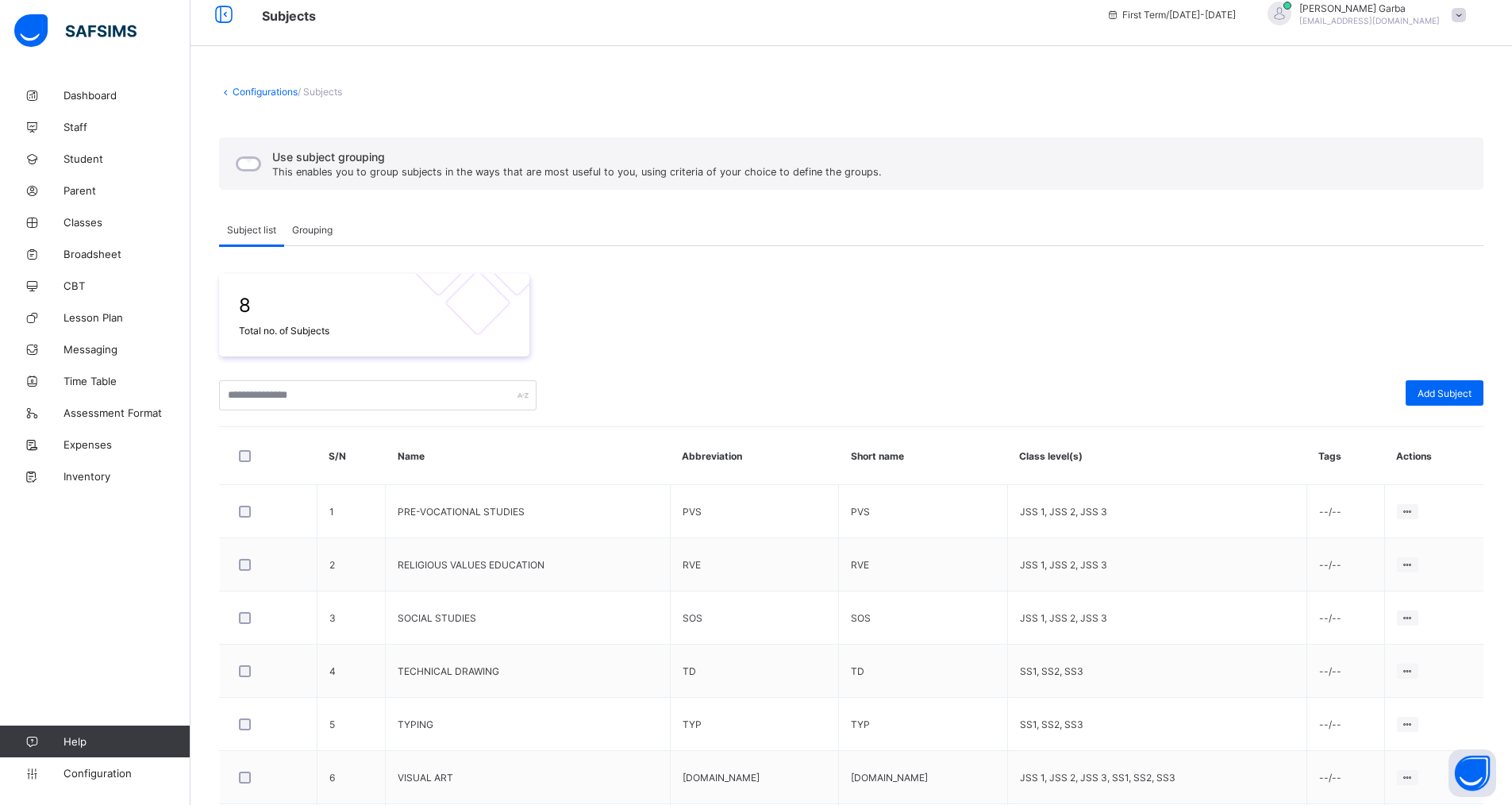
scroll to position [0, 0]
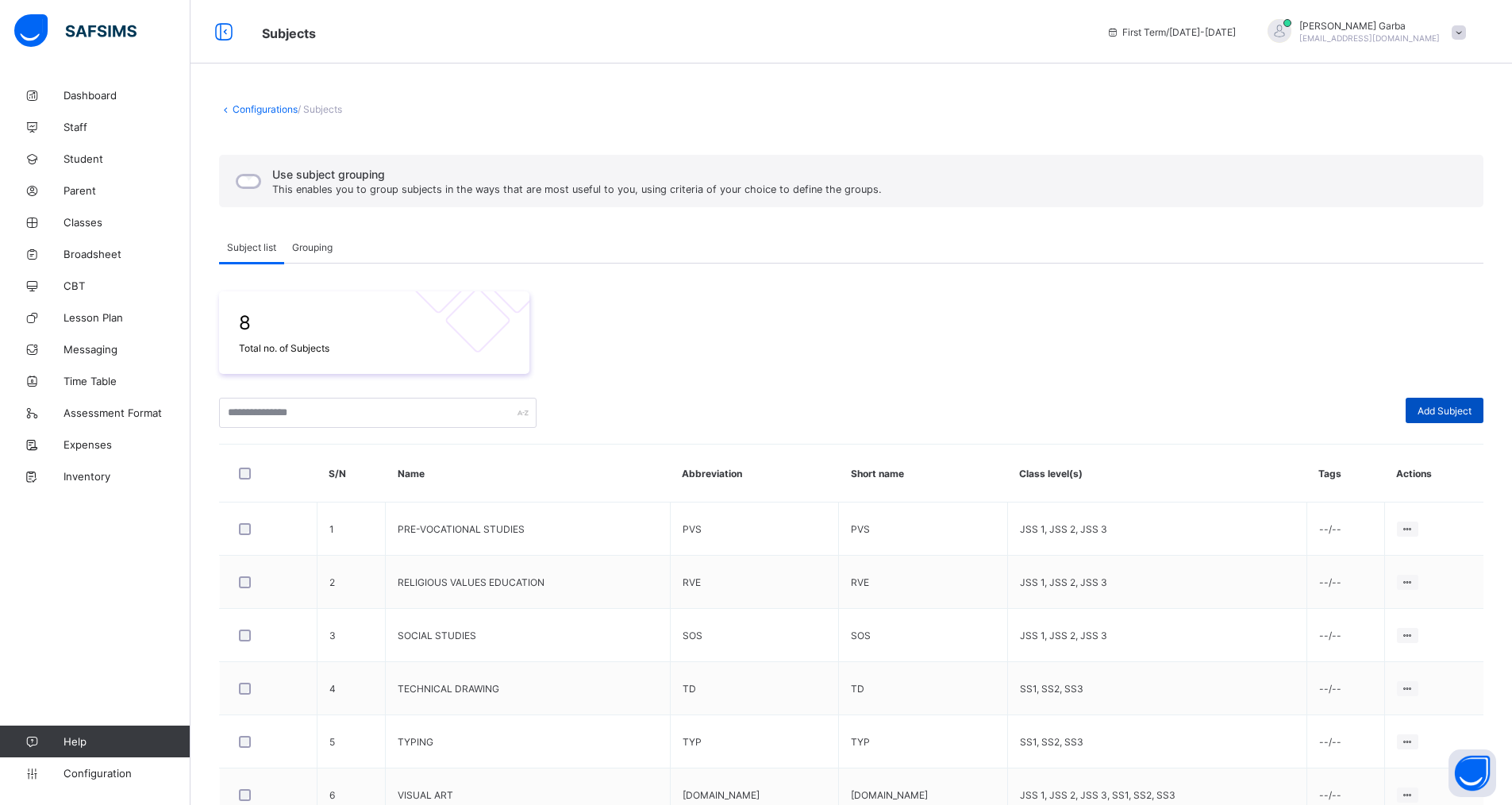
click at [1445, 408] on span "Add Subject" at bounding box center [1445, 410] width 54 height 12
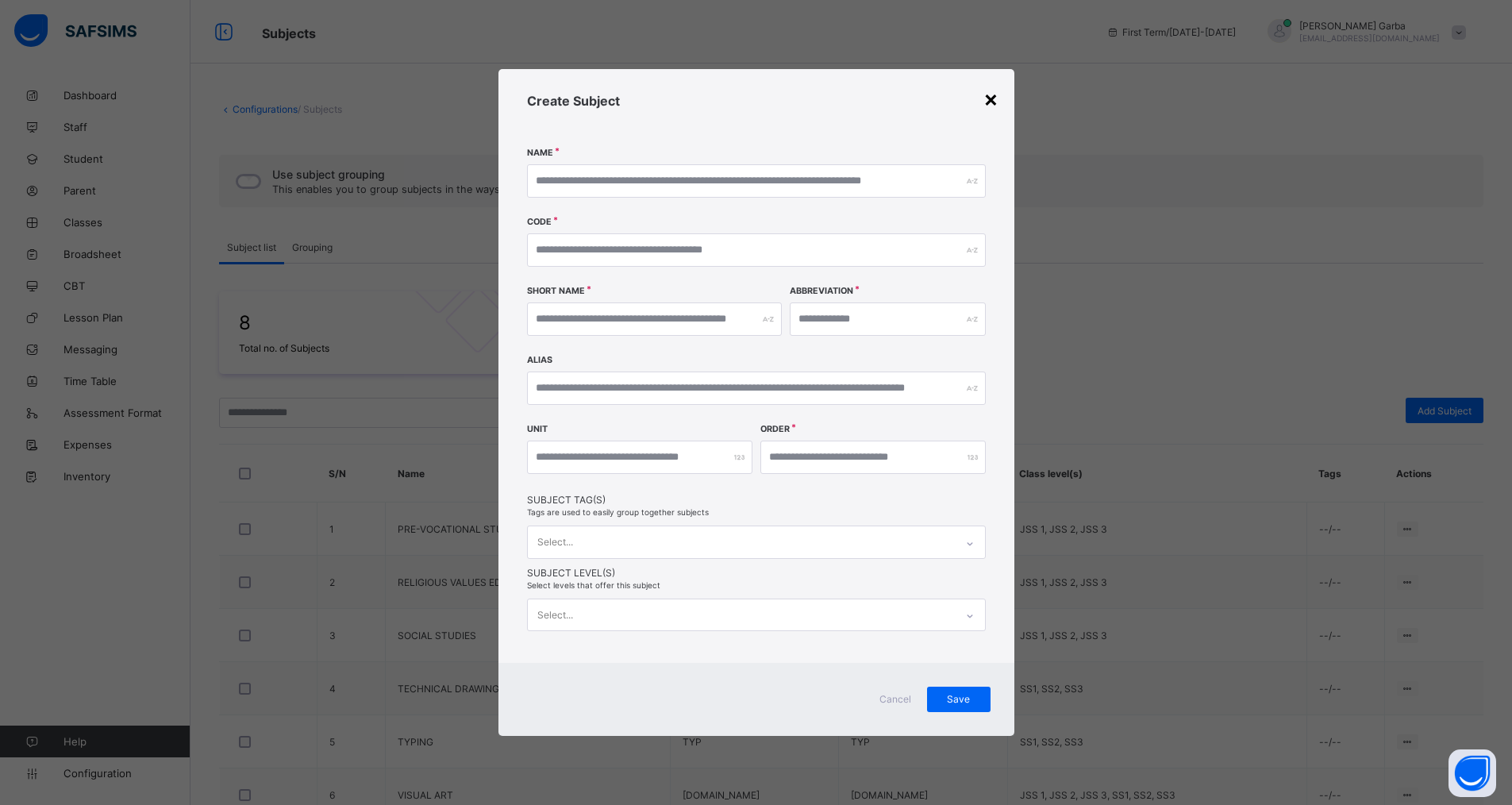
click at [993, 103] on div "×" at bounding box center [991, 98] width 15 height 27
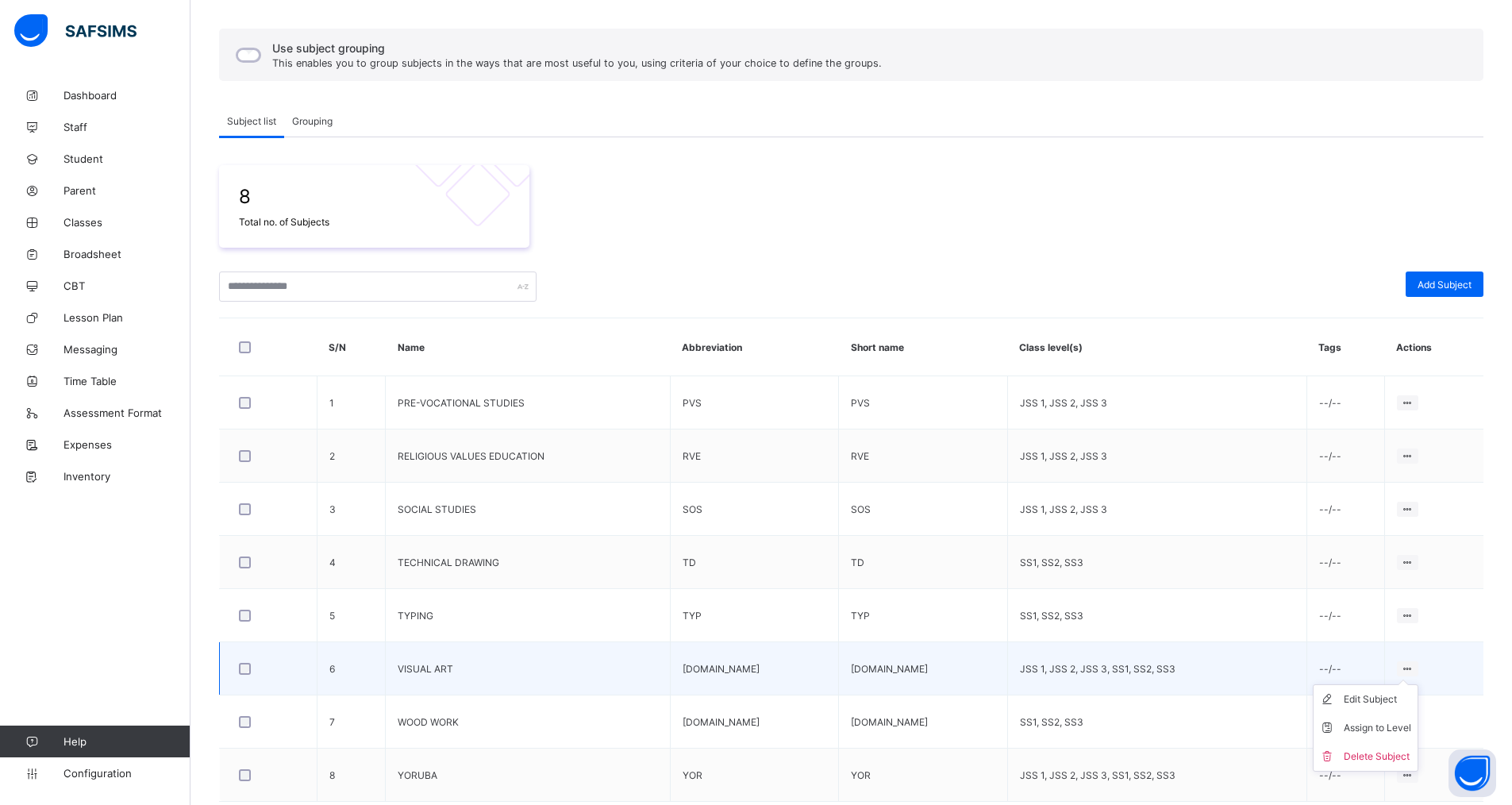
scroll to position [194, 0]
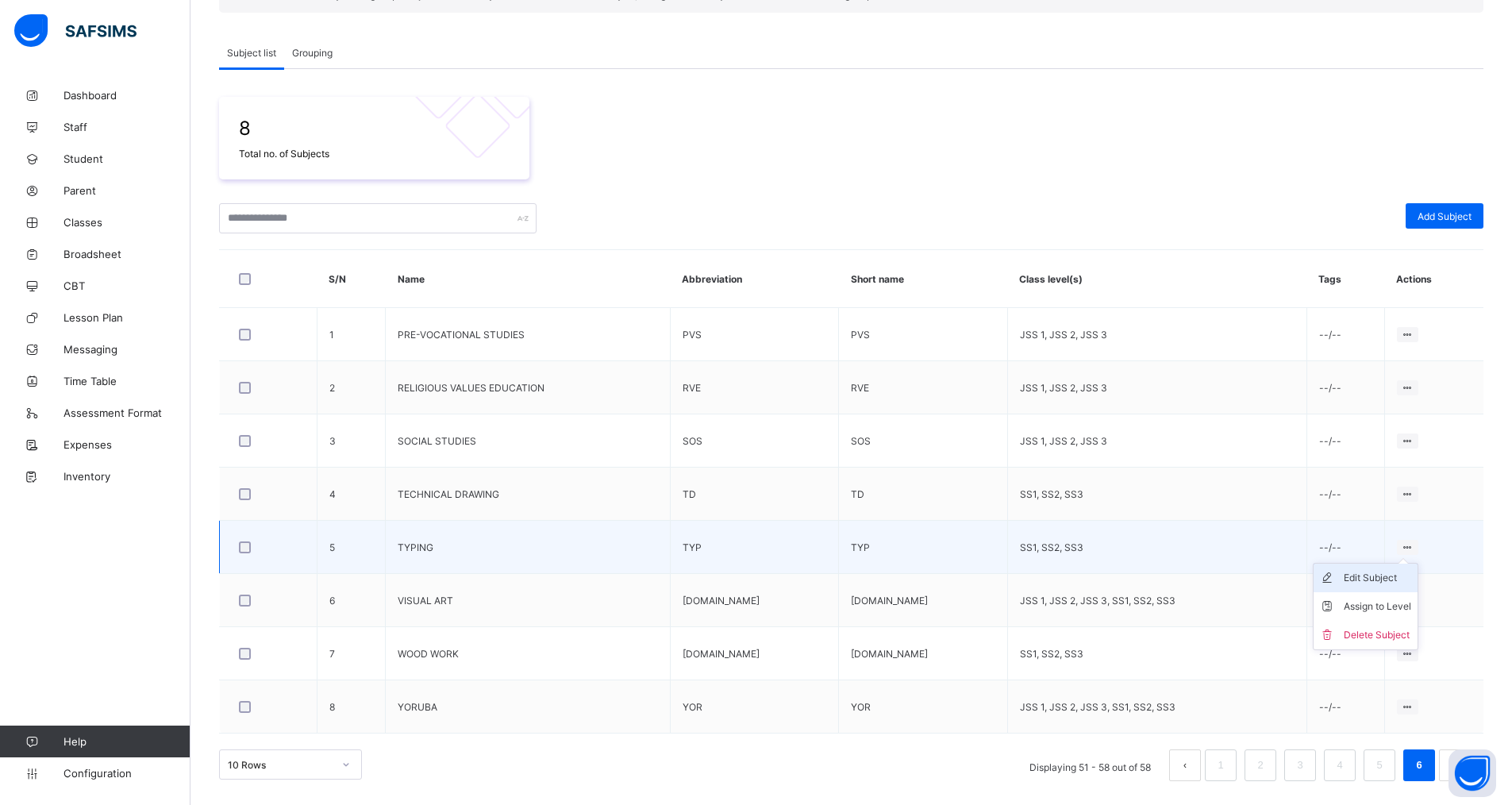
click at [1378, 579] on div "Edit Subject" at bounding box center [1378, 577] width 67 height 15
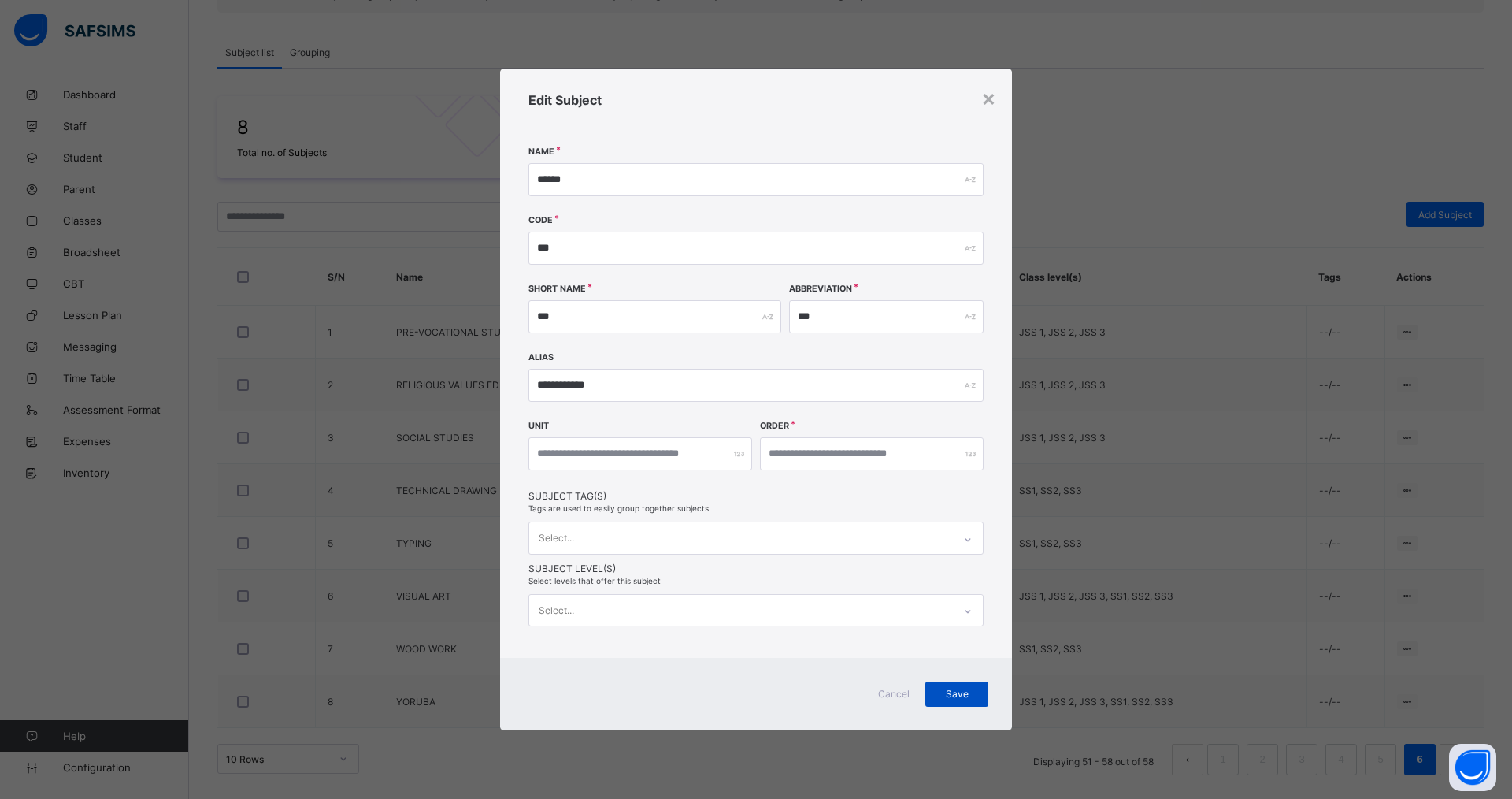
click at [942, 690] on span "Save" at bounding box center [958, 693] width 40 height 12
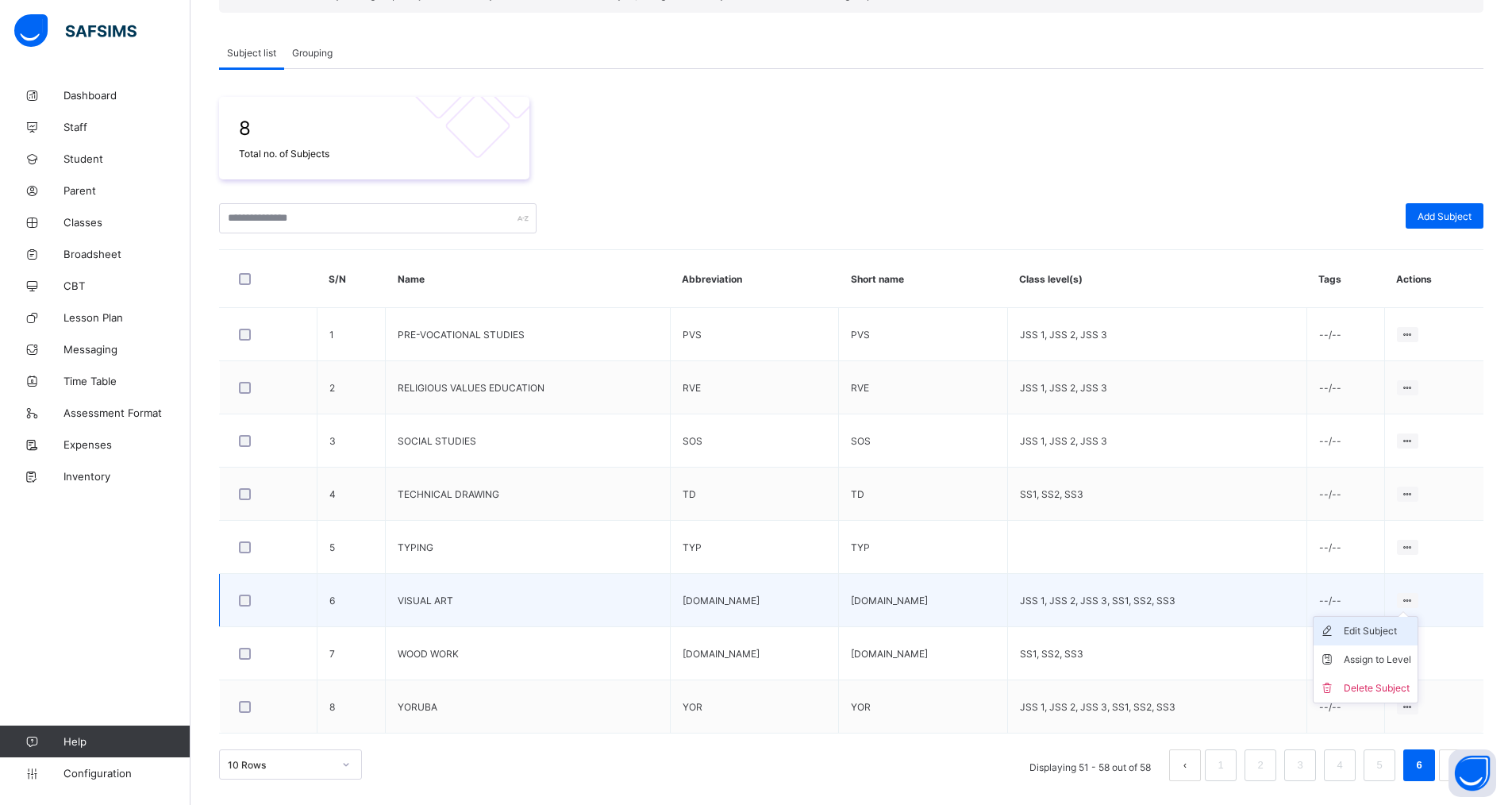
click at [1386, 633] on div "Edit Subject" at bounding box center [1378, 631] width 67 height 15
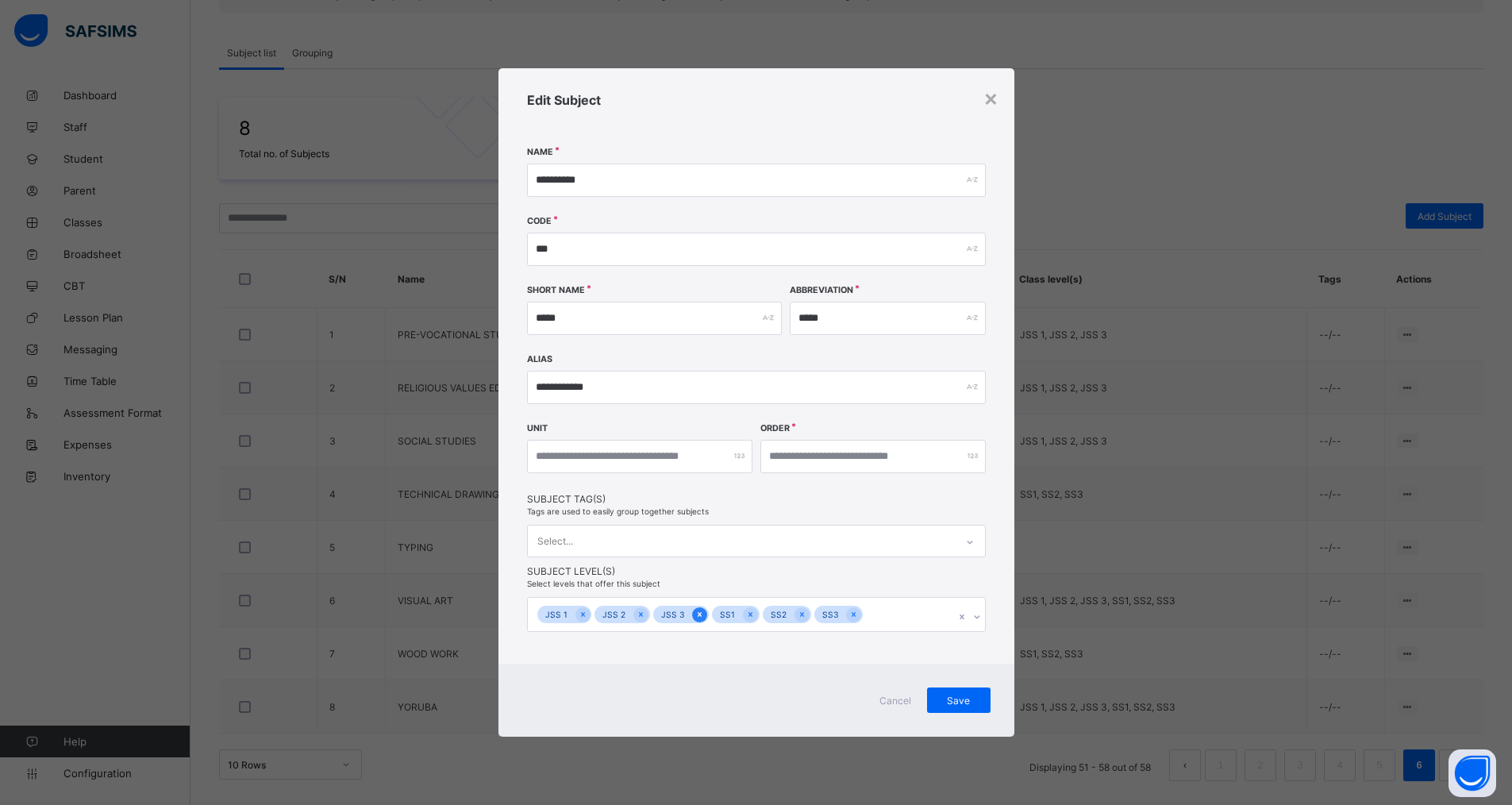
click at [698, 615] on icon at bounding box center [700, 614] width 4 height 5
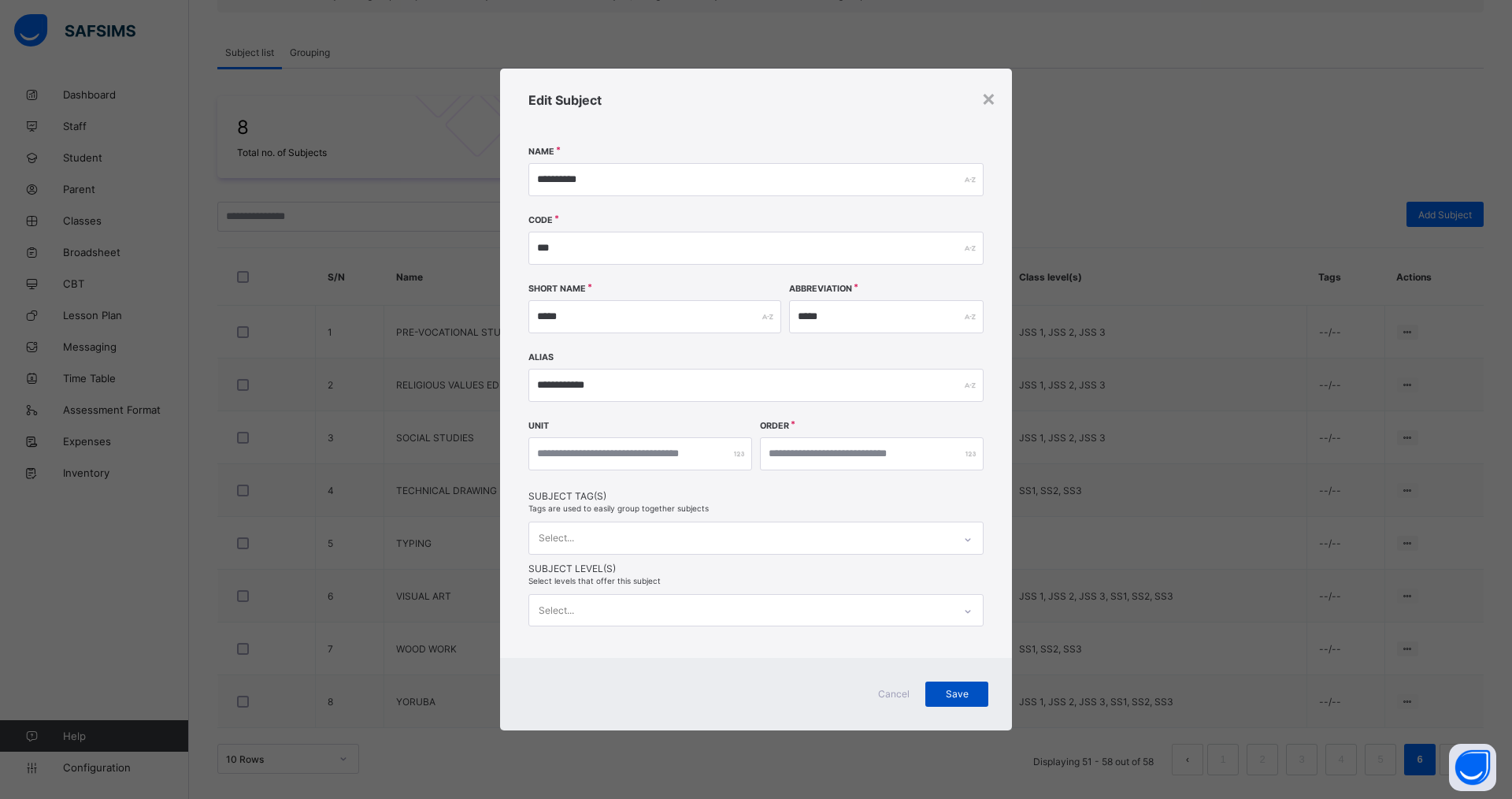
click at [954, 690] on span "Save" at bounding box center [958, 693] width 40 height 12
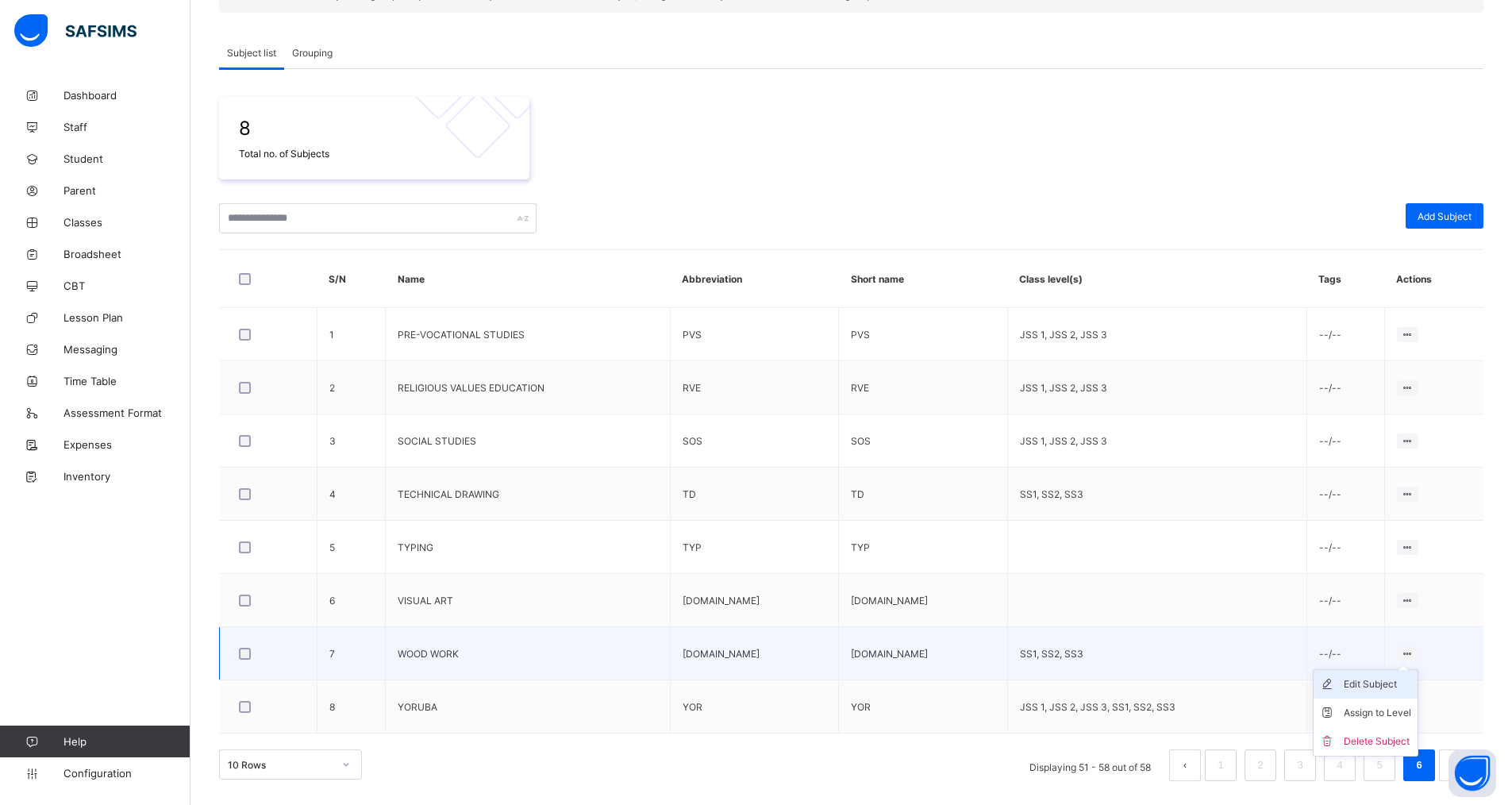
click at [1353, 682] on div "Edit Subject" at bounding box center [1378, 684] width 67 height 15
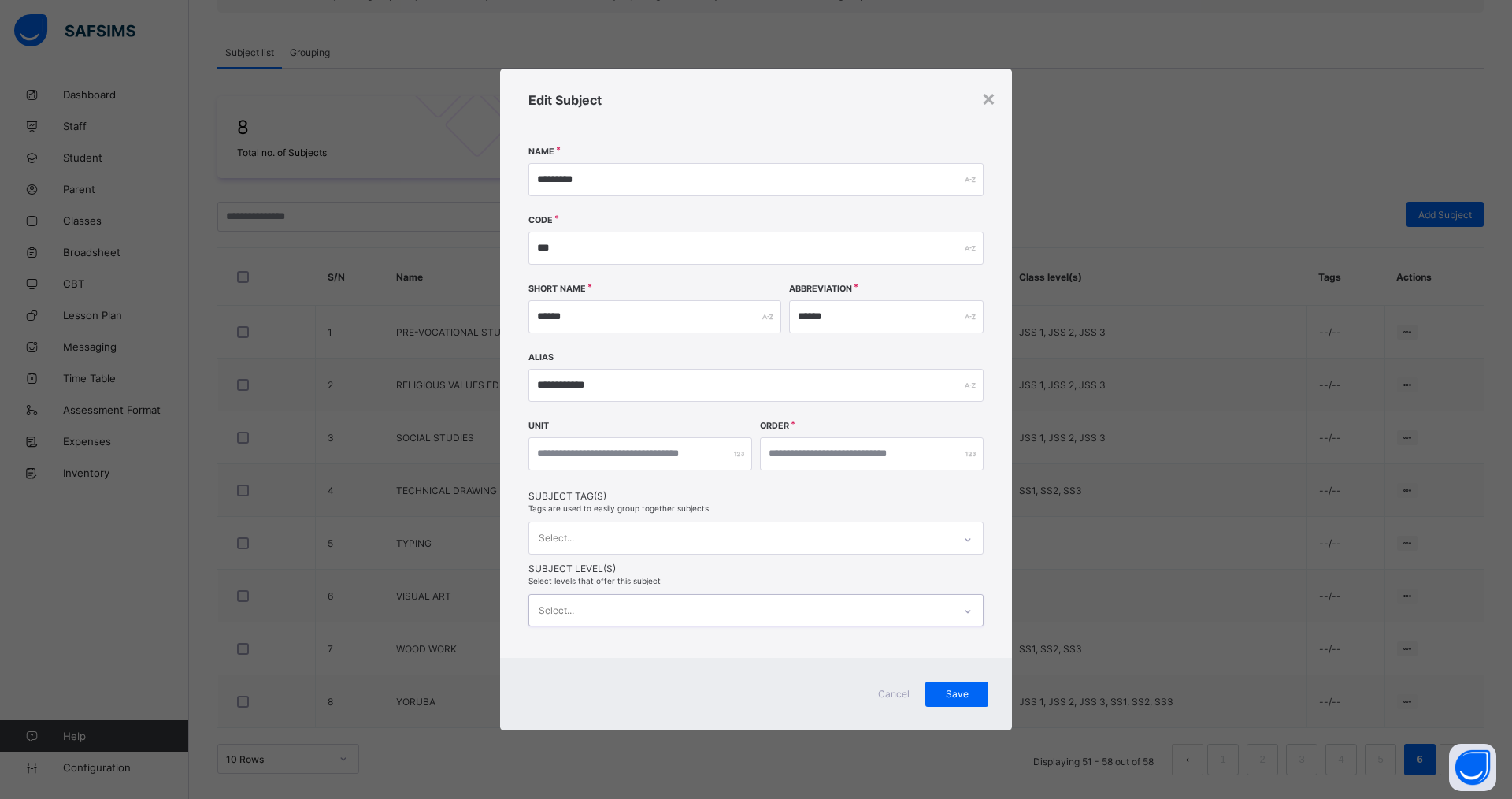
drag, startPoint x: 954, startPoint y: 696, endPoint x: 995, endPoint y: 709, distance: 43.0
click at [955, 696] on span "Save" at bounding box center [958, 693] width 40 height 12
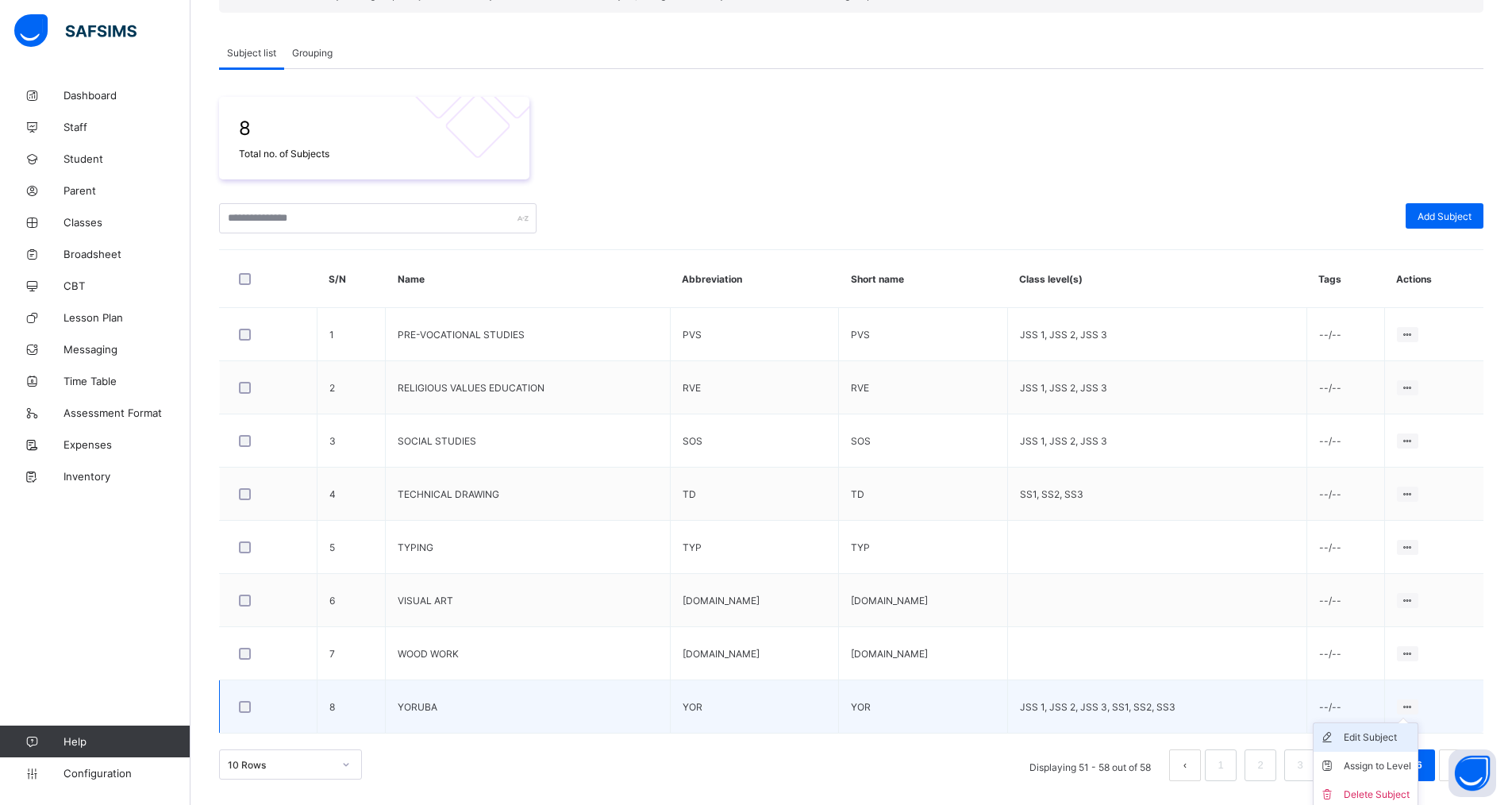
click at [1383, 740] on div "Edit Subject" at bounding box center [1378, 738] width 67 height 15
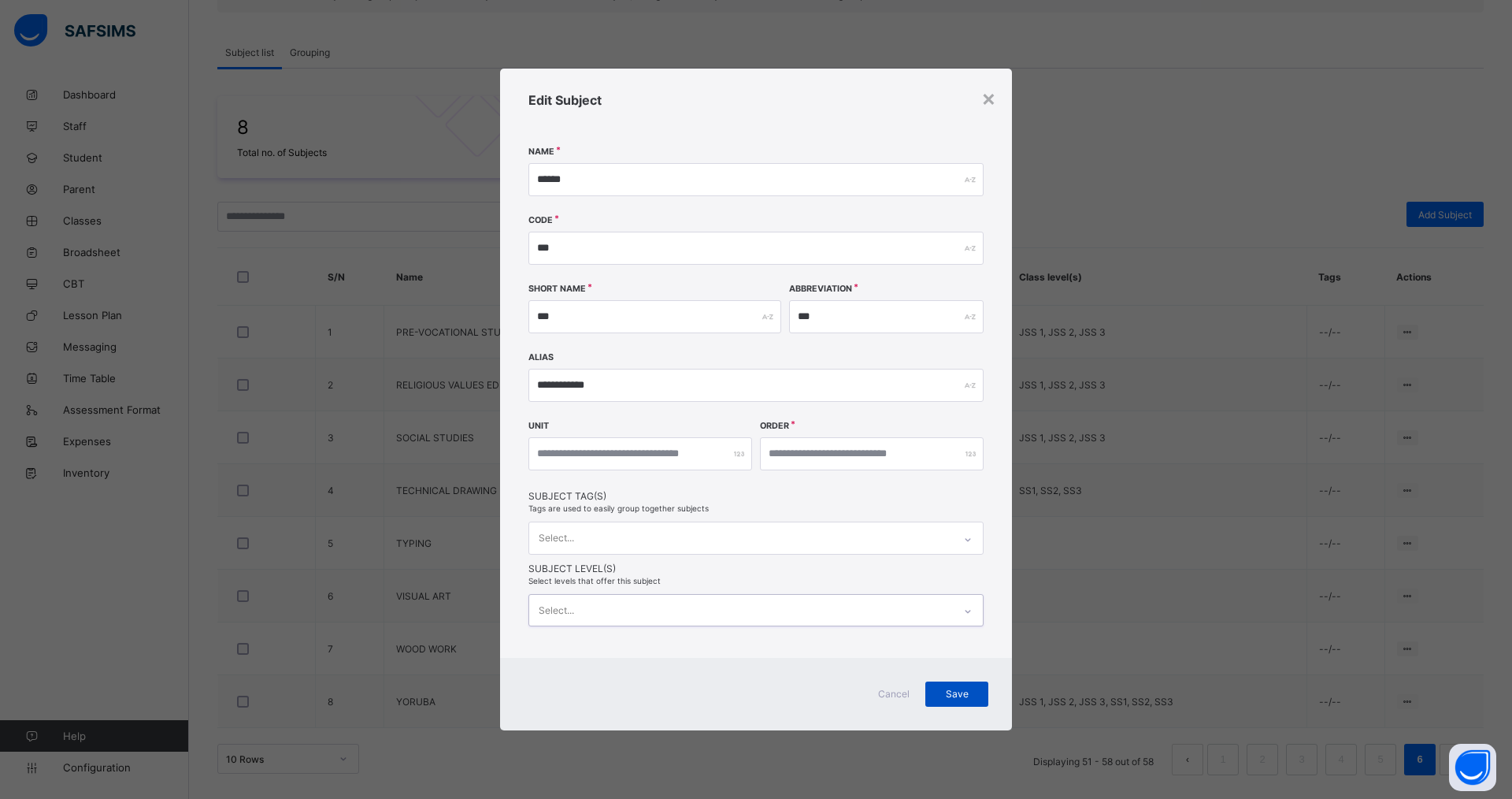
click at [975, 695] on span "Save" at bounding box center [958, 693] width 40 height 12
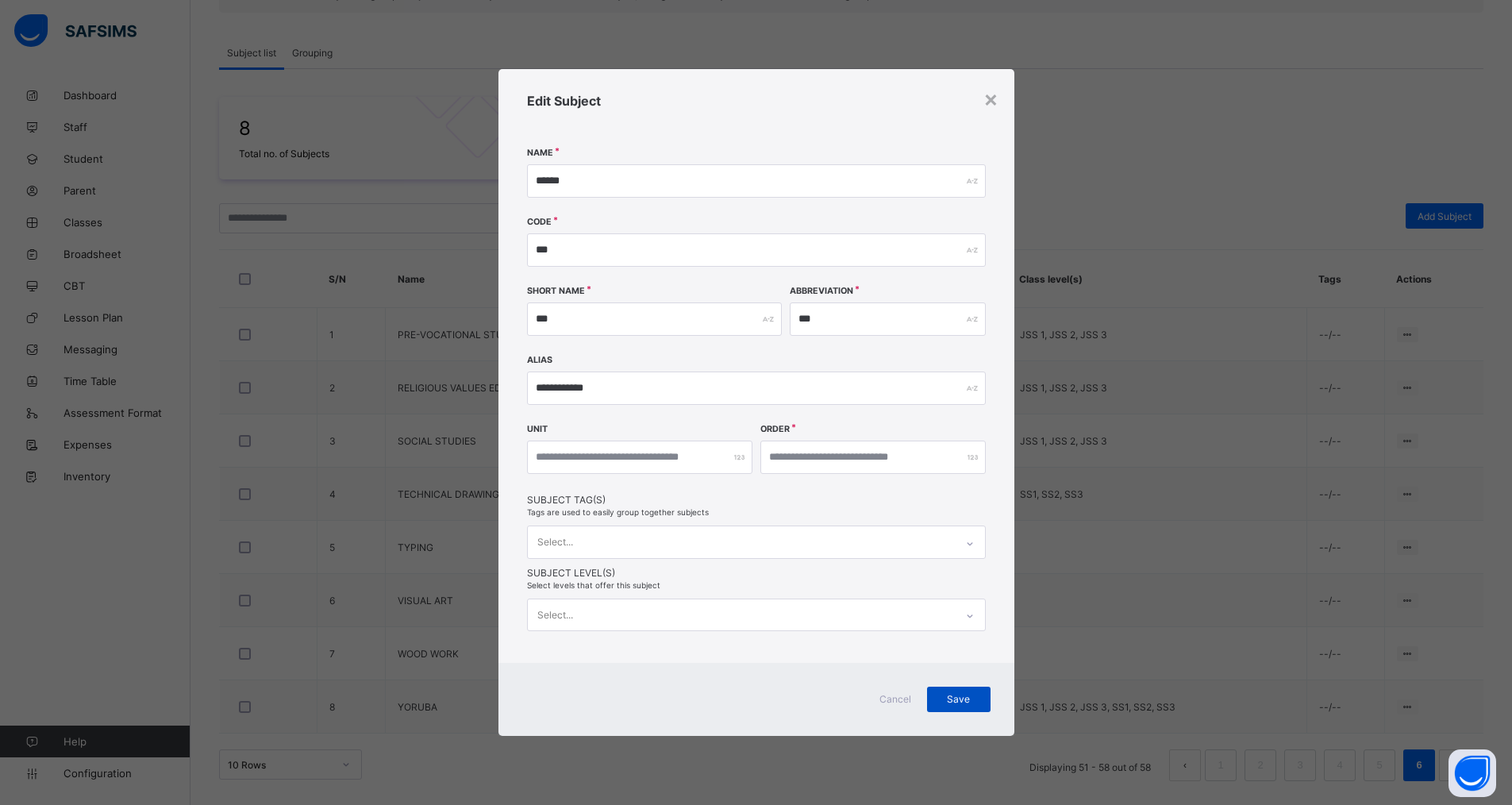
click at [951, 692] on div "Save" at bounding box center [959, 699] width 64 height 26
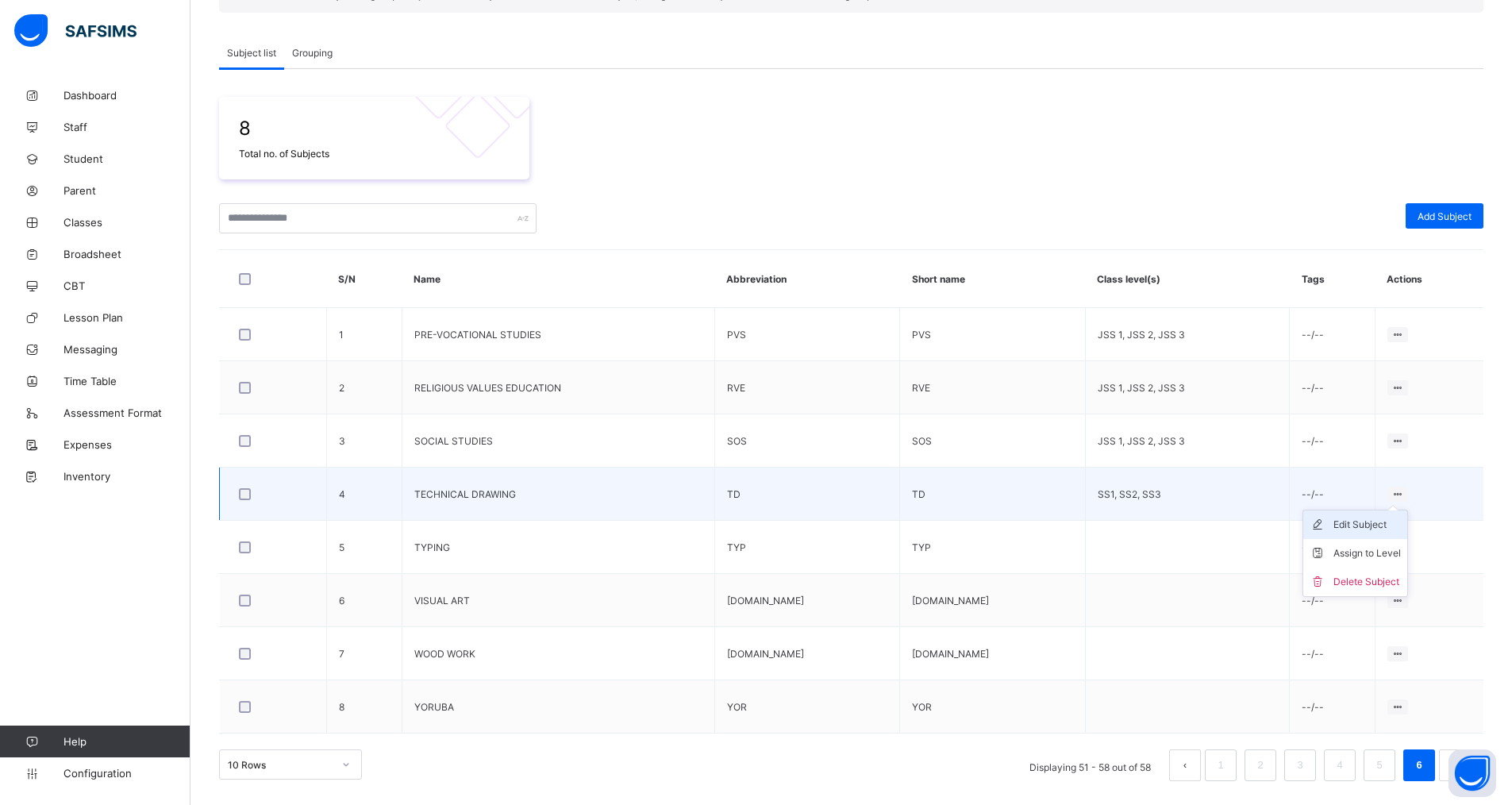
click at [1369, 529] on div "Edit Subject" at bounding box center [1367, 524] width 67 height 15
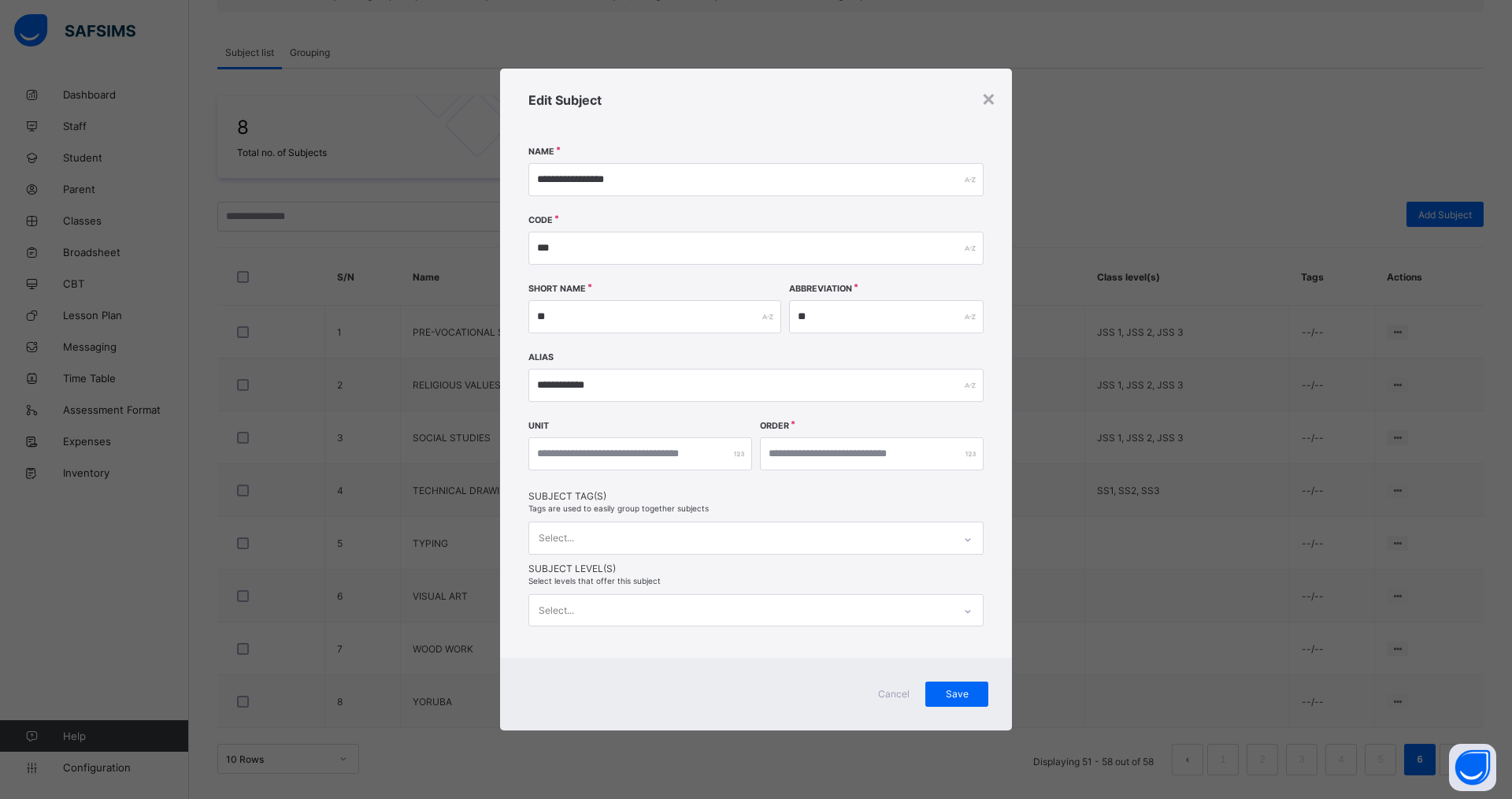
drag, startPoint x: 944, startPoint y: 696, endPoint x: 1008, endPoint y: 699, distance: 64.1
click at [947, 696] on span "Save" at bounding box center [958, 693] width 40 height 12
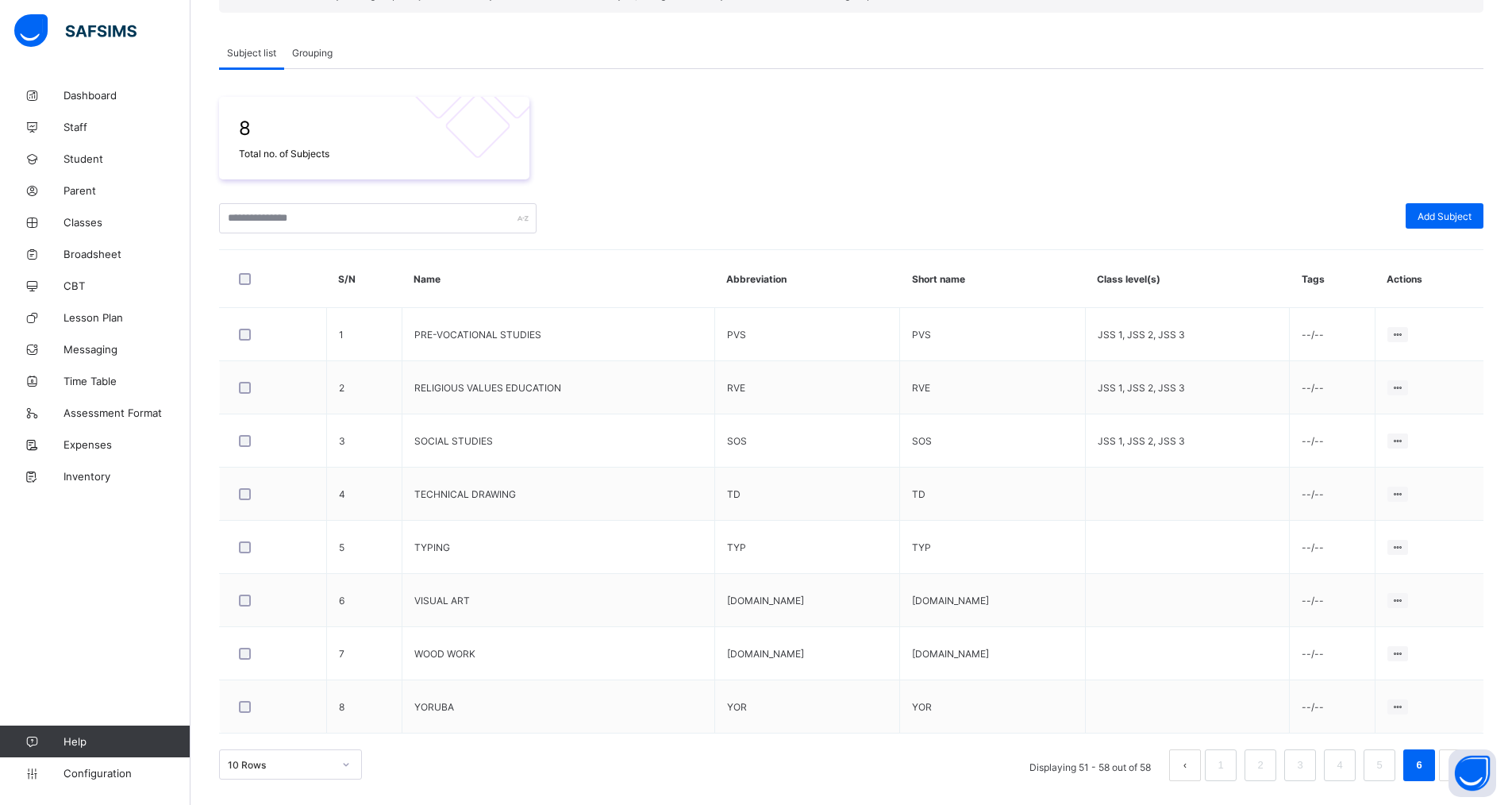
click at [343, 765] on div "10 Rows" at bounding box center [290, 764] width 143 height 30
click at [561, 744] on div "Configurations / Subjects Use subject grouping This enables you to group subjec…" at bounding box center [851, 346] width 1322 height 921
click at [1426, 767] on link "6" at bounding box center [1419, 765] width 15 height 21
click at [1194, 771] on button "prev page" at bounding box center [1185, 765] width 32 height 32
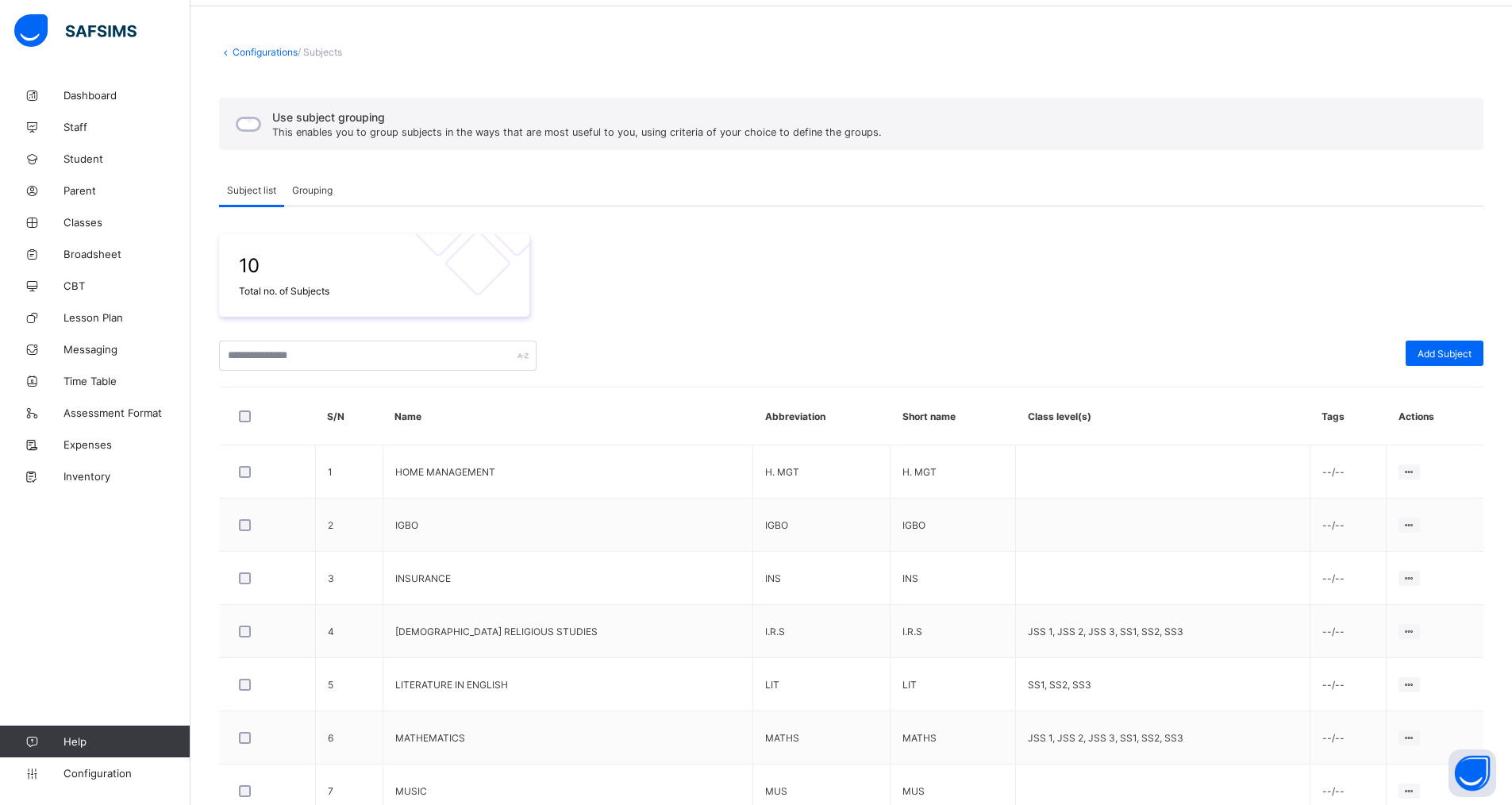
scroll to position [301, 0]
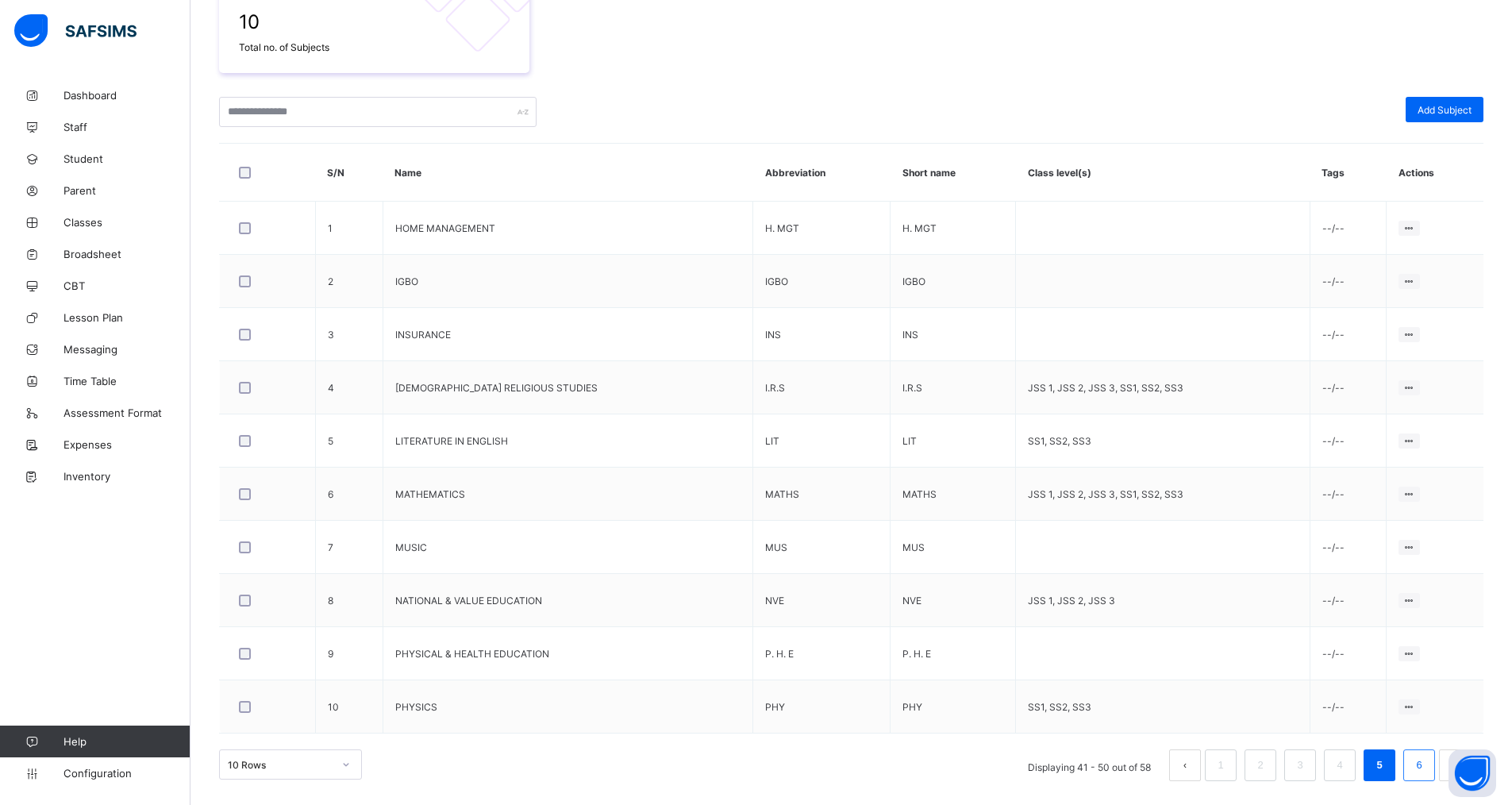
click at [1426, 767] on link "6" at bounding box center [1419, 765] width 15 height 21
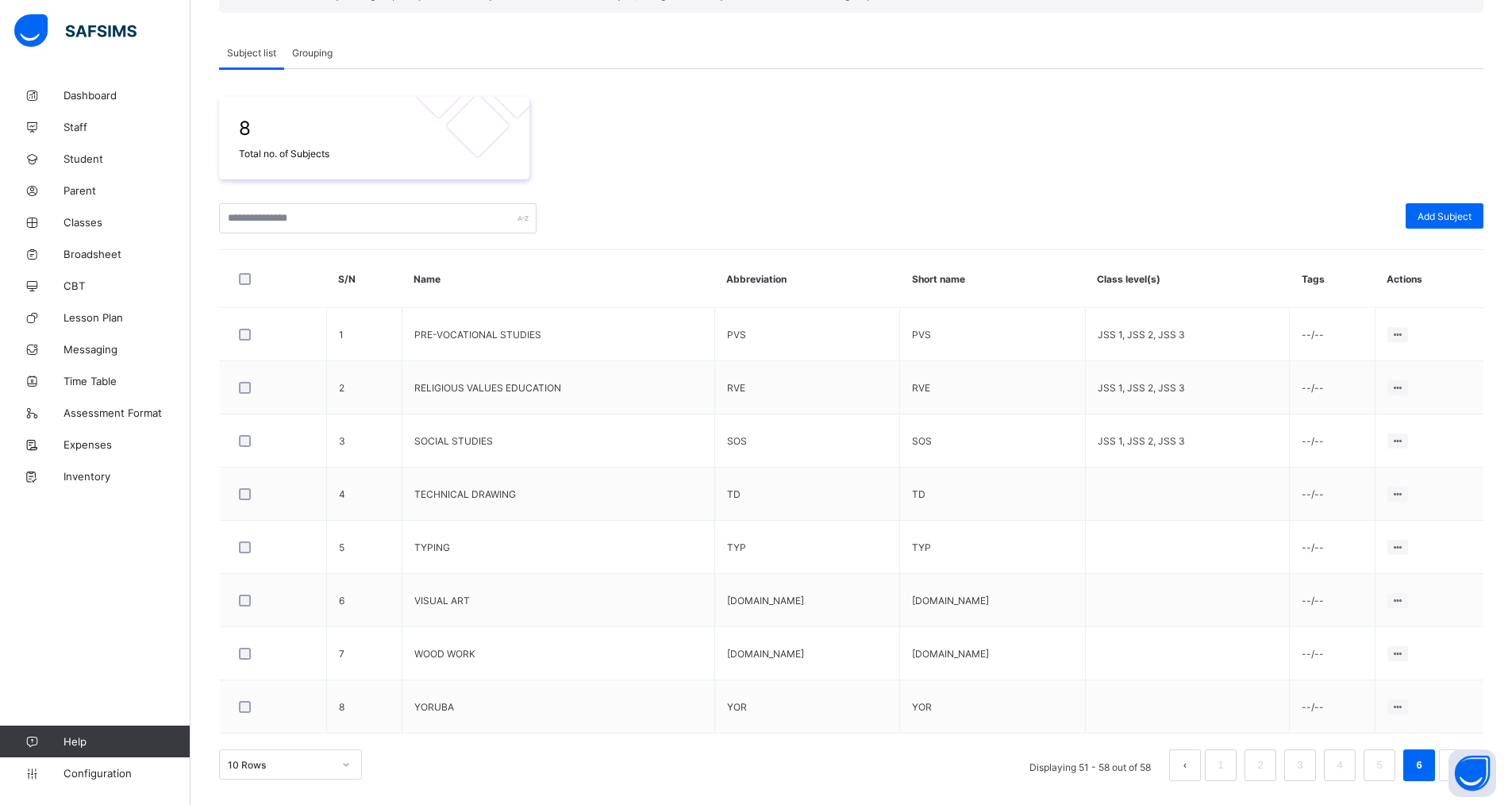
scroll to position [251, 0]
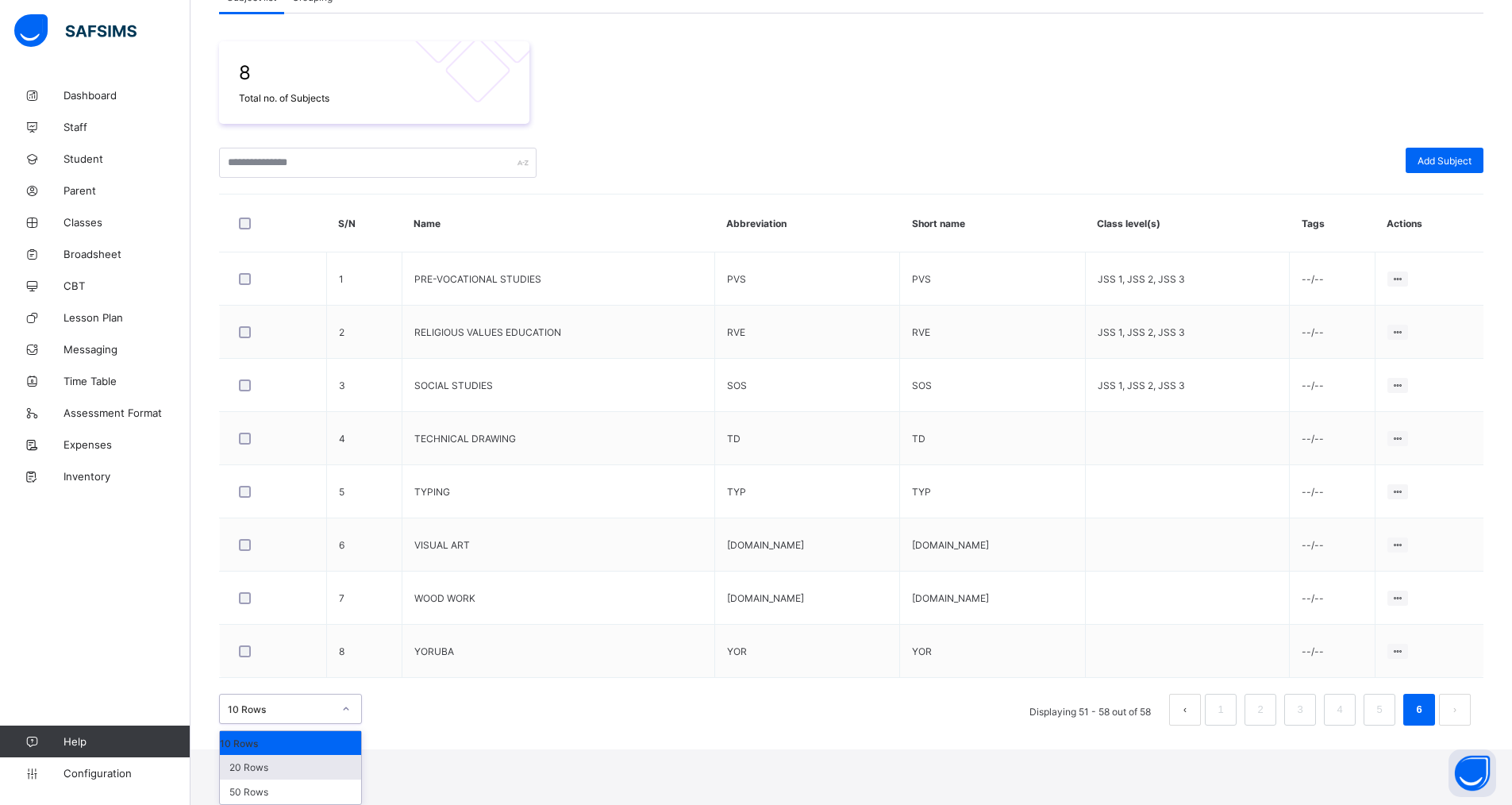
click at [348, 724] on div "option 20 Rows focused, 2 of 3. 3 results available. Use Up and Down to choose …" at bounding box center [290, 708] width 143 height 30
click at [298, 772] on div "20 Rows" at bounding box center [290, 767] width 141 height 25
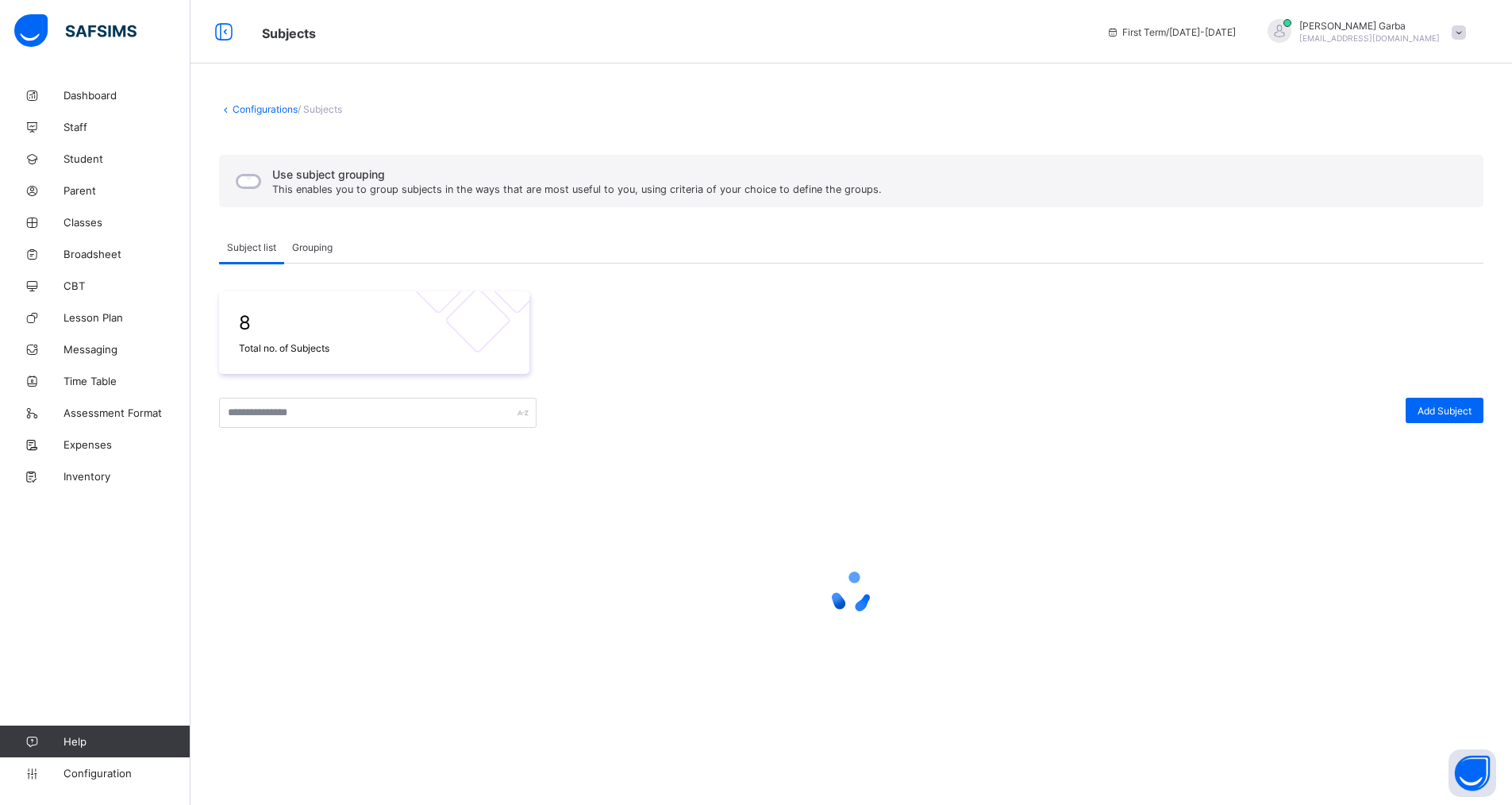
scroll to position [0, 0]
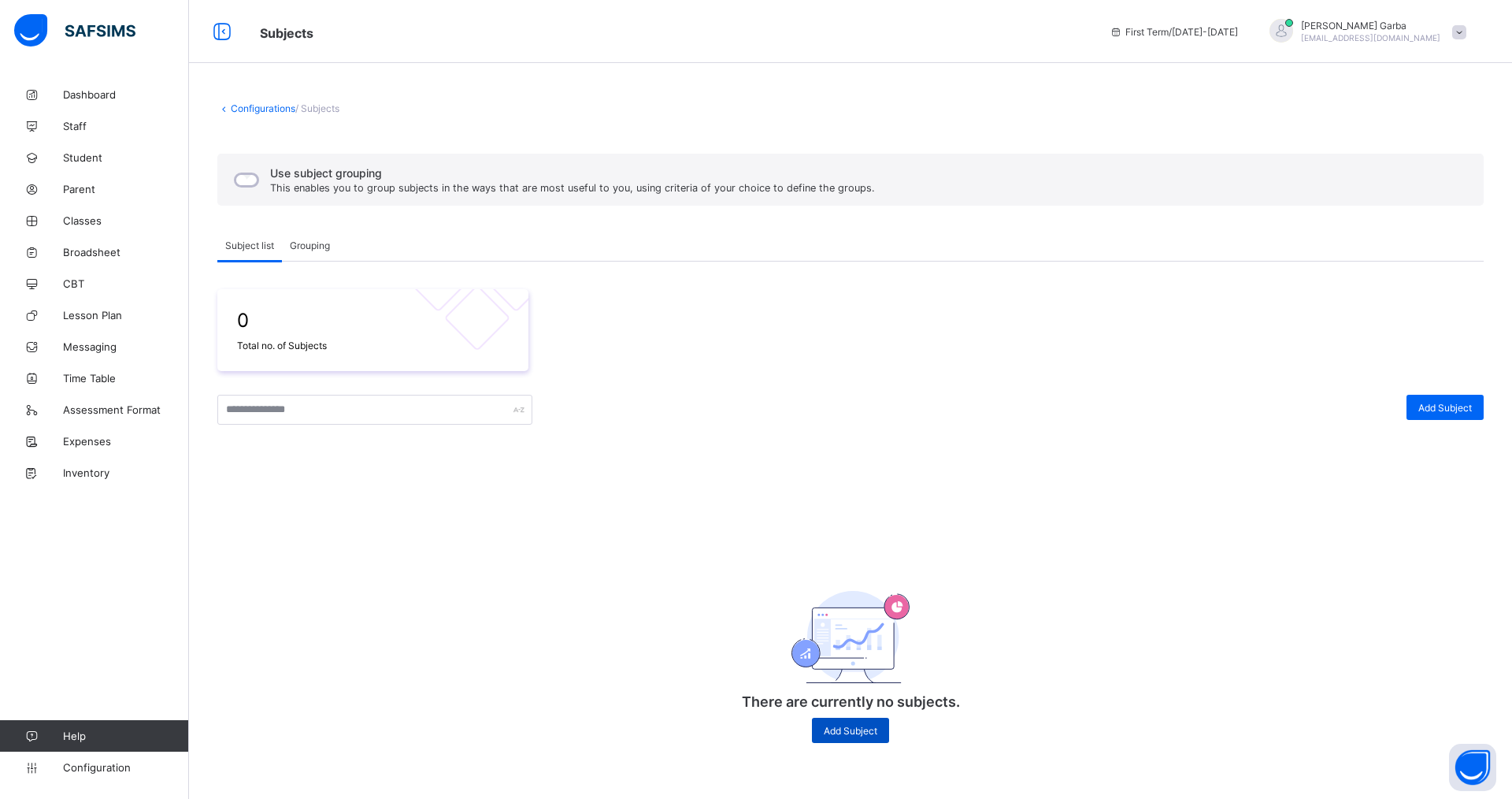
click at [834, 730] on span "Add Subject" at bounding box center [850, 730] width 53 height 12
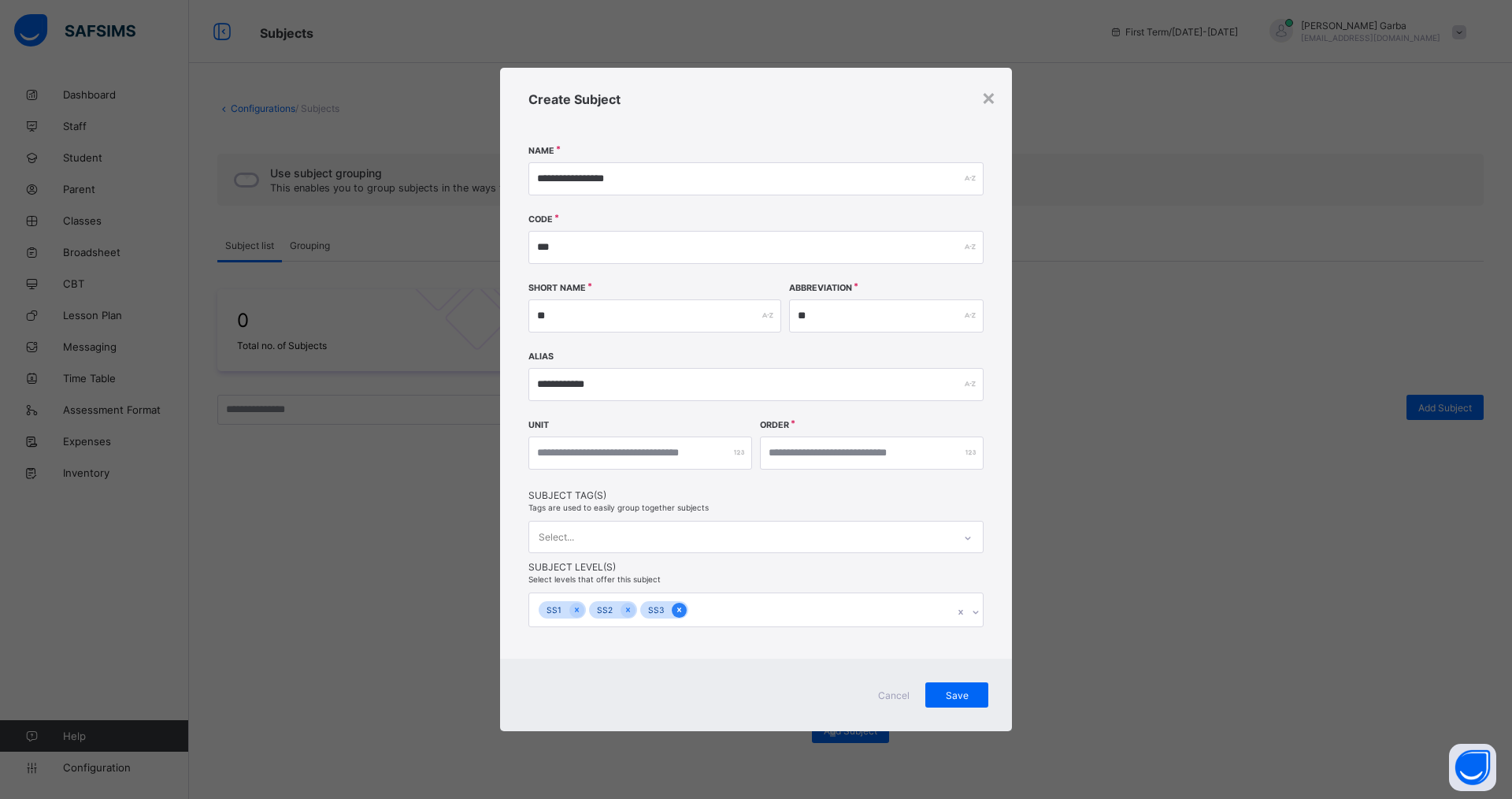
click at [676, 609] on icon at bounding box center [680, 610] width 9 height 11
click at [627, 612] on icon at bounding box center [628, 610] width 9 height 11
click at [579, 611] on icon at bounding box center [577, 610] width 9 height 11
click at [966, 699] on span "Save" at bounding box center [958, 693] width 40 height 12
click at [982, 105] on div "×" at bounding box center [988, 98] width 15 height 27
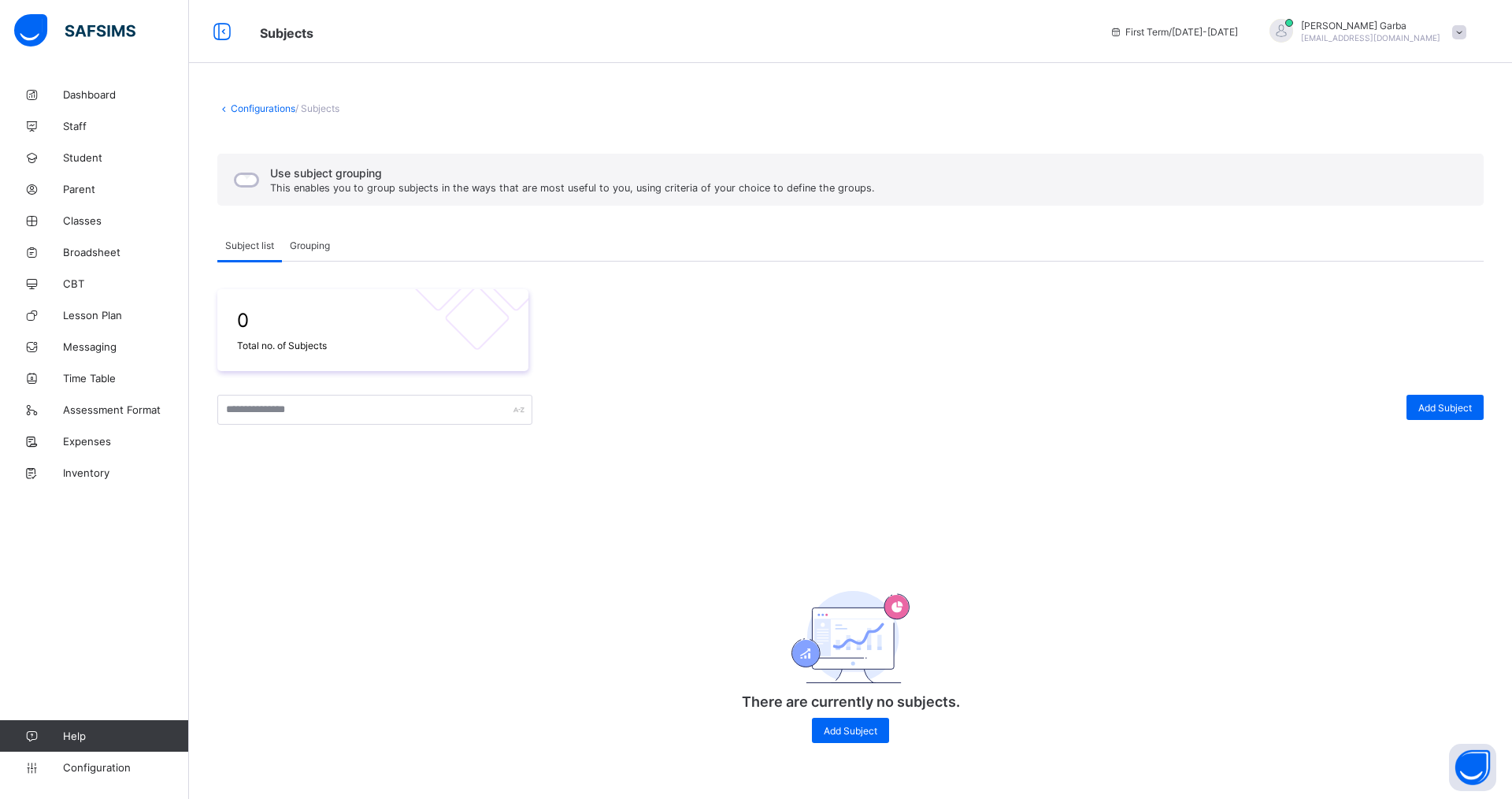
click at [305, 244] on span "Grouping" at bounding box center [310, 245] width 40 height 12
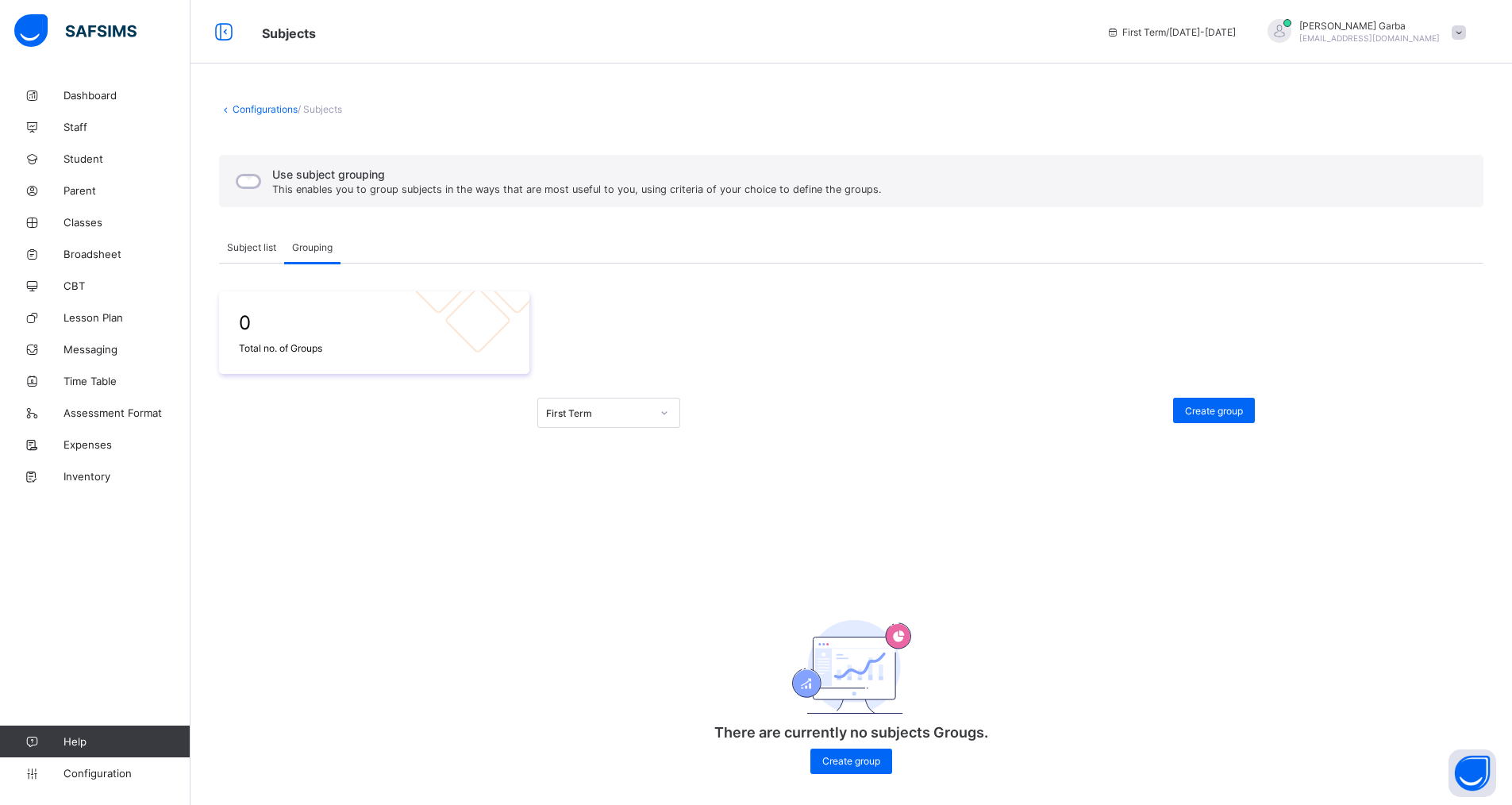
scroll to position [9, 0]
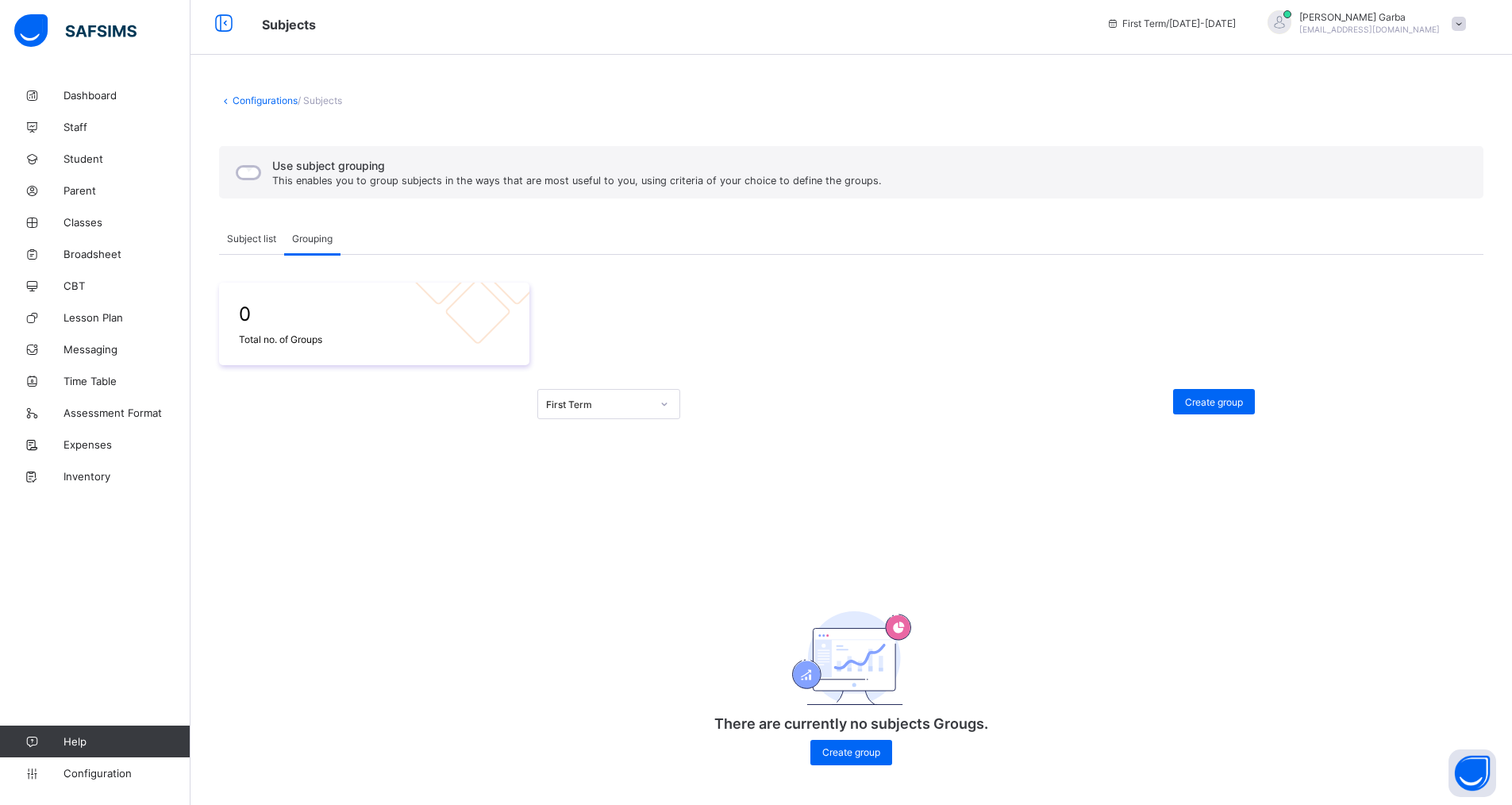
click at [252, 241] on span "Subject list" at bounding box center [252, 238] width 49 height 12
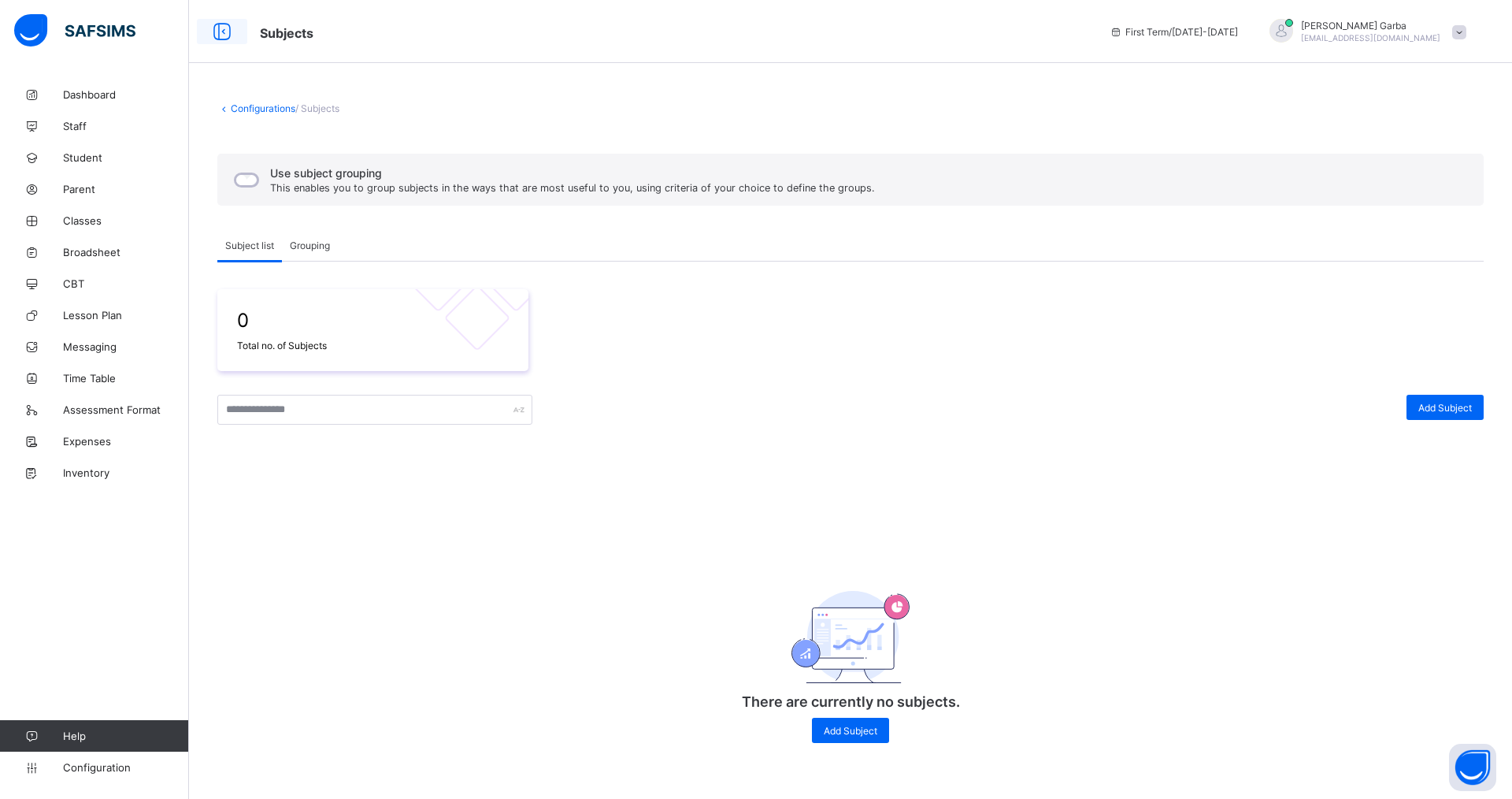
click at [222, 24] on icon at bounding box center [222, 32] width 27 height 23
